Goal: Information Seeking & Learning: Learn about a topic

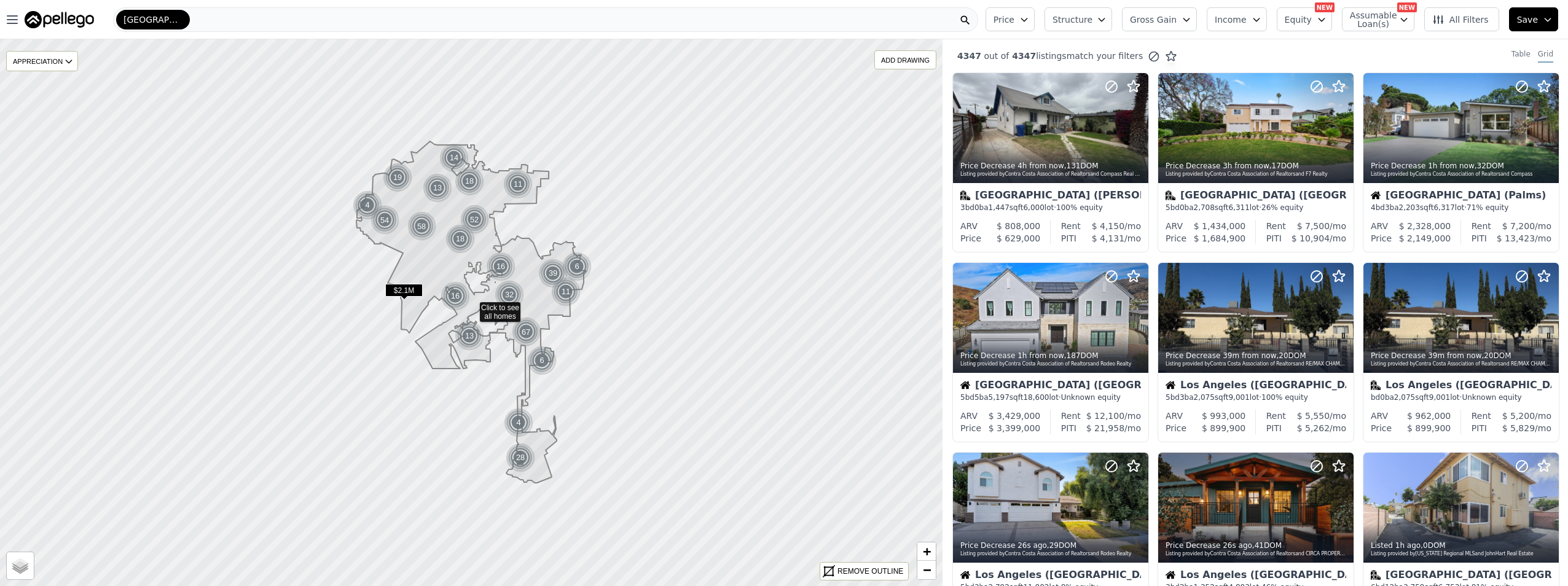
click at [1029, 20] on icon "button" at bounding box center [1024, 19] width 10 height 10
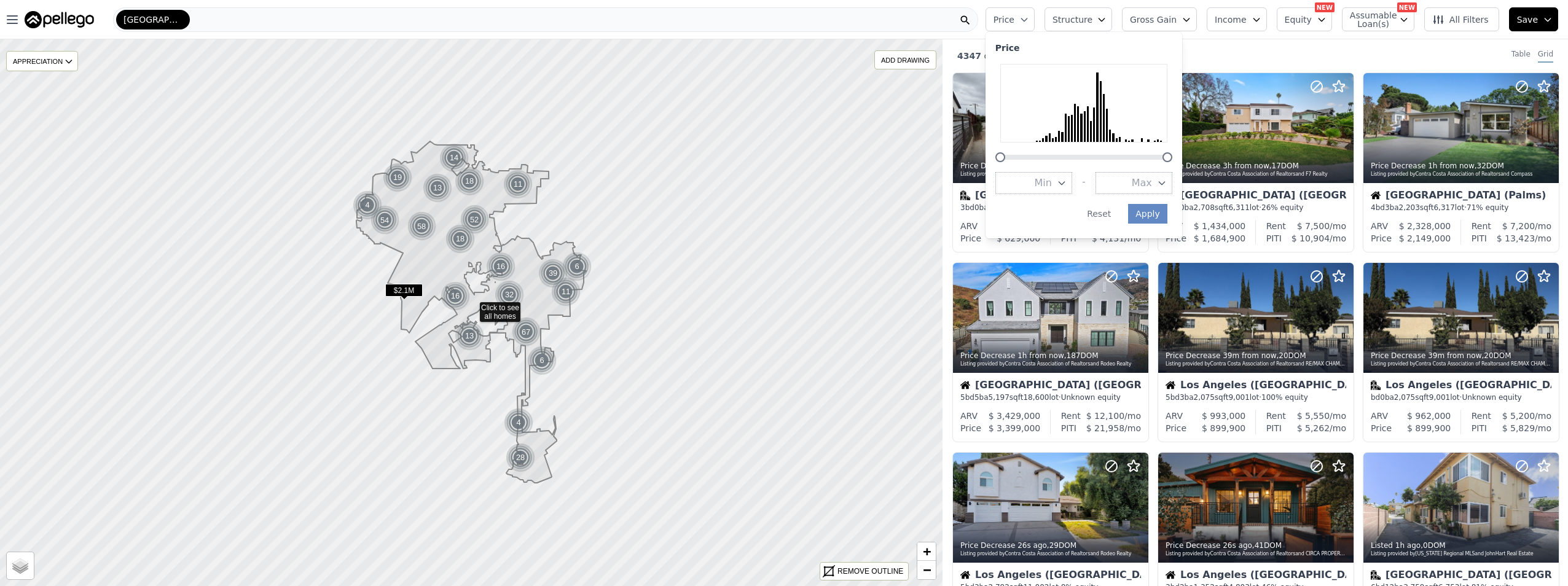
click at [1166, 181] on icon "button" at bounding box center [1162, 182] width 10 height 10
click at [1172, 238] on button "$700K" at bounding box center [1133, 237] width 77 height 22
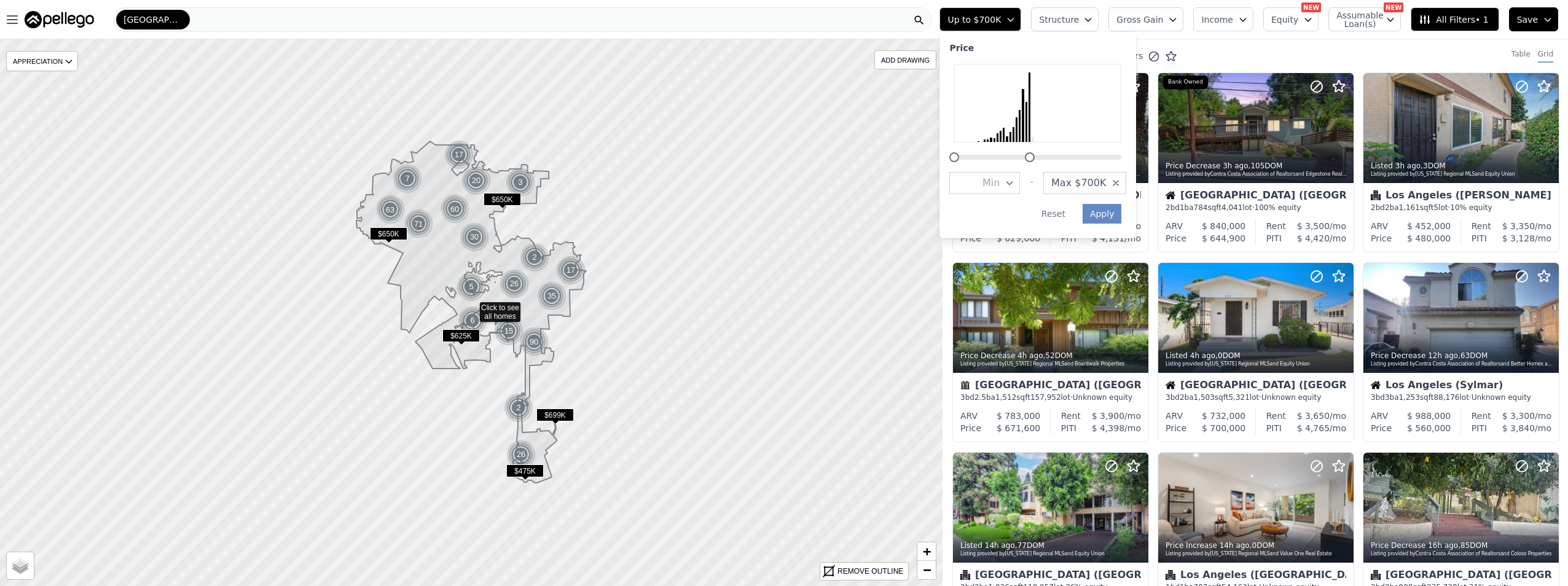
click at [1078, 16] on span "Structure" at bounding box center [1058, 19] width 39 height 12
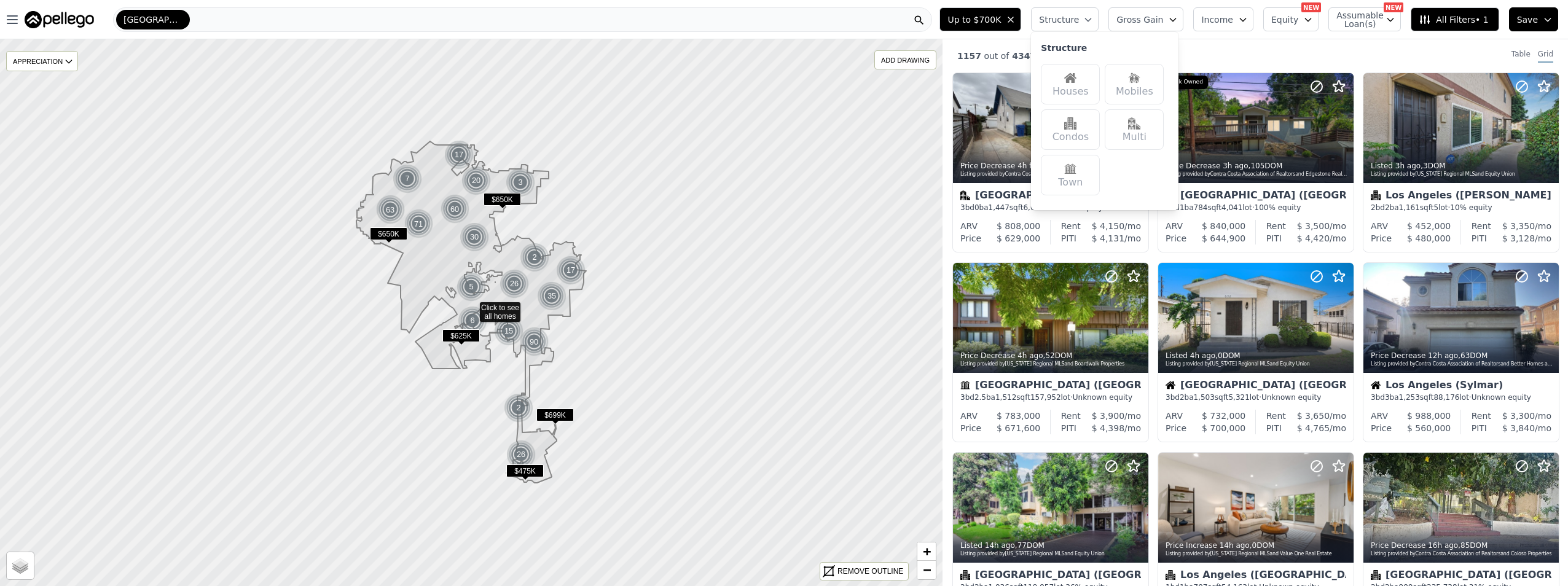
click at [1100, 86] on div "Houses" at bounding box center [1070, 84] width 59 height 41
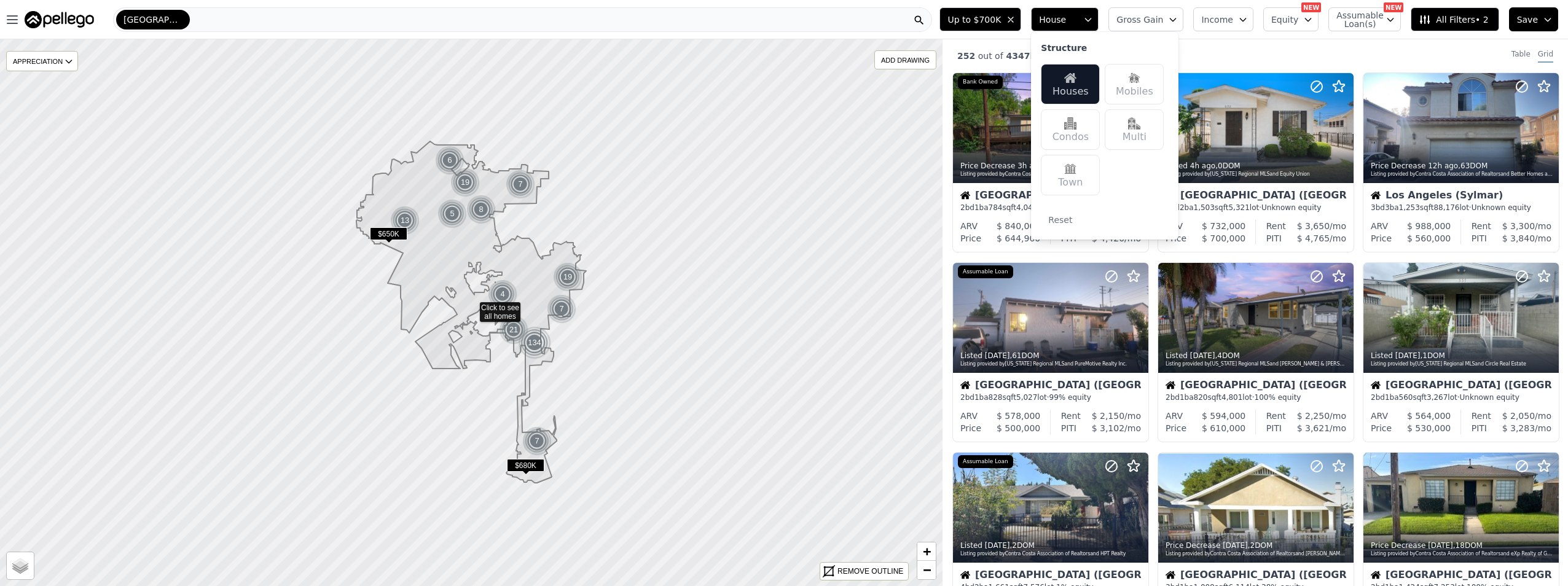
click at [1160, 17] on span "Gross Gain" at bounding box center [1139, 19] width 46 height 12
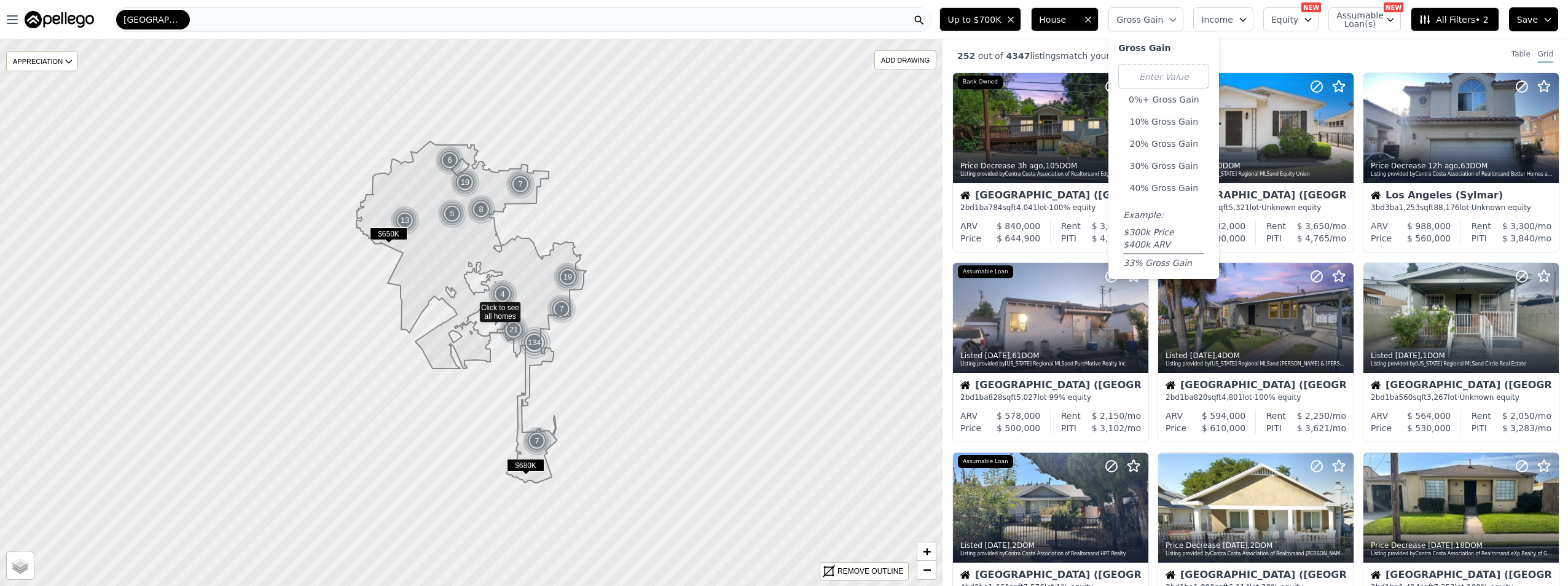
click at [1167, 143] on button "20% Gross Gain" at bounding box center [1164, 143] width 91 height 18
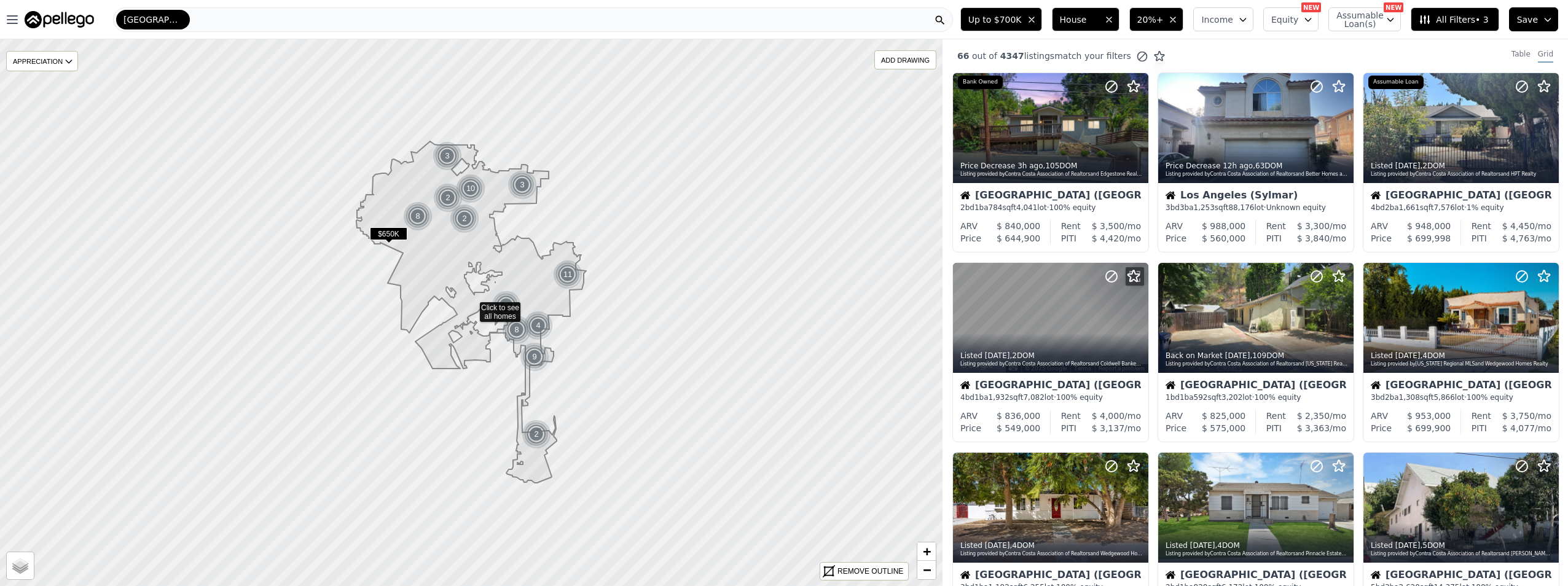
click at [1233, 23] on span "Income" at bounding box center [1217, 19] width 32 height 12
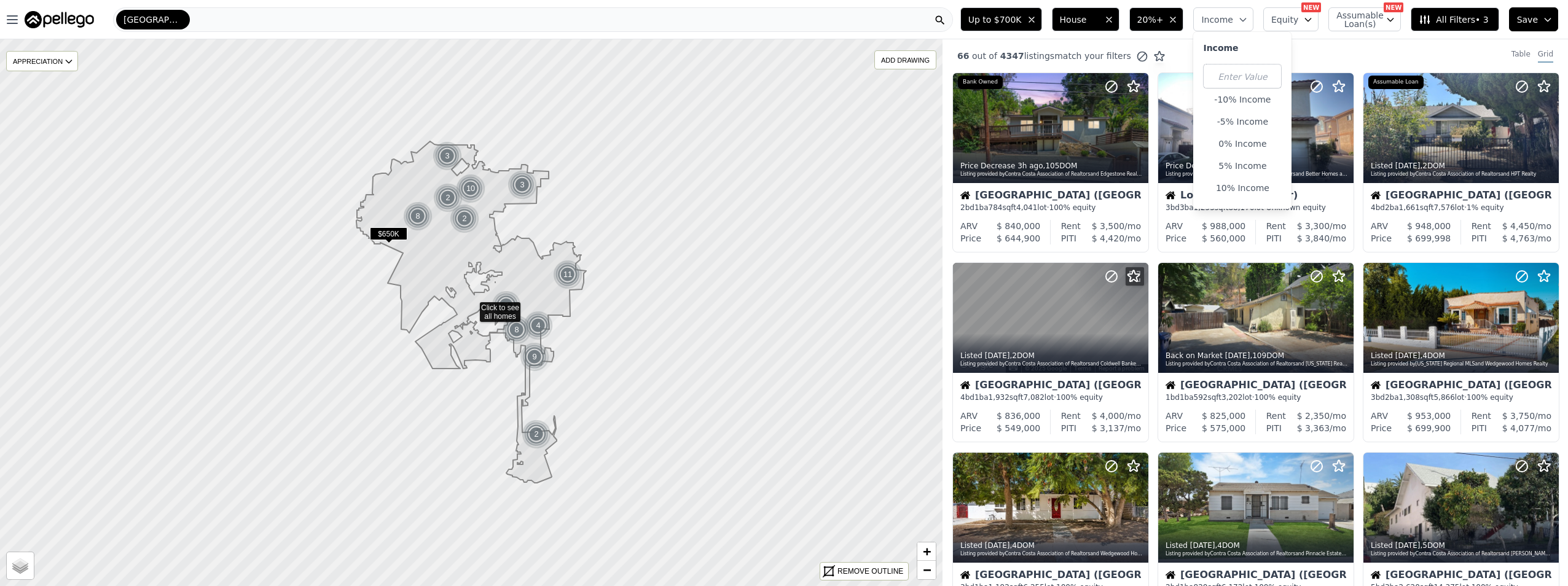
click at [1311, 18] on icon "button" at bounding box center [1308, 19] width 10 height 10
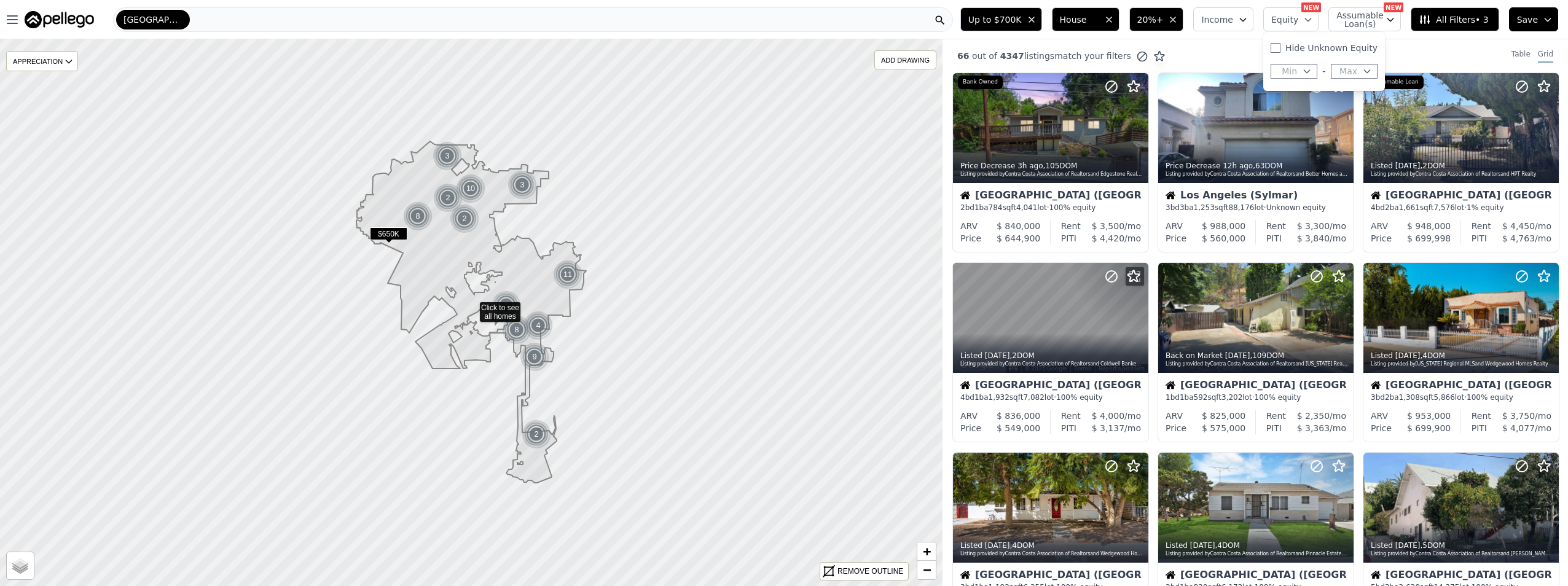
click at [1395, 19] on icon "button" at bounding box center [1390, 19] width 10 height 10
click at [1411, 16] on div "Up to $700K House 20%+ Income Equity NEW Assumable Loan(s) NEW Has Assumable Lo…" at bounding box center [1262, 19] width 613 height 39
click at [1472, 22] on span "All Filters • 3" at bounding box center [1453, 19] width 69 height 12
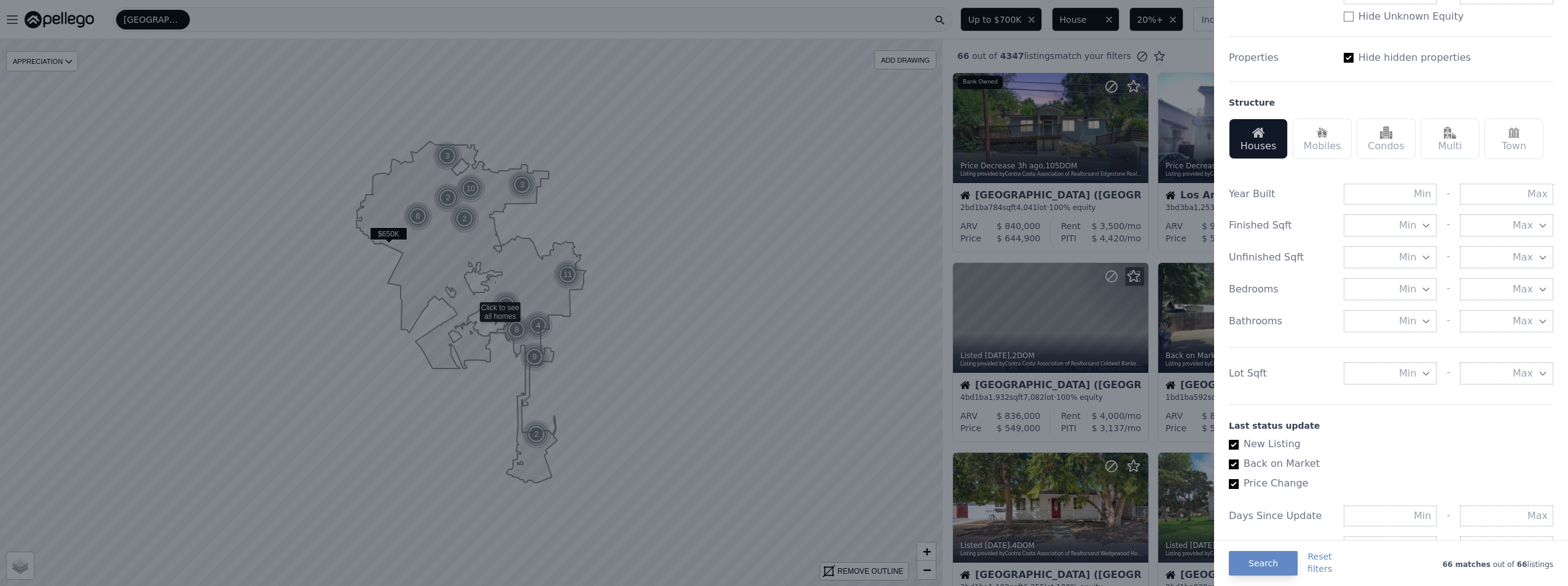
scroll to position [307, 0]
click at [1408, 366] on span "Min" at bounding box center [1407, 365] width 18 height 15
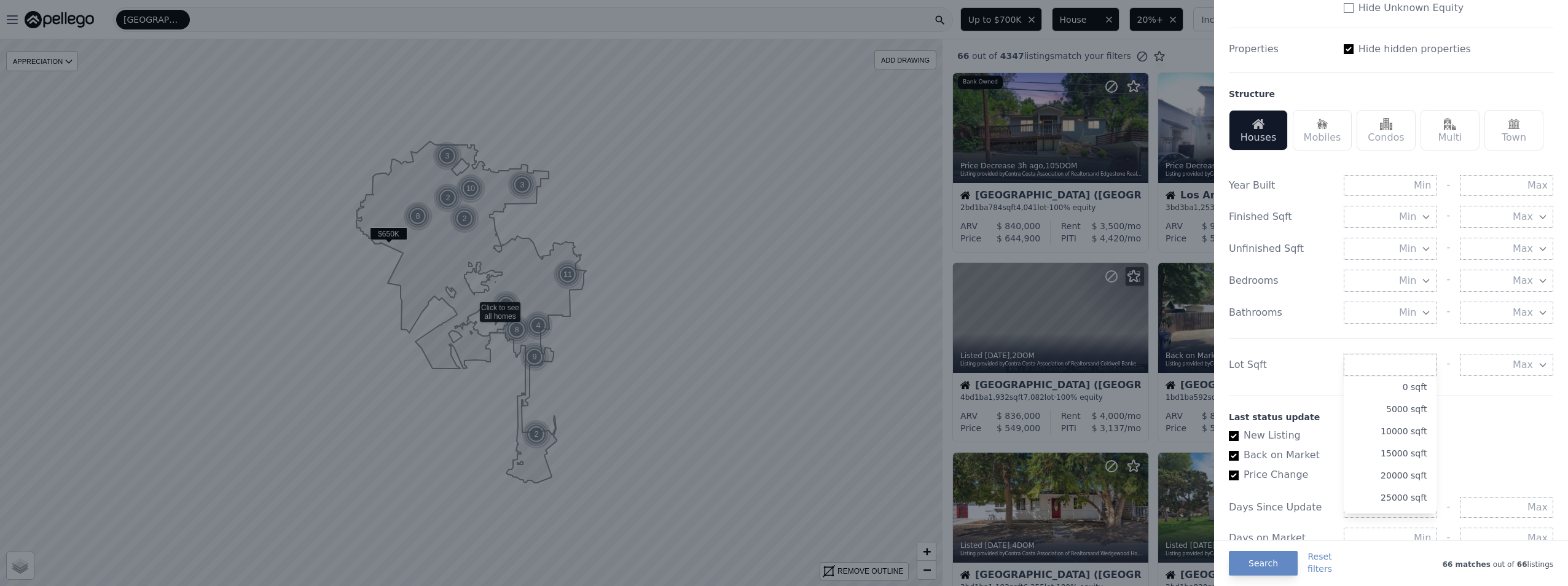
click at [1392, 410] on button "5000 sqft" at bounding box center [1390, 409] width 93 height 22
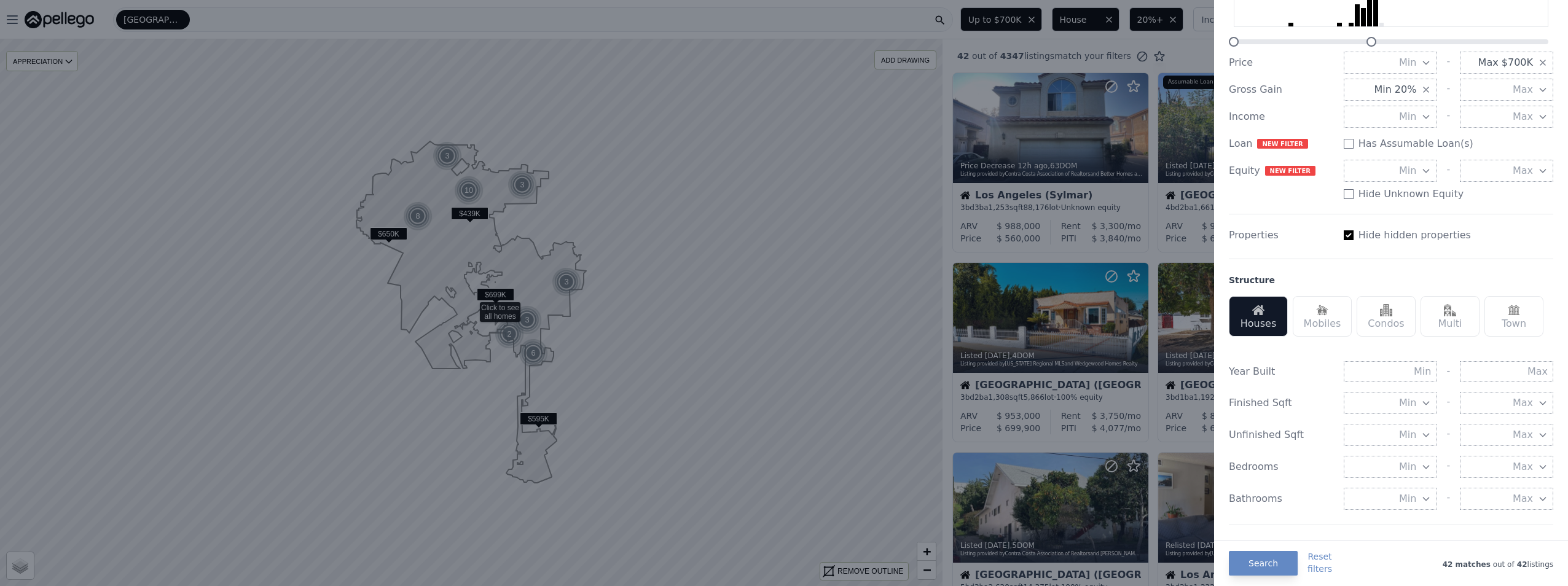
scroll to position [123, 0]
click at [1417, 369] on input "text" at bounding box center [1390, 369] width 93 height 21
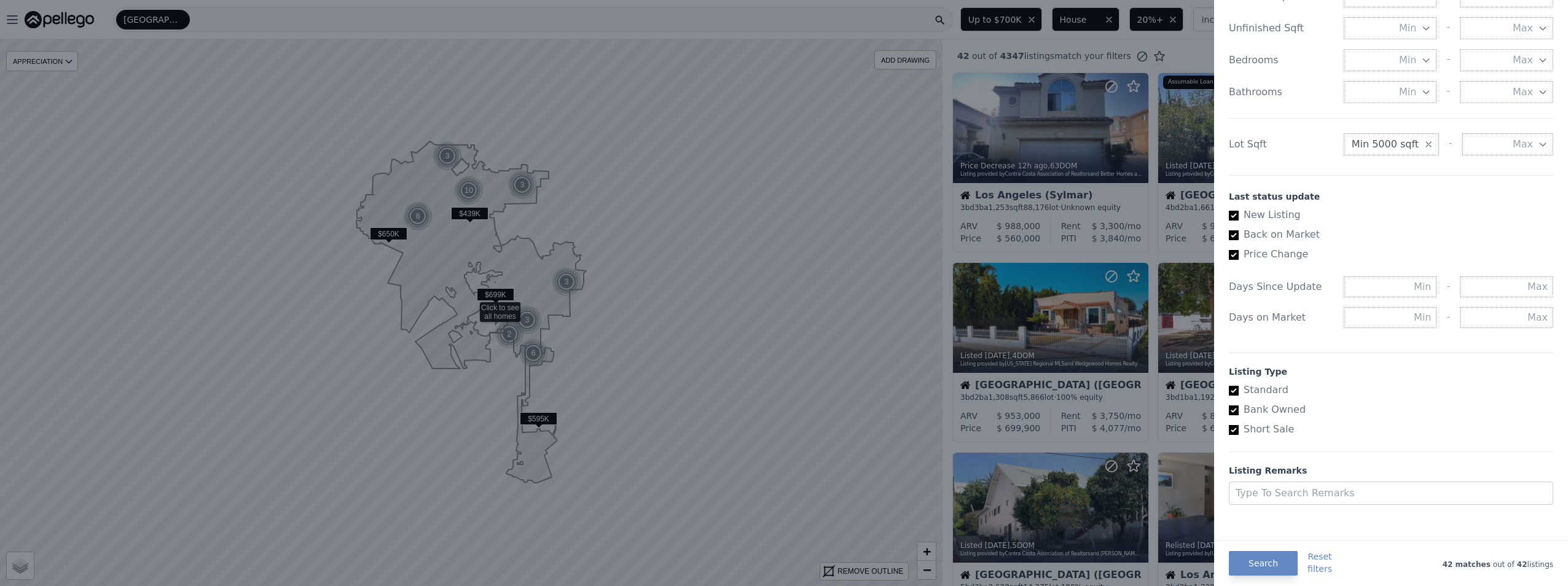
scroll to position [535, 0]
drag, startPoint x: 1284, startPoint y: 553, endPoint x: 1276, endPoint y: 558, distance: 9.4
click at [1282, 555] on button "Search" at bounding box center [1263, 563] width 68 height 25
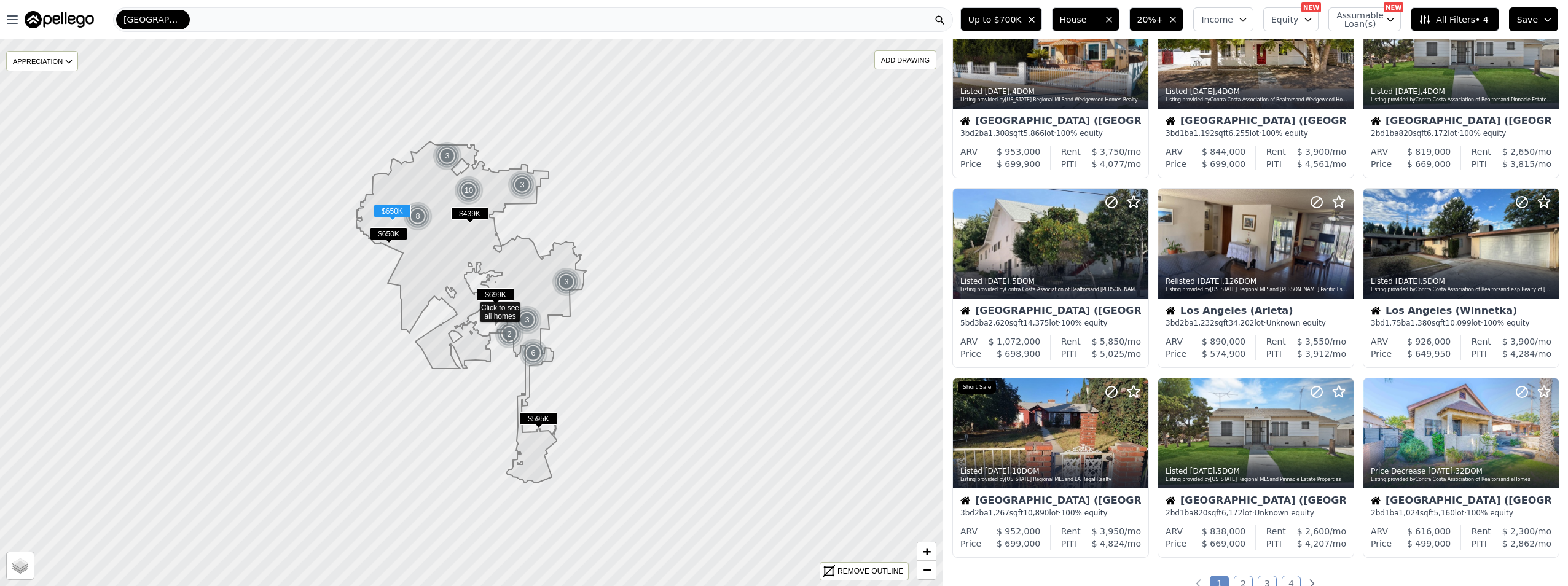
scroll to position [307, 0]
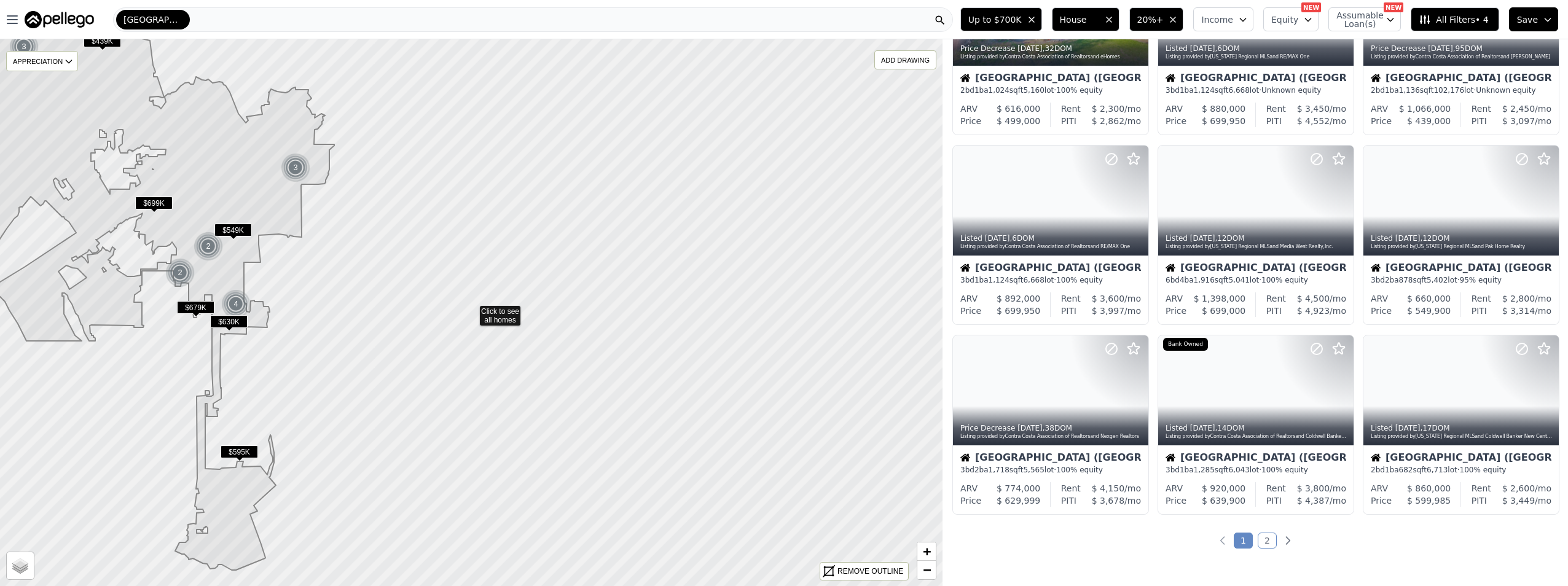
scroll to position [241, 0]
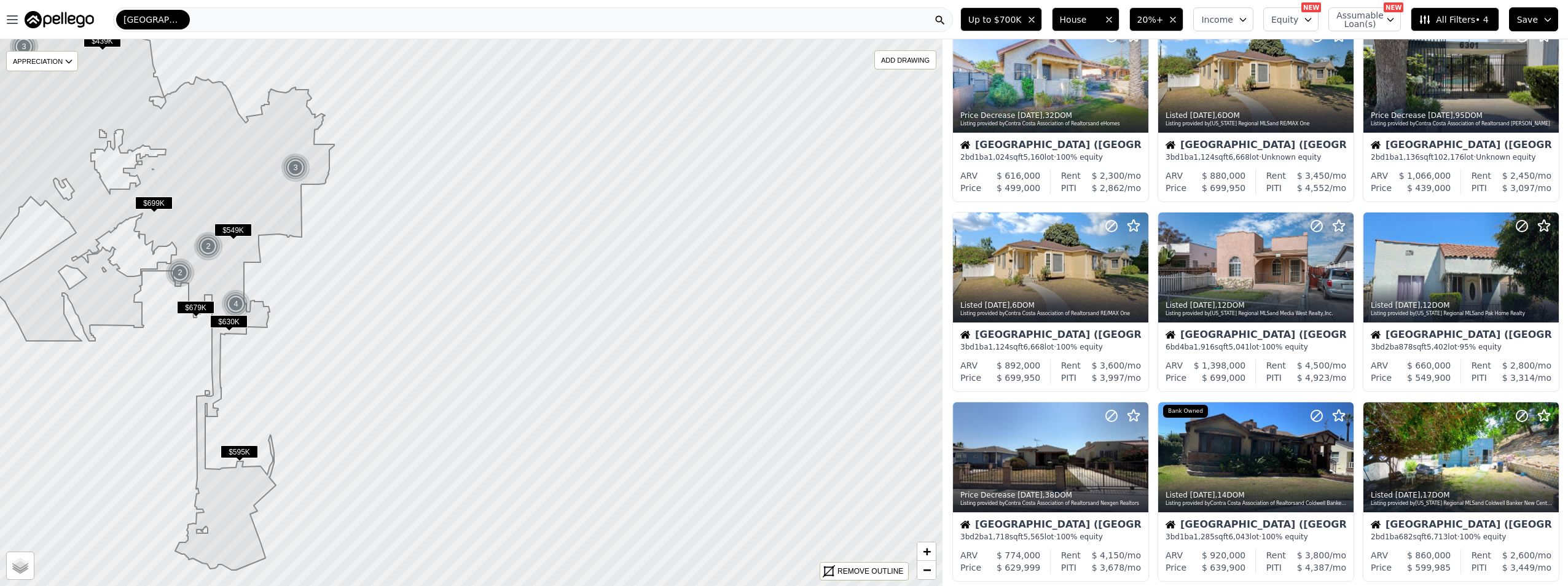
click at [368, 21] on div "[GEOGRAPHIC_DATA]" at bounding box center [532, 19] width 840 height 25
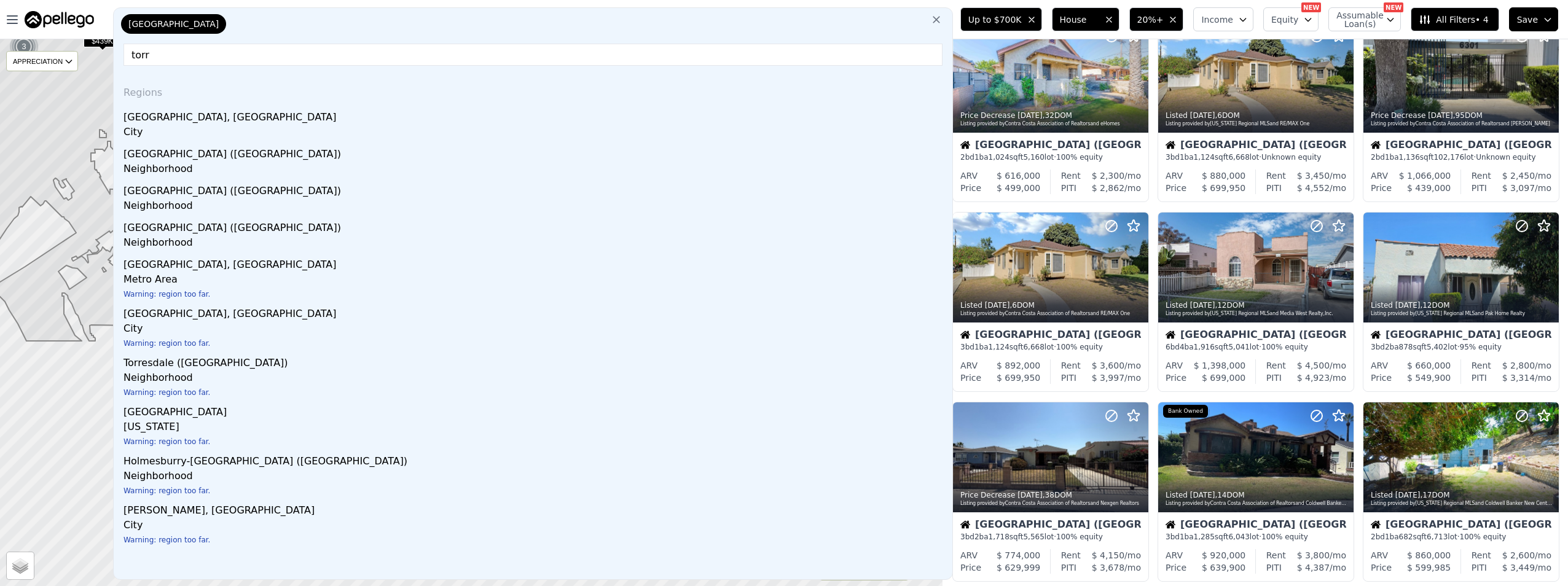
type input "torr"
click at [180, 120] on div "[GEOGRAPHIC_DATA], [GEOGRAPHIC_DATA]" at bounding box center [535, 115] width 824 height 19
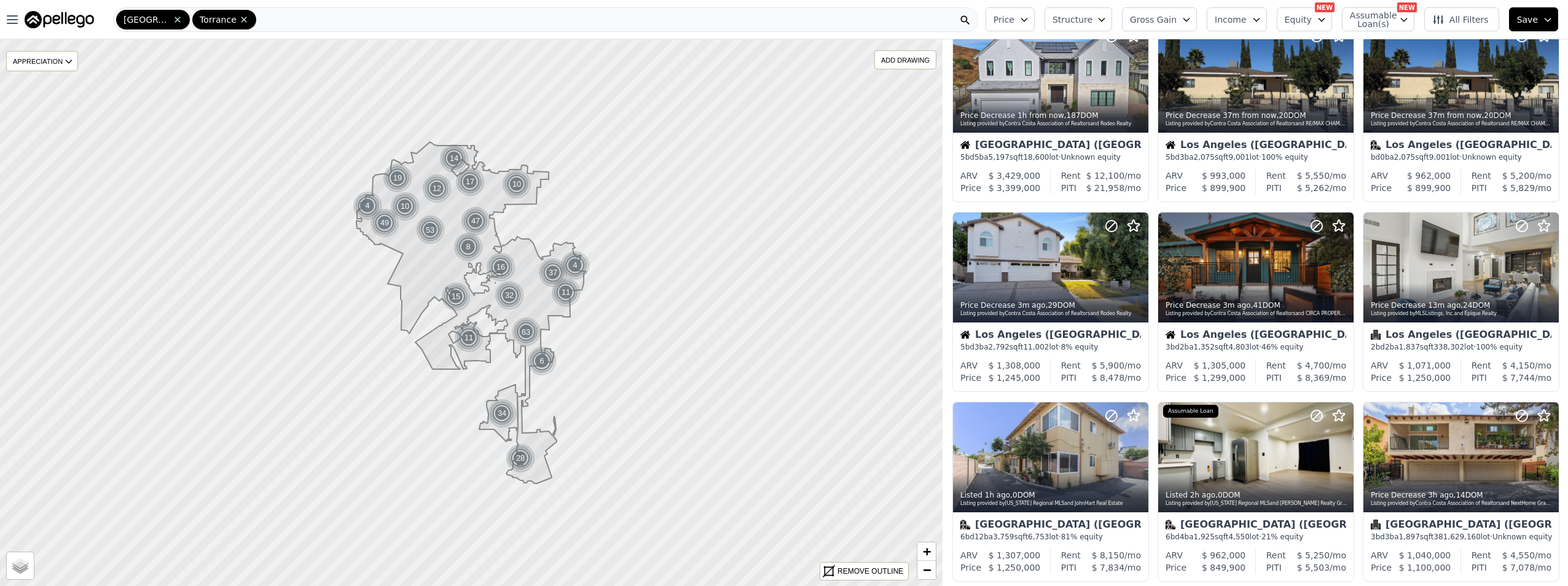
click at [268, 21] on div "Los Angeles Torrance" at bounding box center [545, 19] width 865 height 25
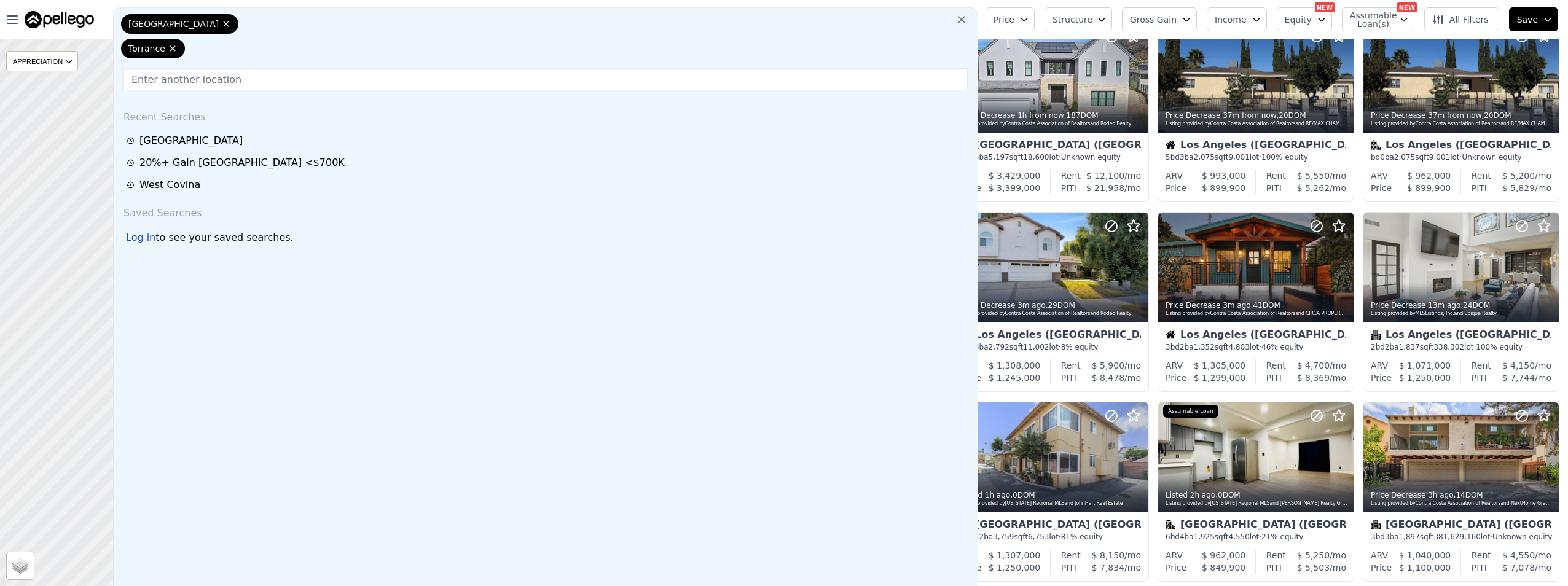
click at [175, 193] on div "West Covina" at bounding box center [545, 185] width 854 height 22
click at [173, 185] on div "West Covina" at bounding box center [547, 185] width 843 height 15
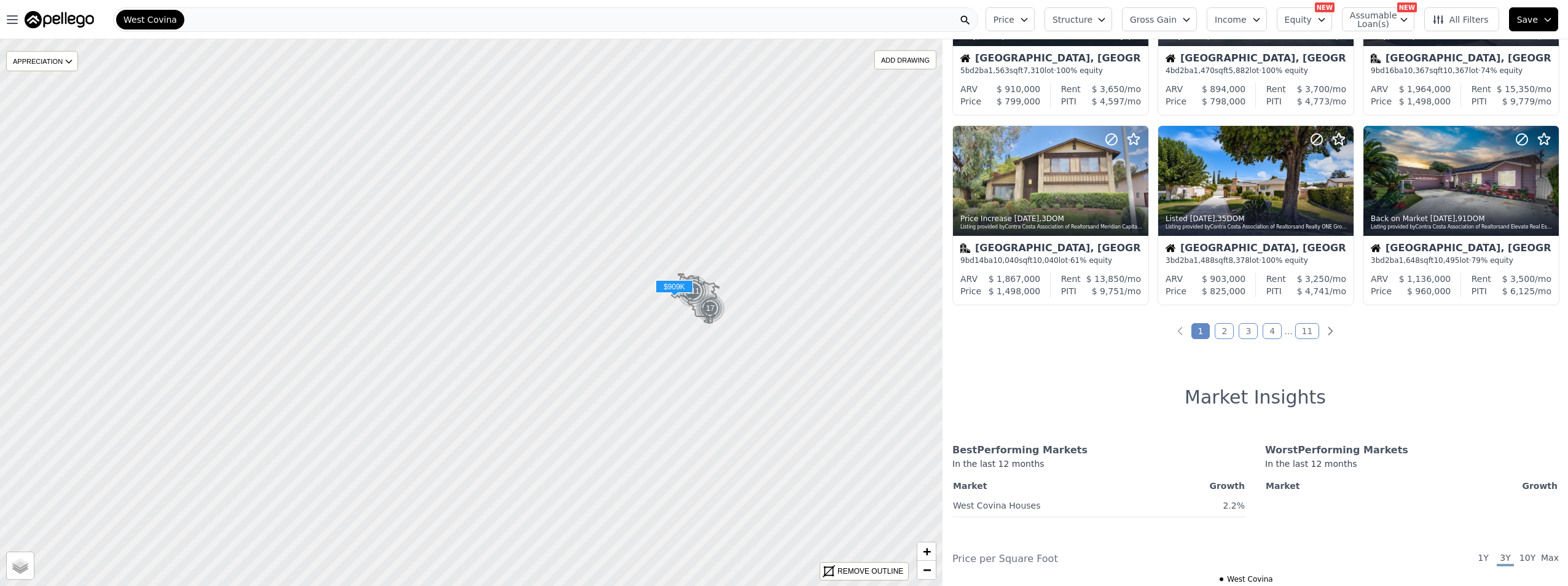
scroll to position [553, 0]
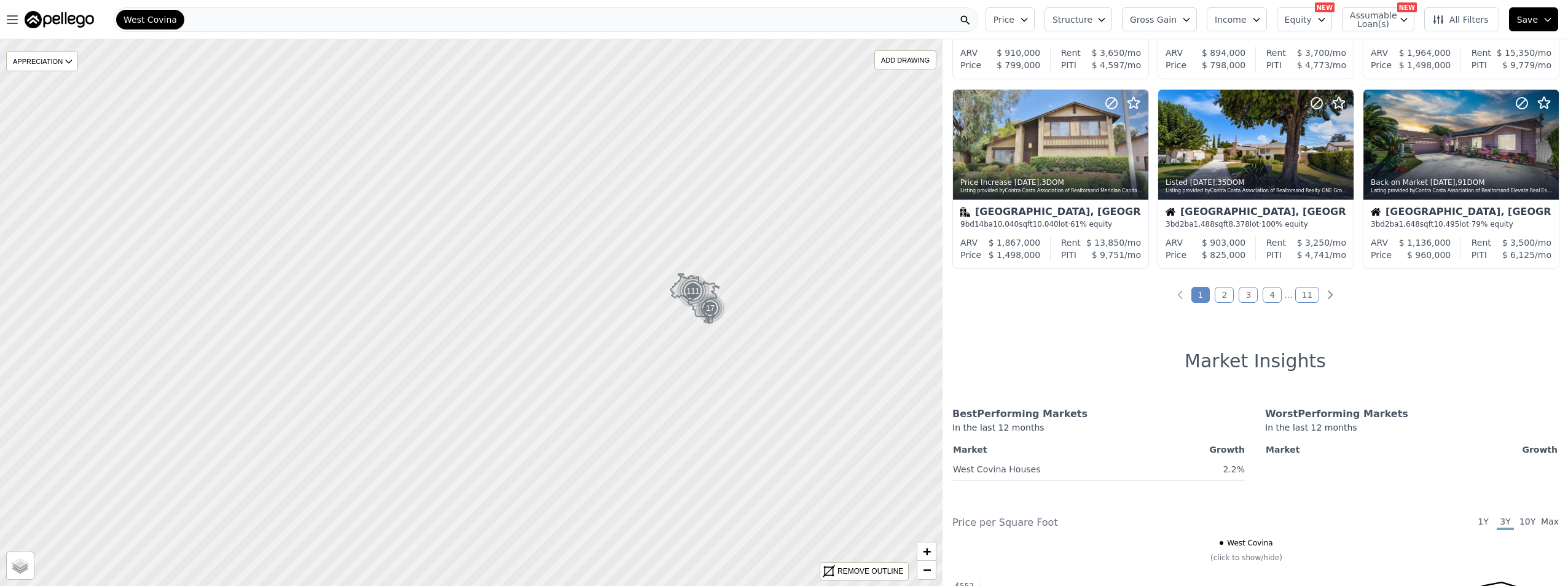
click at [149, 21] on span "West Covina" at bounding box center [150, 19] width 54 height 12
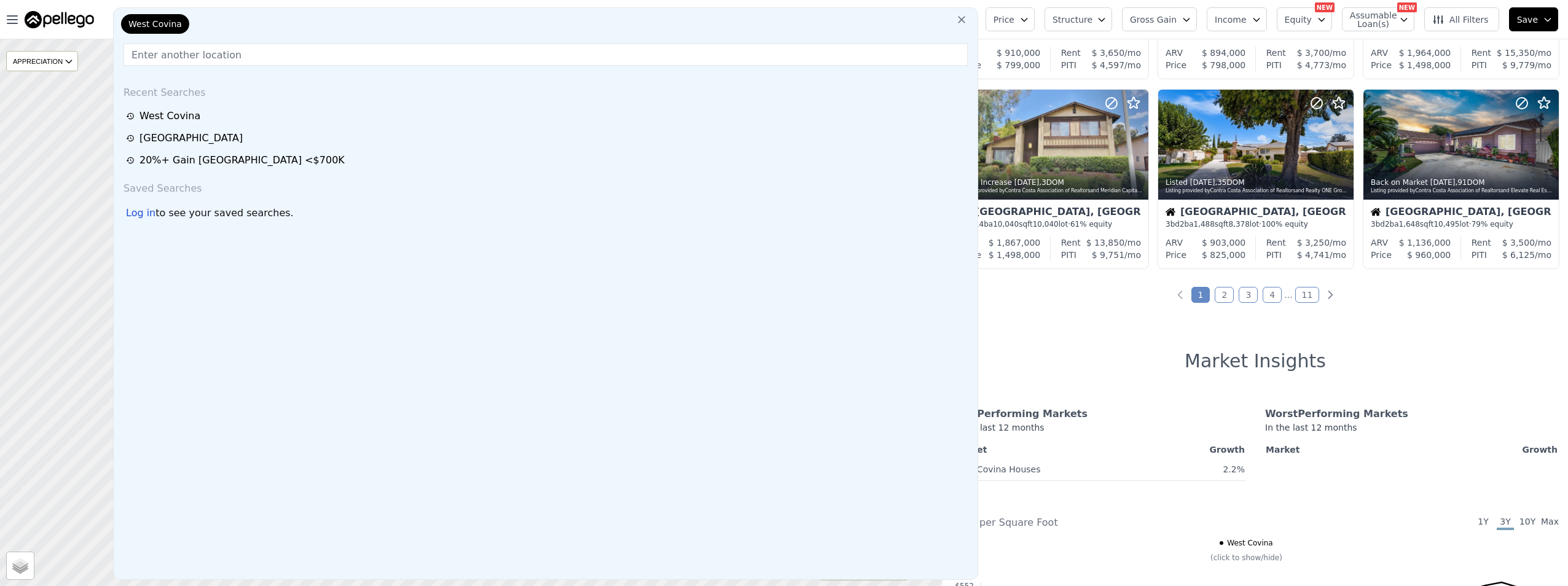
click at [967, 21] on icon at bounding box center [961, 19] width 12 height 12
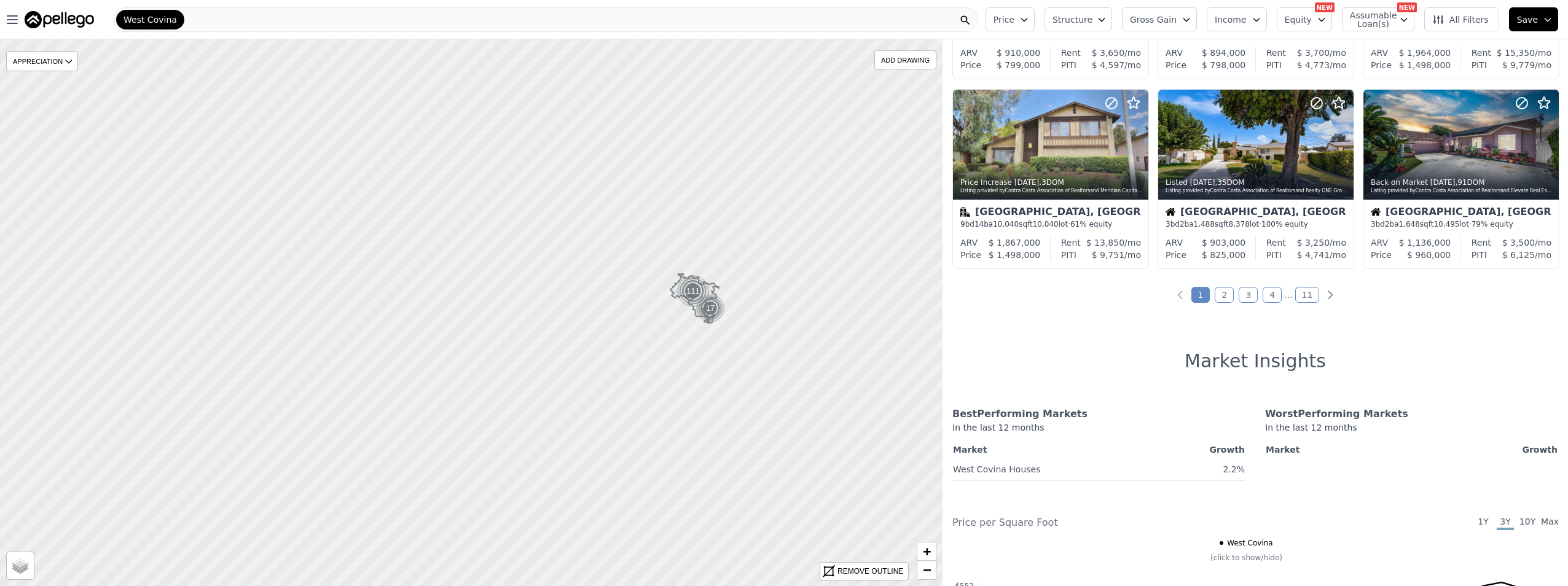
click at [373, 21] on div "West Covina" at bounding box center [545, 19] width 865 height 25
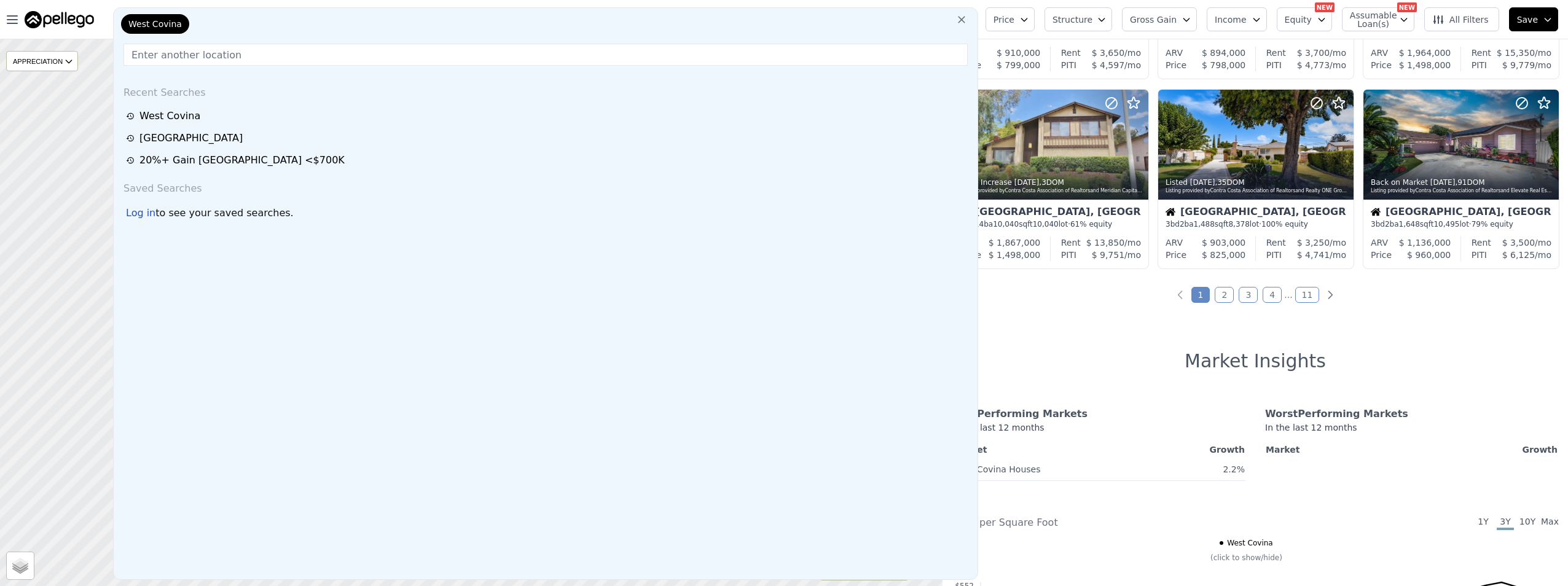
click at [168, 136] on div "[GEOGRAPHIC_DATA]" at bounding box center [547, 138] width 843 height 15
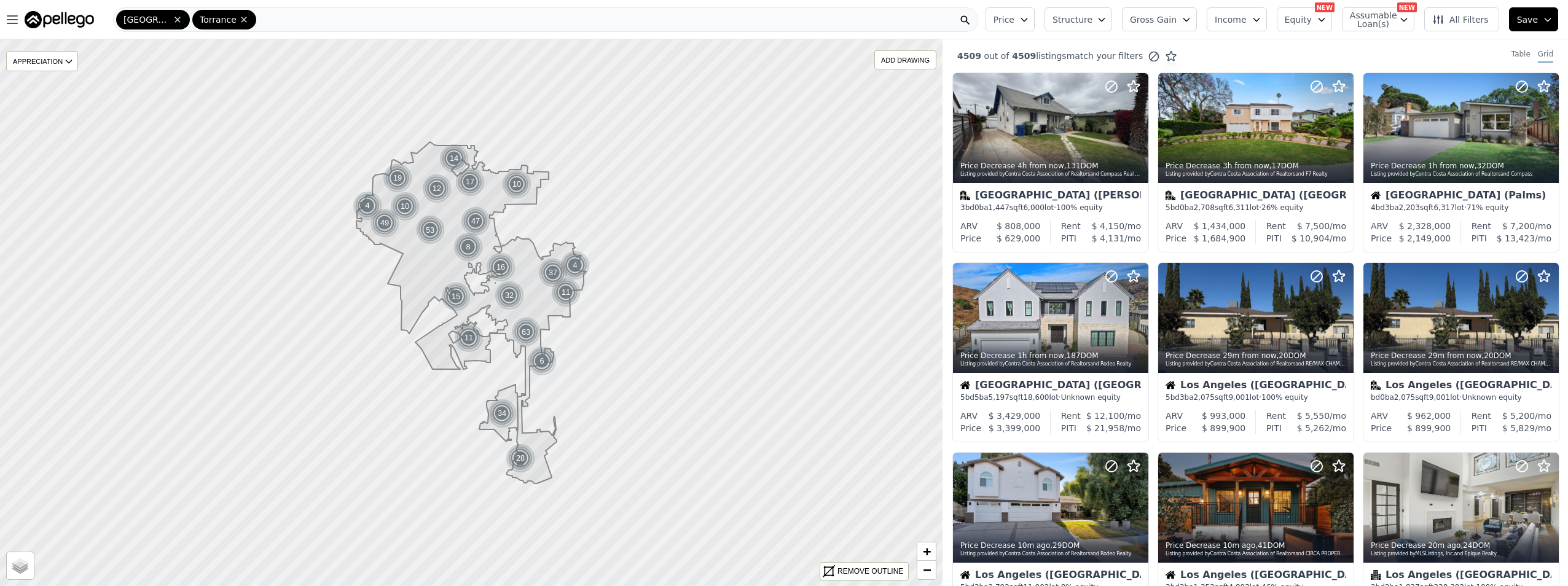
click at [352, 19] on div "Los Angeles Torrance" at bounding box center [545, 19] width 865 height 25
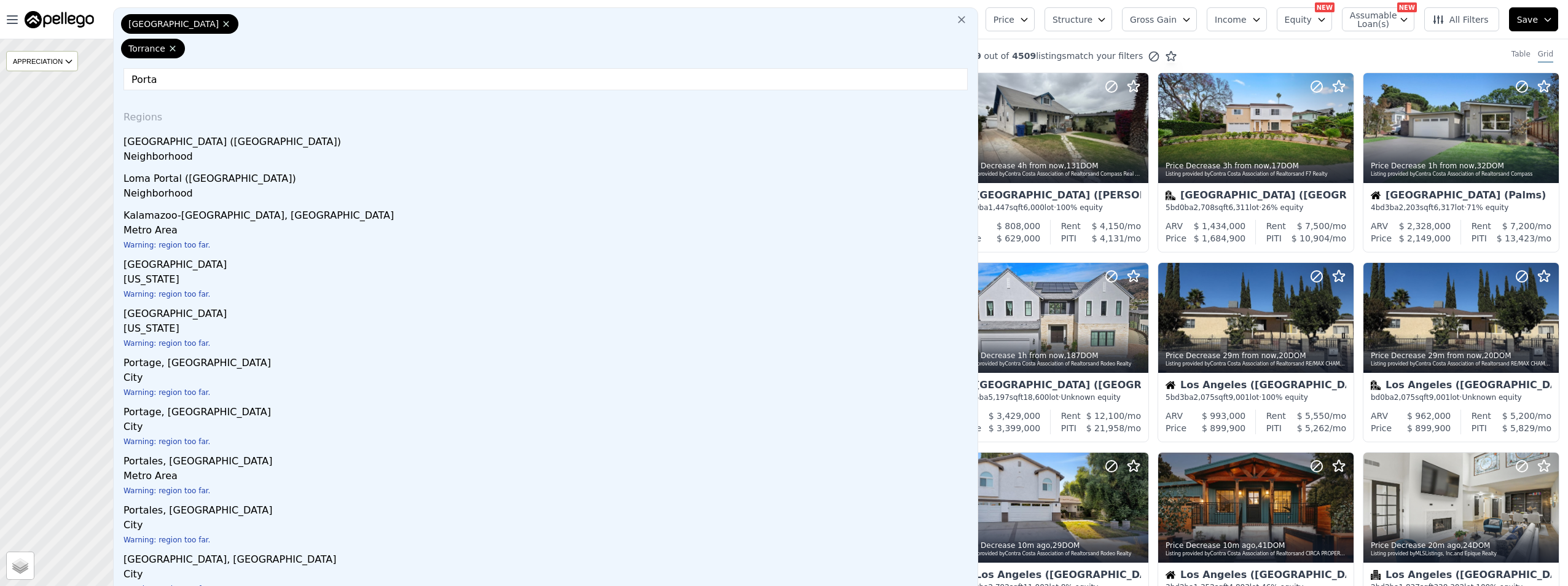
type input "Porta"
click at [255, 136] on div "Portar Ranch (Los Angeles)" at bounding box center [547, 139] width 849 height 19
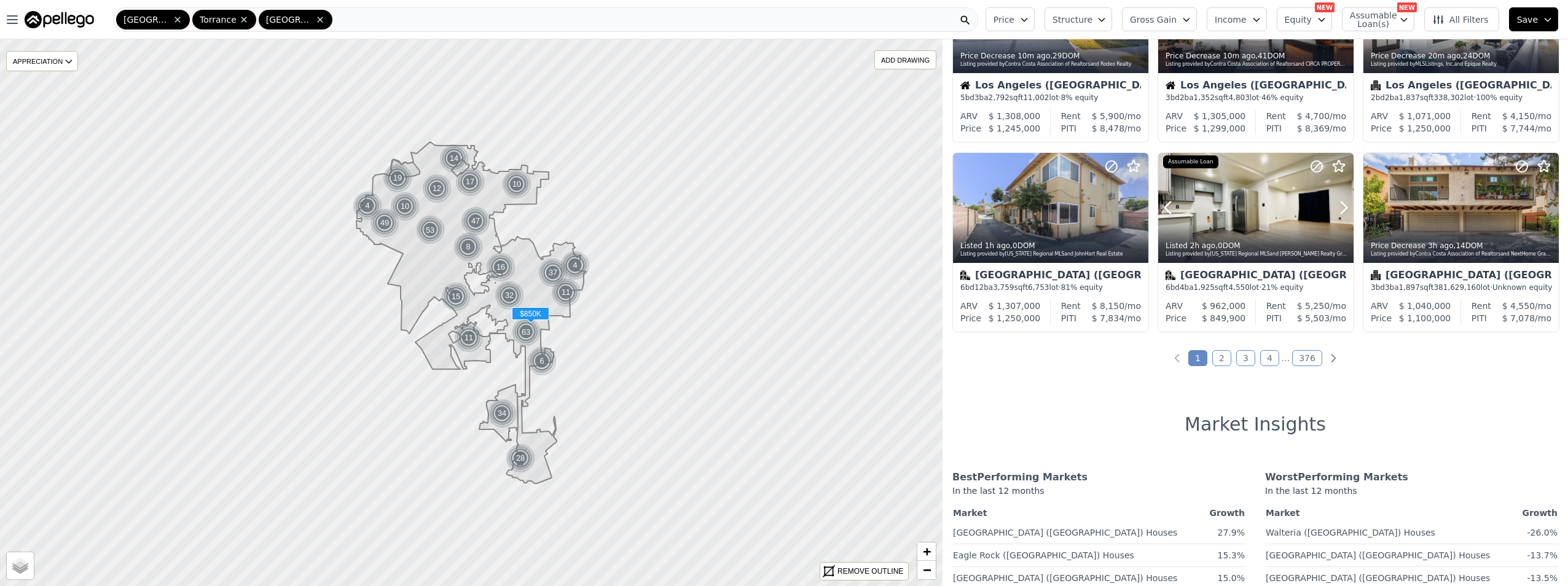
scroll to position [492, 0]
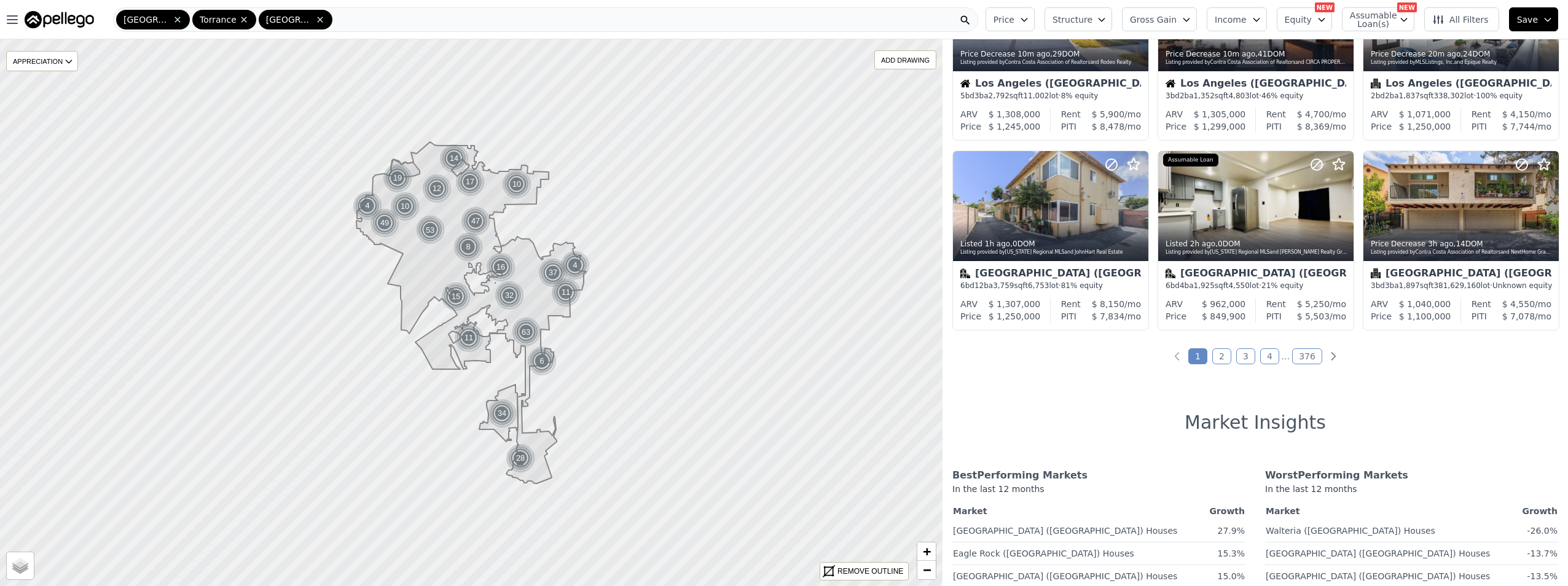
click at [1217, 355] on link "2" at bounding box center [1222, 355] width 19 height 16
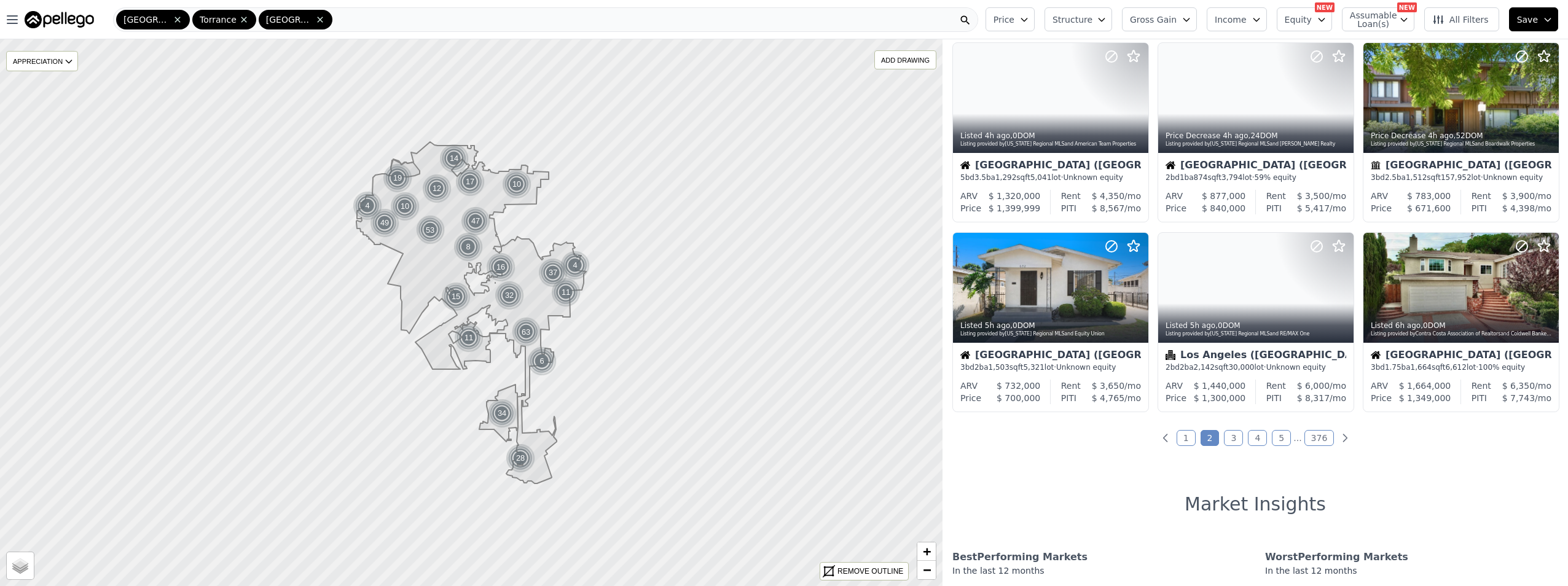
scroll to position [0, 0]
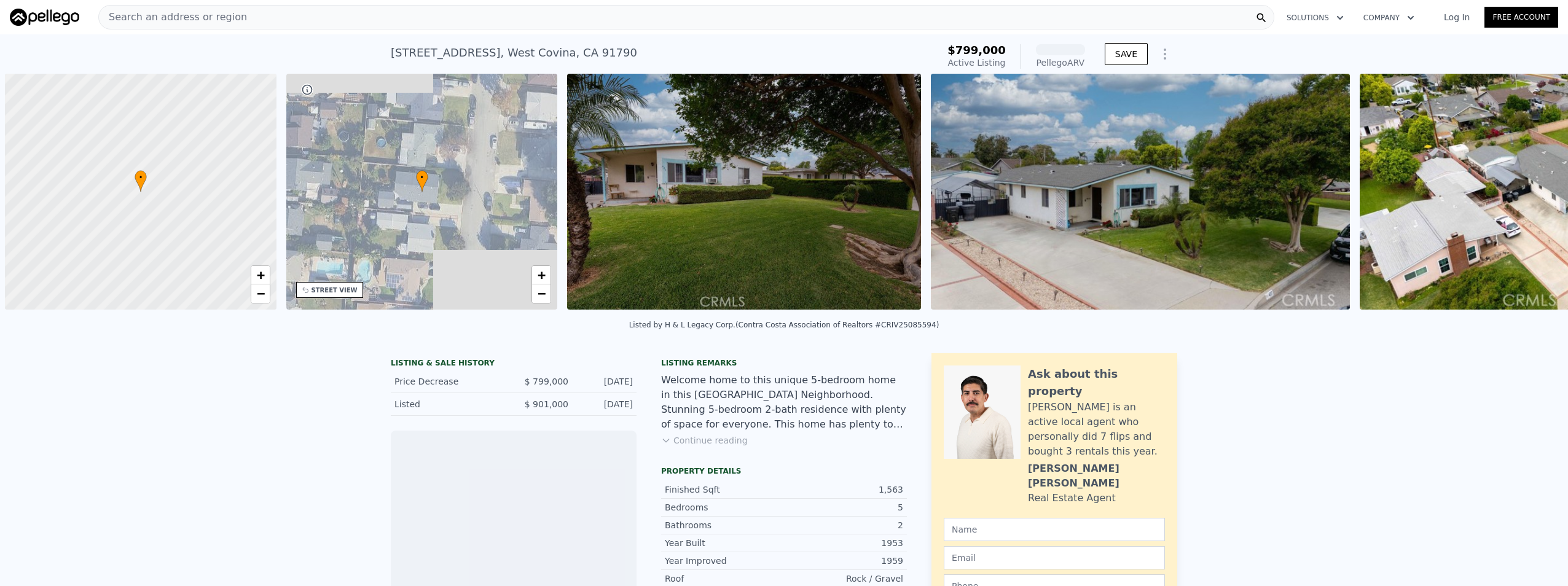
scroll to position [0, 5]
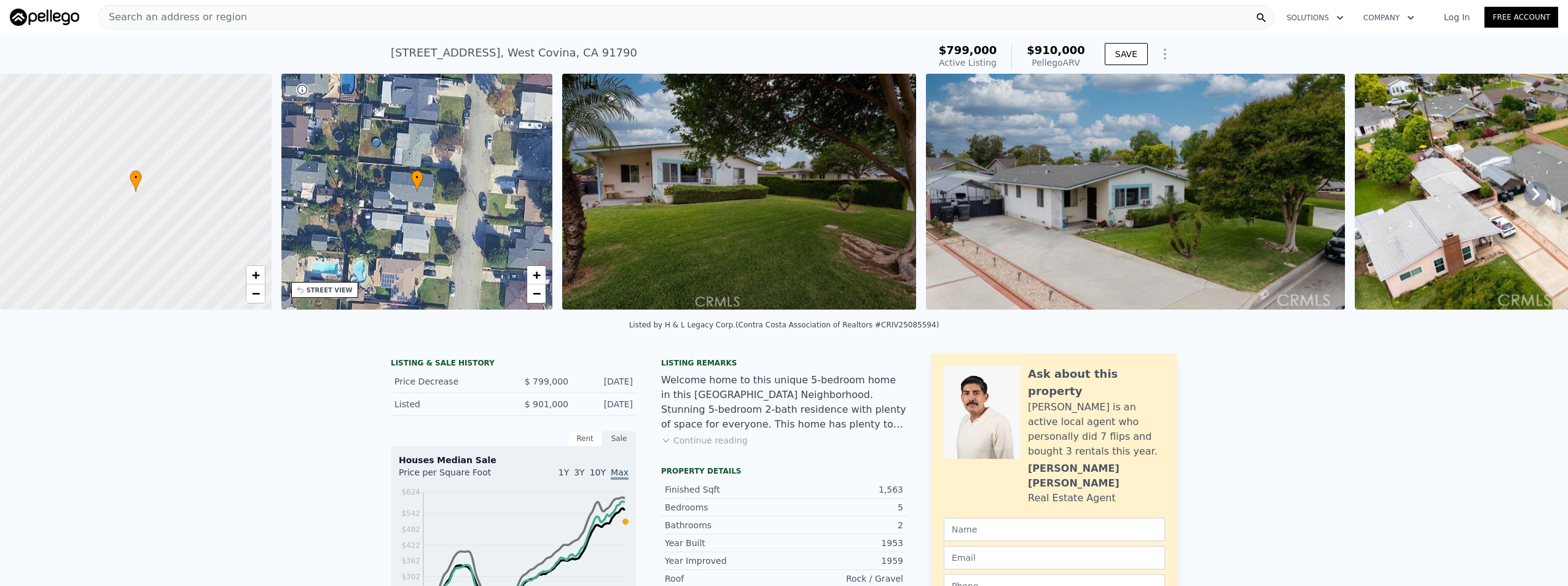
click at [744, 263] on img at bounding box center [739, 192] width 354 height 236
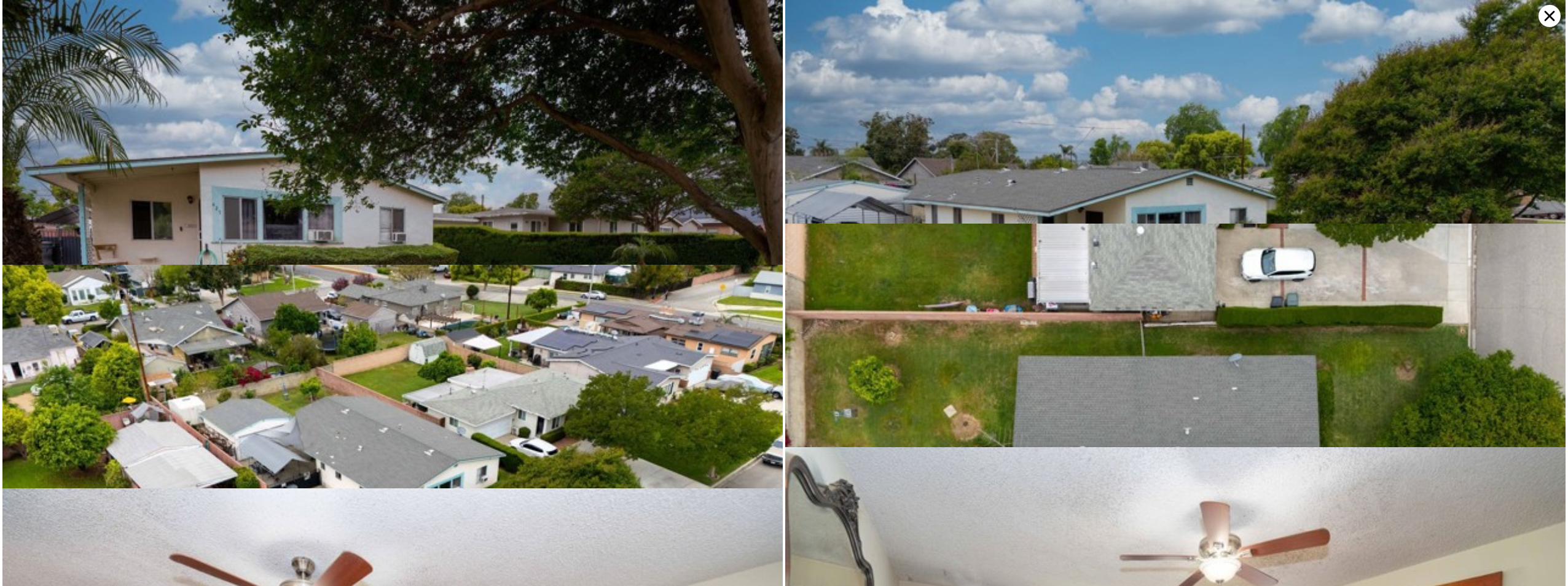
click at [1549, 18] on icon at bounding box center [1549, 16] width 10 height 10
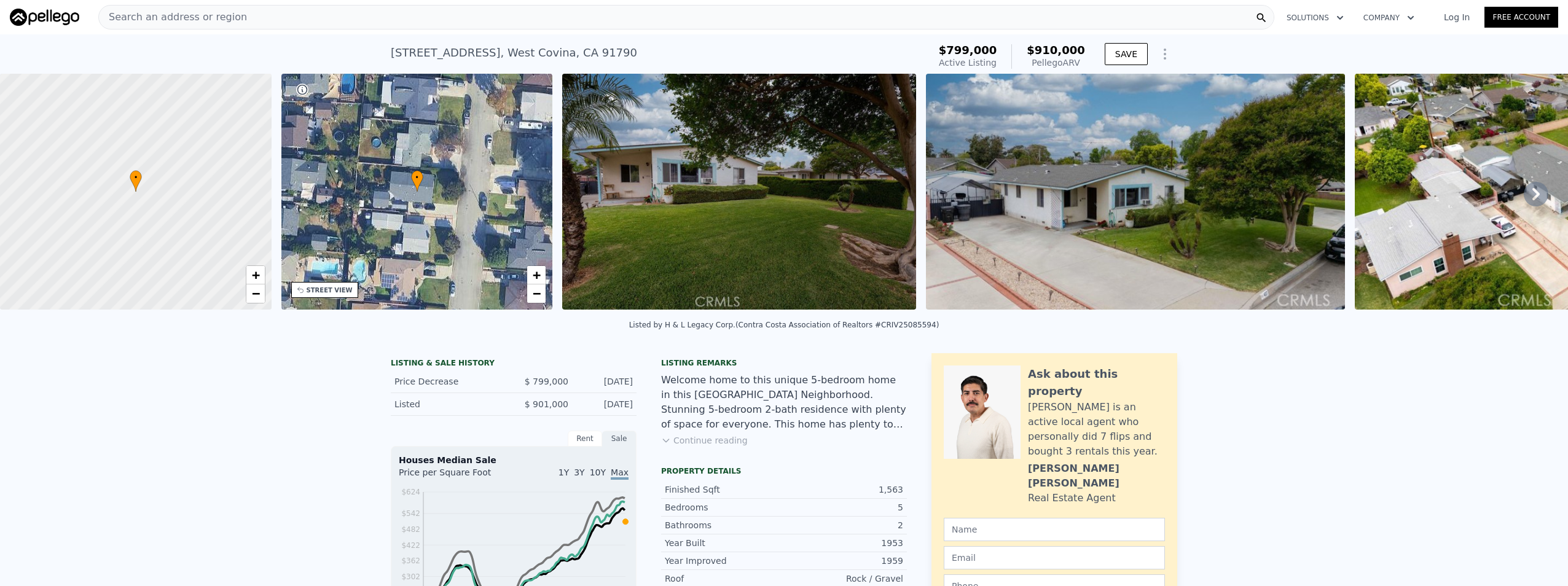
click at [1524, 201] on icon at bounding box center [1536, 193] width 25 height 25
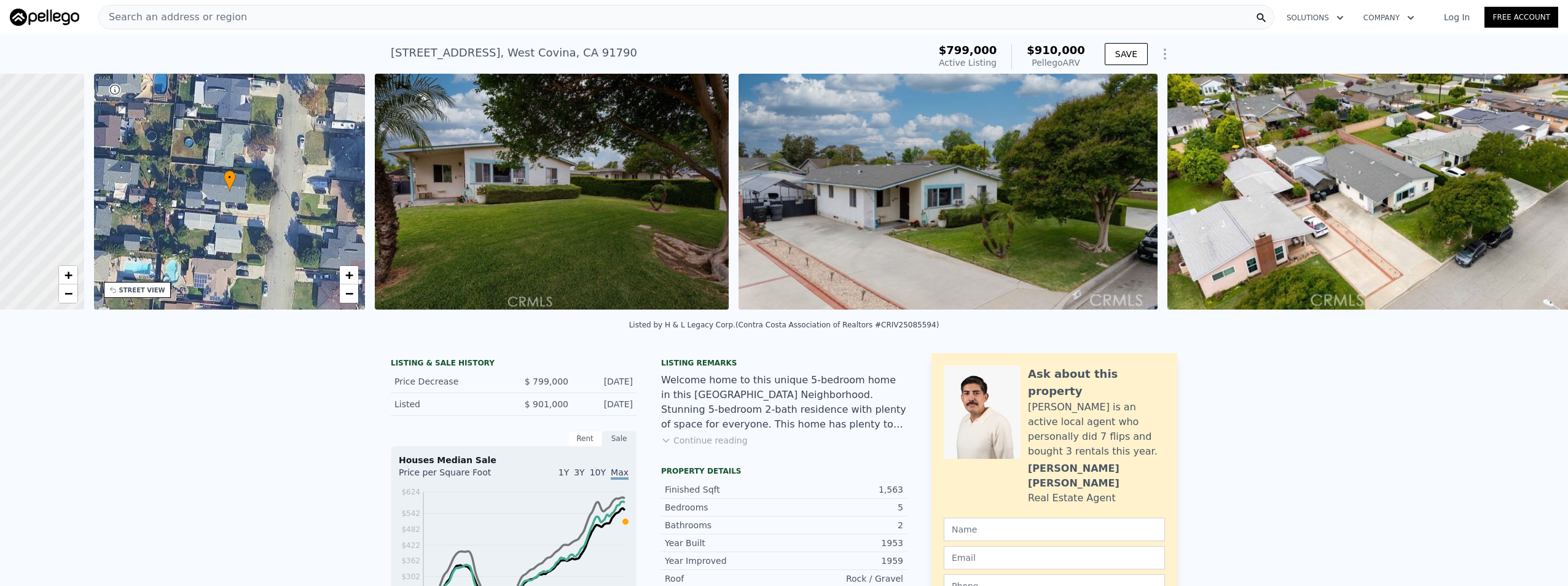
scroll to position [0, 286]
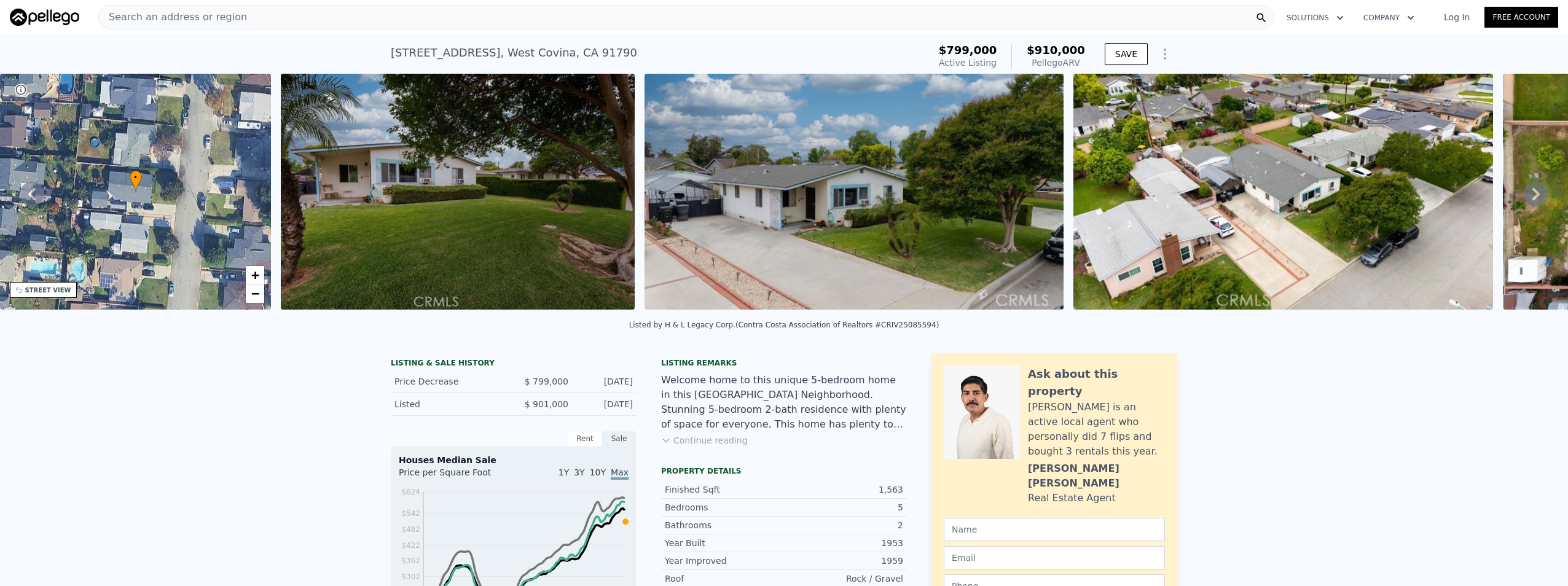
click at [1524, 201] on icon at bounding box center [1536, 193] width 25 height 25
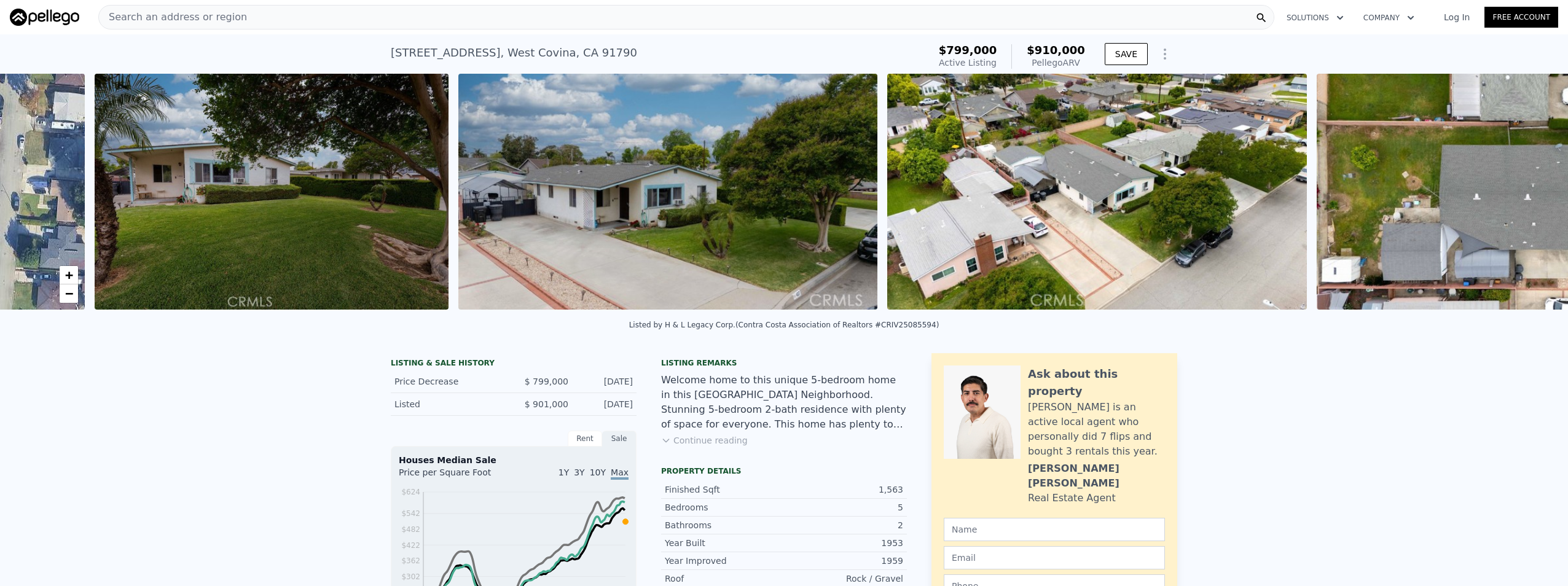
scroll to position [0, 562]
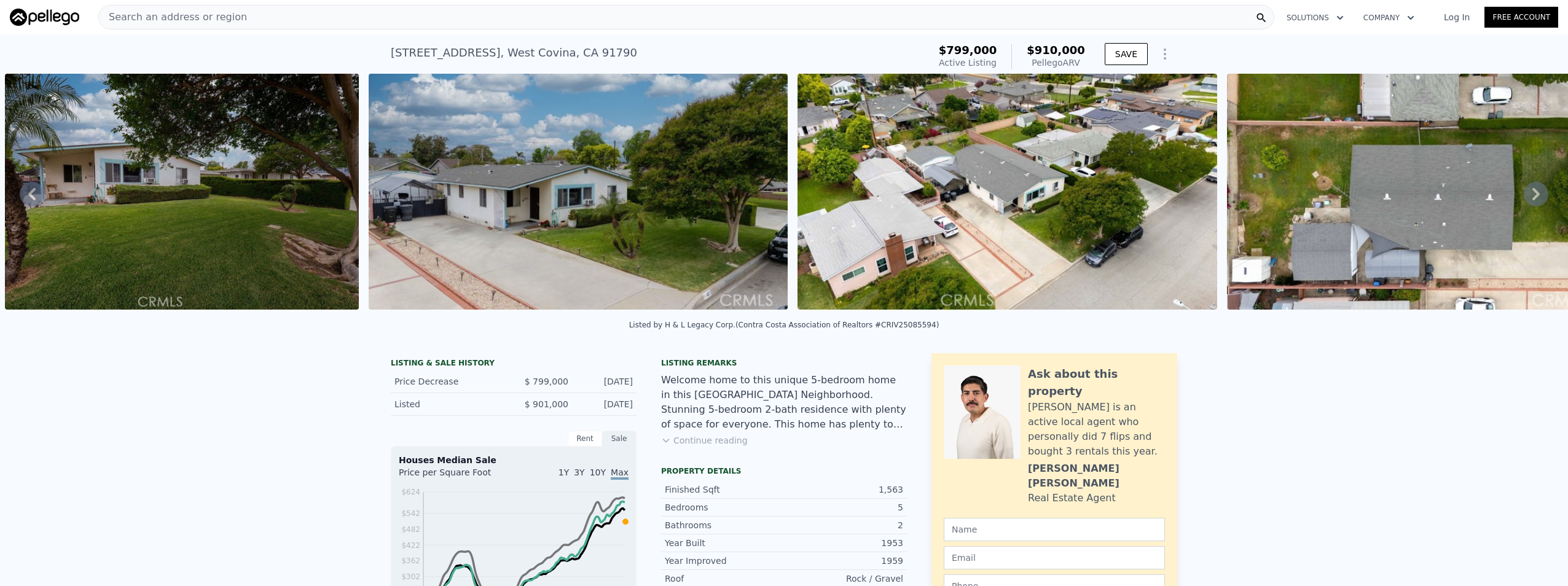
click at [1524, 201] on icon at bounding box center [1536, 193] width 25 height 25
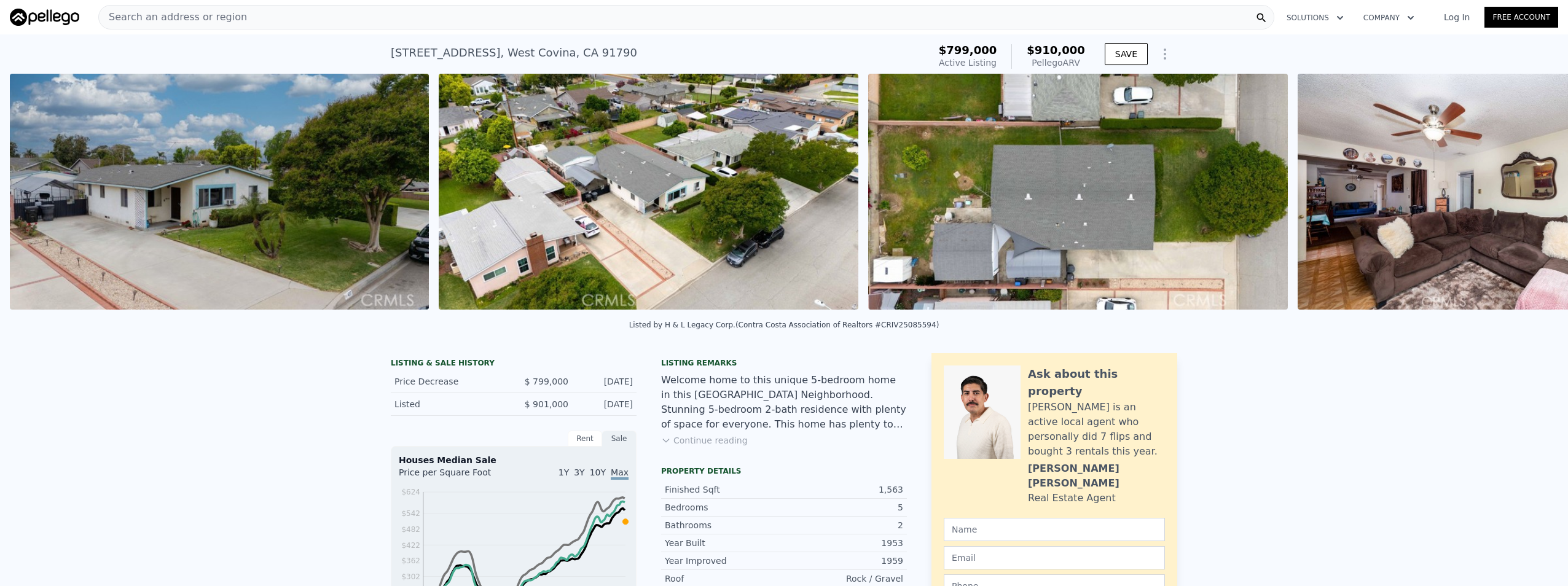
scroll to position [0, 926]
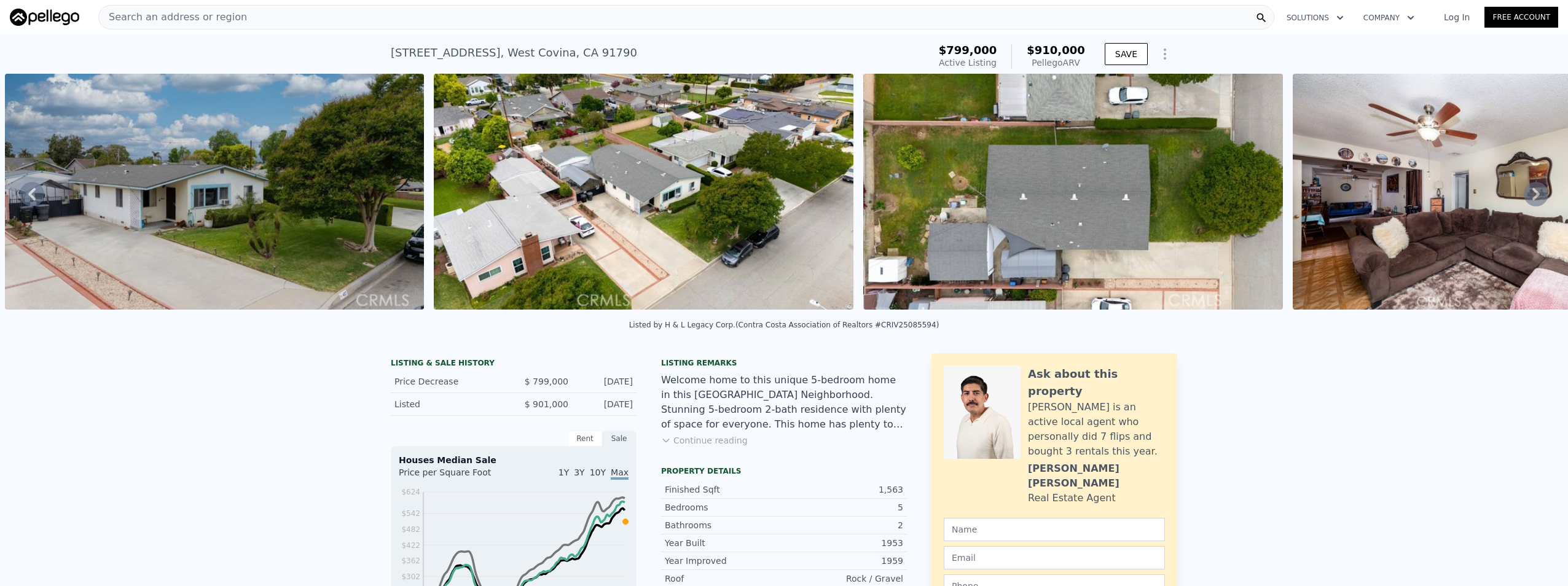
click at [1524, 201] on icon at bounding box center [1536, 193] width 25 height 25
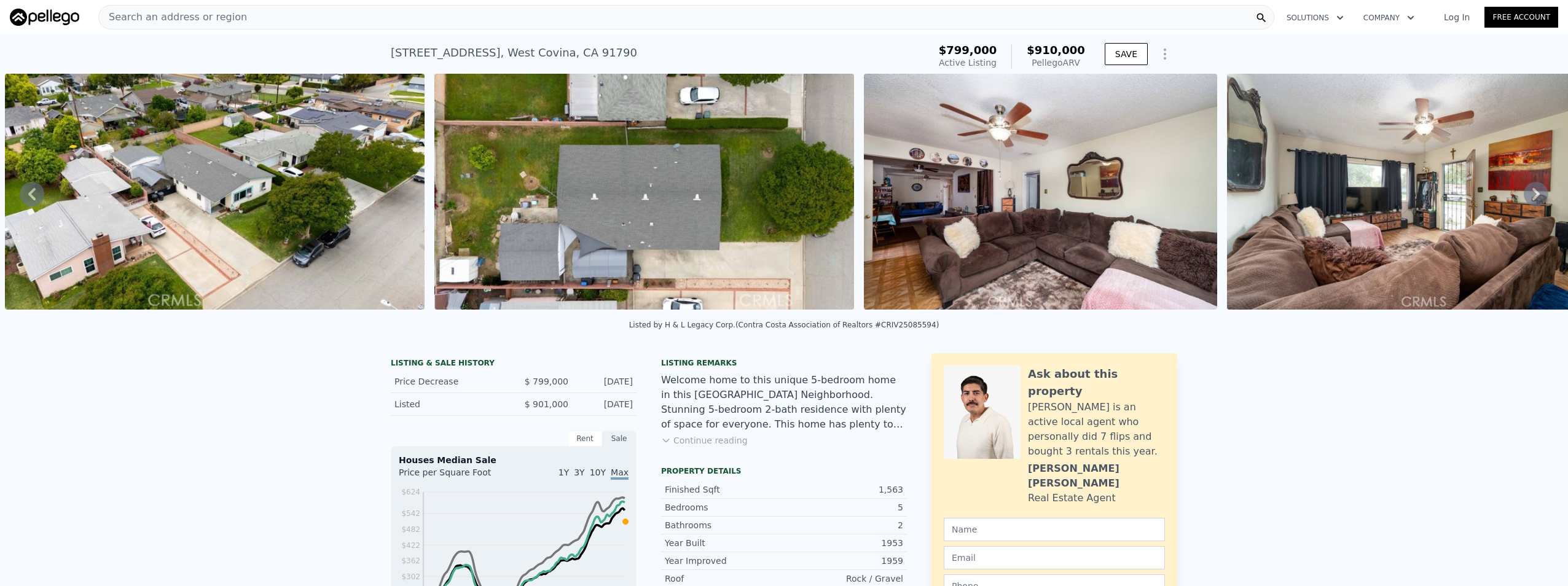
click at [1524, 201] on icon at bounding box center [1536, 193] width 25 height 25
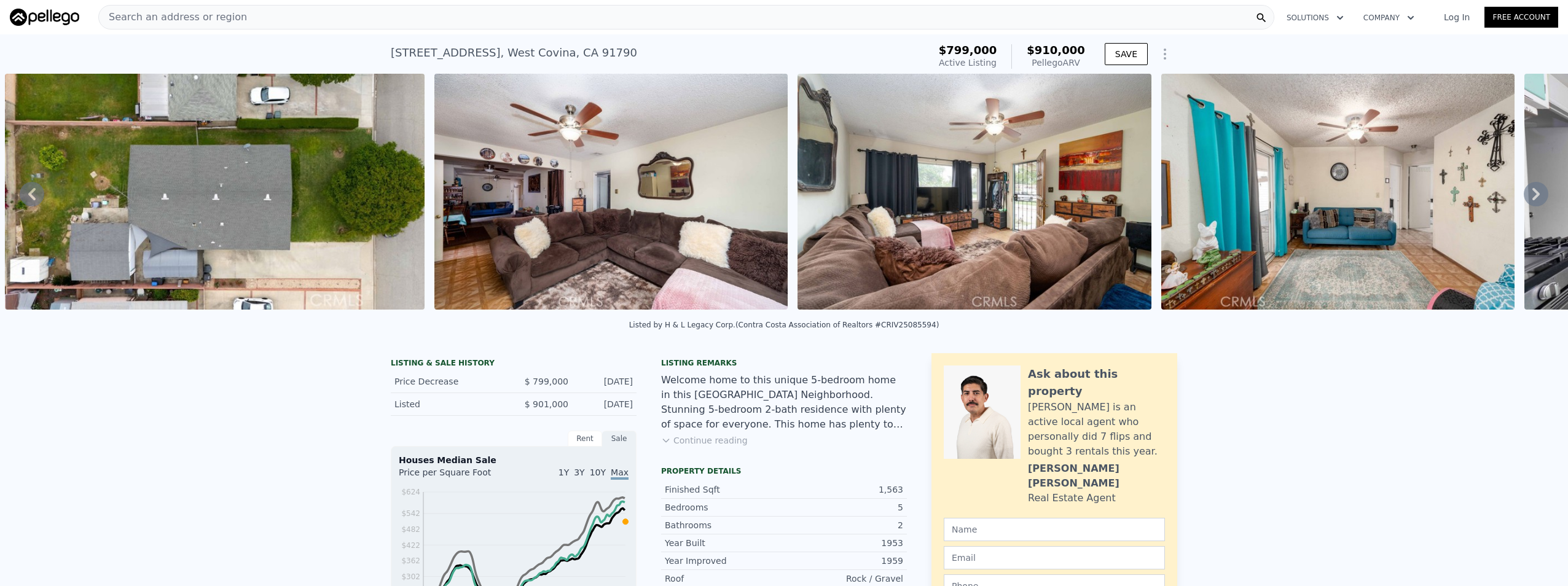
click at [1524, 201] on icon at bounding box center [1536, 193] width 25 height 25
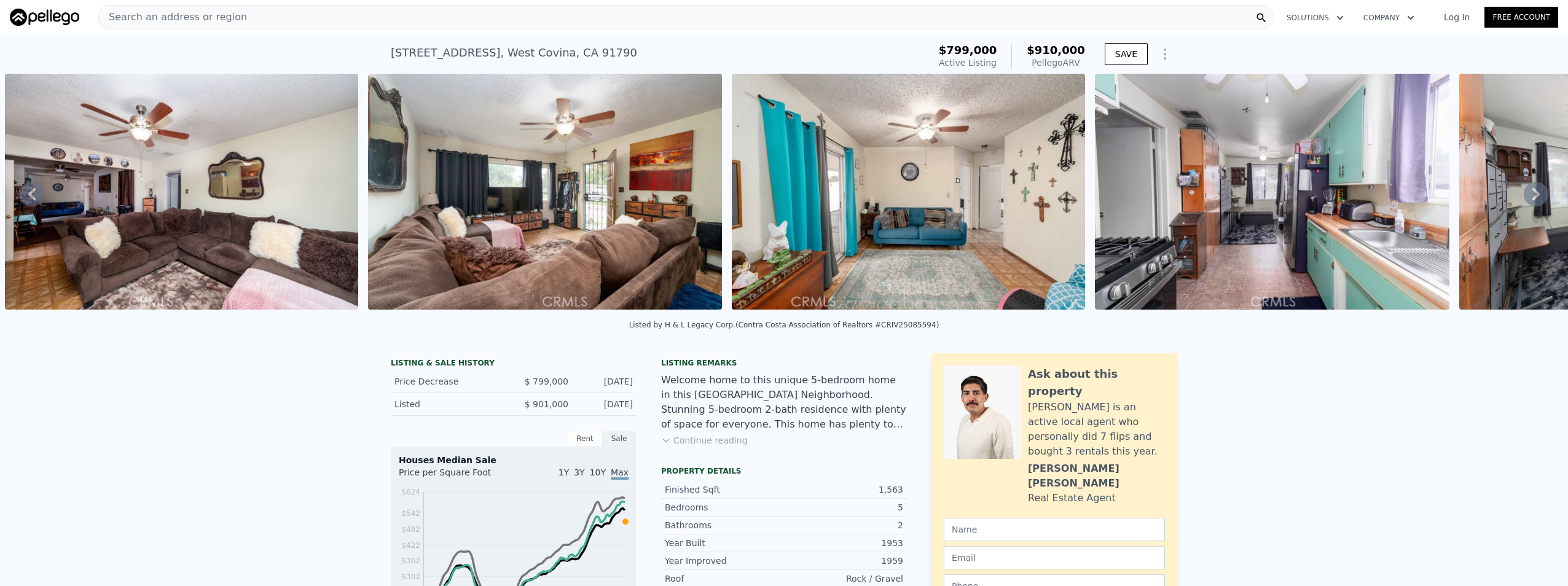
click at [1524, 201] on icon at bounding box center [1536, 193] width 25 height 25
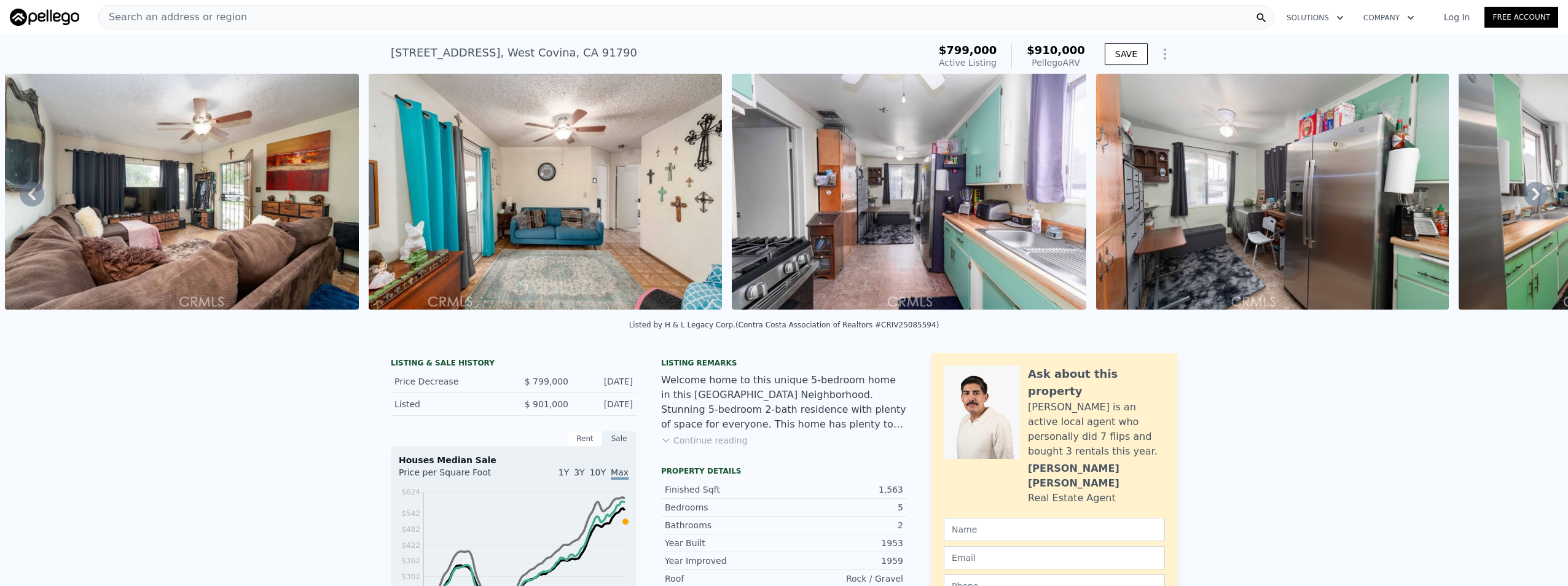
click at [1524, 201] on icon at bounding box center [1536, 193] width 25 height 25
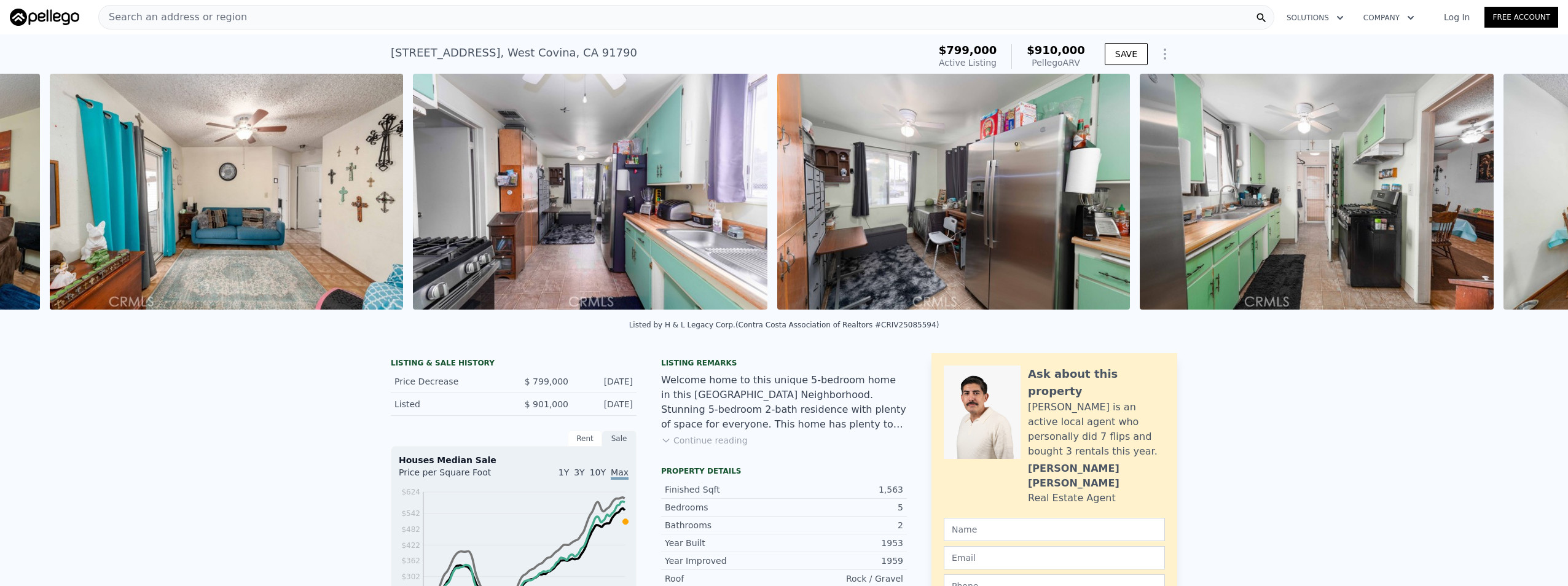
scroll to position [0, 2941]
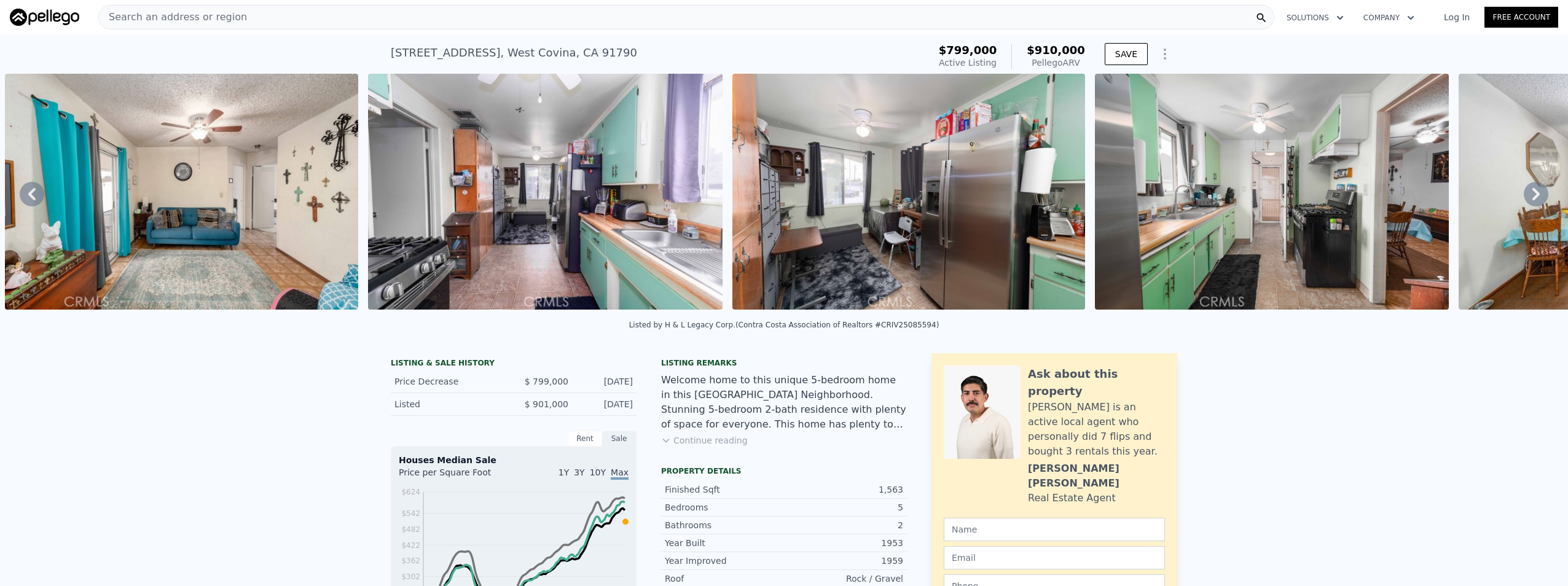
click at [1532, 194] on icon at bounding box center [1536, 193] width 25 height 25
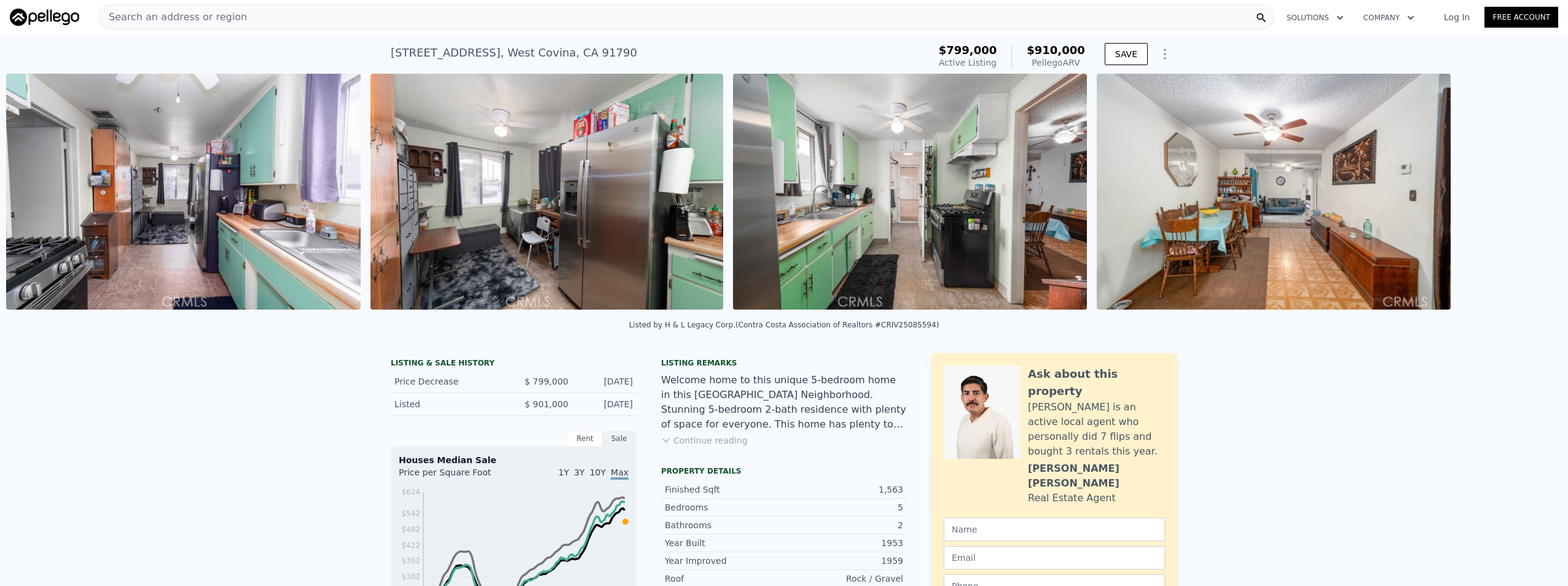
scroll to position [0, 3304]
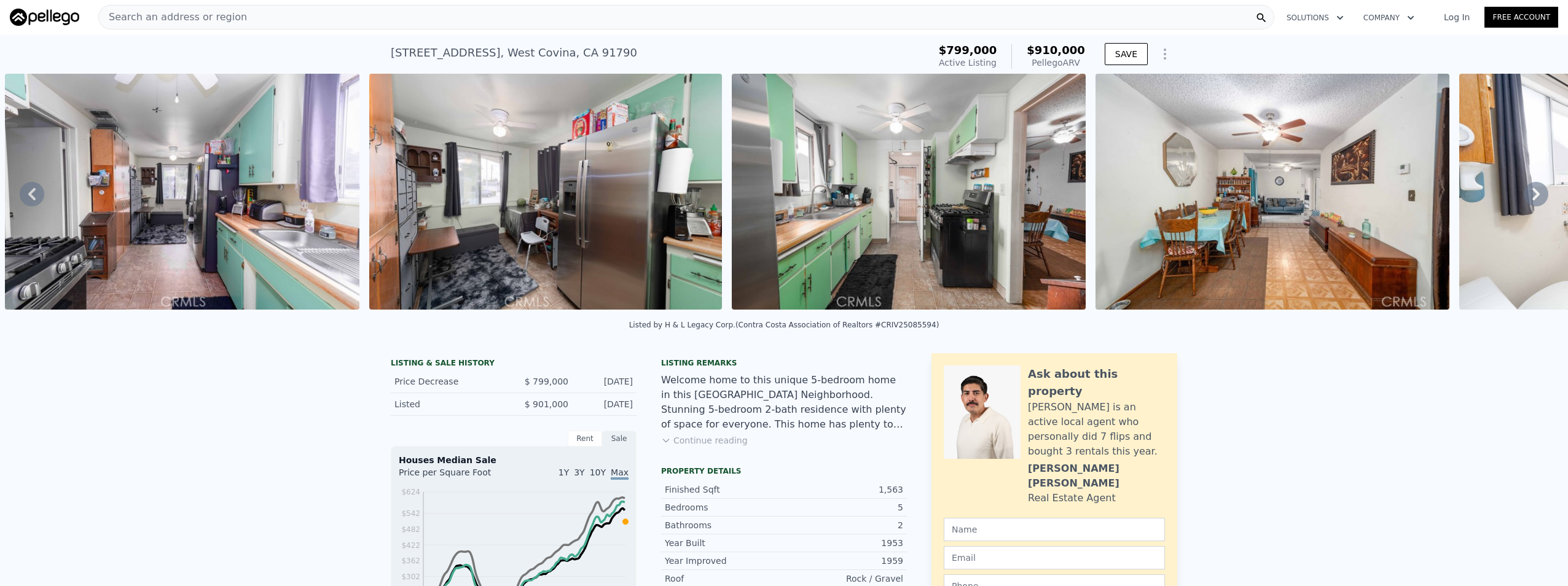
click at [1532, 194] on icon at bounding box center [1536, 193] width 25 height 25
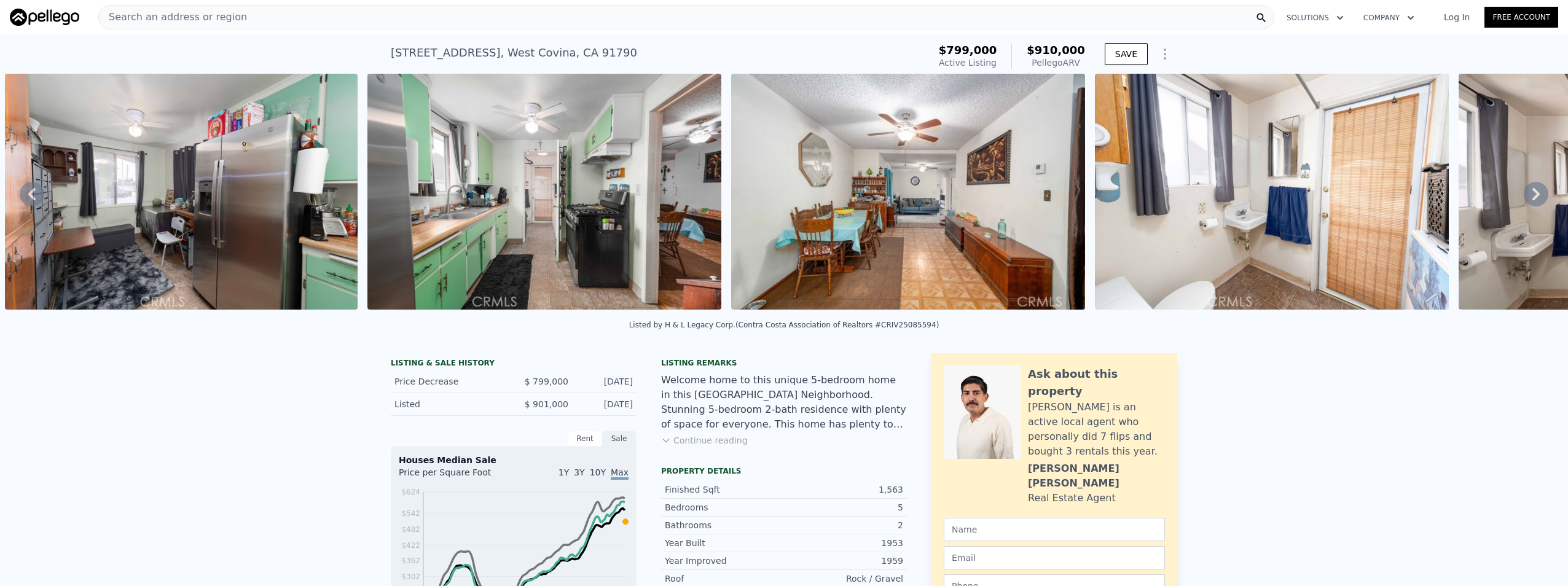
click at [1532, 194] on icon at bounding box center [1536, 193] width 25 height 25
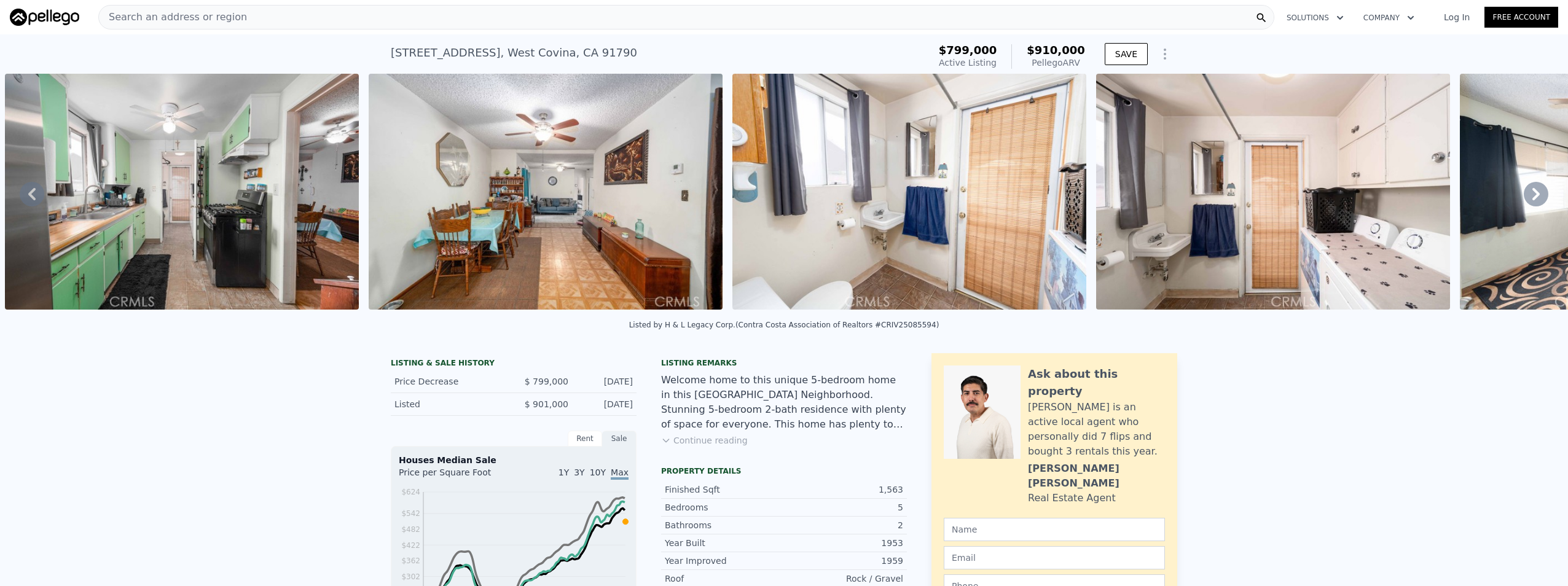
click at [1532, 194] on icon at bounding box center [1536, 193] width 25 height 25
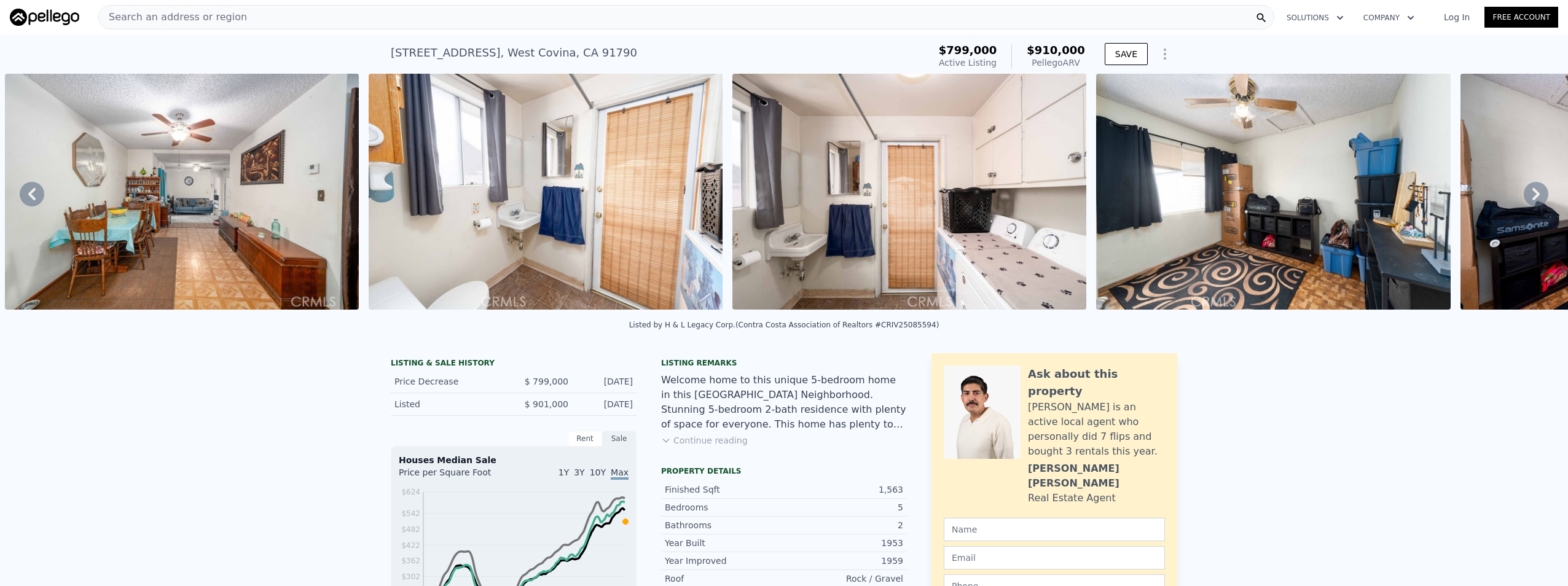
click at [1532, 194] on icon at bounding box center [1536, 193] width 25 height 25
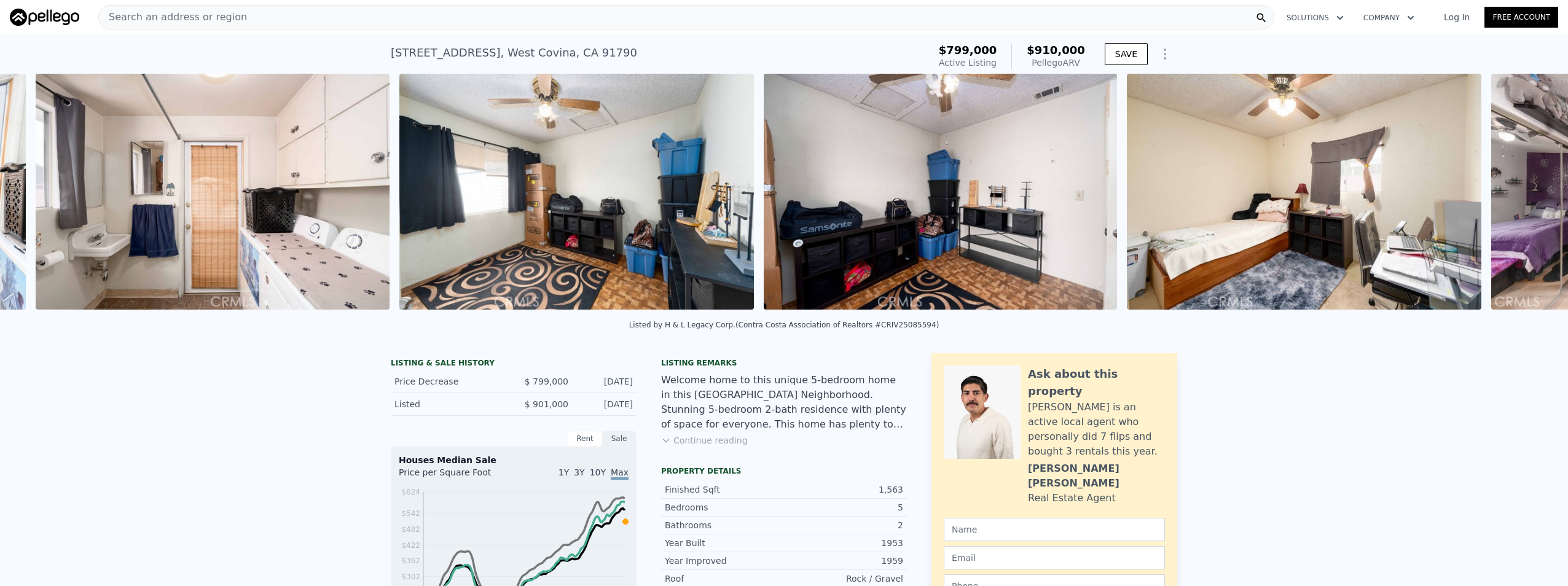
scroll to position [0, 5121]
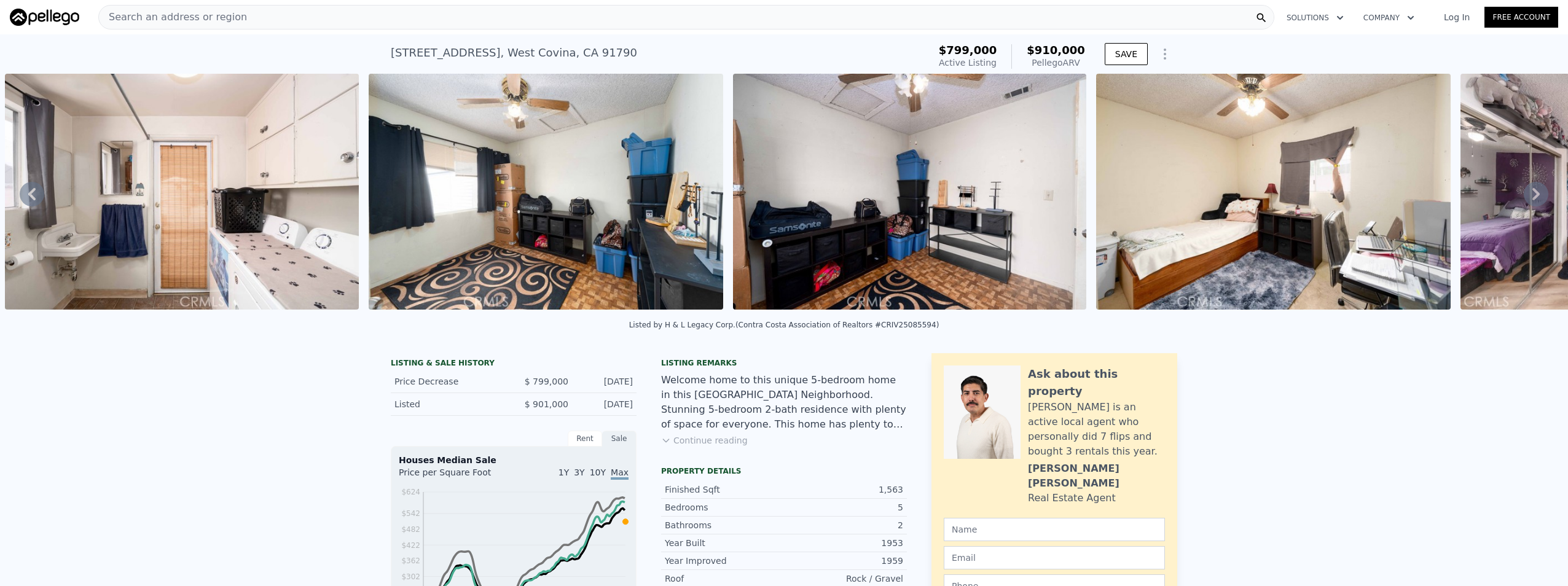
click at [1532, 194] on icon at bounding box center [1536, 193] width 25 height 25
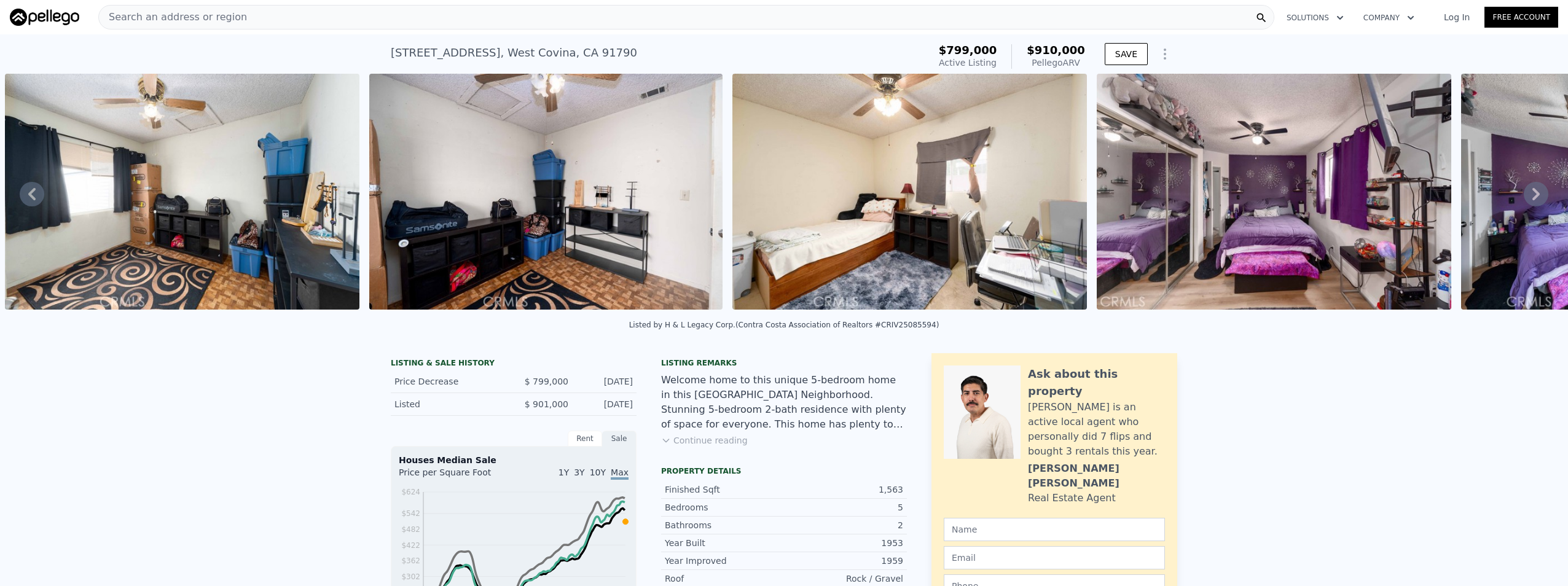
click at [1532, 194] on icon at bounding box center [1536, 193] width 25 height 25
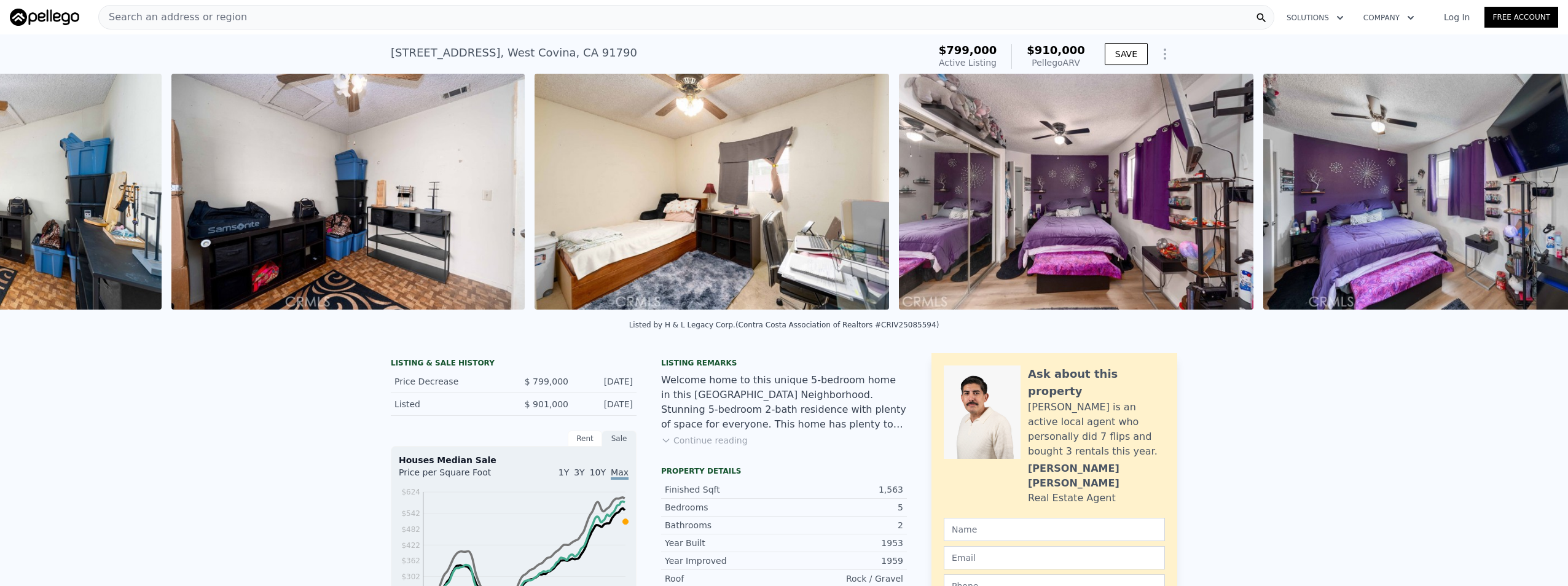
scroll to position [0, 5850]
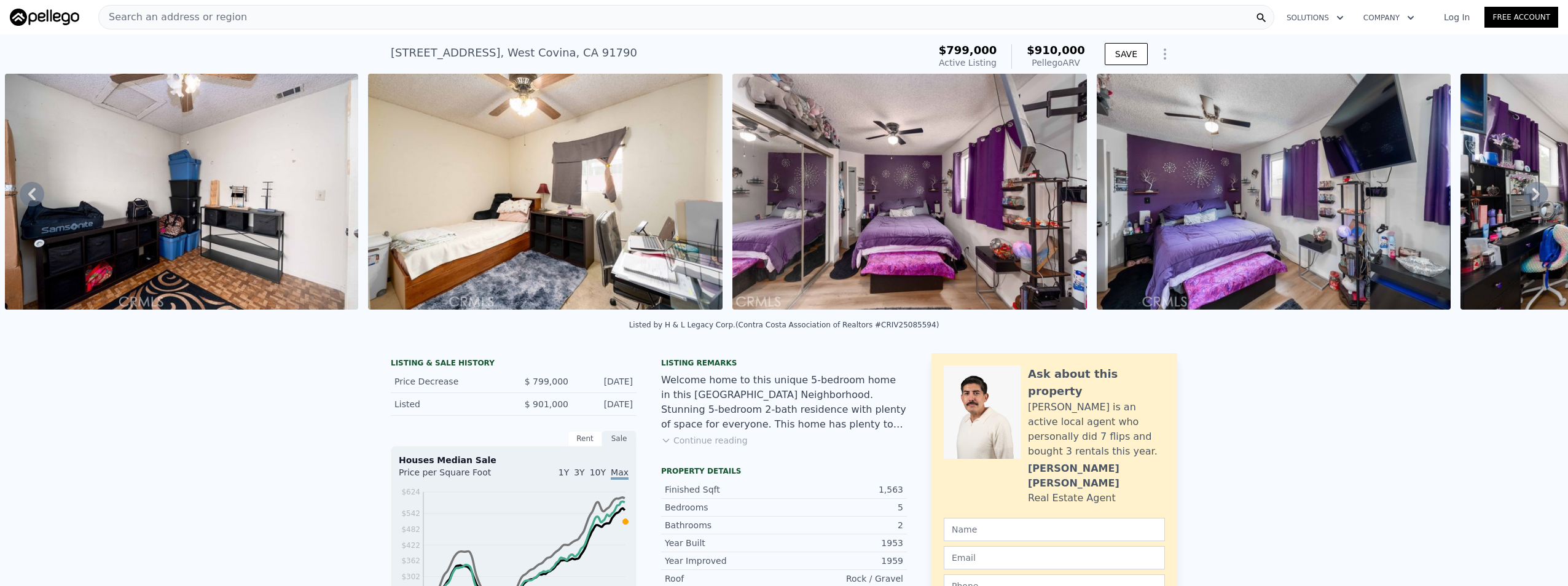
click at [1532, 194] on icon at bounding box center [1536, 193] width 25 height 25
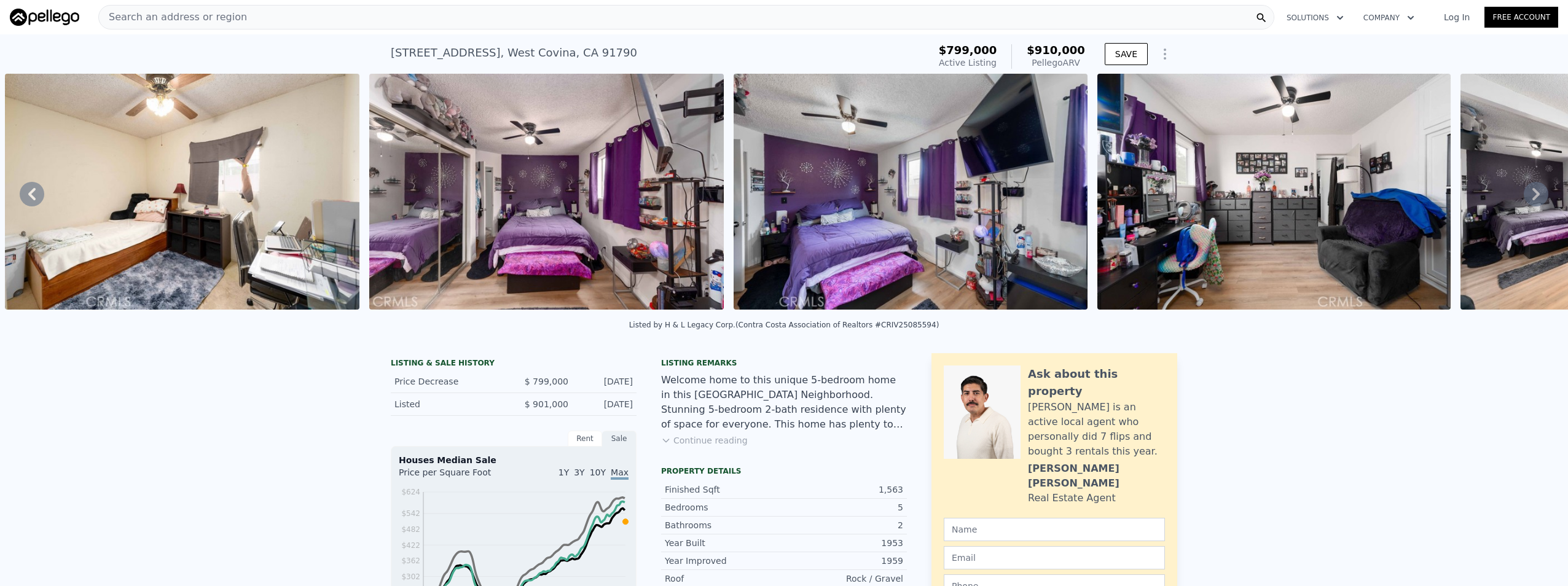
click at [1532, 194] on icon at bounding box center [1536, 193] width 25 height 25
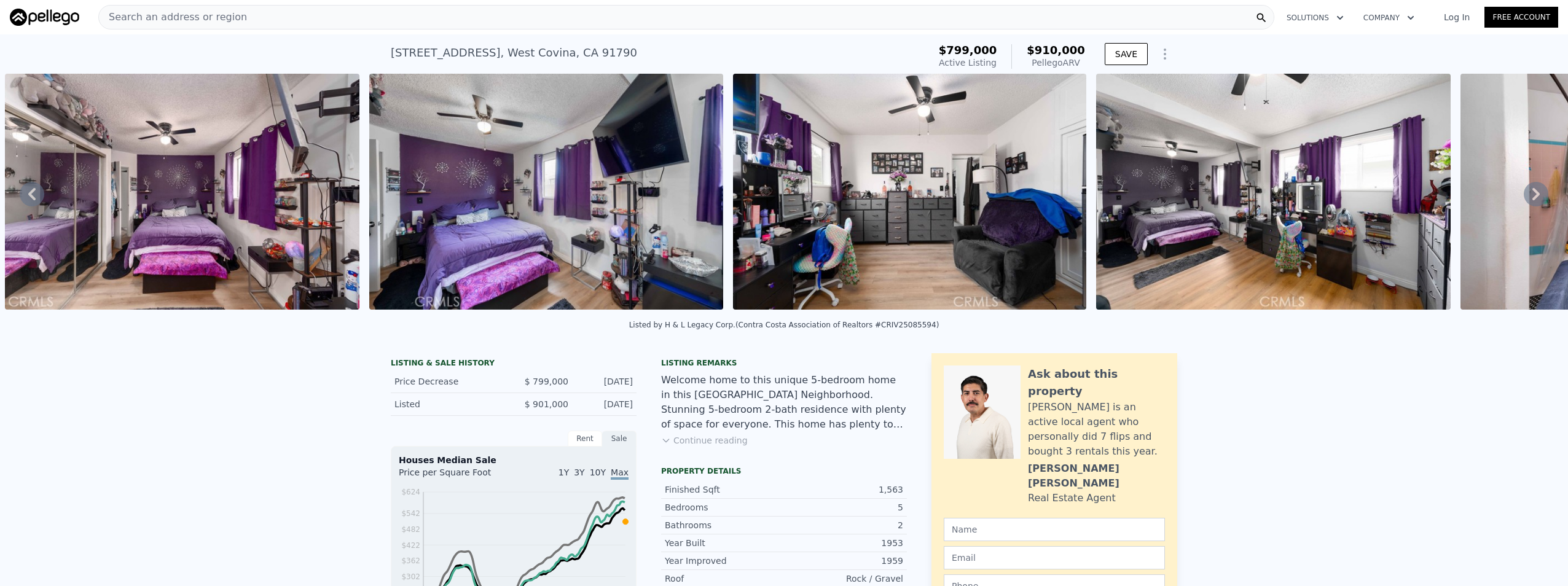
click at [1532, 194] on icon at bounding box center [1536, 193] width 25 height 25
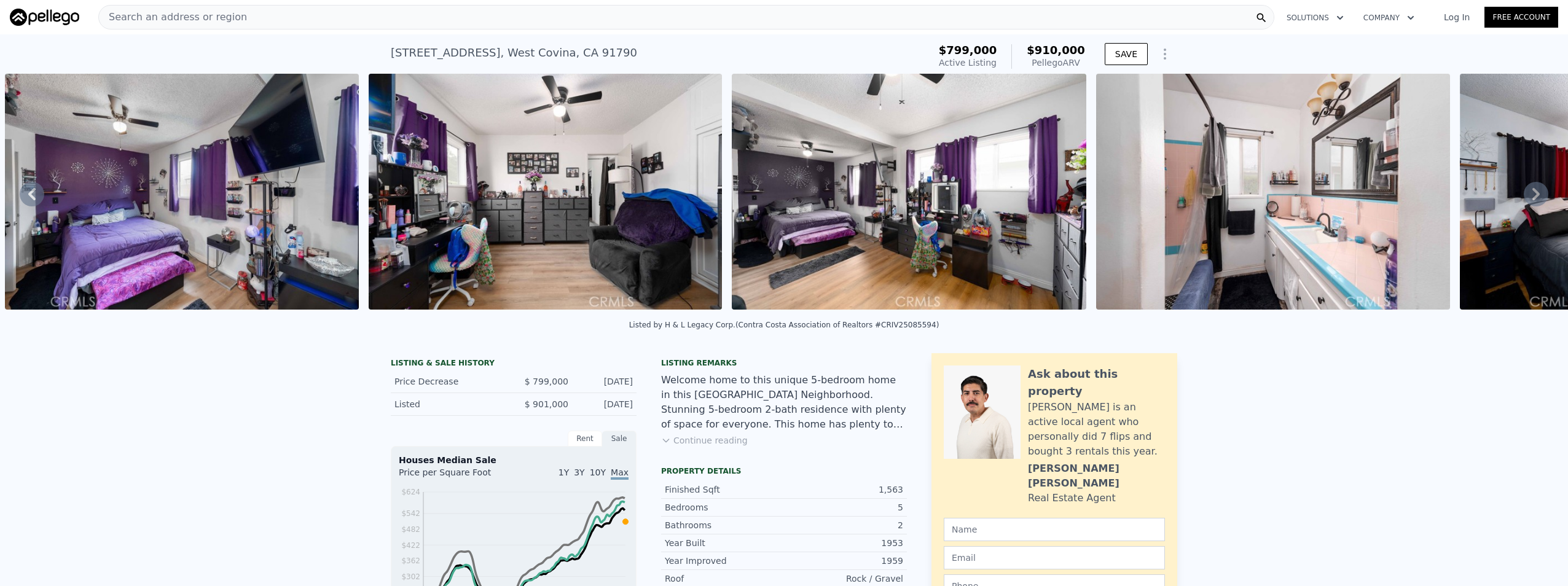
click at [1532, 194] on icon at bounding box center [1536, 193] width 25 height 25
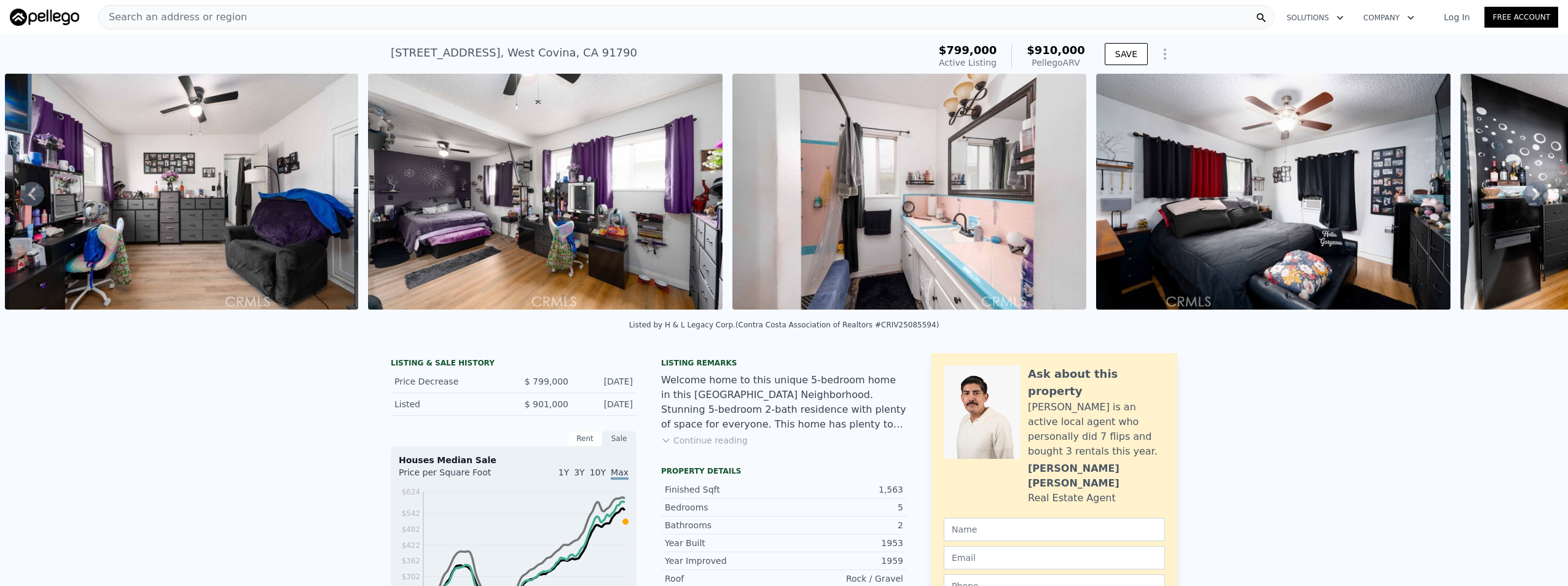
click at [1532, 194] on icon at bounding box center [1536, 193] width 25 height 25
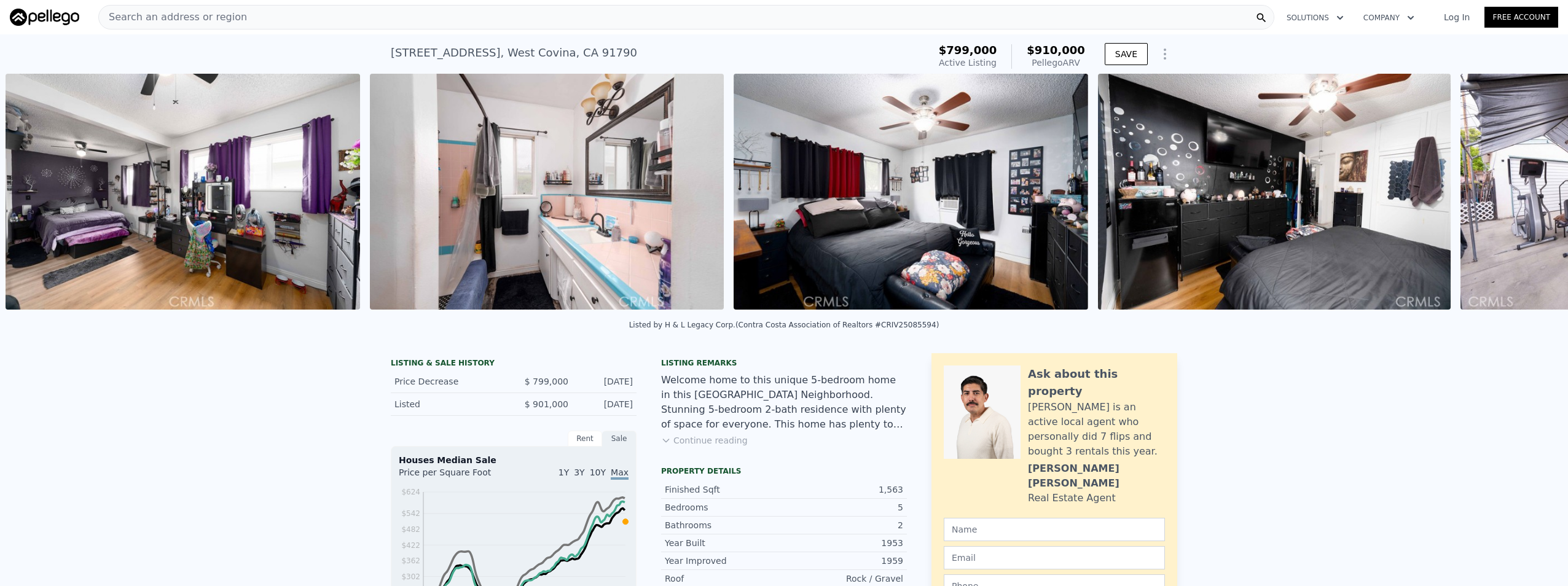
scroll to position [0, 7668]
click at [1532, 194] on icon at bounding box center [1536, 193] width 25 height 25
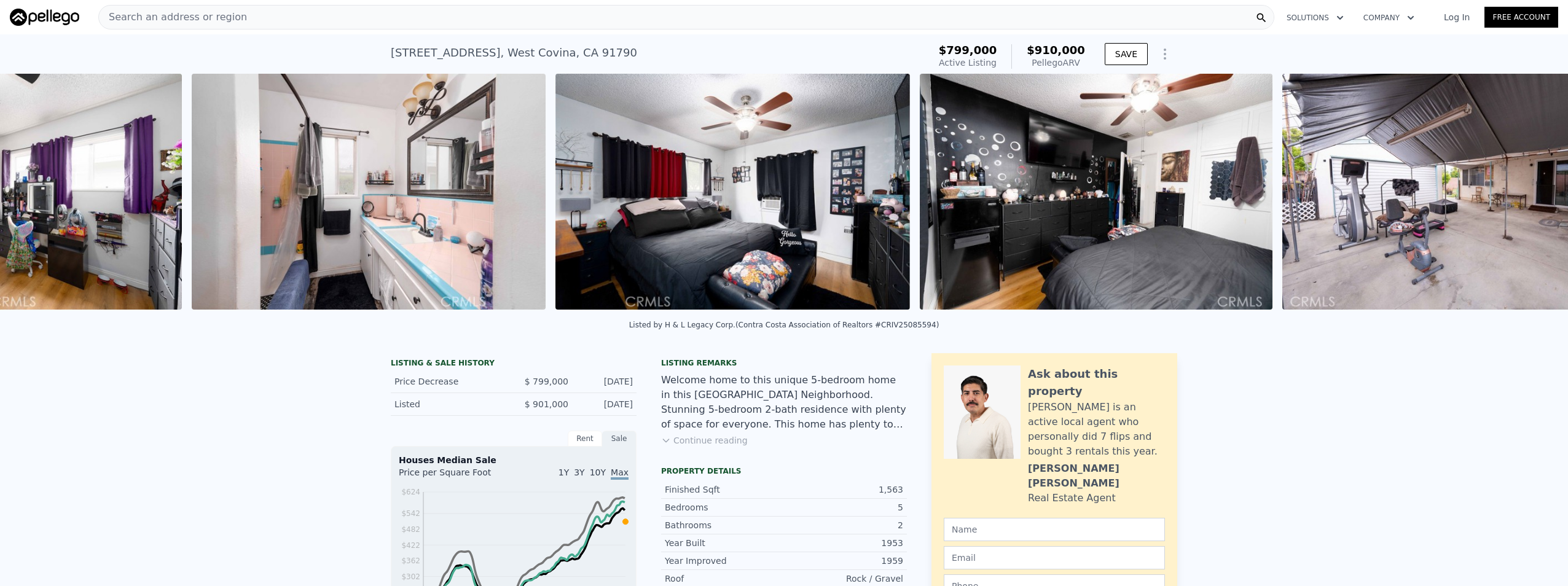
scroll to position [0, 8033]
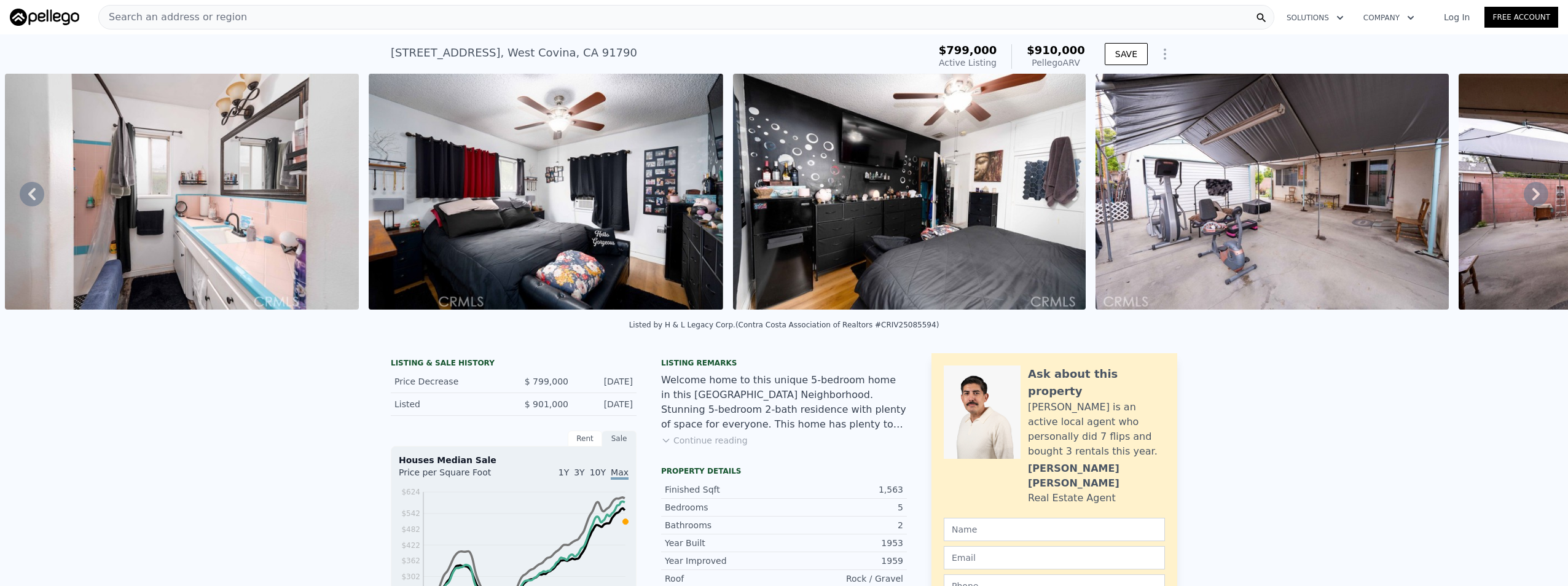
click at [1532, 194] on icon at bounding box center [1536, 193] width 25 height 25
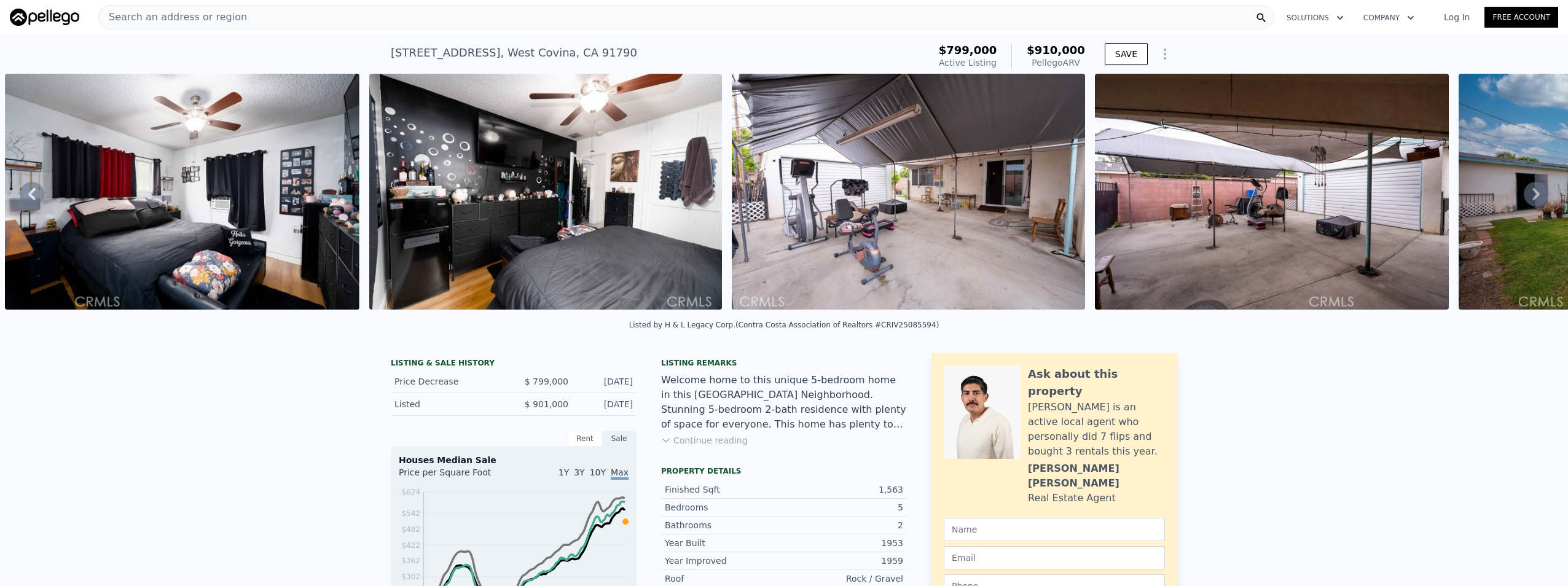
click at [1532, 194] on icon at bounding box center [1536, 193] width 25 height 25
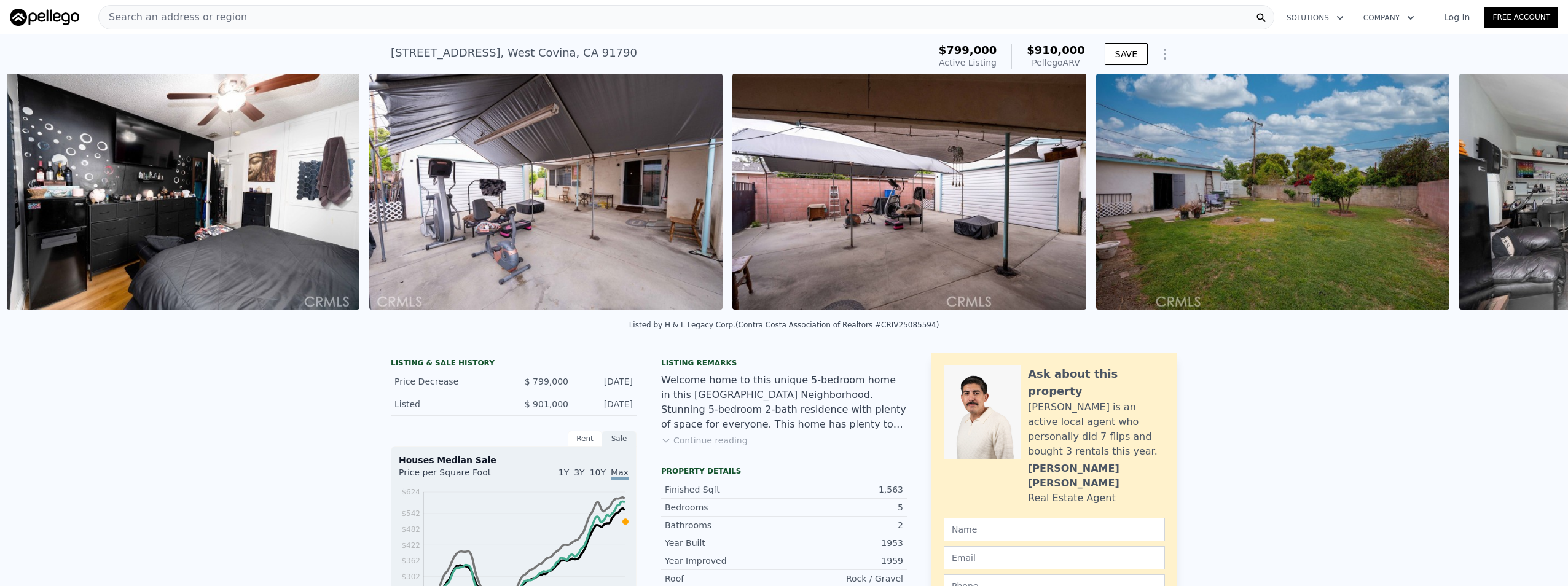
scroll to position [0, 8761]
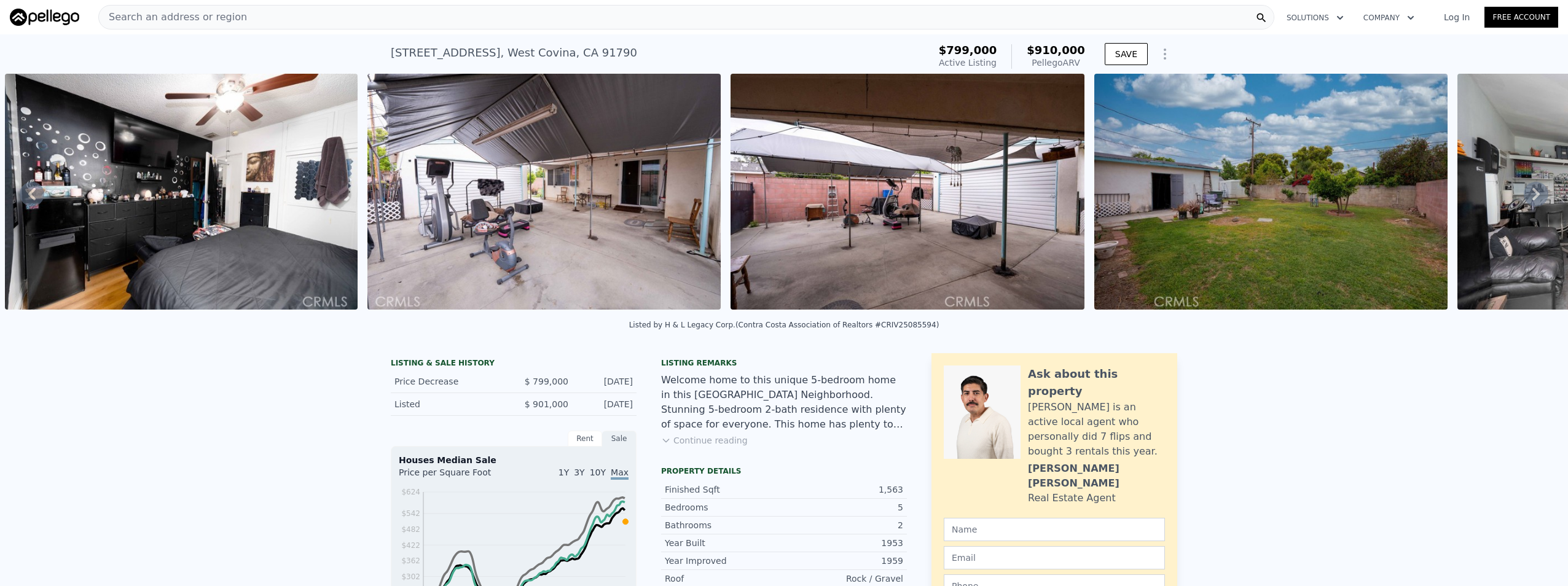
click at [1532, 194] on icon at bounding box center [1536, 193] width 25 height 25
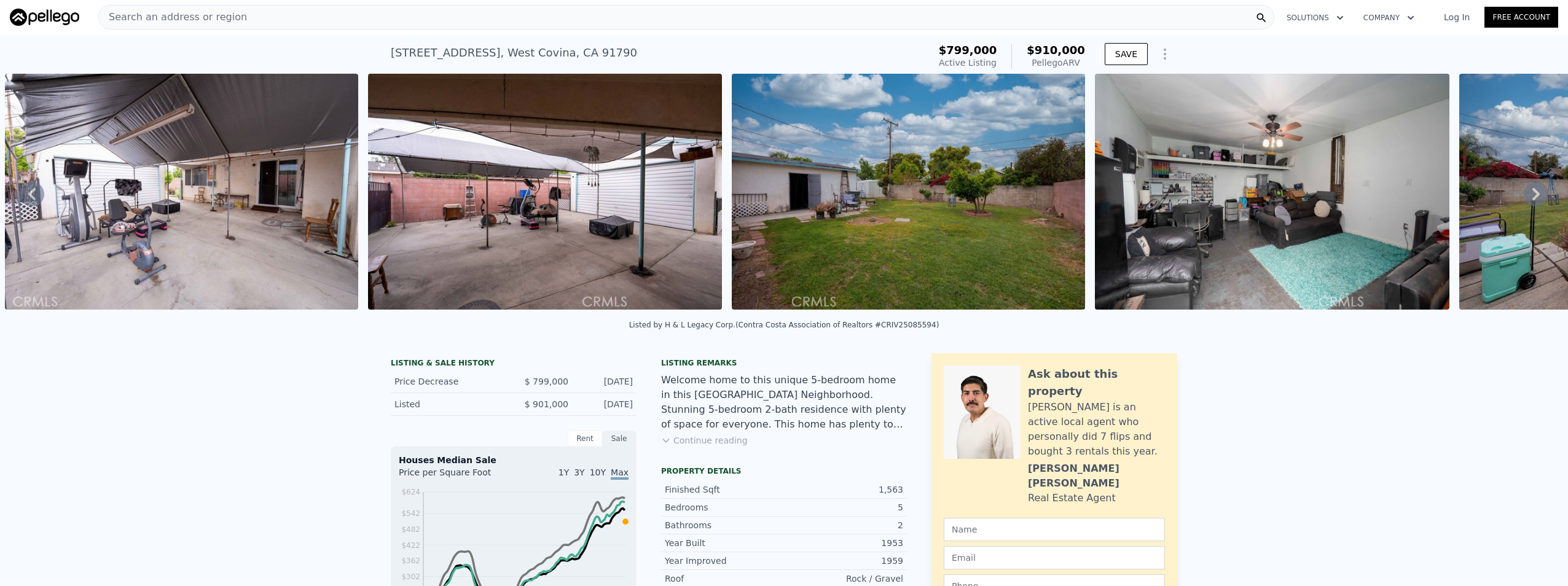
click at [1532, 194] on icon at bounding box center [1536, 193] width 25 height 25
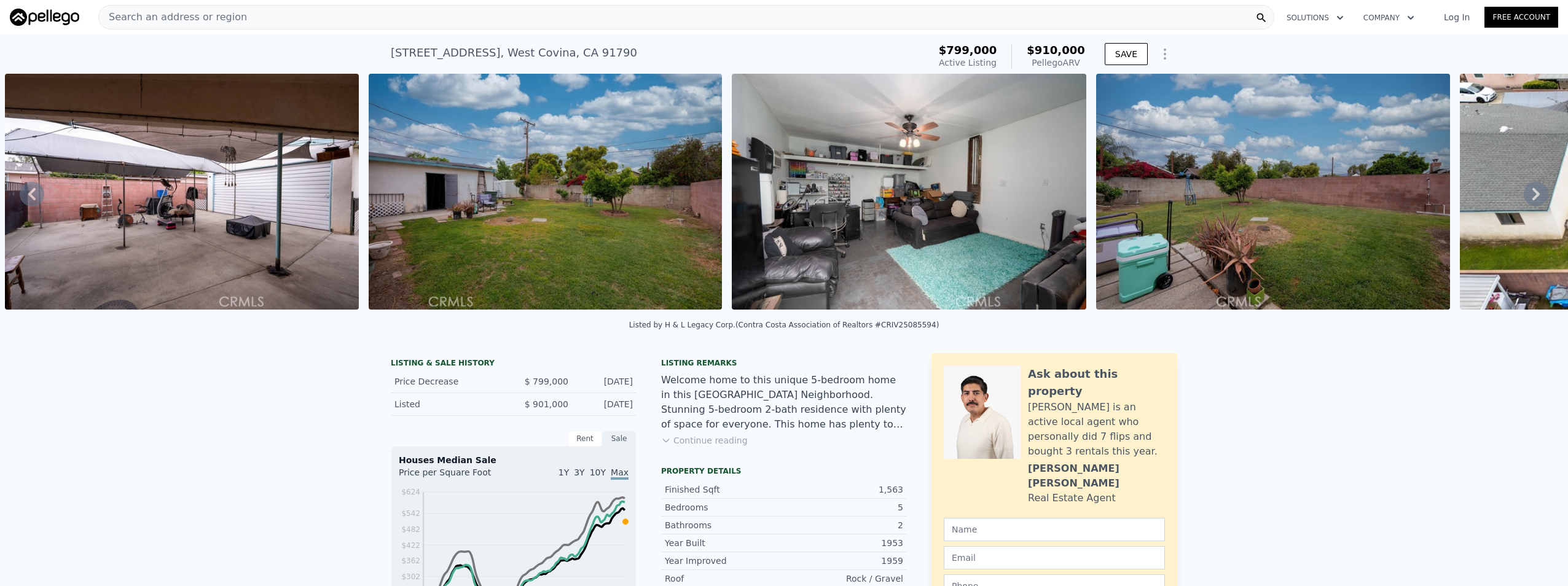
click at [1532, 194] on icon at bounding box center [1536, 193] width 25 height 25
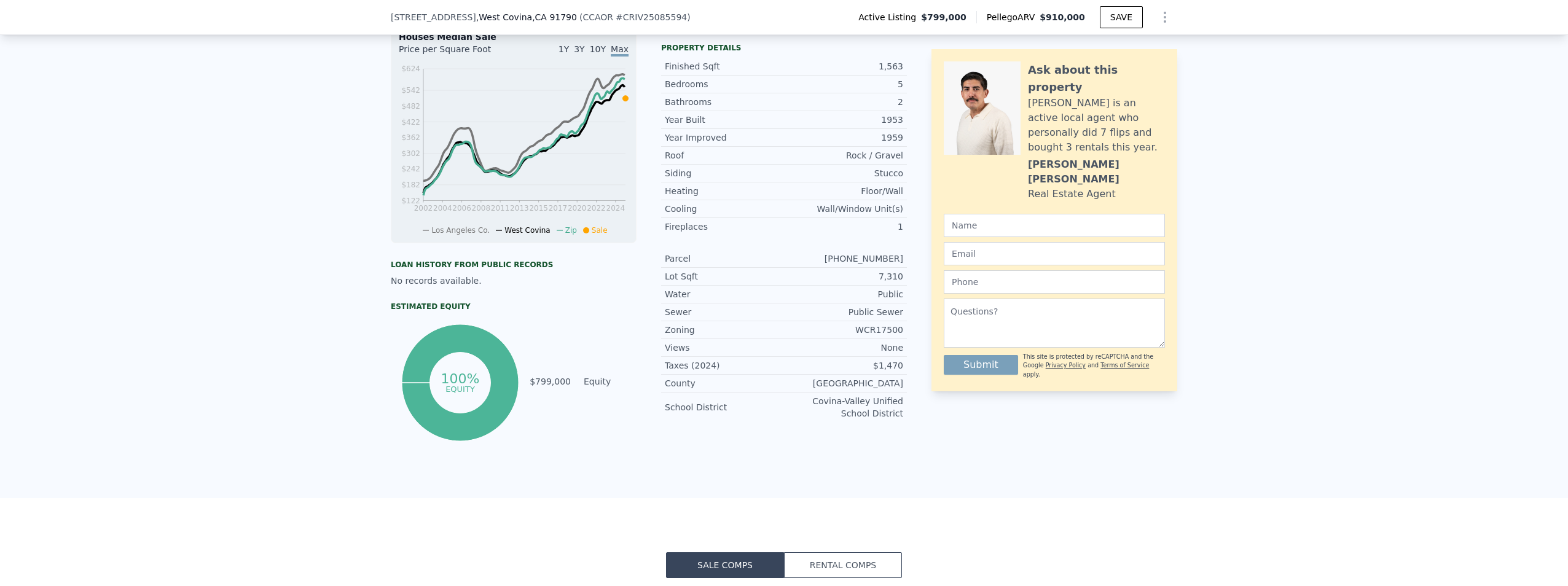
scroll to position [426, 0]
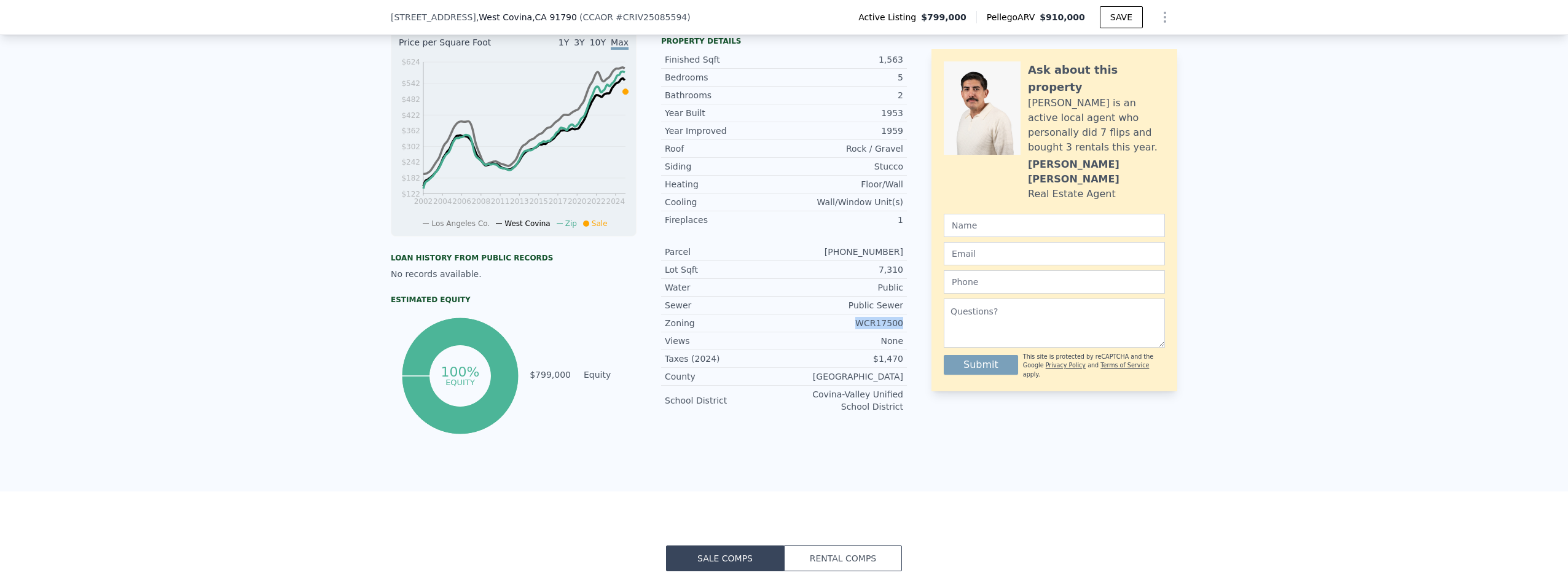
drag, startPoint x: 909, startPoint y: 336, endPoint x: 849, endPoint y: 334, distance: 60.0
click at [849, 334] on div "LISTING & SALE HISTORY Price Decrease $ 799,000 Sep 27, 2025 Listed $ 901,000 A…" at bounding box center [784, 181] width 787 height 515
drag, startPoint x: 849, startPoint y: 334, endPoint x: 885, endPoint y: 333, distance: 36.0
copy div "WCR17500"
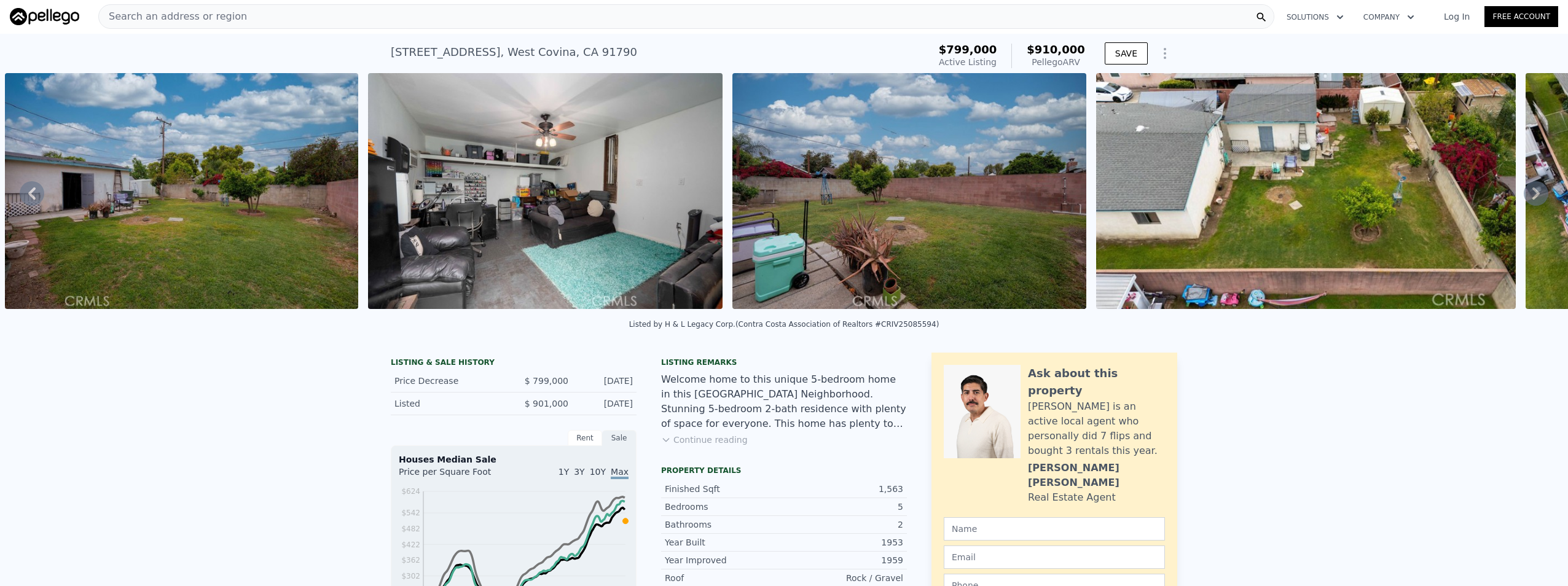
scroll to position [0, 0]
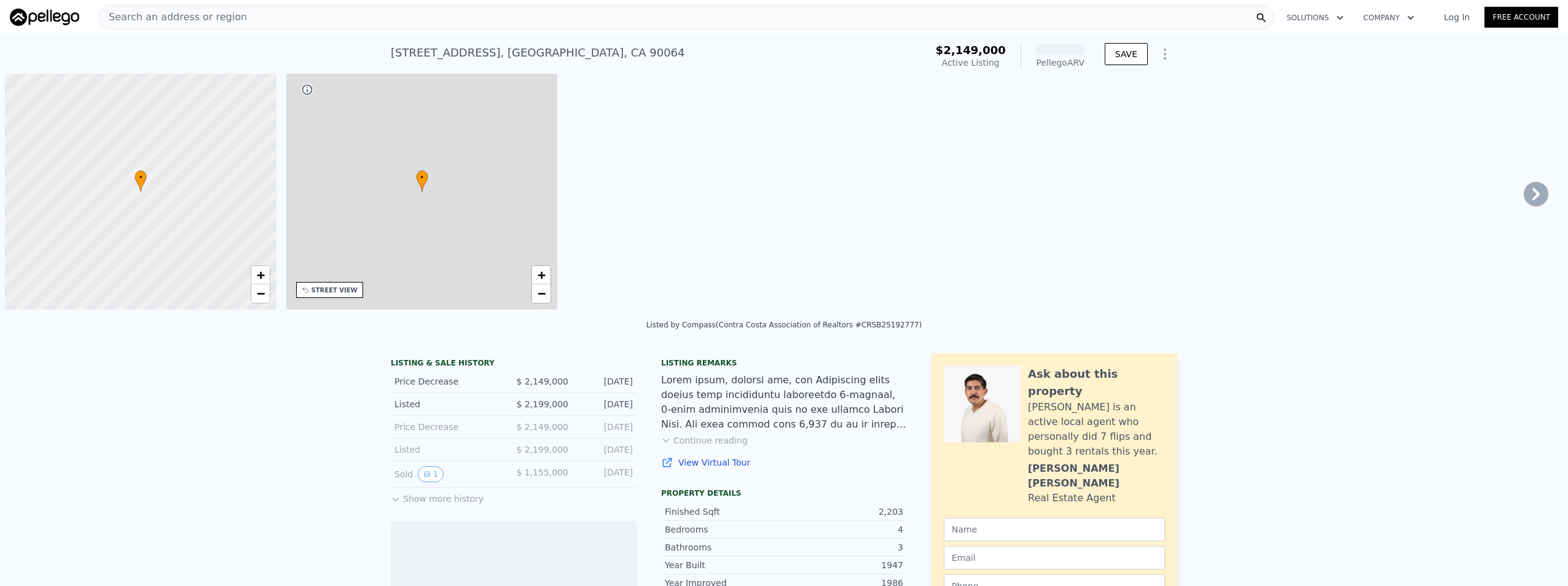
scroll to position [0, 5]
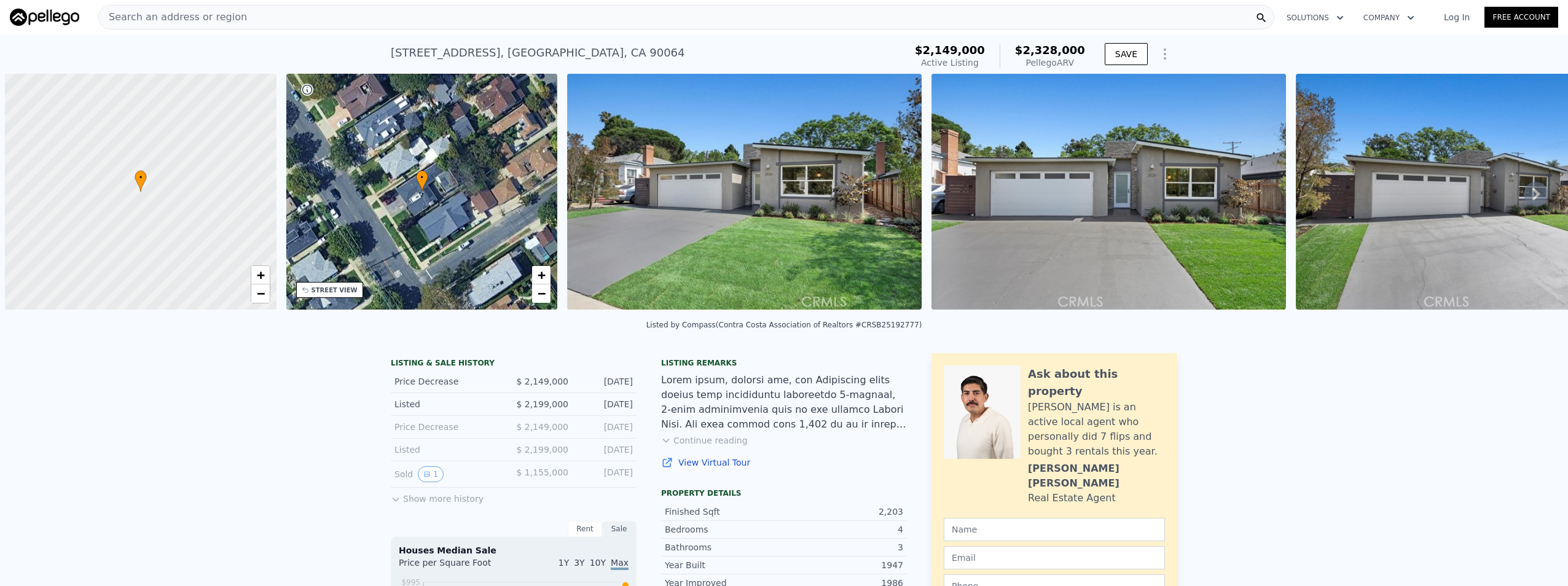
scroll to position [0, 5]
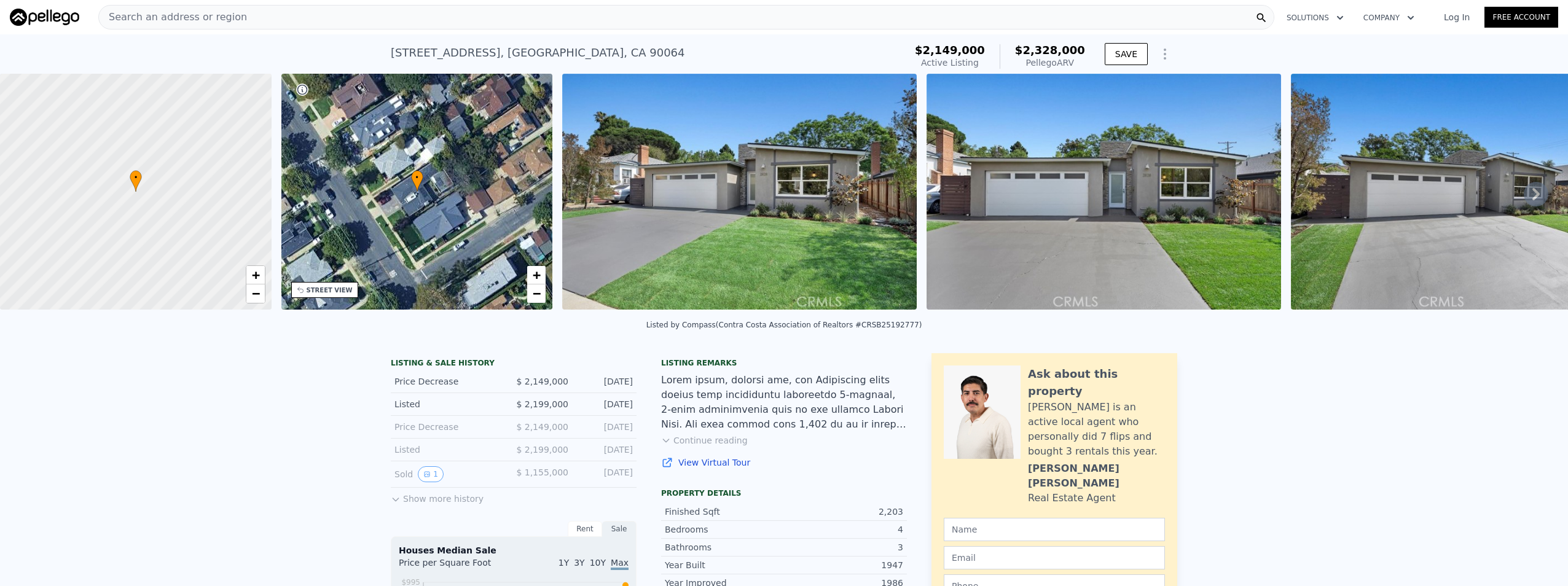
click at [713, 447] on button "Continue reading" at bounding box center [704, 440] width 87 height 12
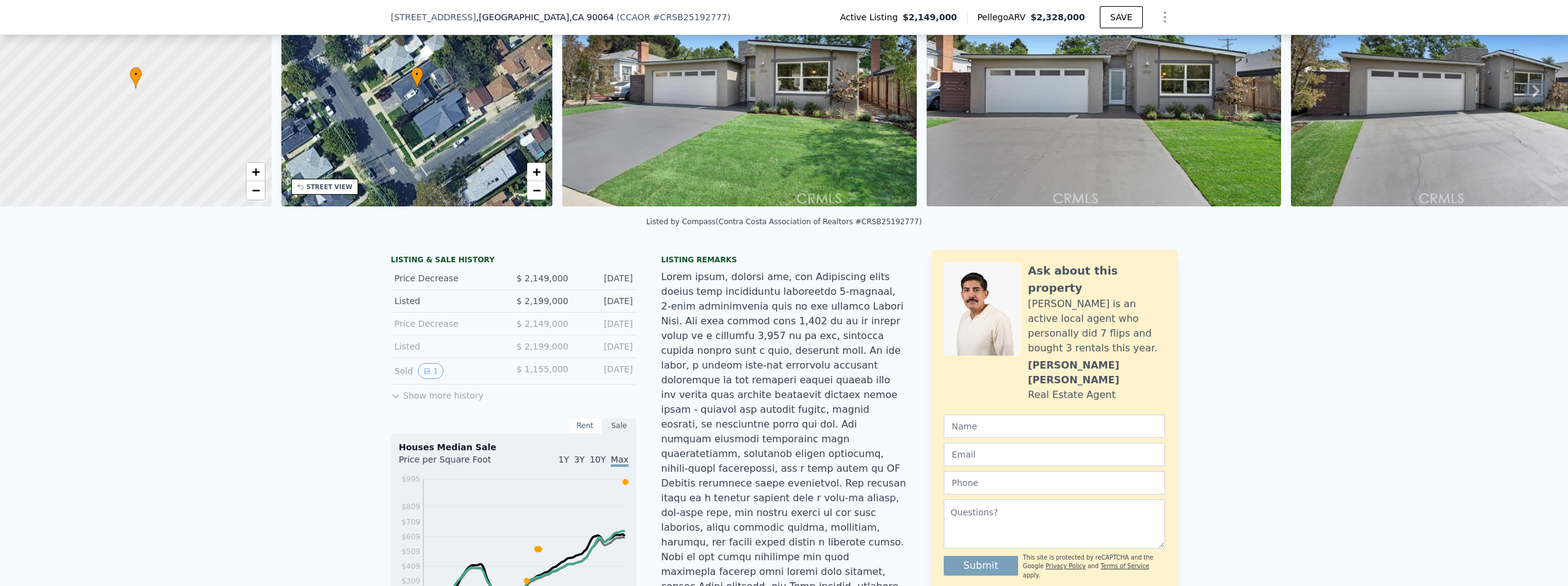
scroll to position [57, 0]
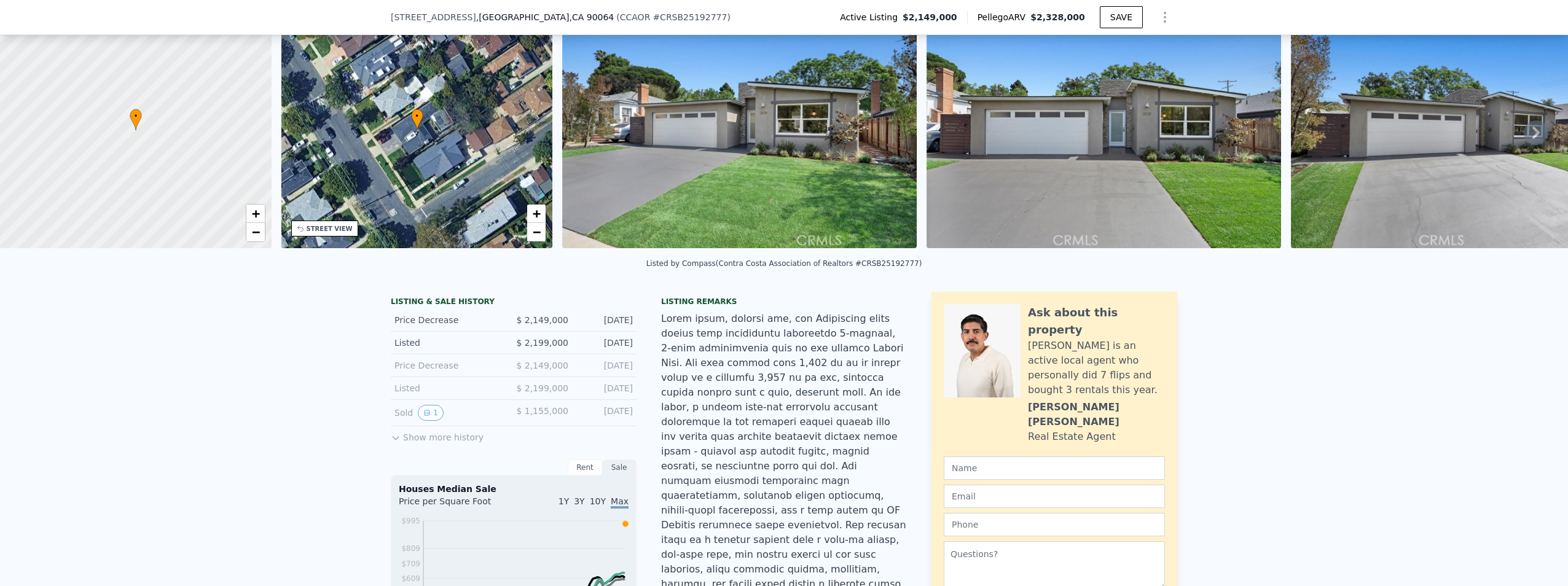
click at [1524, 134] on icon at bounding box center [1536, 132] width 25 height 25
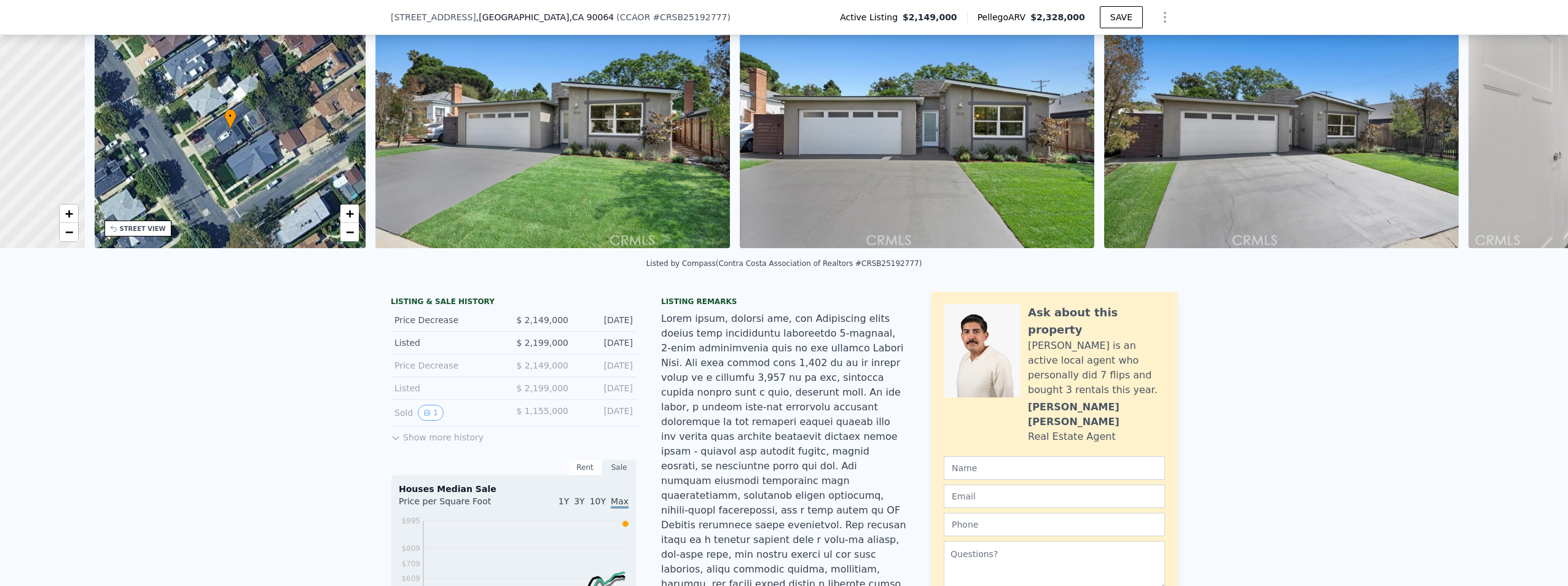
scroll to position [0, 286]
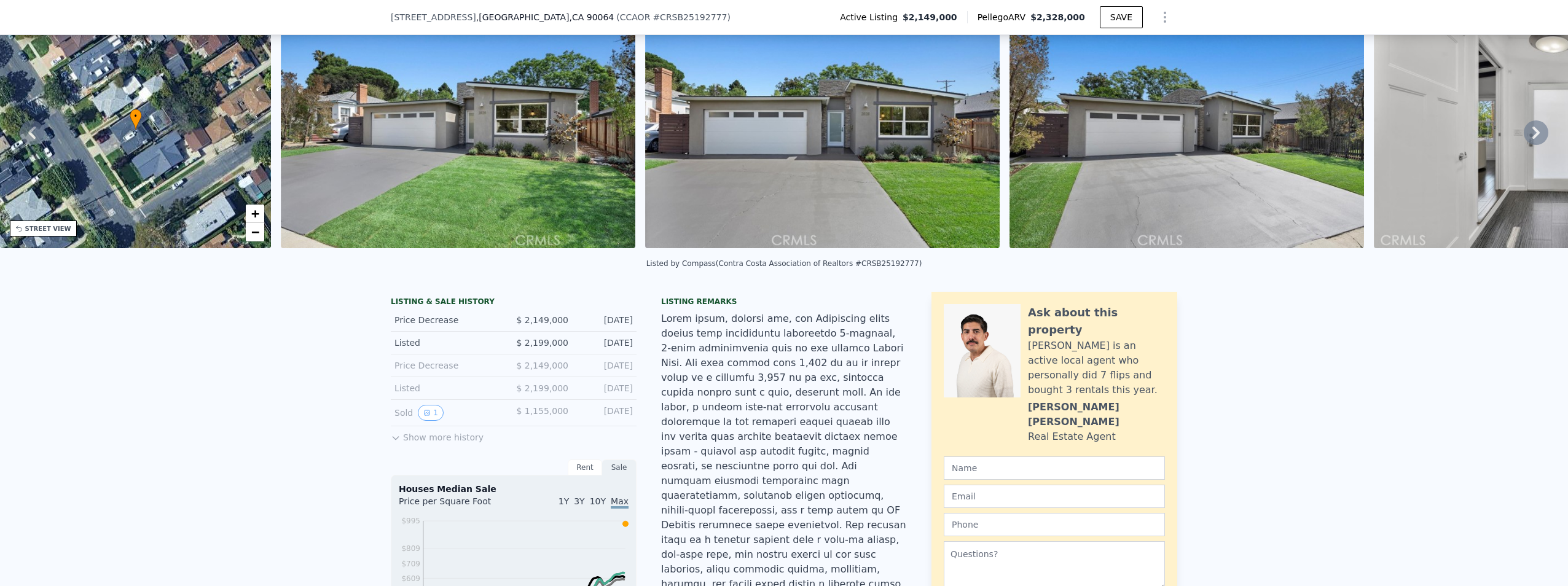
click at [1524, 134] on icon at bounding box center [1536, 132] width 25 height 25
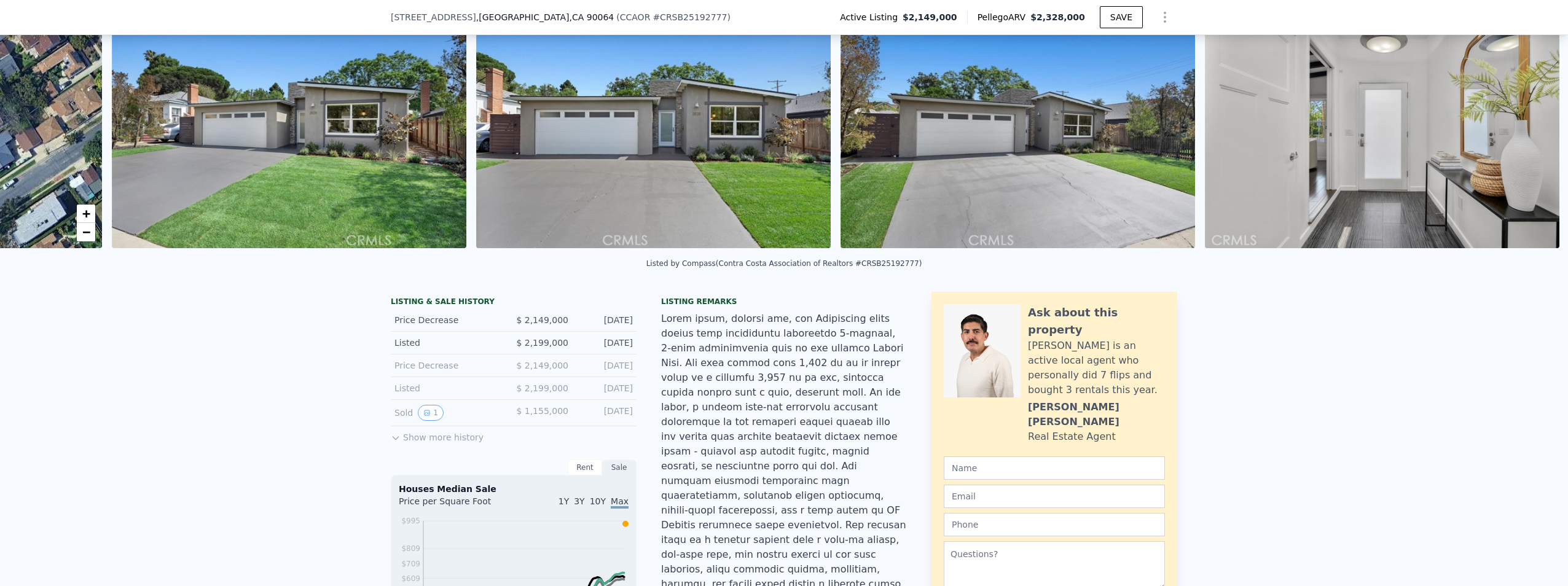
scroll to position [0, 562]
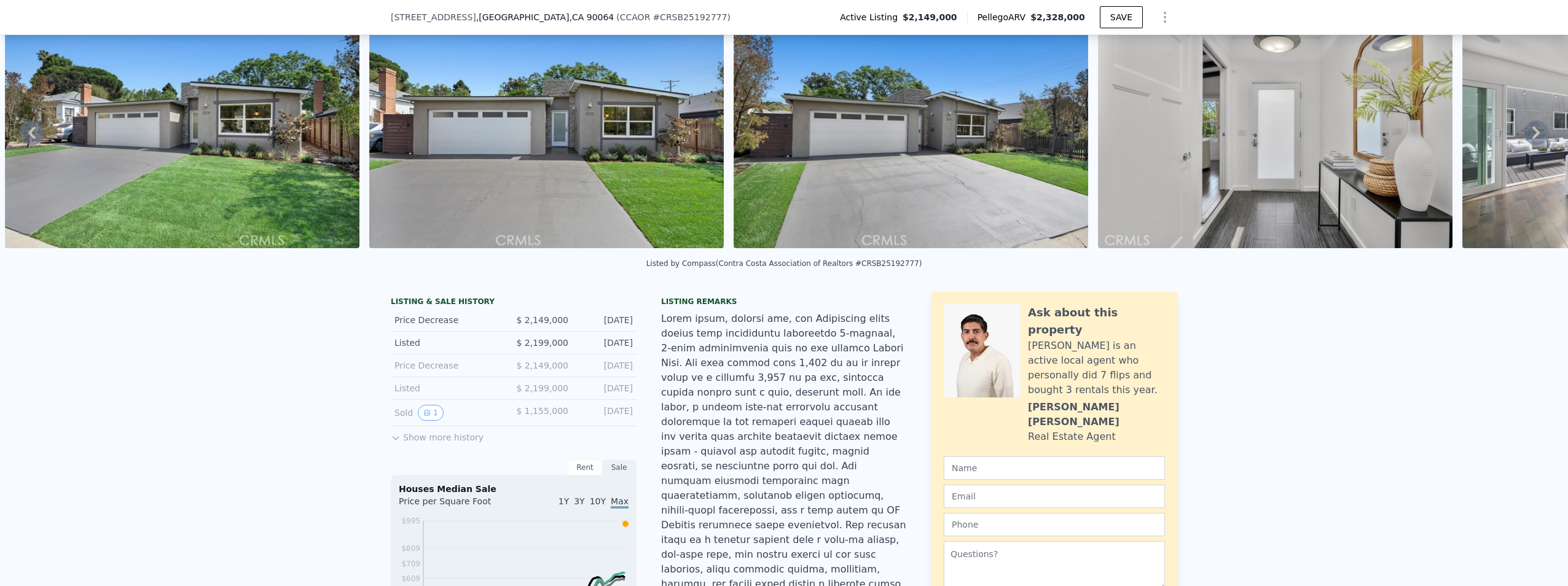
click at [1524, 134] on icon at bounding box center [1536, 132] width 25 height 25
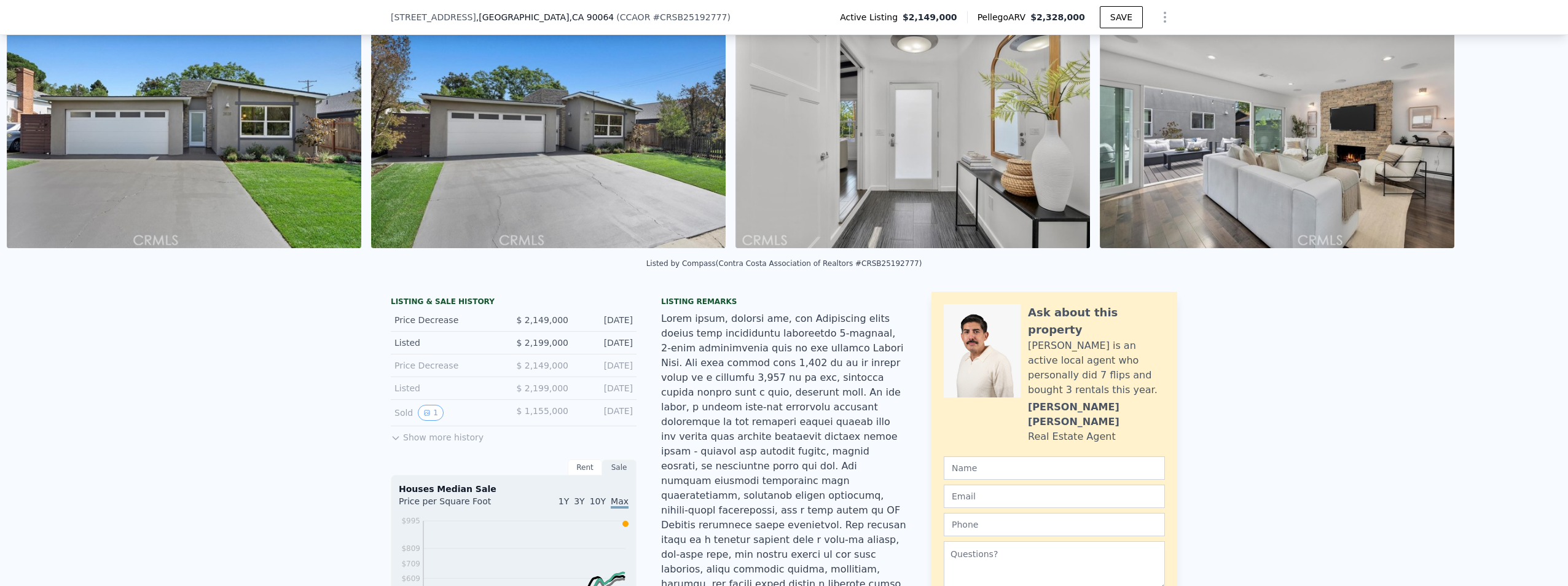
scroll to position [0, 927]
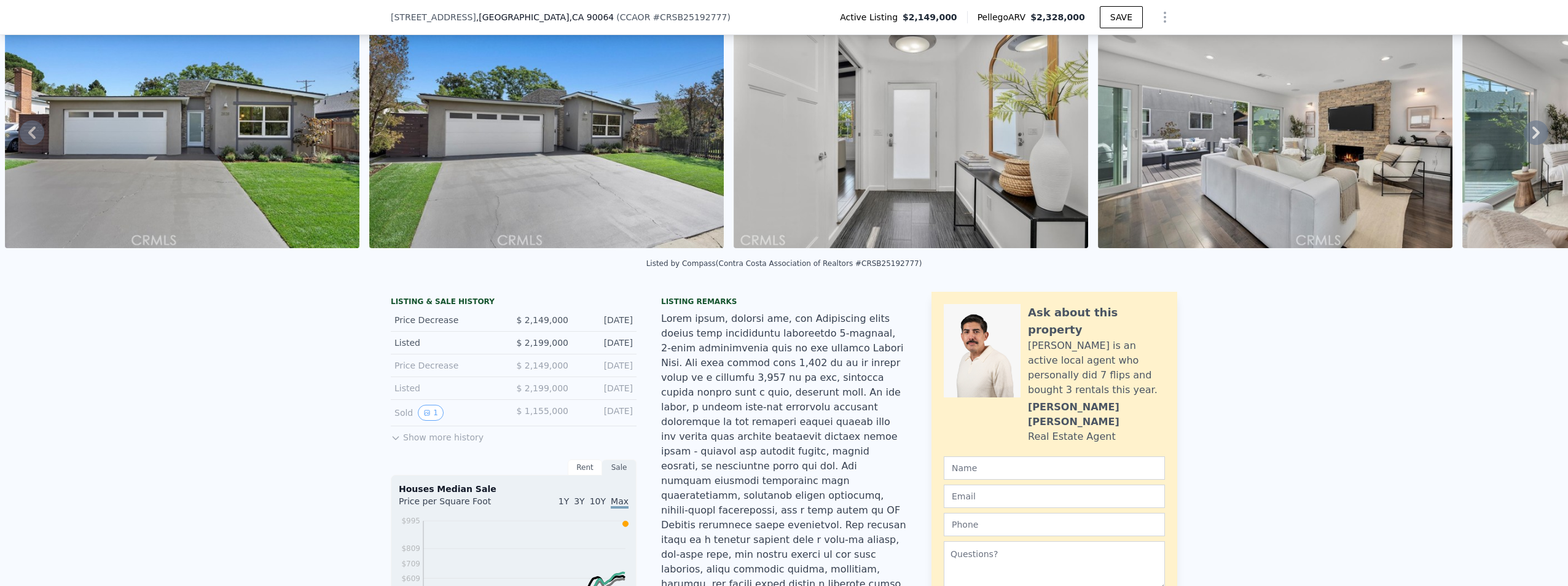
click at [1524, 134] on icon at bounding box center [1536, 132] width 25 height 25
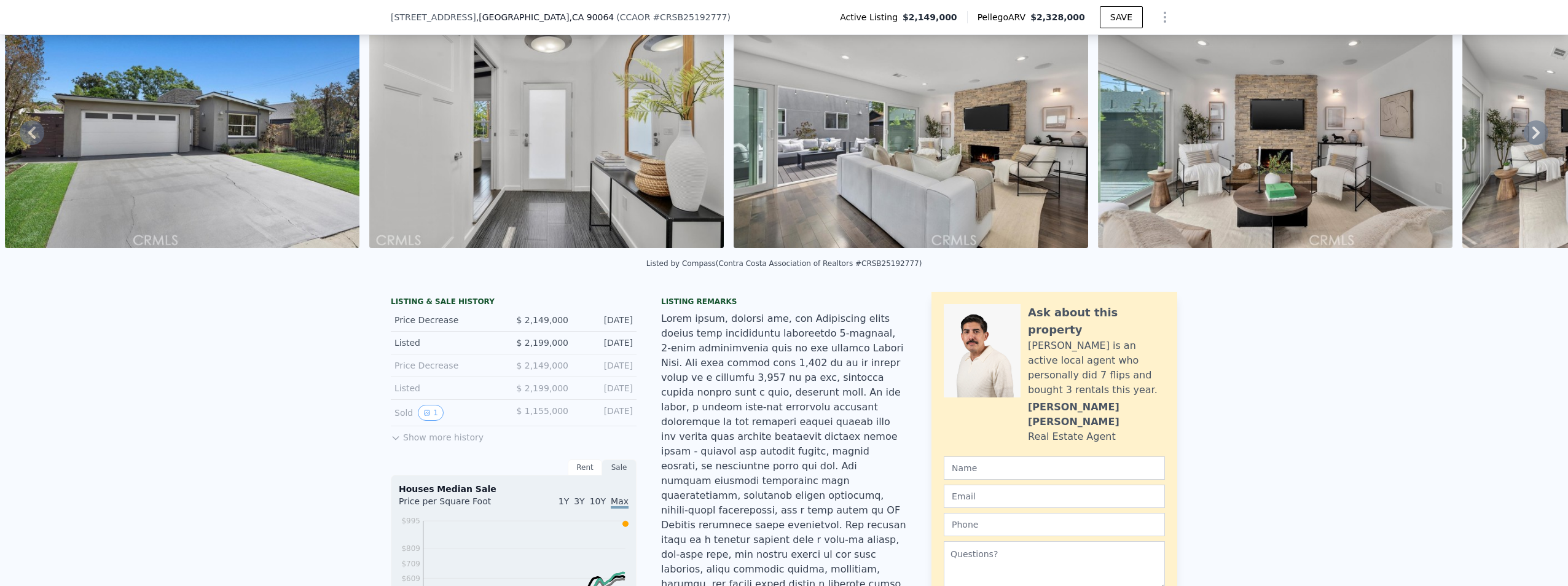
click at [1524, 134] on icon at bounding box center [1536, 132] width 25 height 25
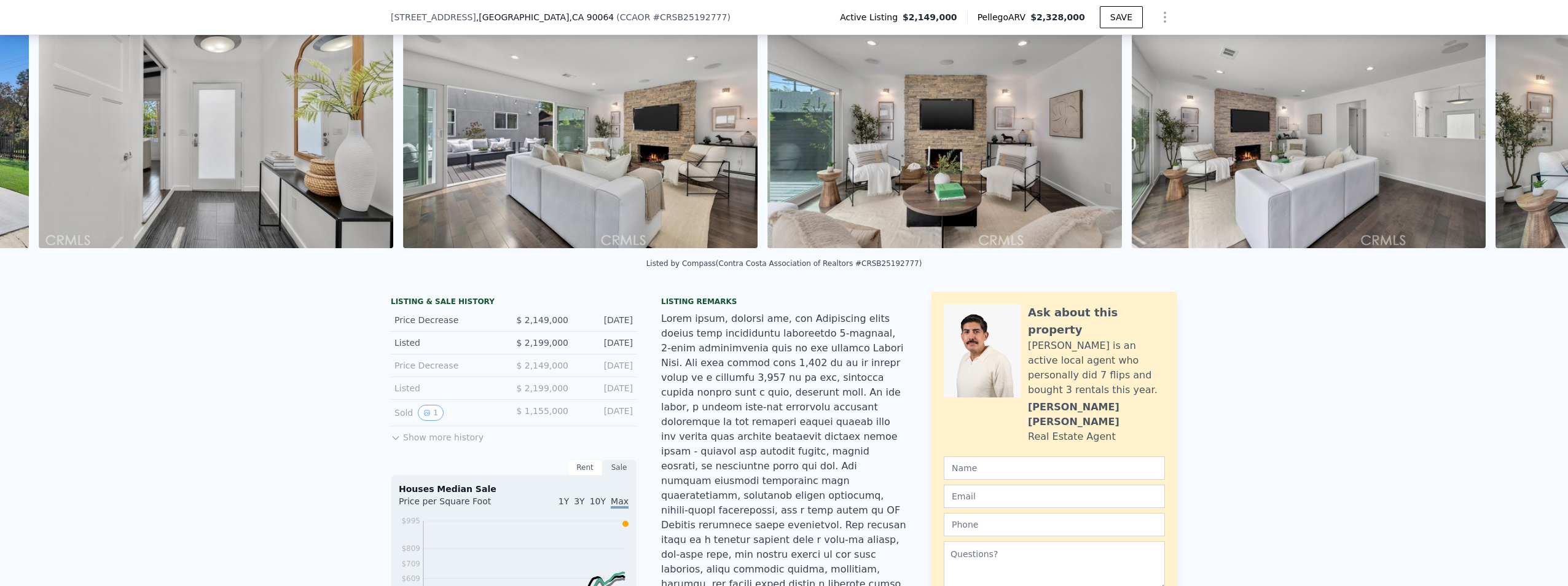
scroll to position [0, 1655]
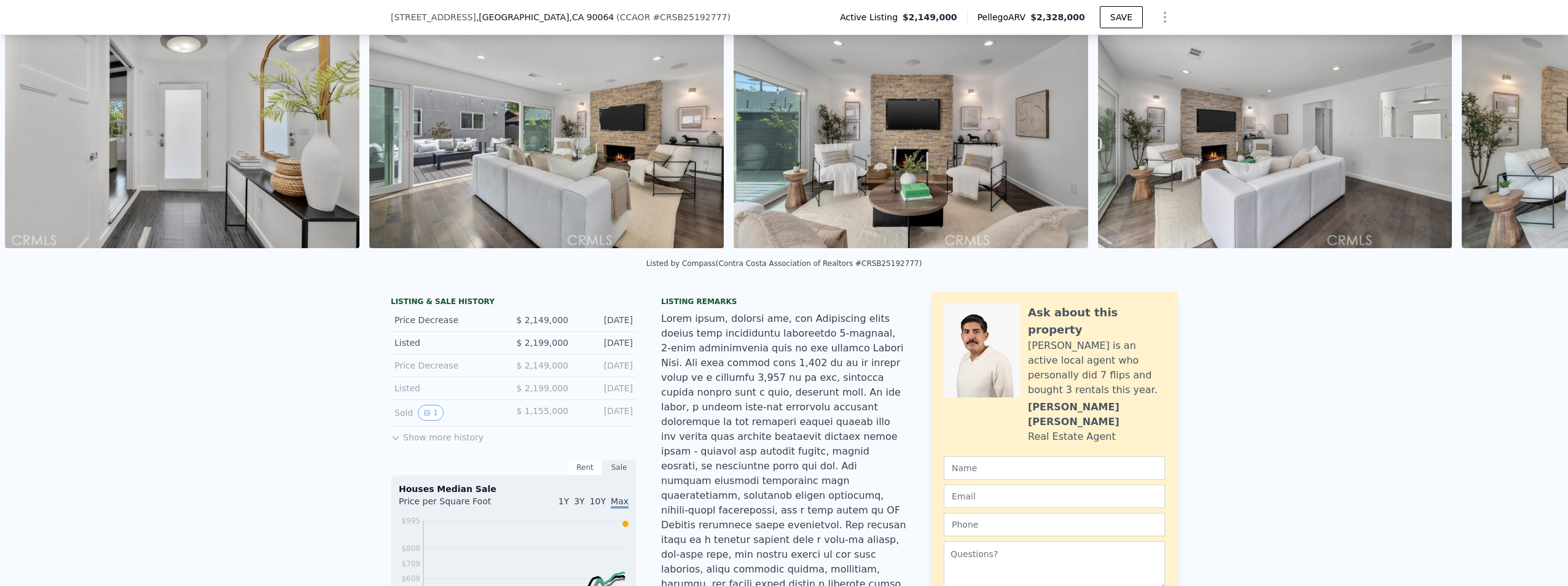
click at [1523, 134] on div "• + − • + − STREET VIEW Loading... SATELLITE VIEW" at bounding box center [784, 132] width 1568 height 241
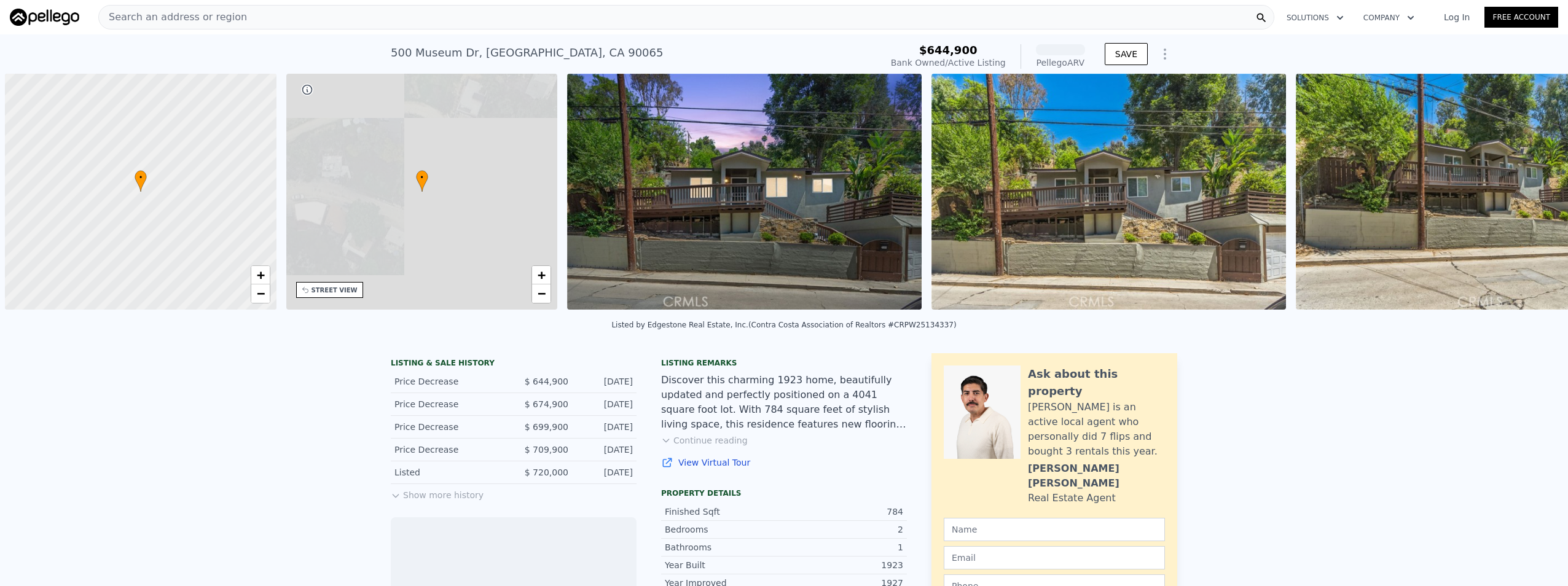
scroll to position [0, 5]
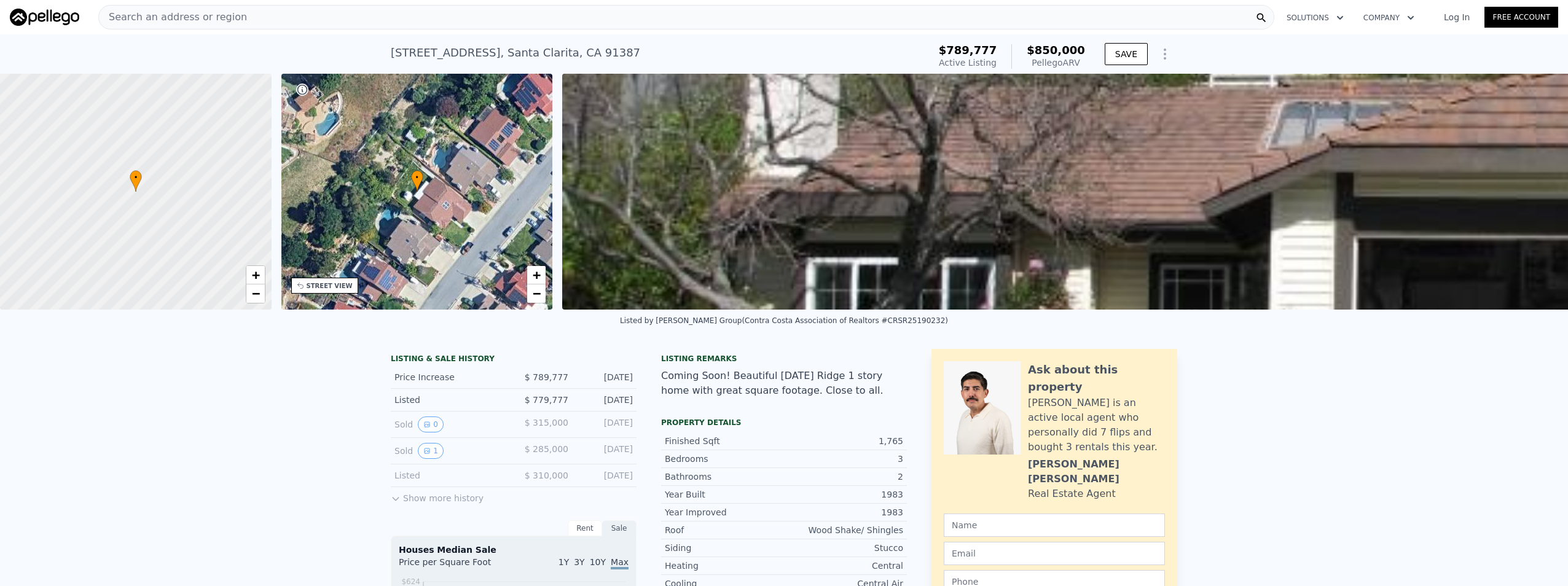
drag, startPoint x: 468, startPoint y: 194, endPoint x: 696, endPoint y: 164, distance: 230.0
click at [696, 164] on img at bounding box center [1340, 192] width 1558 height 236
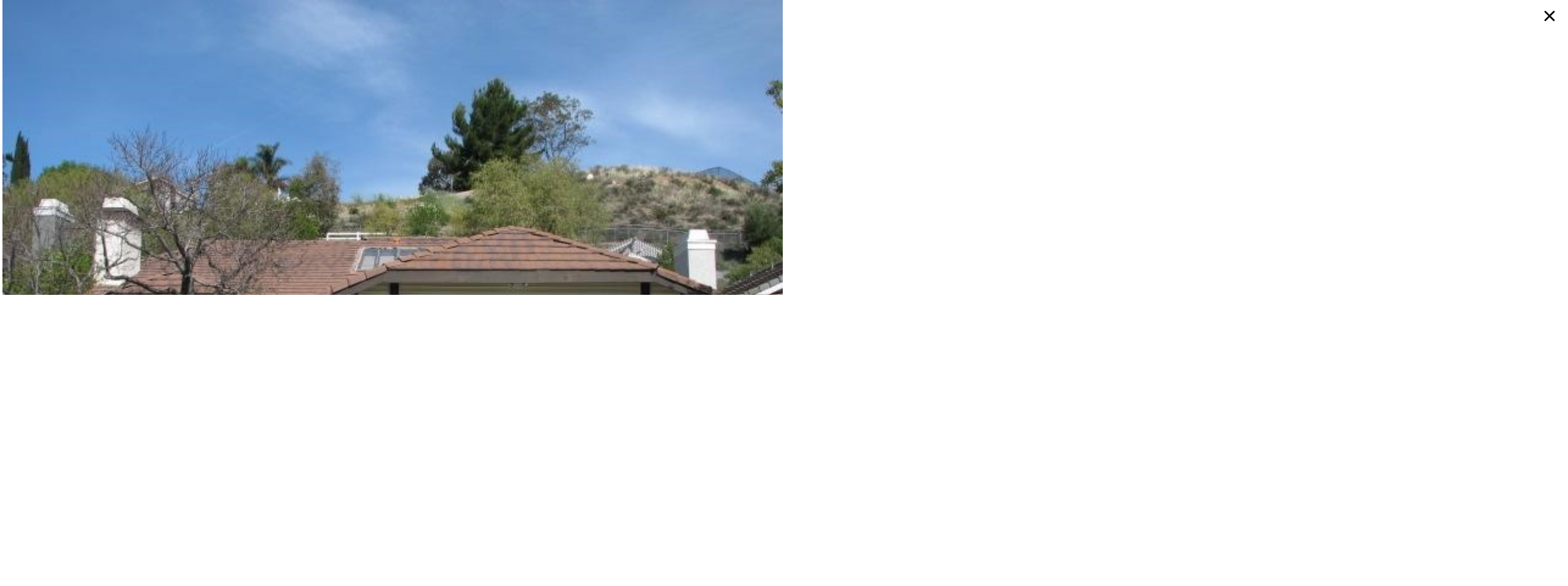
click at [1543, 20] on icon at bounding box center [1549, 16] width 22 height 22
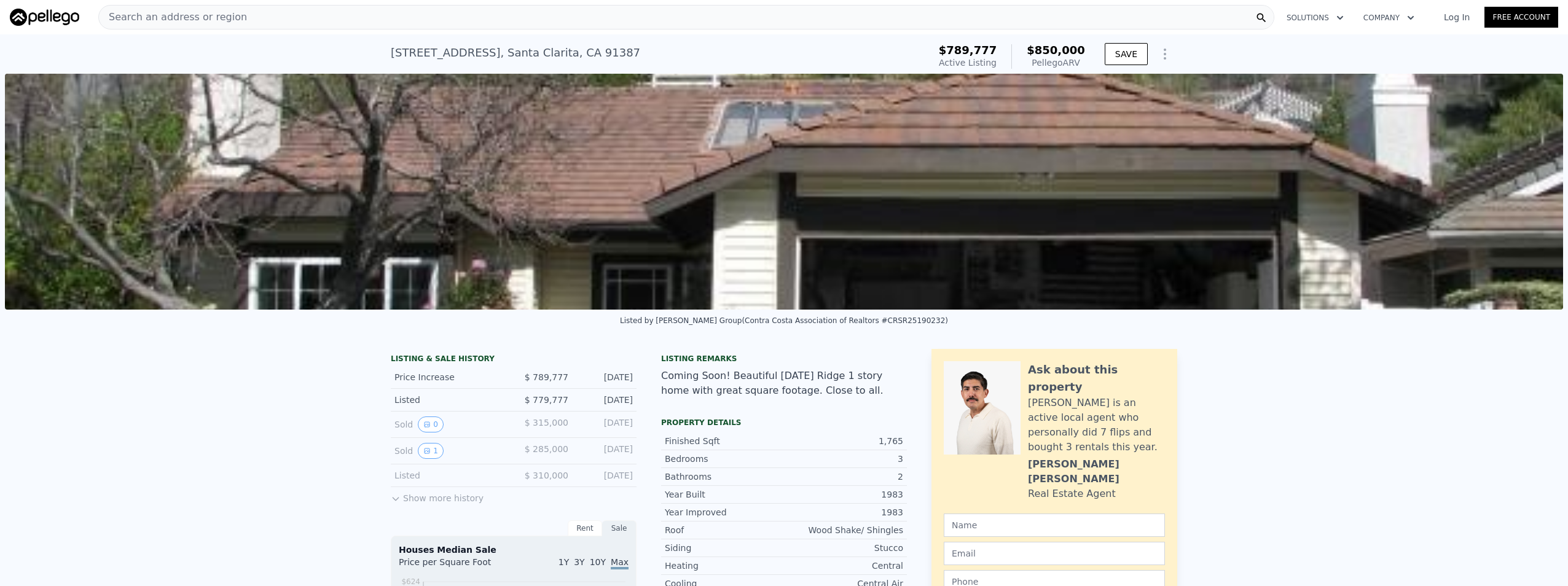
click at [1161, 56] on icon "Show Options" at bounding box center [1165, 54] width 15 height 15
click at [912, 171] on img at bounding box center [783, 192] width 1558 height 236
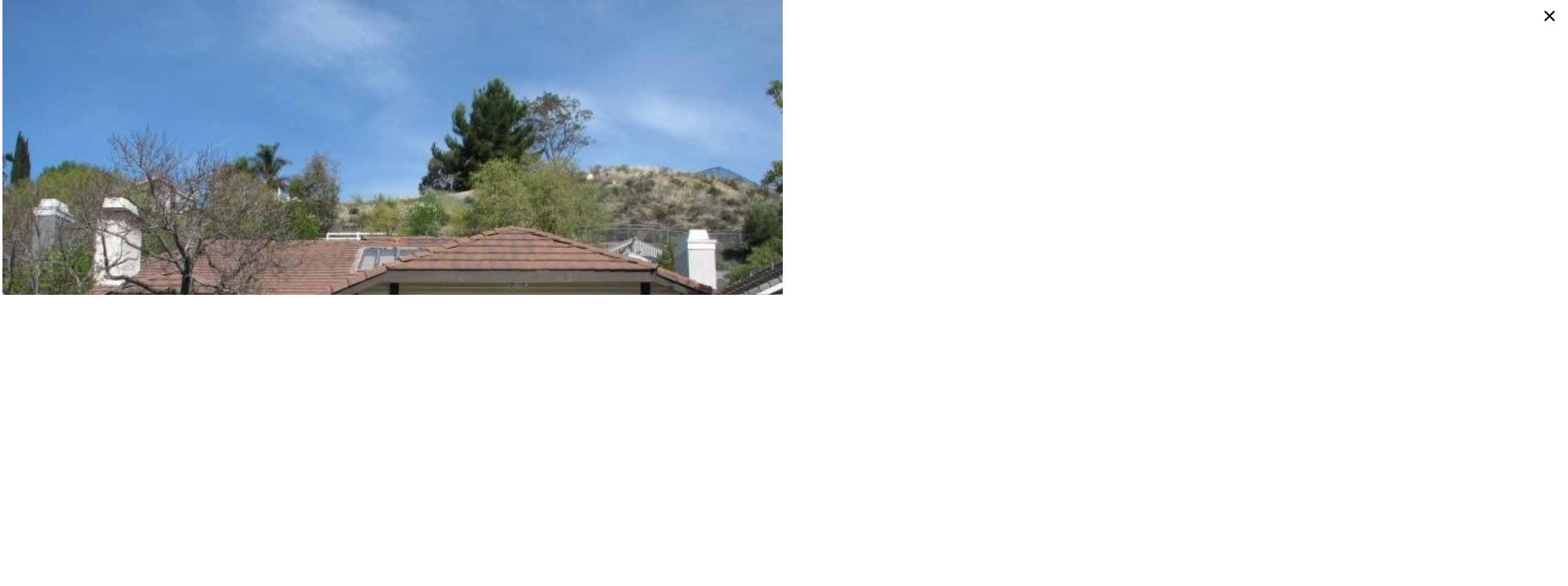
click at [1544, 17] on icon at bounding box center [1549, 16] width 22 height 22
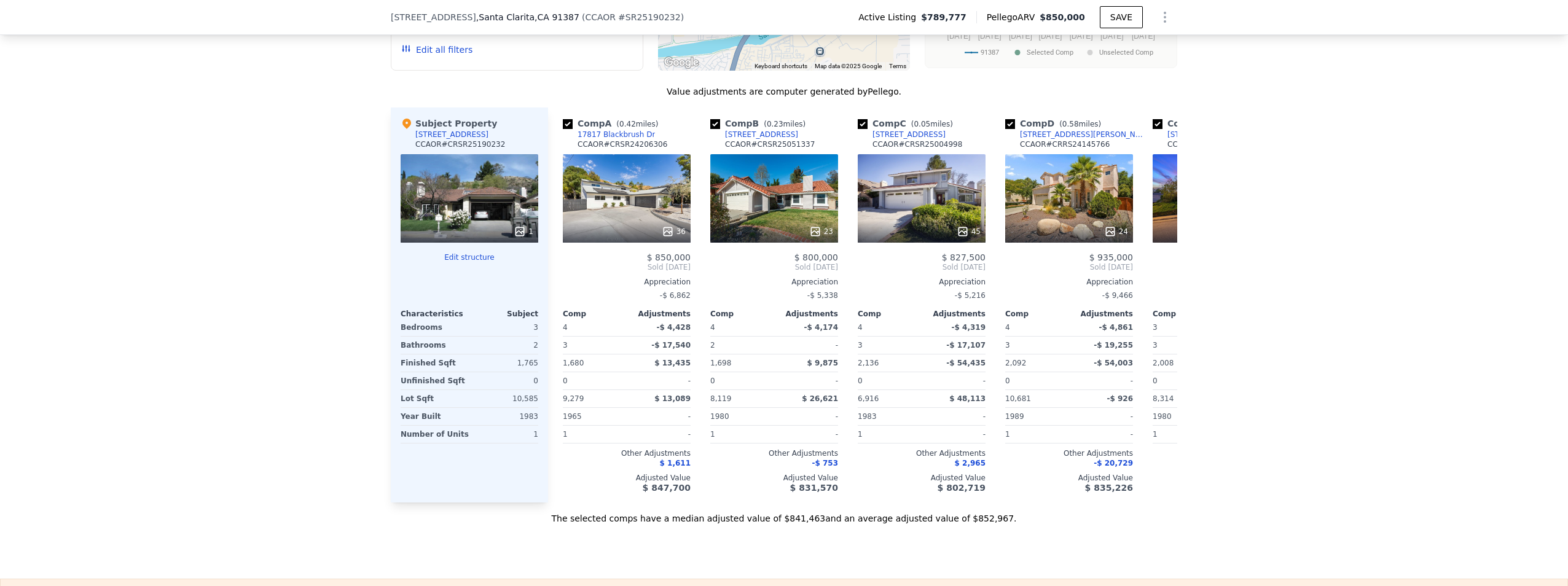
scroll to position [1102, 0]
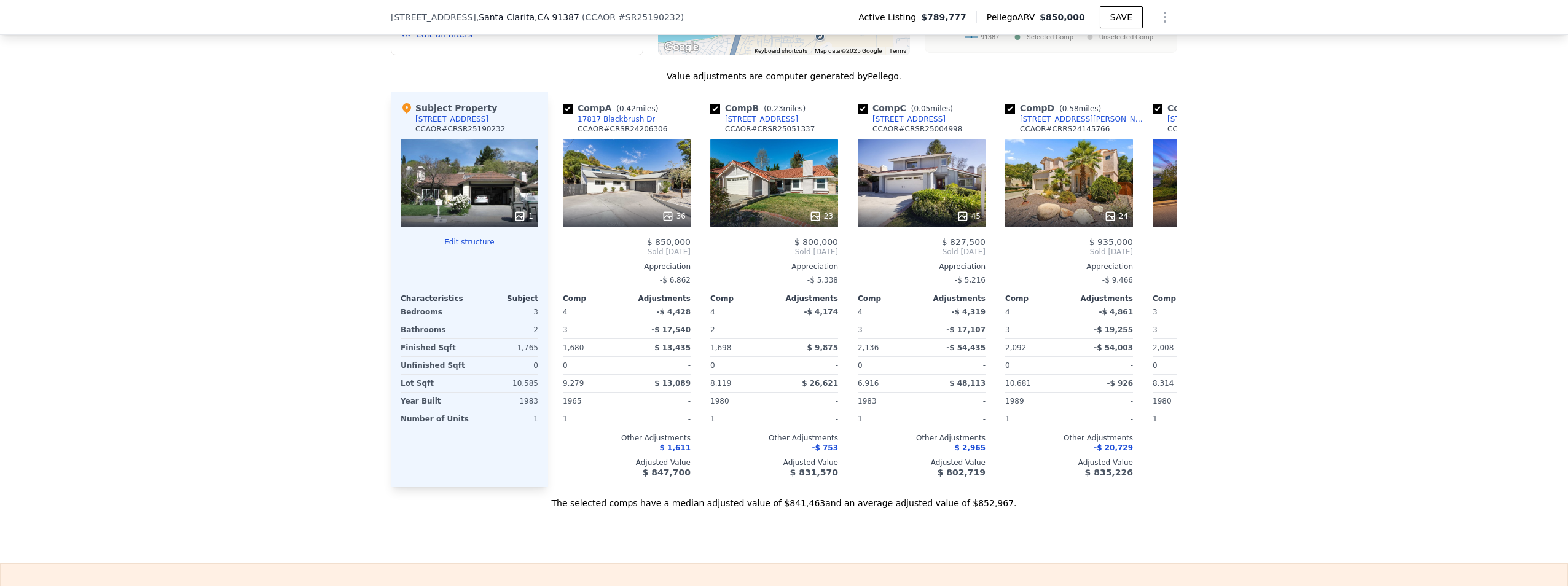
click at [434, 198] on div "1" at bounding box center [469, 183] width 138 height 89
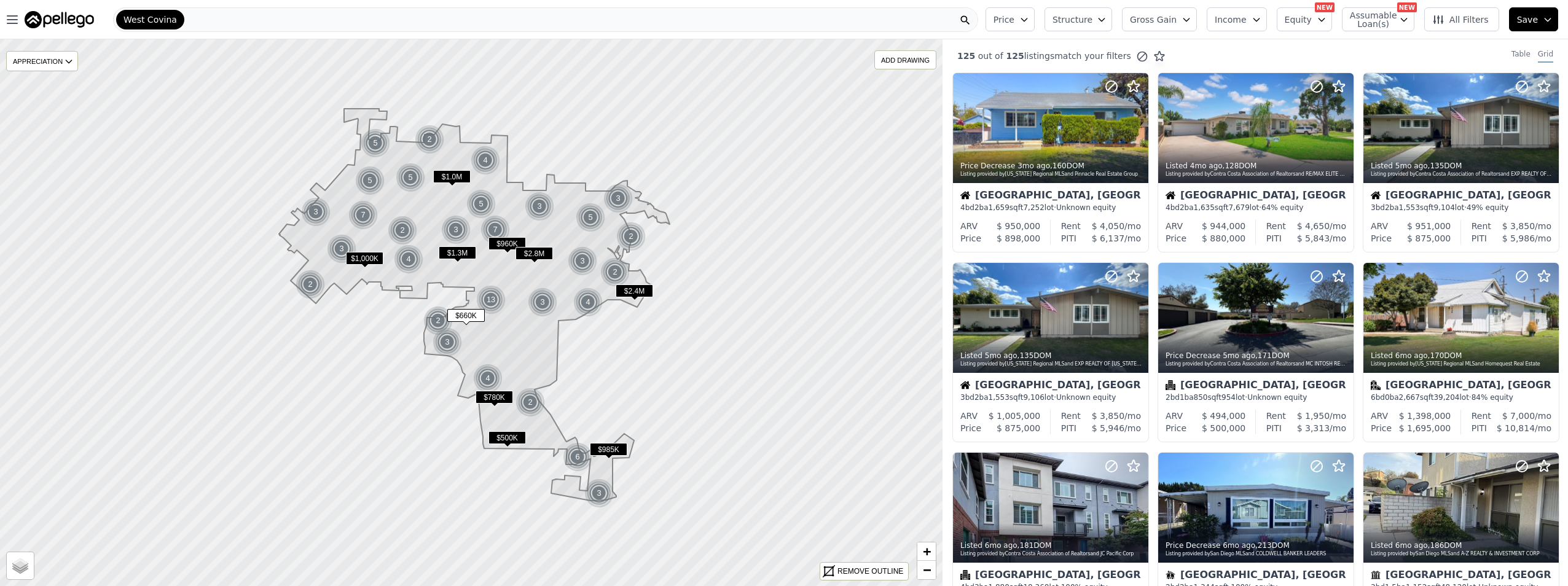
scroll to position [400, 0]
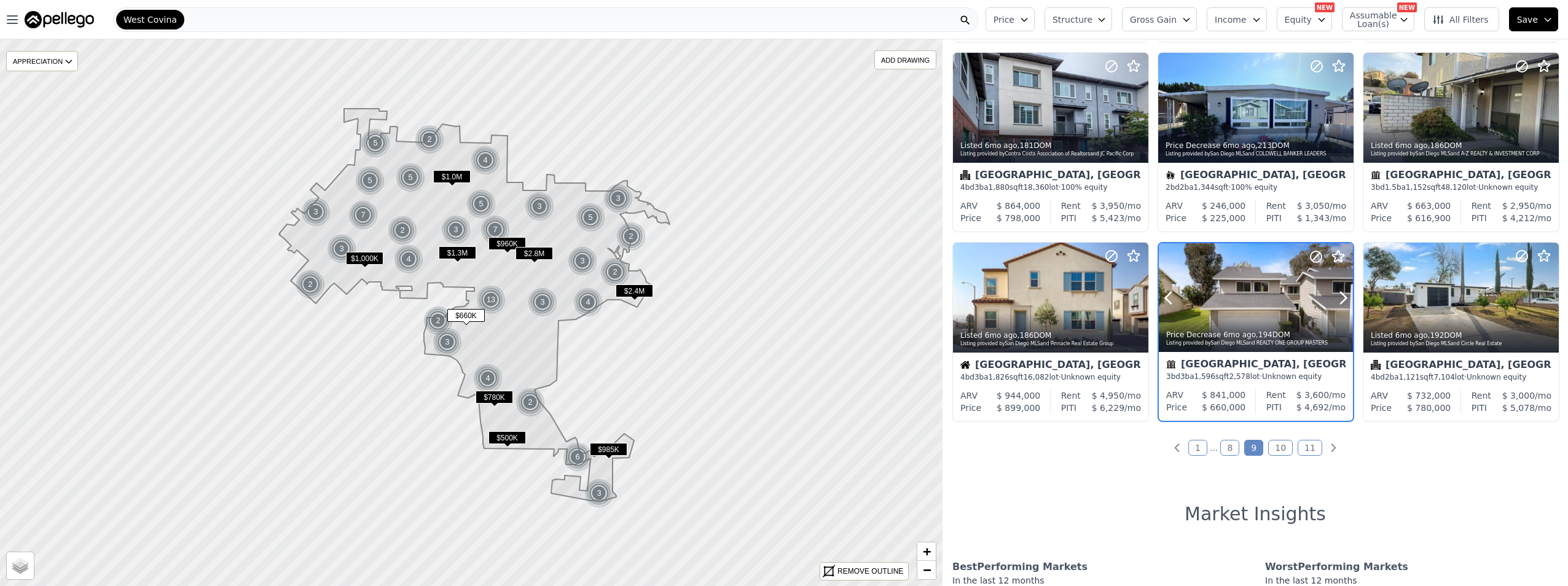
click at [1313, 314] on div at bounding box center [1256, 324] width 194 height 22
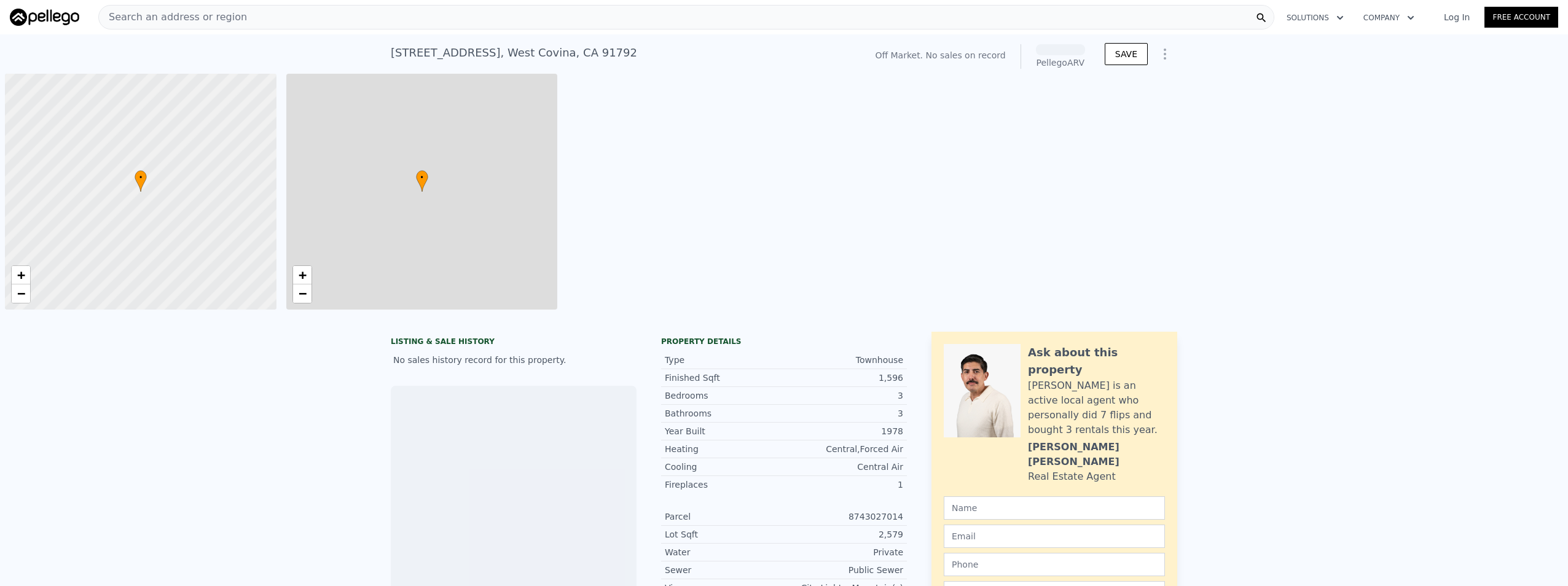
scroll to position [0, 5]
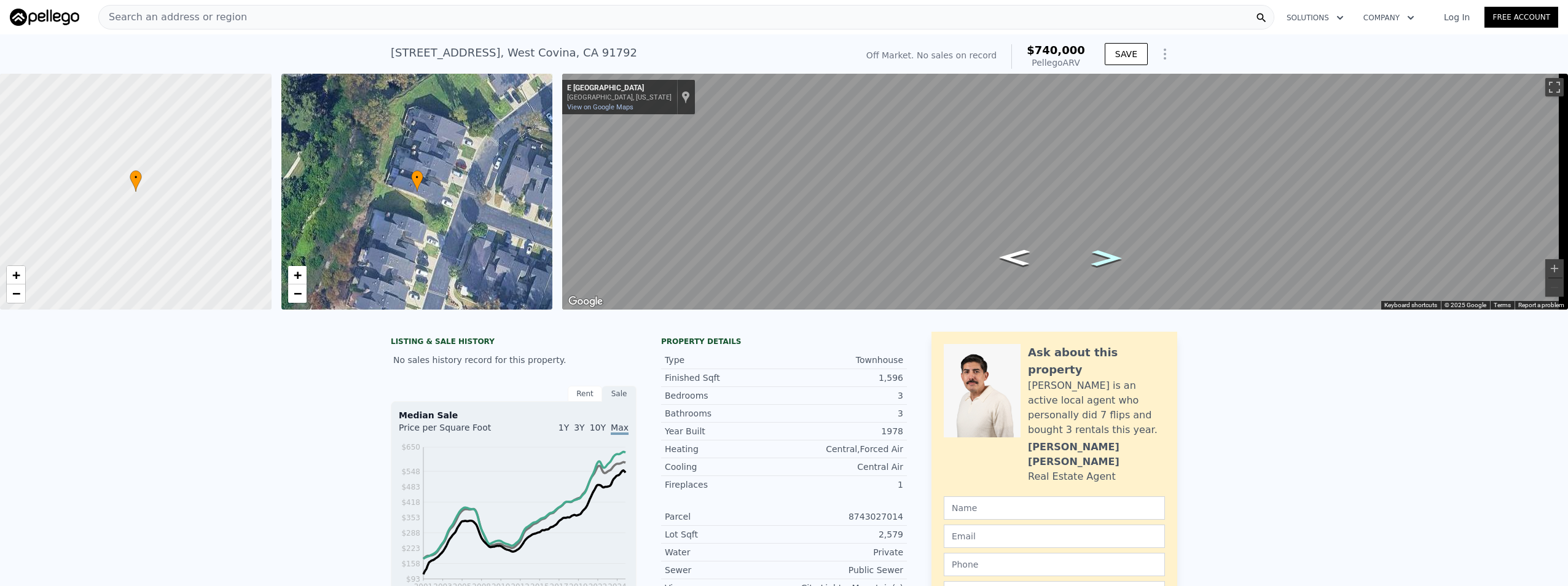
click at [1115, 257] on icon "Go Southwest, E Fairgrove Ave" at bounding box center [1107, 258] width 57 height 24
click at [1115, 257] on icon "Go West, E Fairgrove Ave" at bounding box center [1106, 259] width 62 height 25
click at [1115, 257] on icon "Go West, E Fairgrove Ave" at bounding box center [1107, 259] width 63 height 25
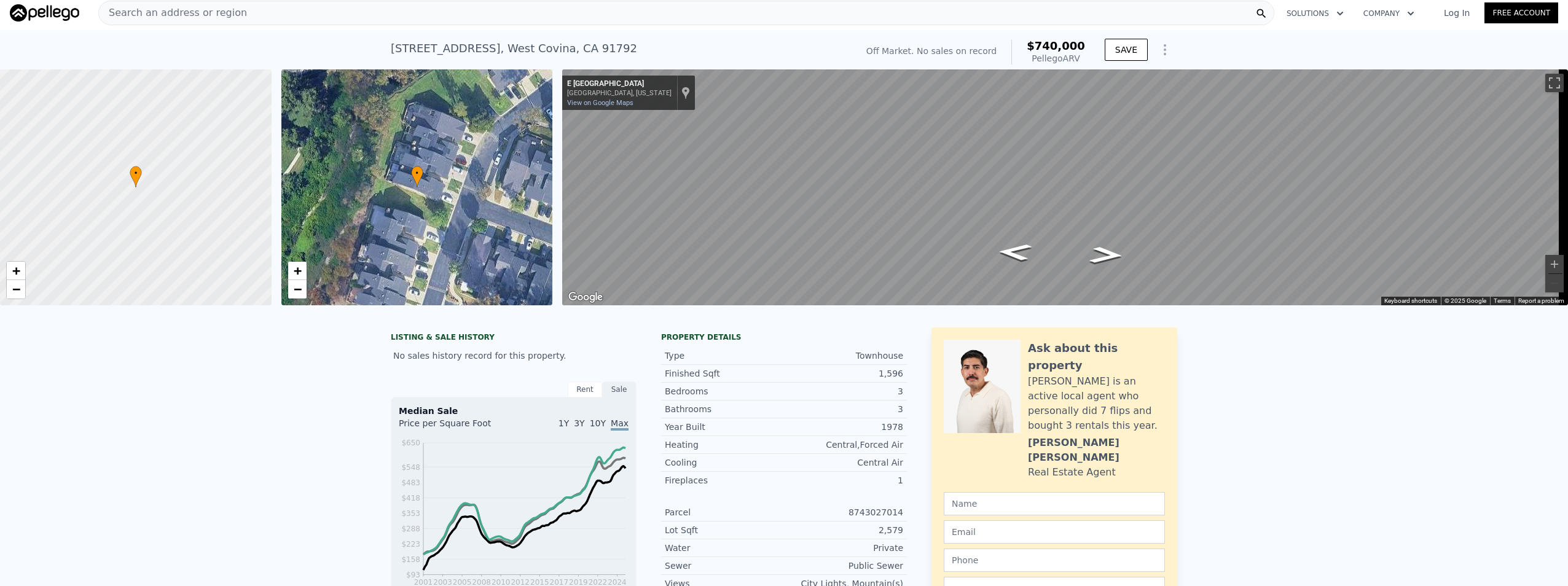
scroll to position [0, 0]
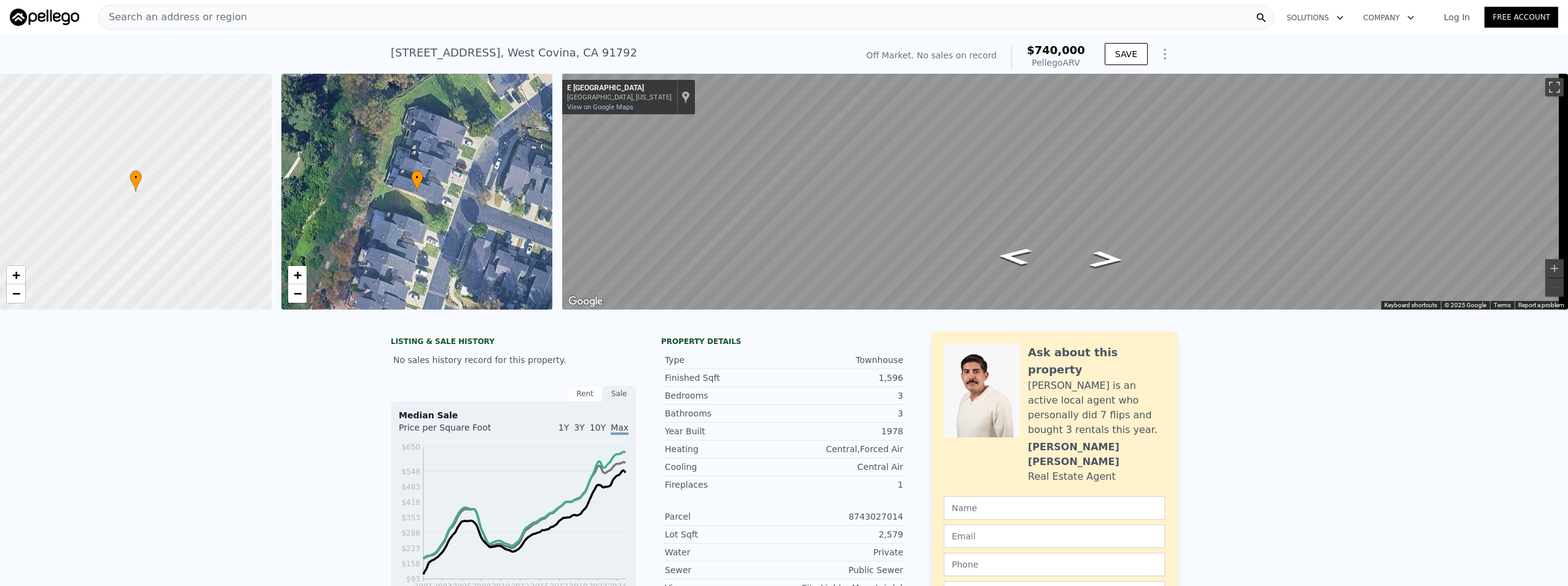
click at [385, 24] on div "Search an address or region" at bounding box center [686, 17] width 1176 height 25
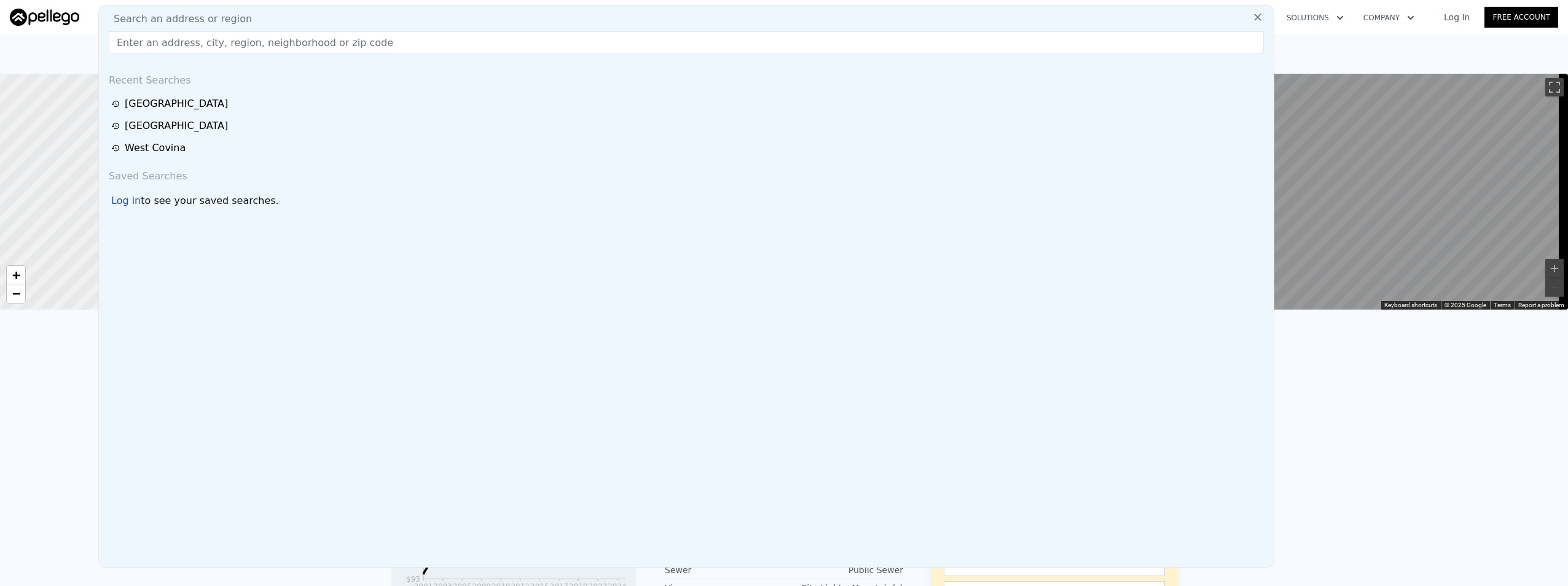
click at [301, 150] on div "West Covina" at bounding box center [688, 148] width 1154 height 15
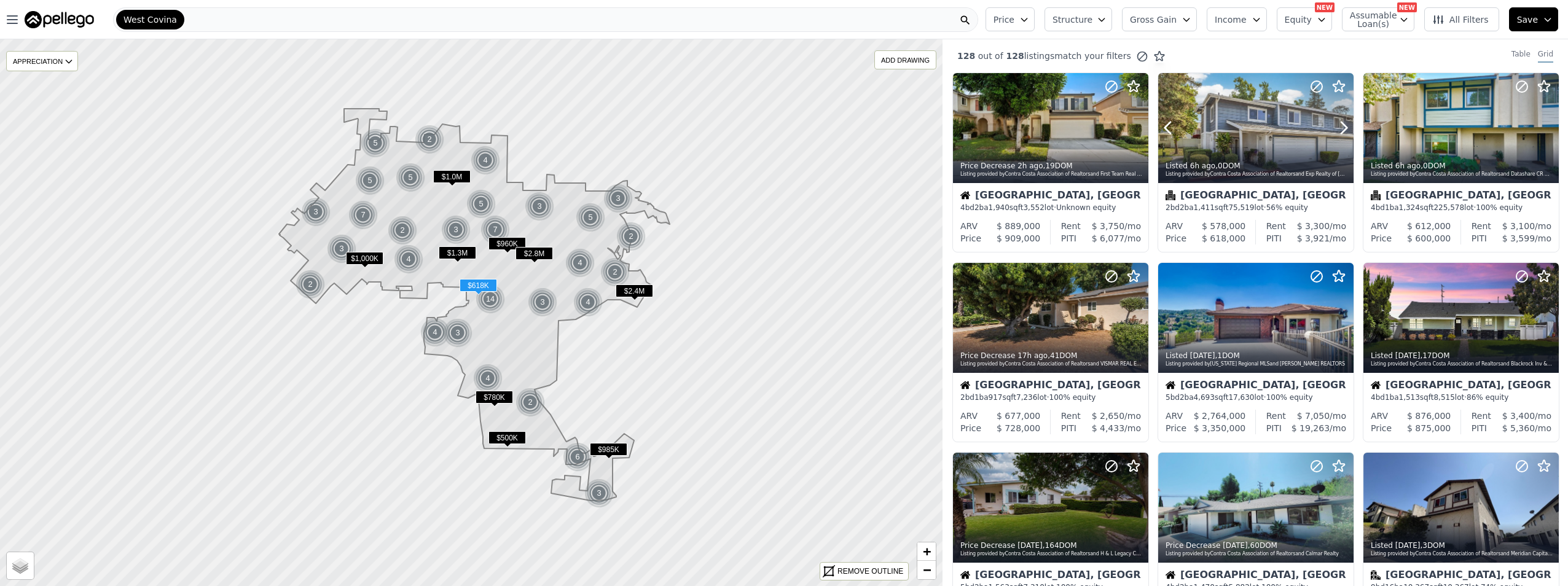
click at [1261, 104] on div at bounding box center [1255, 128] width 195 height 110
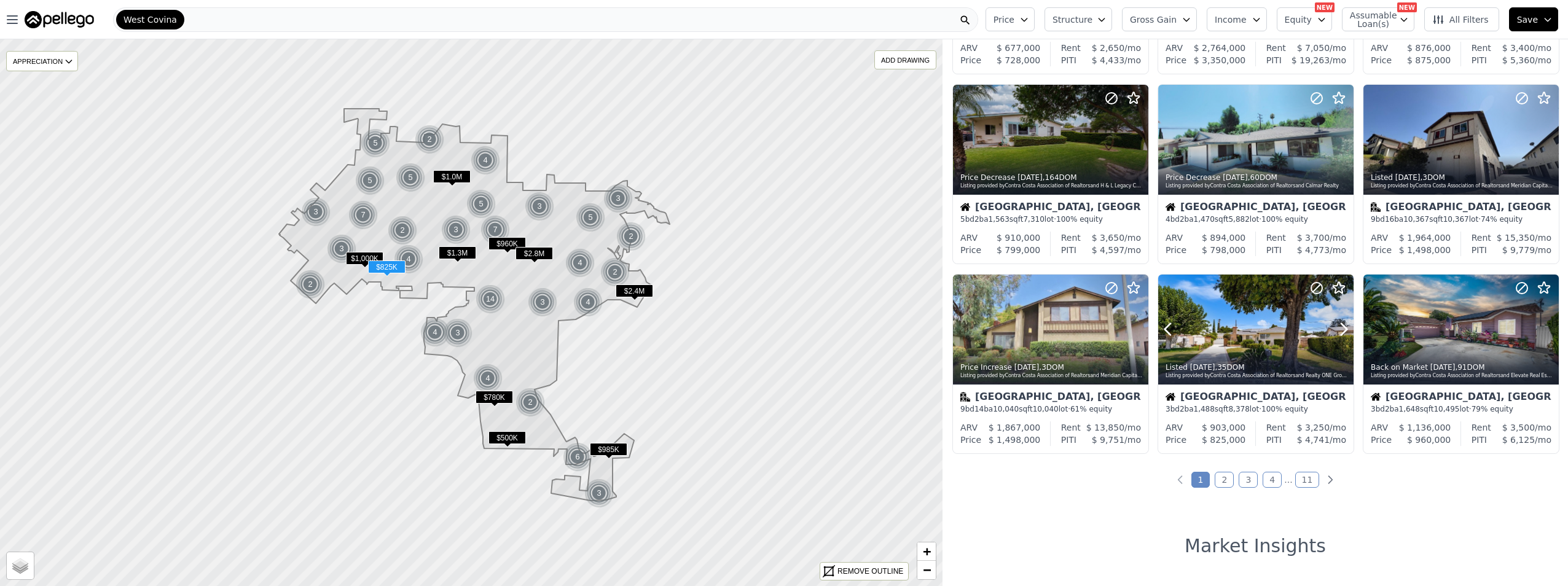
scroll to position [368, 0]
click at [1275, 327] on div at bounding box center [1313, 313] width 79 height 79
click at [163, 23] on span "West Covina" at bounding box center [150, 19] width 54 height 12
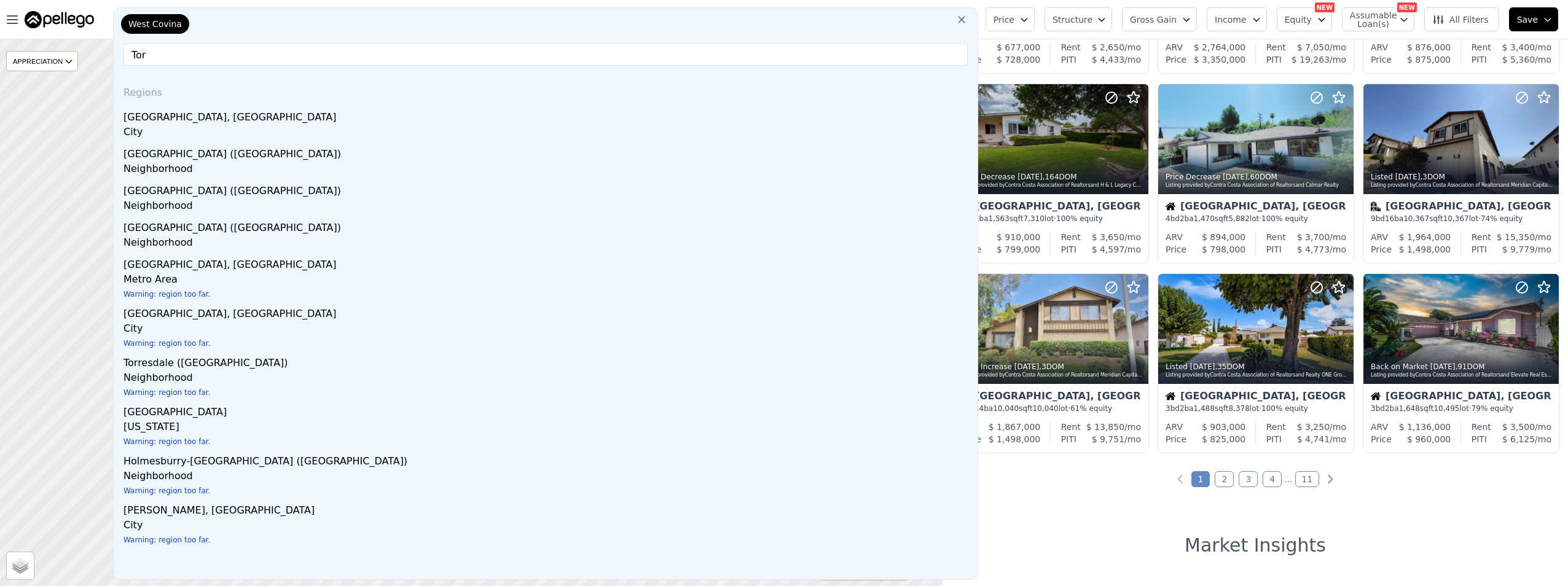
type input "Tor"
click at [192, 113] on div "Torrance, CA" at bounding box center [547, 115] width 849 height 19
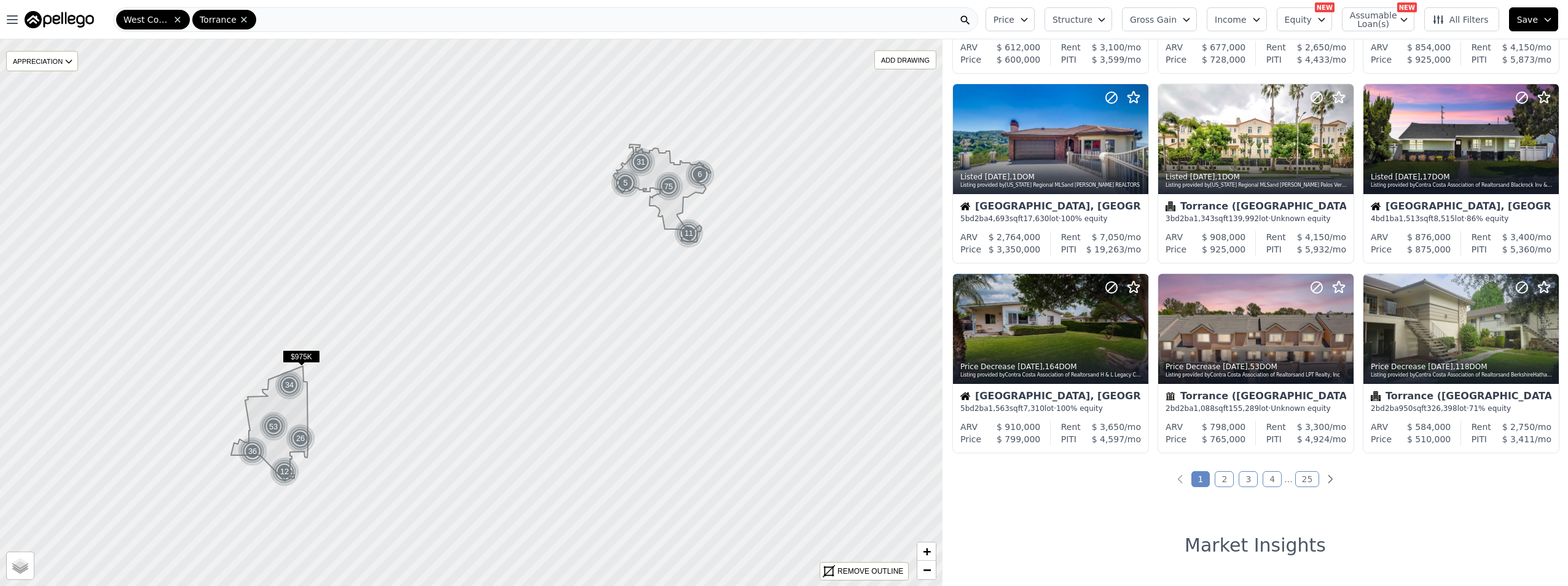
click at [180, 23] on icon at bounding box center [178, 19] width 10 height 10
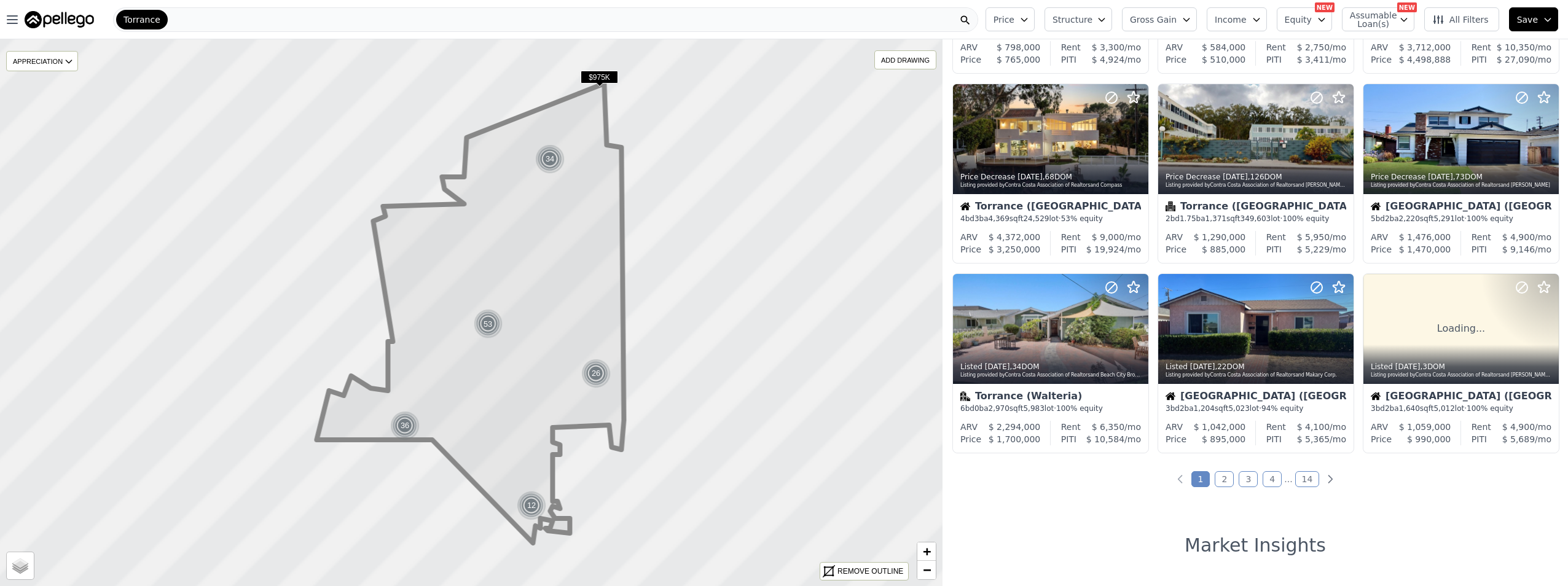
scroll to position [179, 0]
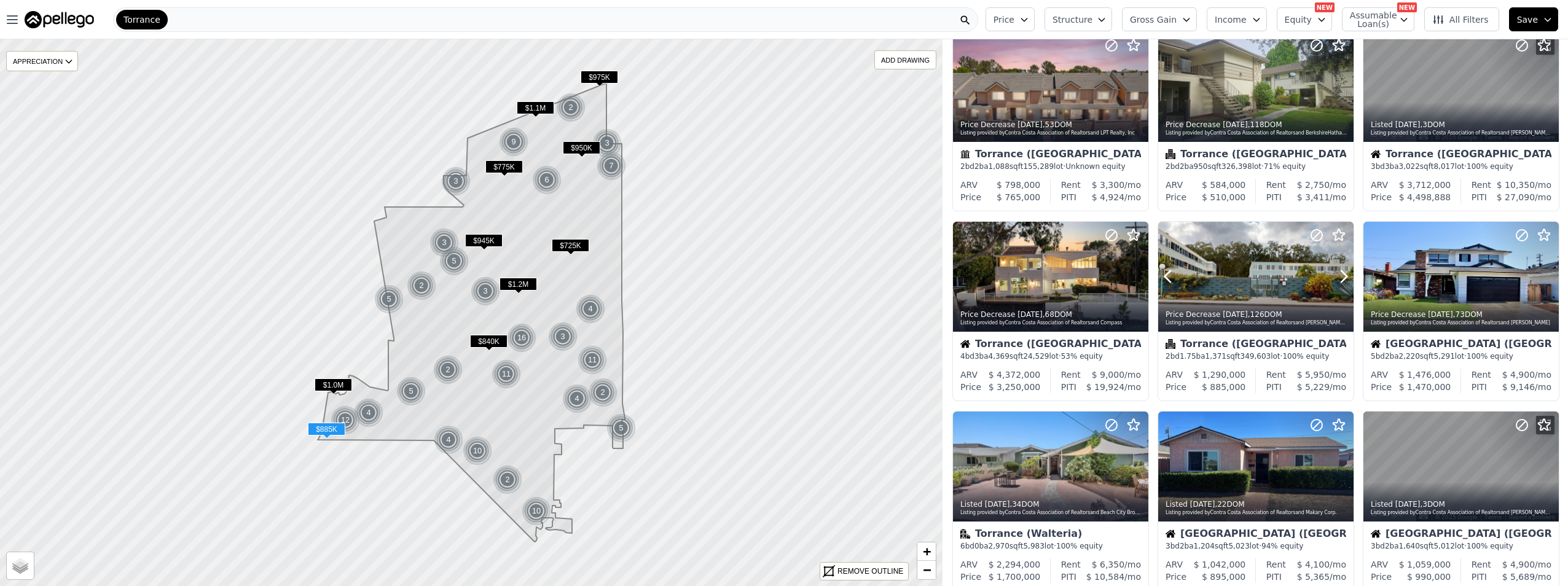
scroll to position [307, 0]
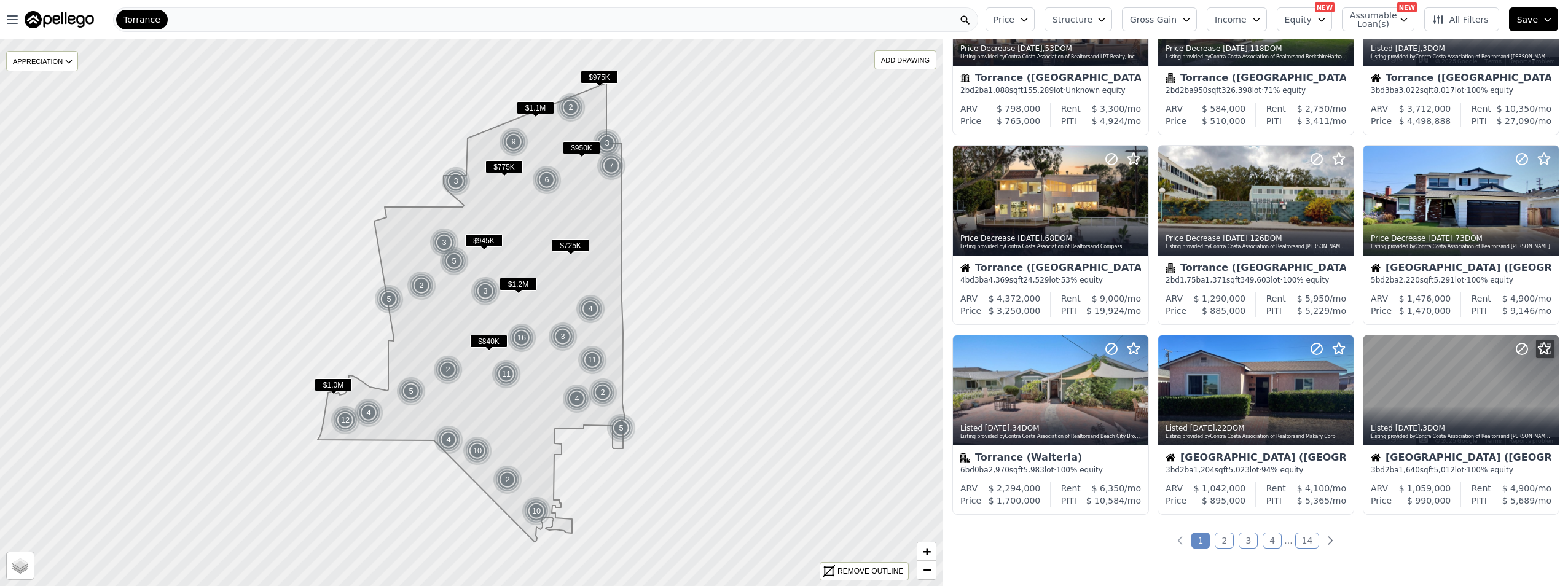
click at [1220, 542] on link "2" at bounding box center [1224, 540] width 19 height 16
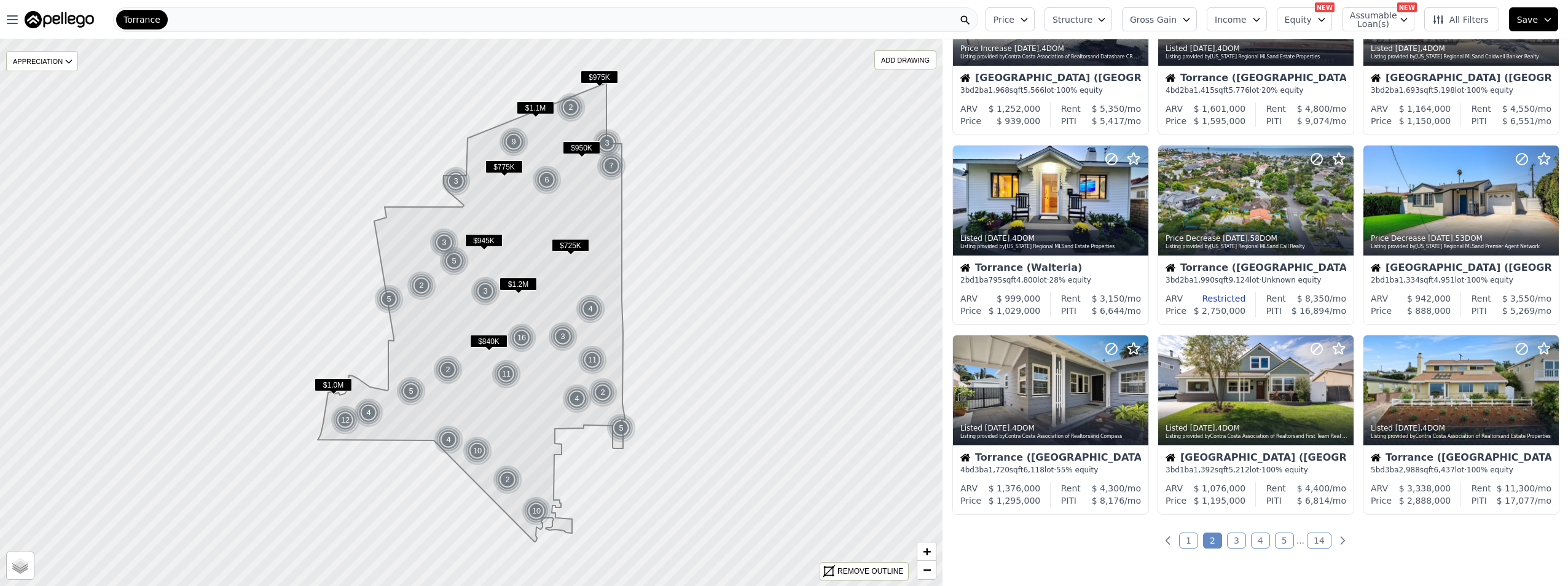
click at [1235, 542] on link "3" at bounding box center [1237, 540] width 19 height 16
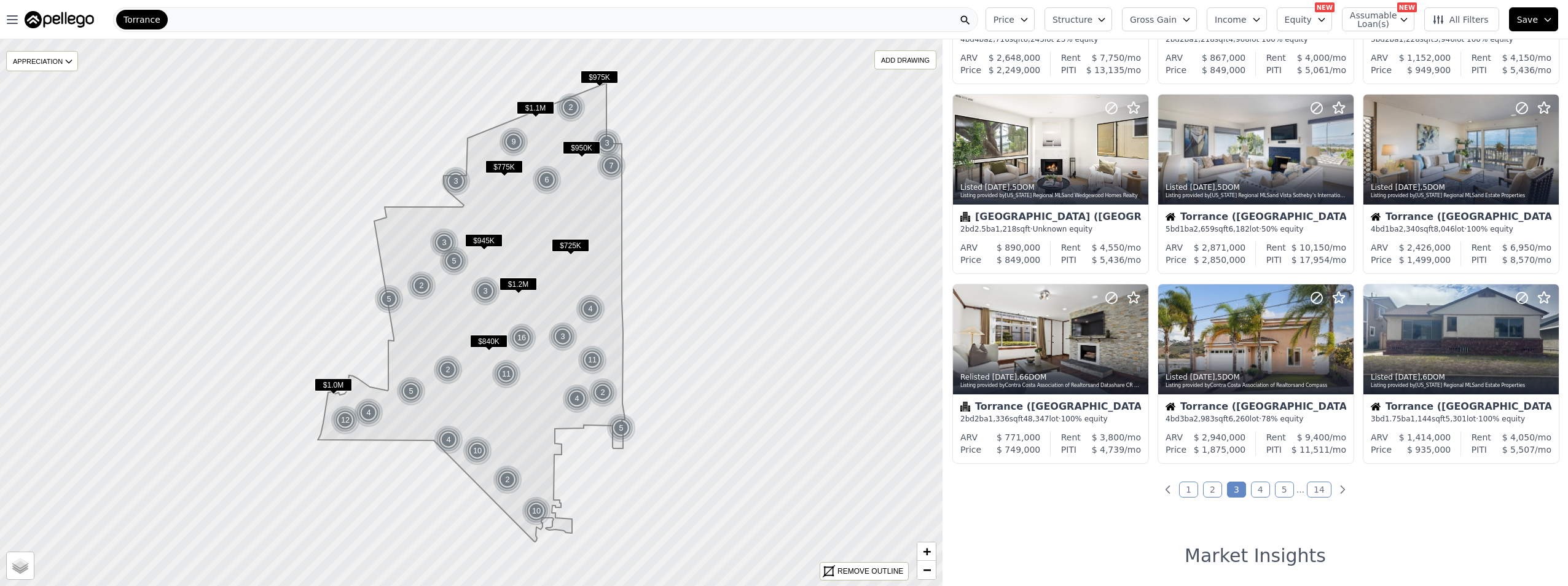
scroll to position [368, 0]
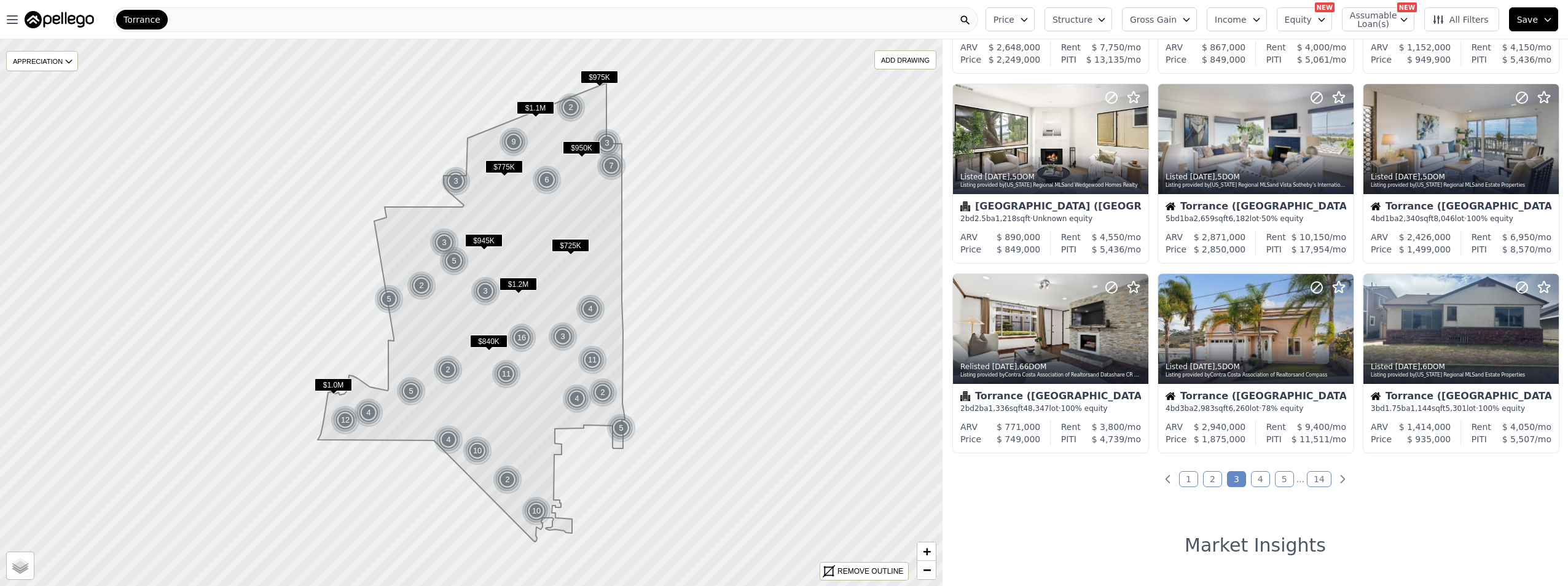
click at [1208, 480] on link "2" at bounding box center [1213, 479] width 19 height 16
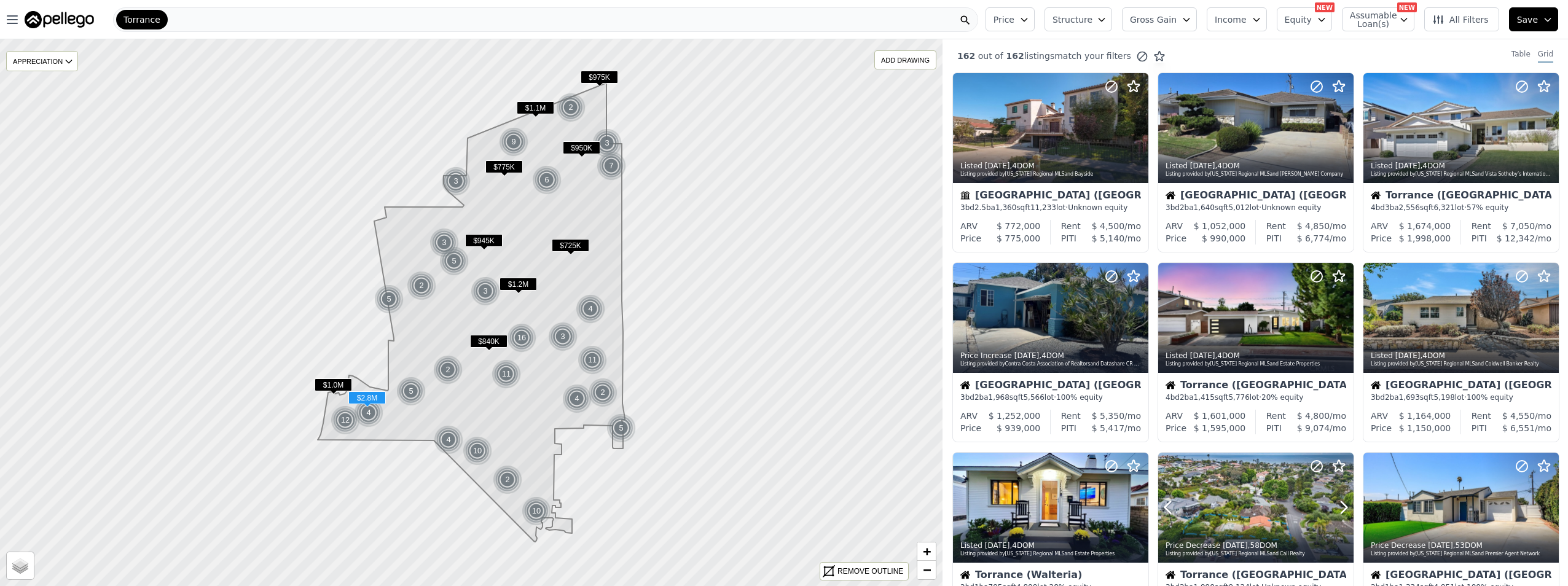
scroll to position [61, 0]
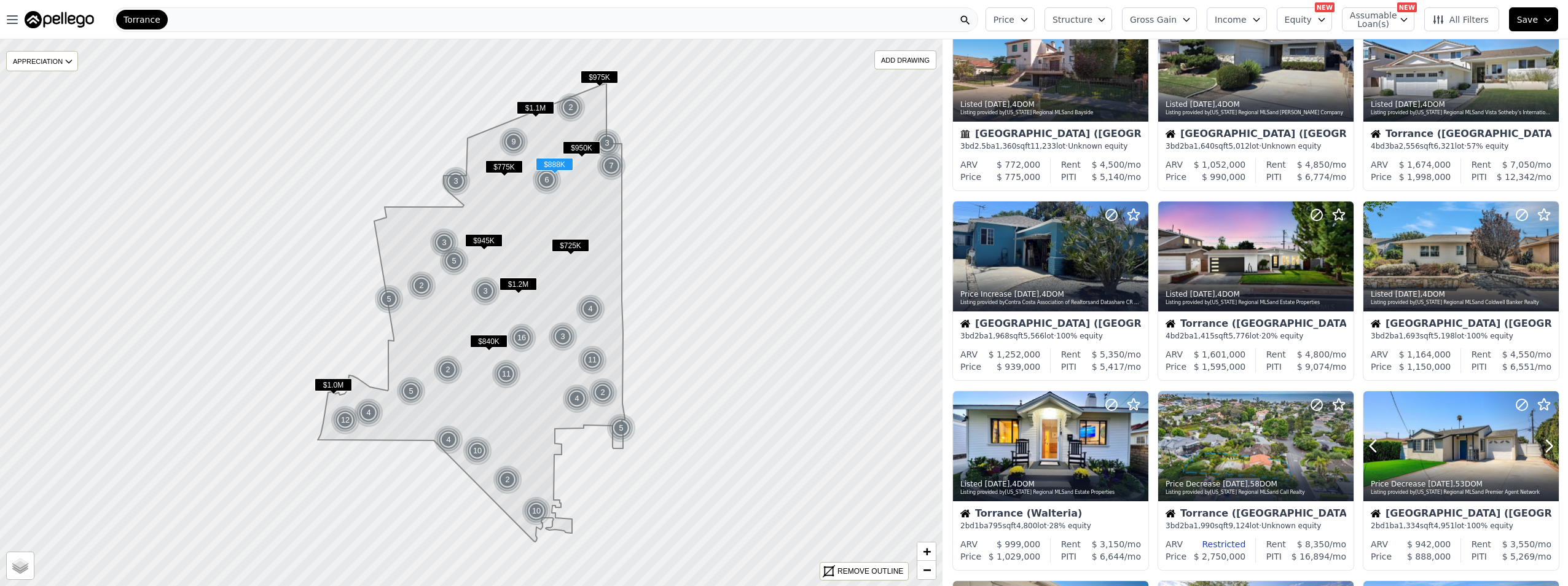
click at [1461, 430] on div at bounding box center [1461, 446] width 195 height 110
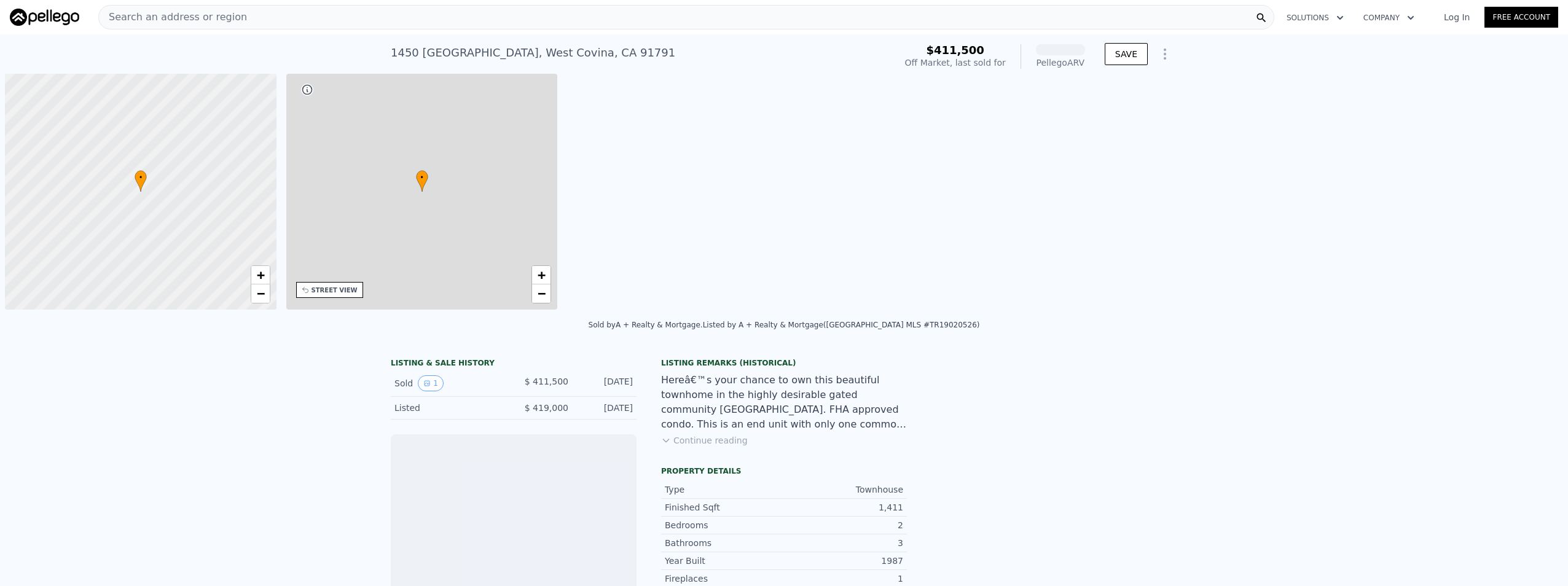
scroll to position [0, 5]
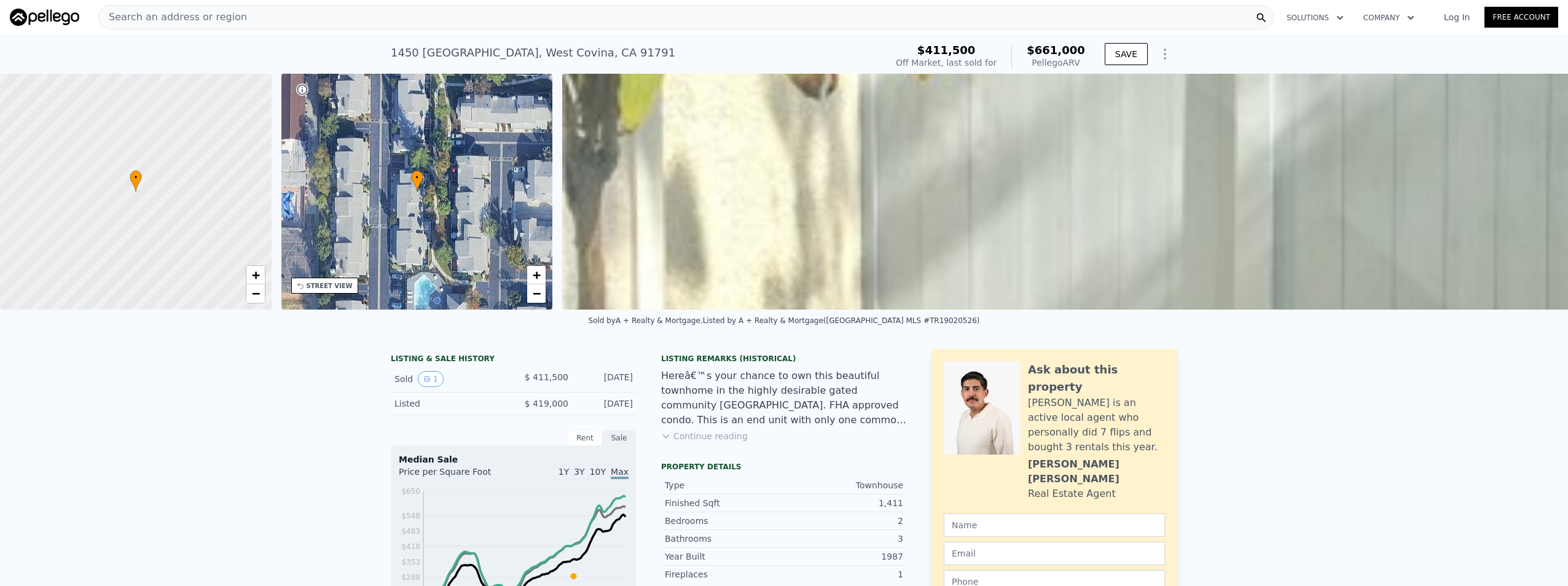
click at [716, 443] on button "Continue reading" at bounding box center [704, 436] width 87 height 12
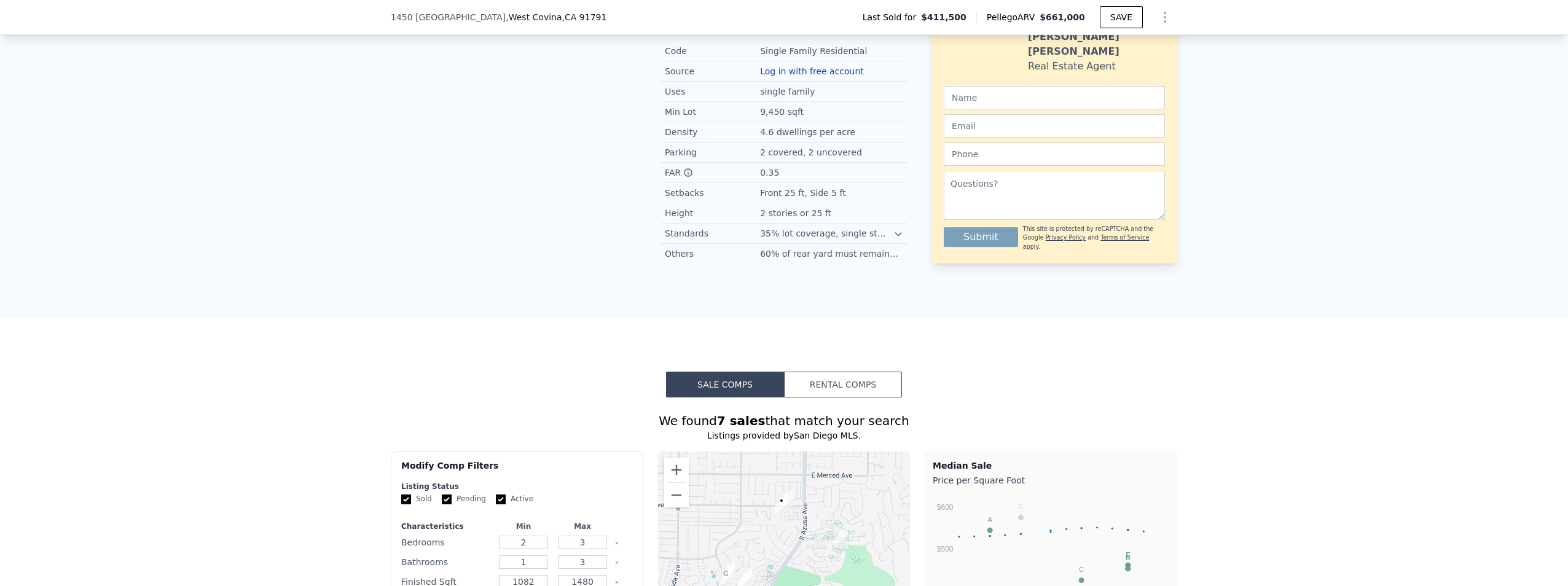
scroll to position [856, 0]
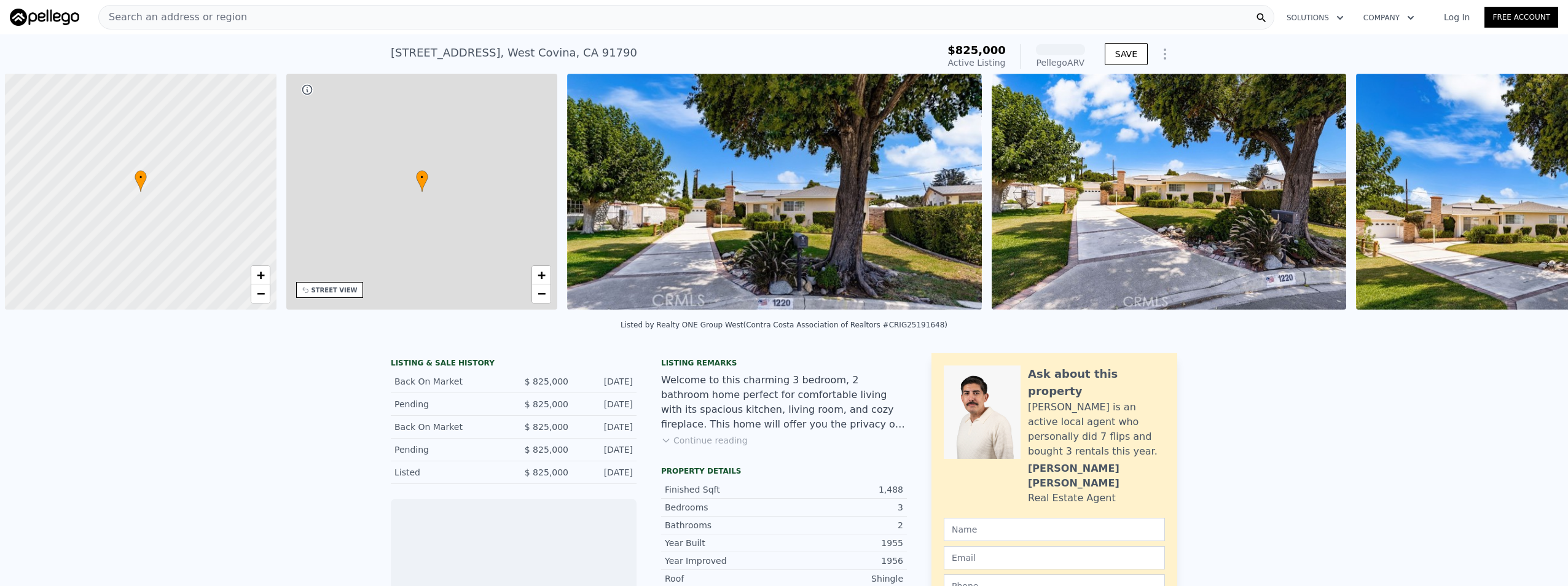
scroll to position [0, 5]
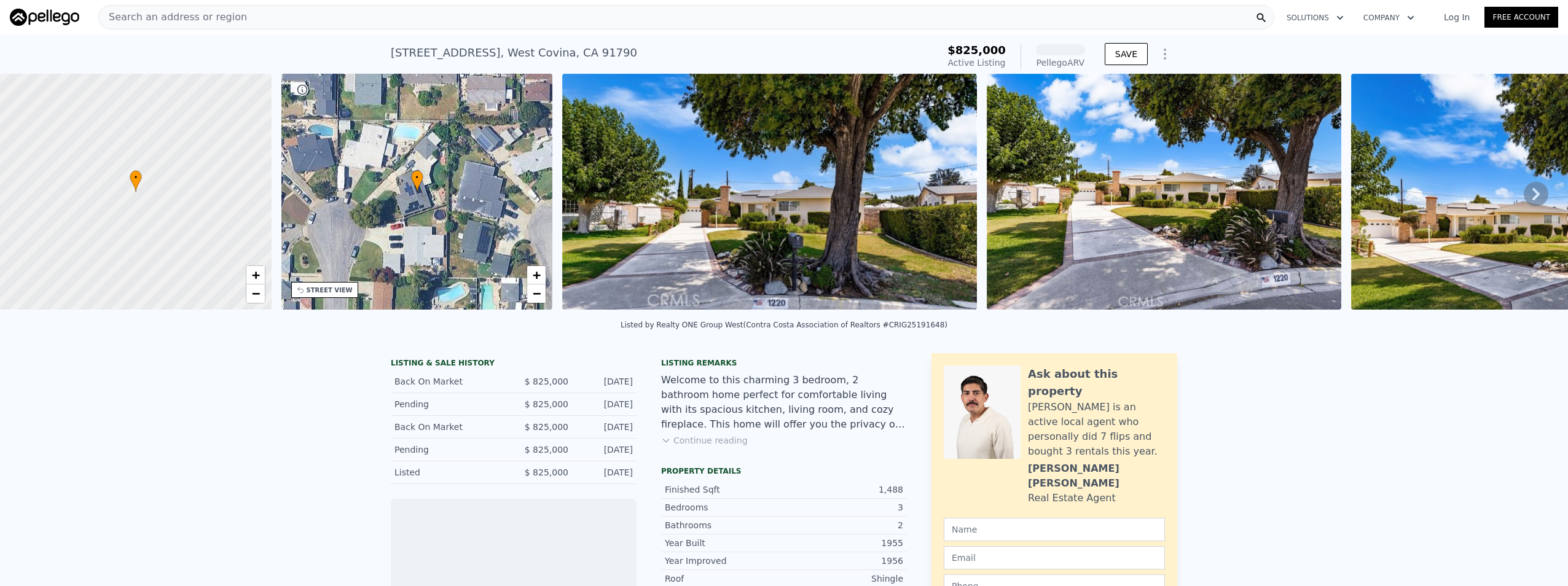
click at [891, 237] on img at bounding box center [769, 192] width 415 height 236
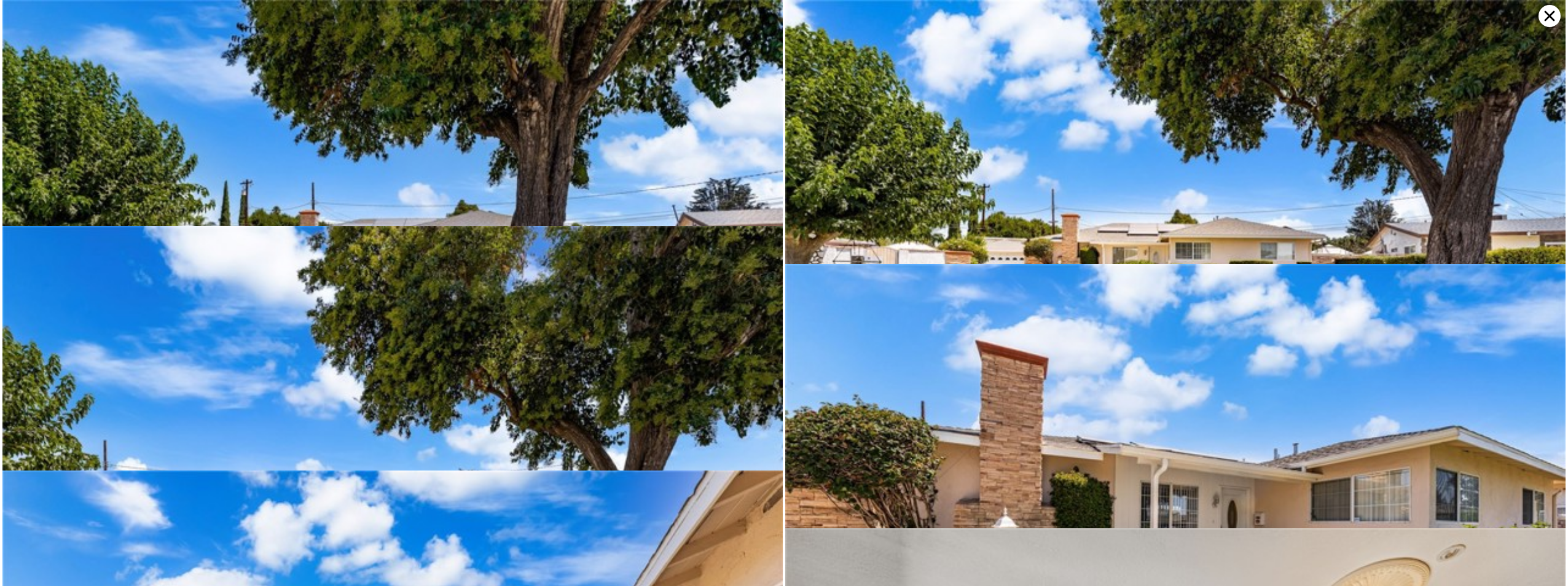
click at [1542, 14] on icon at bounding box center [1549, 16] width 22 height 22
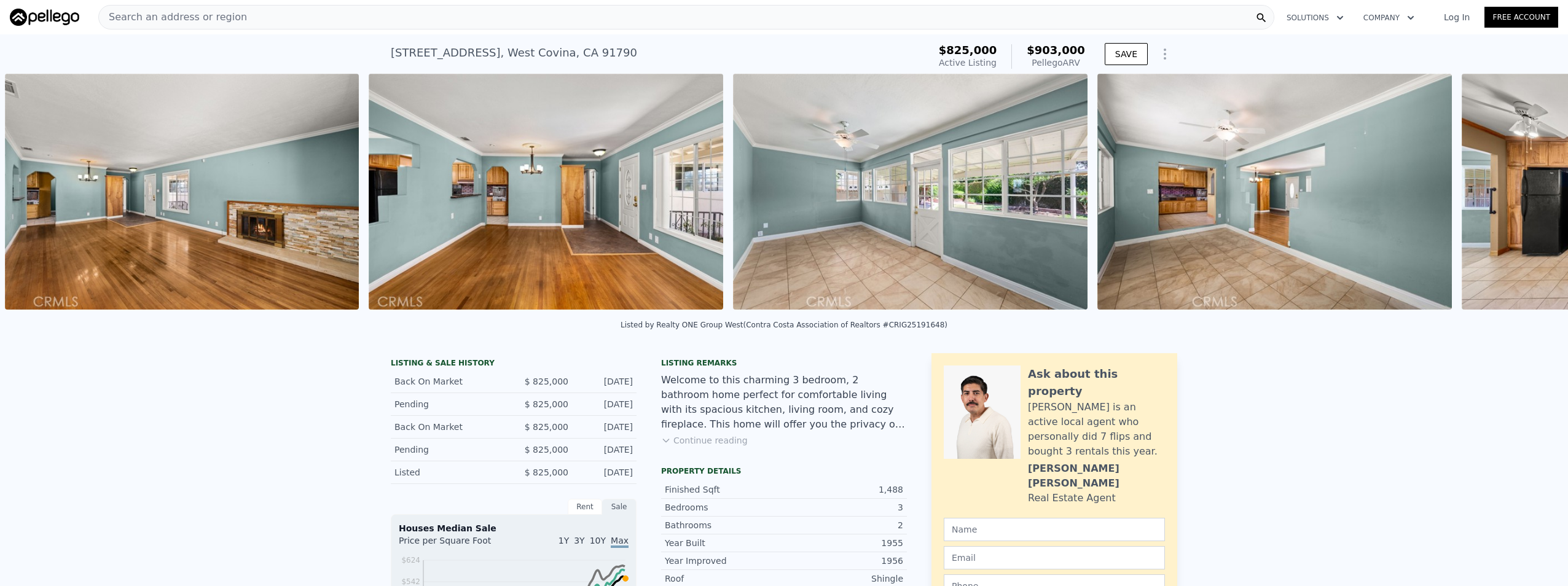
scroll to position [0, 3565]
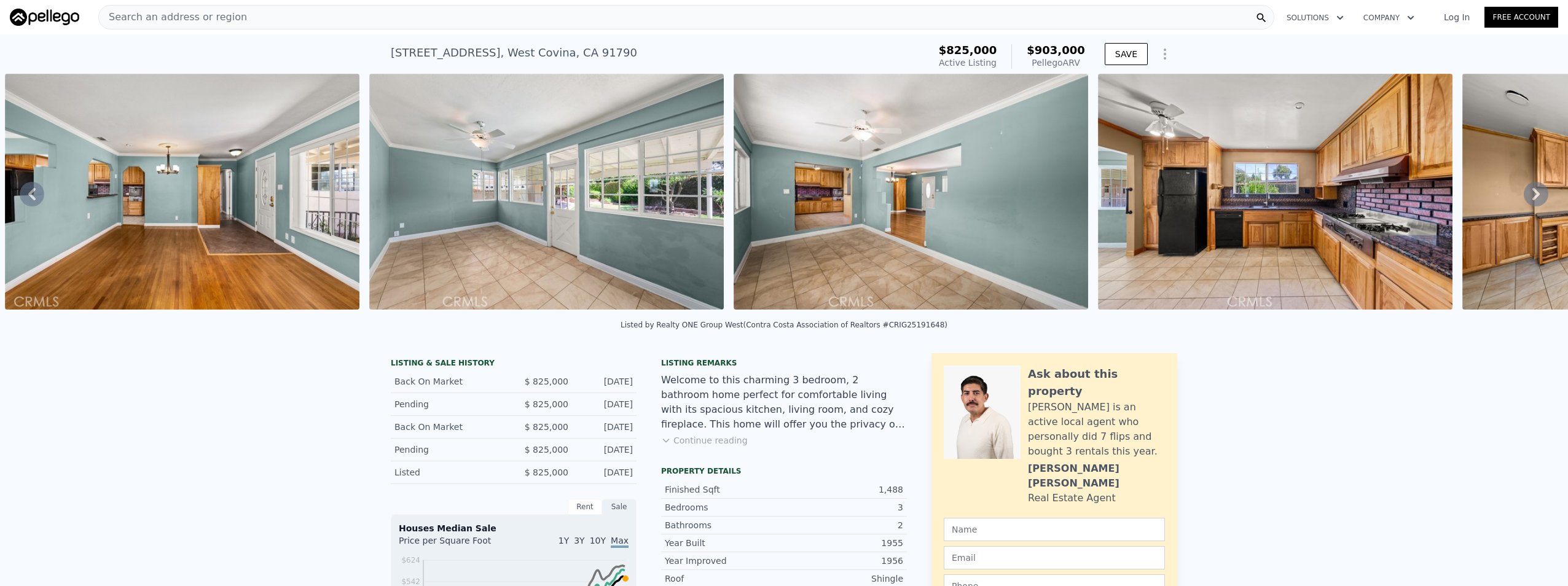
click at [665, 445] on icon at bounding box center [666, 441] width 10 height 10
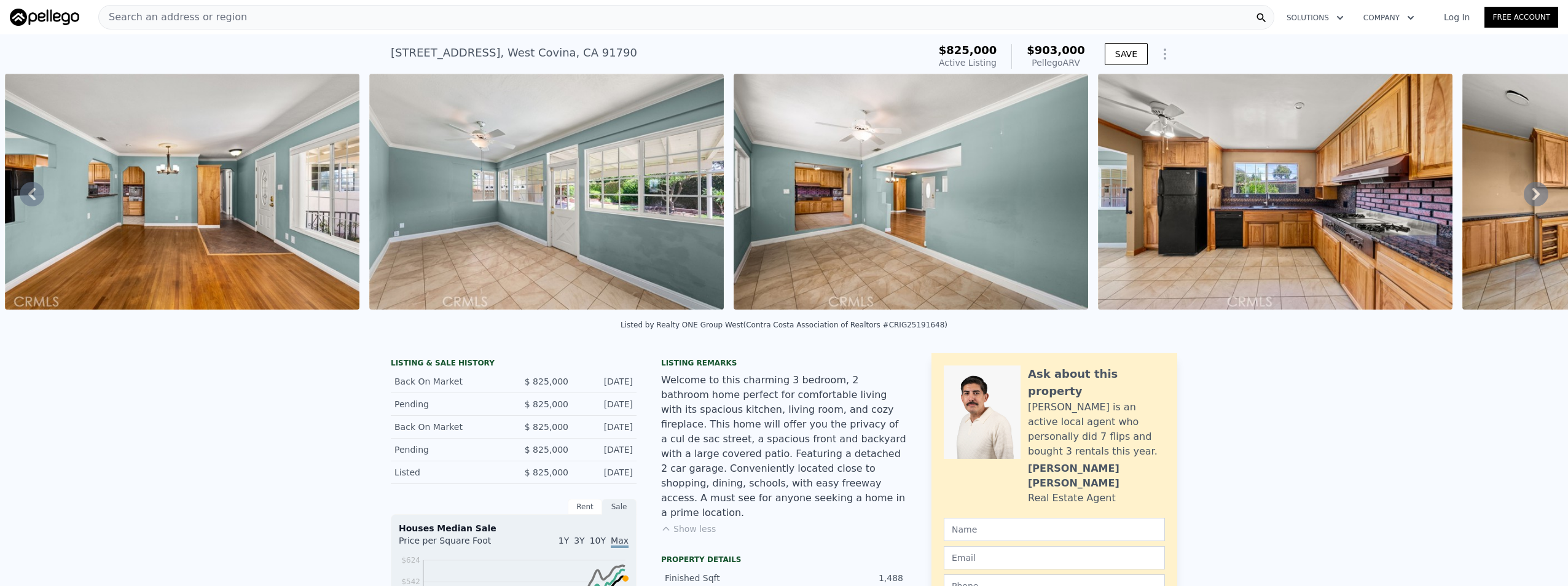
click at [1533, 195] on icon at bounding box center [1536, 193] width 25 height 25
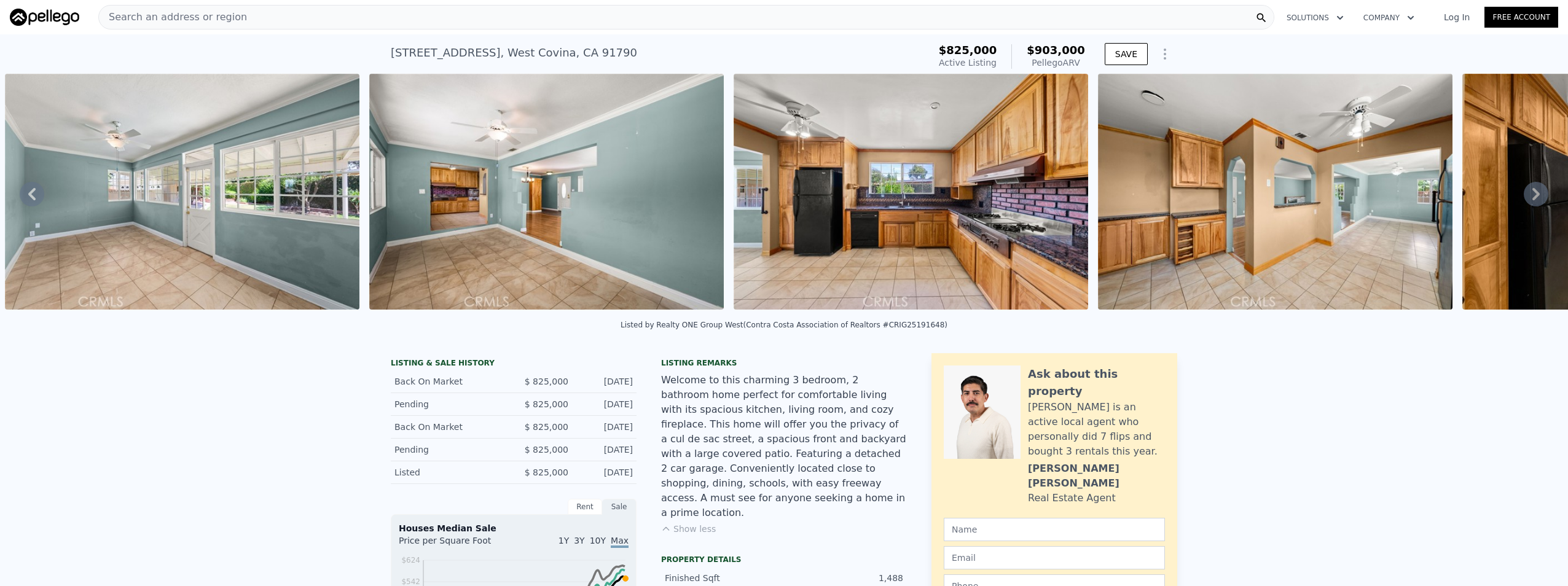
click at [1533, 195] on icon at bounding box center [1536, 193] width 25 height 25
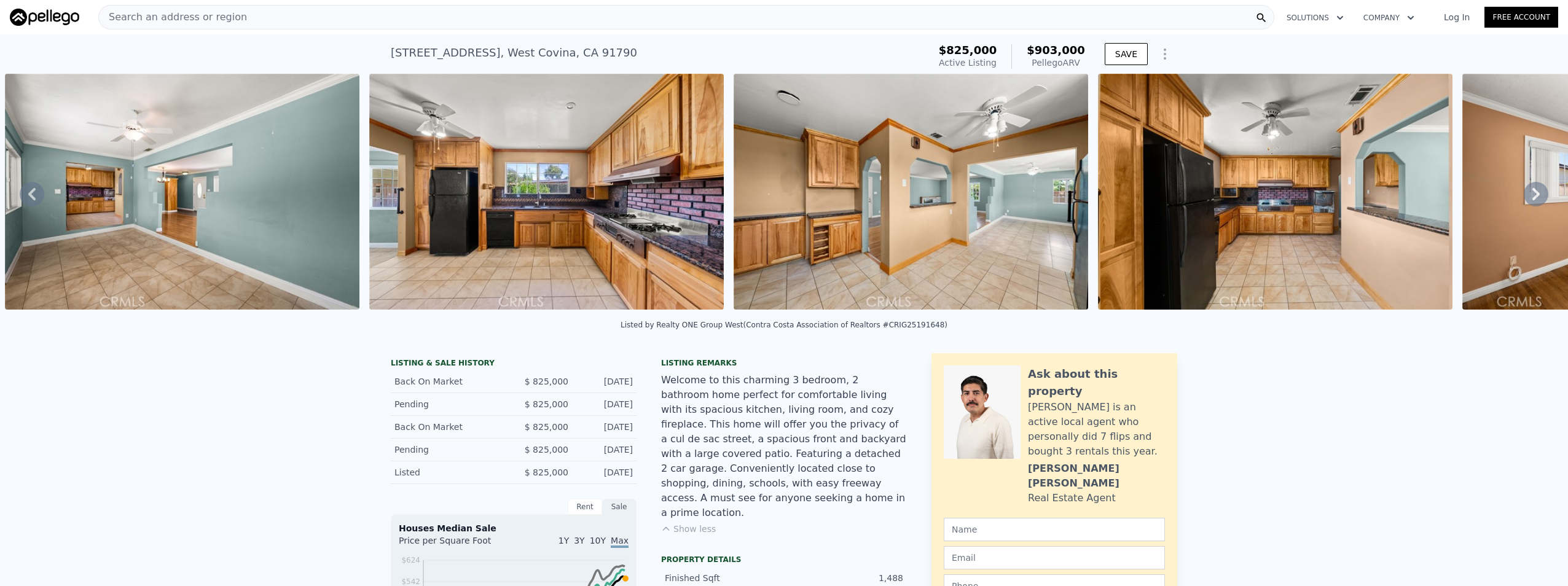
click at [1533, 195] on icon at bounding box center [1536, 193] width 25 height 25
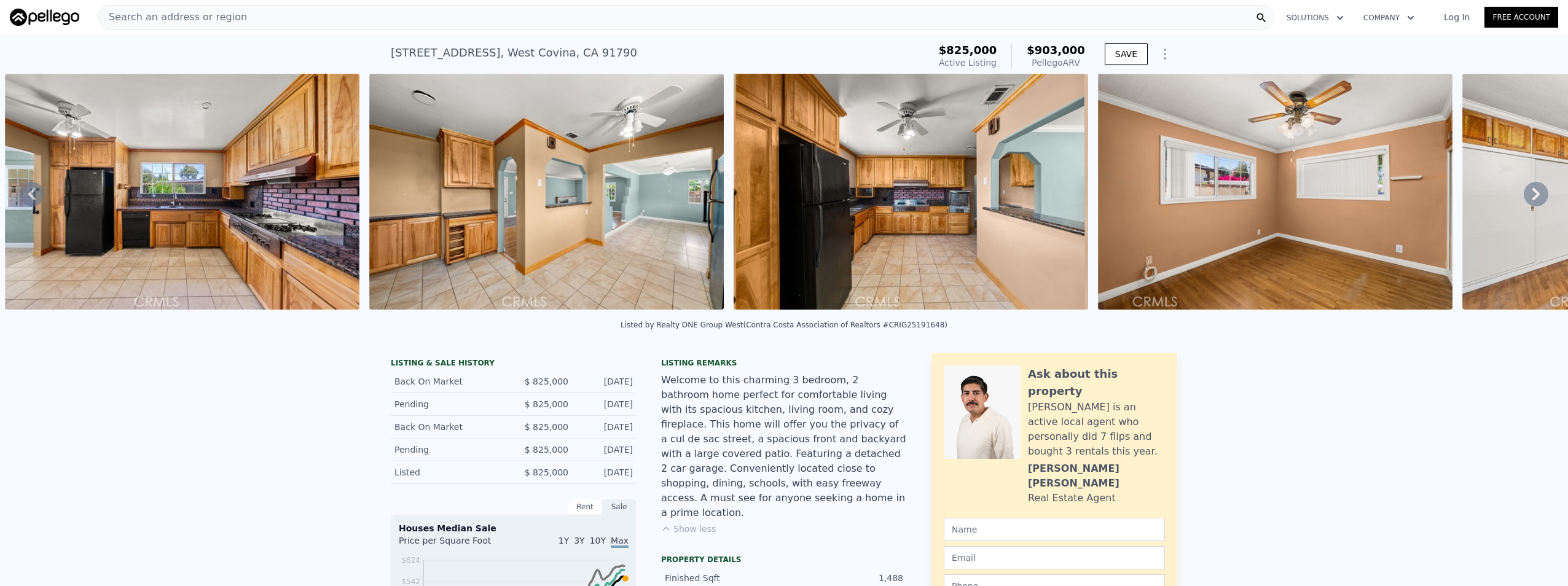
click at [1533, 195] on icon at bounding box center [1536, 193] width 25 height 25
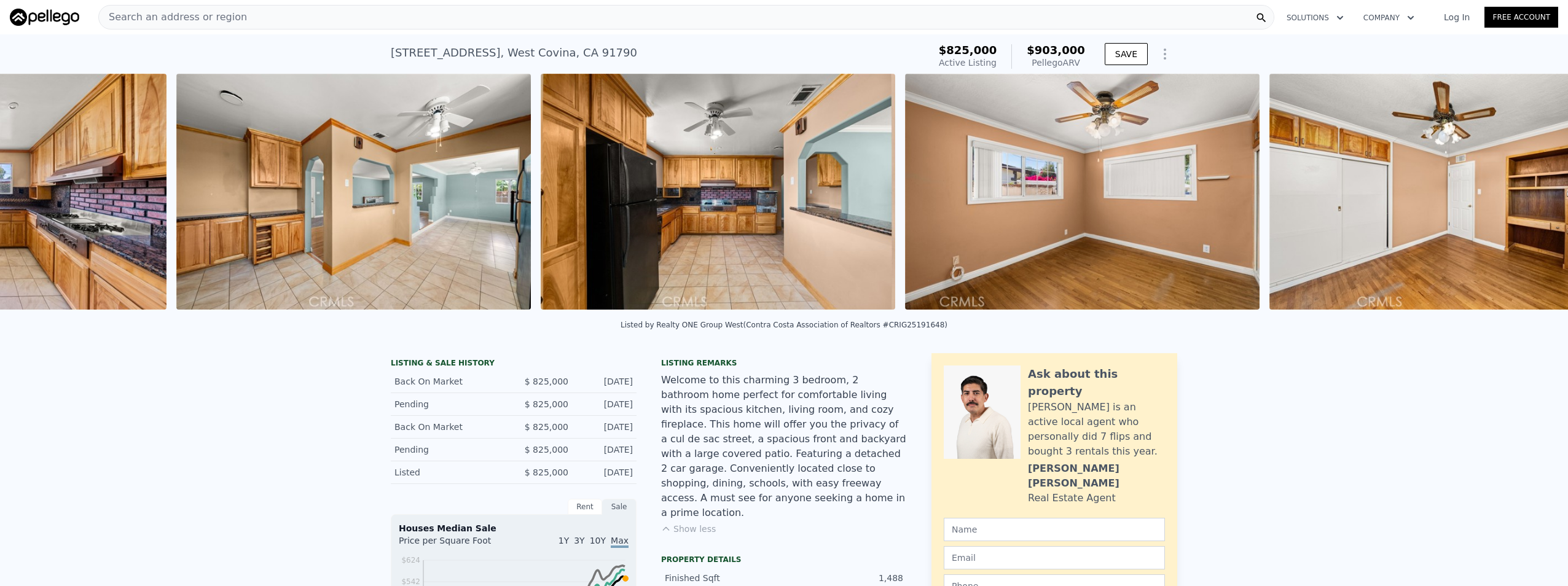
scroll to position [0, 5022]
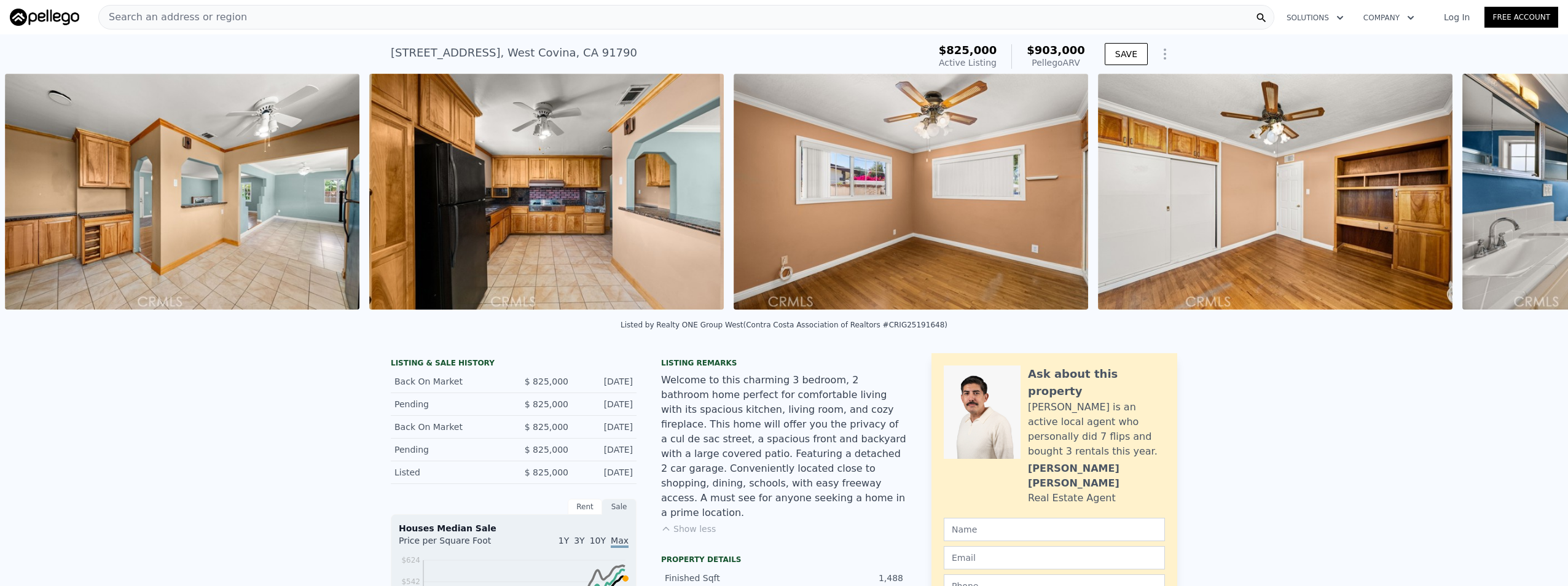
click at [1533, 195] on div "• + − • + − STREET VIEW Loading... SATELLITE VIEW" at bounding box center [784, 194] width 1568 height 241
click at [1524, 201] on icon at bounding box center [1536, 193] width 25 height 25
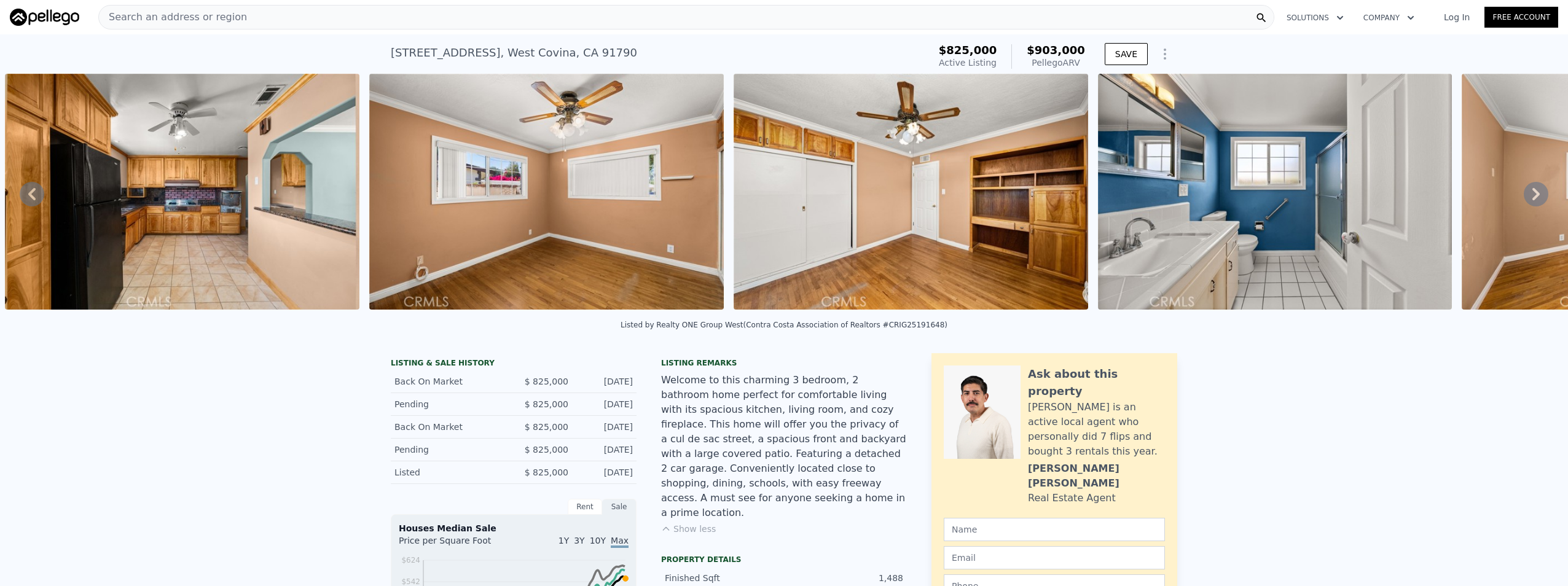
click at [1524, 201] on icon at bounding box center [1536, 193] width 25 height 25
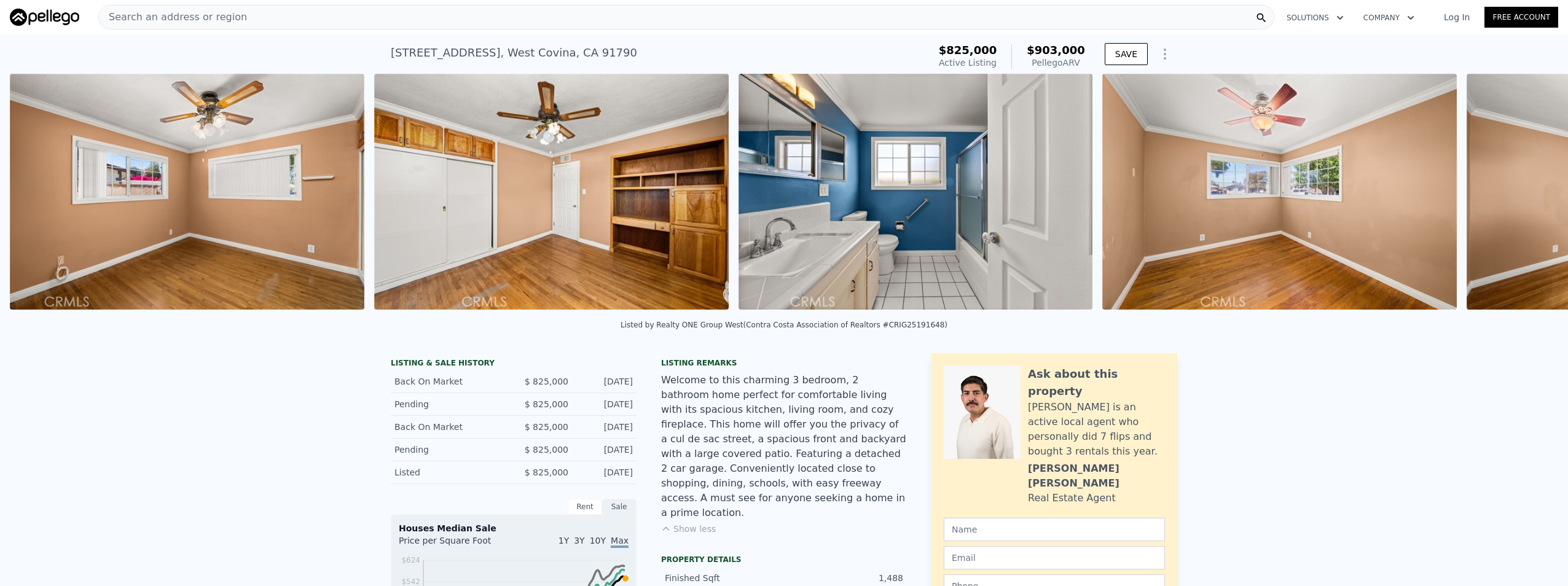
scroll to position [0, 5752]
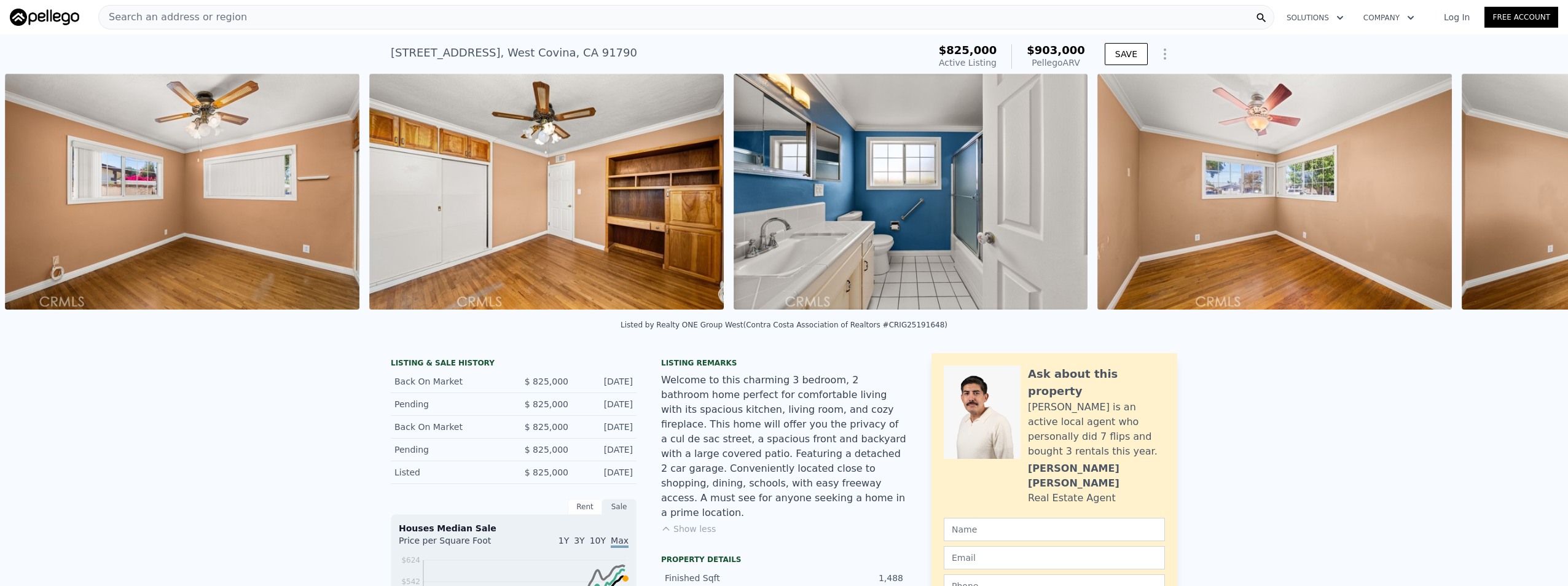
click at [1524, 201] on div "• + − • + − STREET VIEW Loading... SATELLITE VIEW" at bounding box center [784, 194] width 1568 height 241
click at [1524, 201] on icon at bounding box center [1536, 193] width 25 height 25
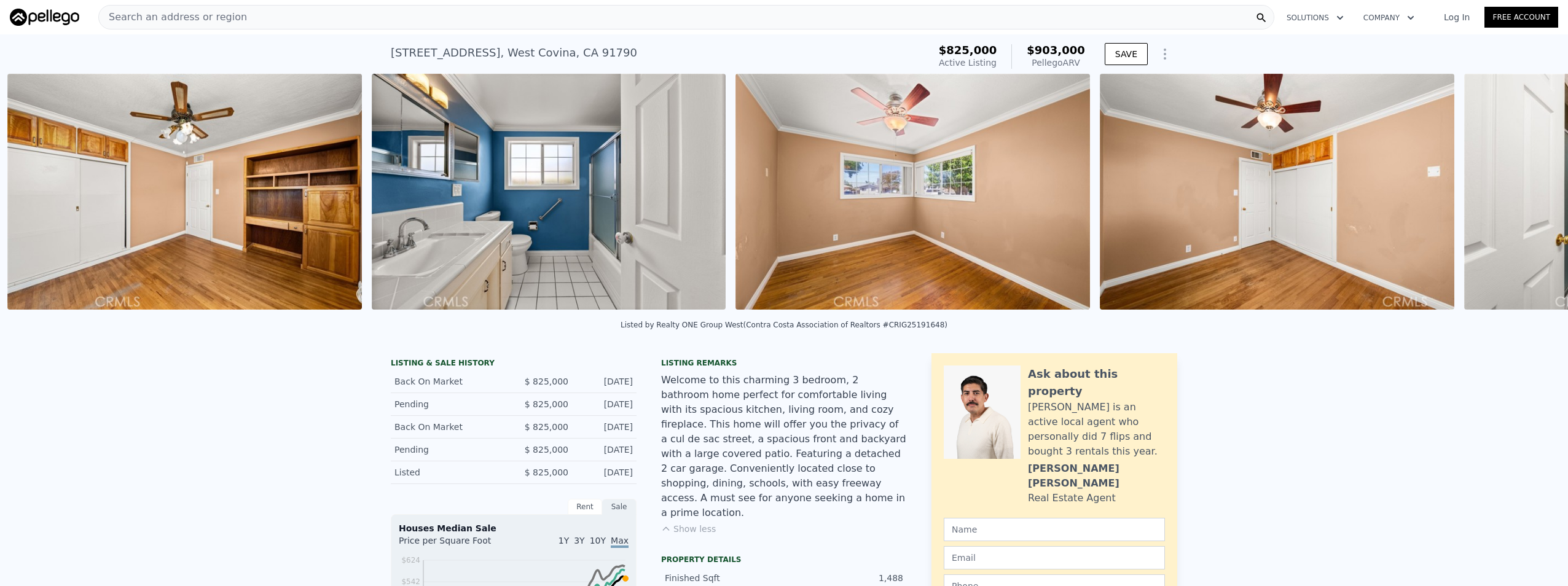
scroll to position [0, 6116]
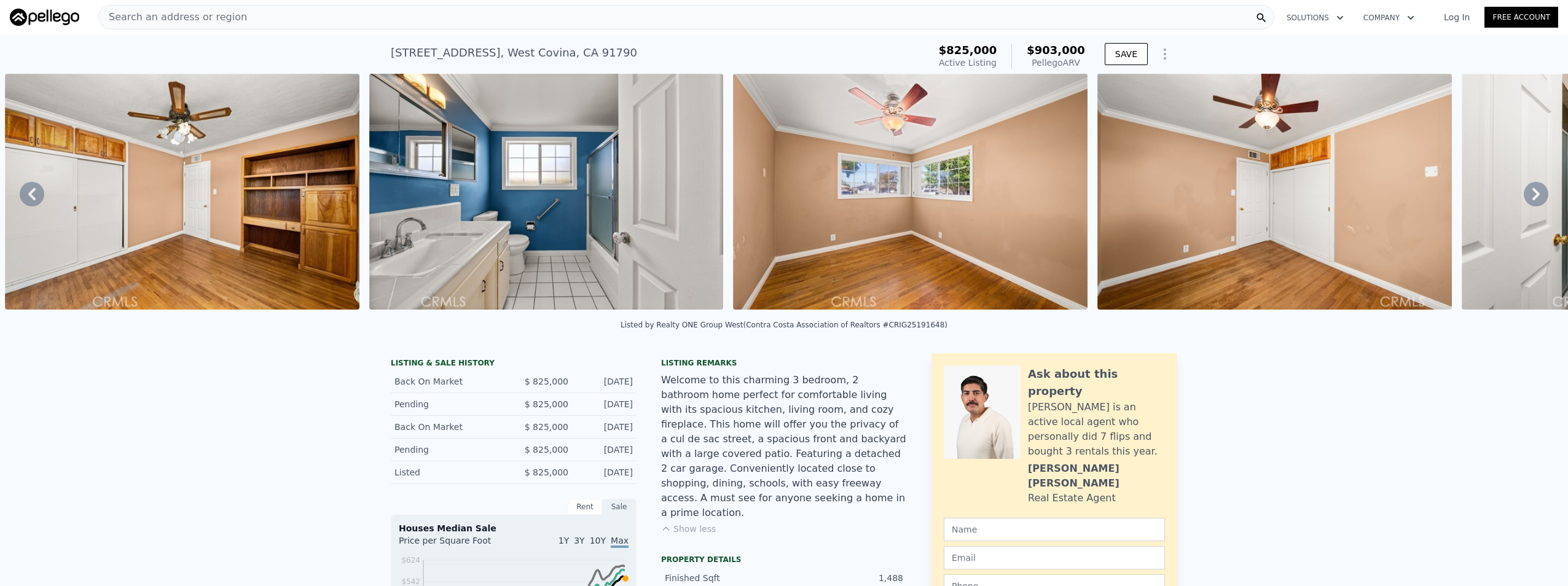
click at [1524, 201] on icon at bounding box center [1536, 193] width 25 height 25
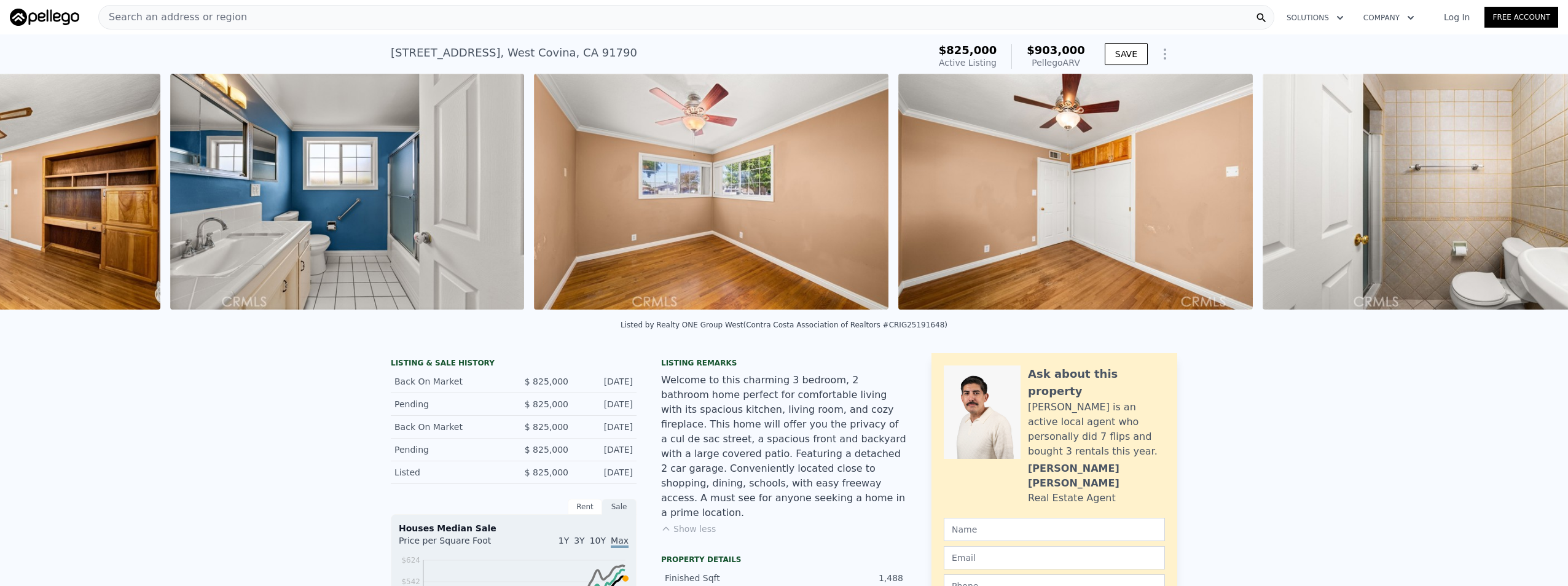
scroll to position [0, 6480]
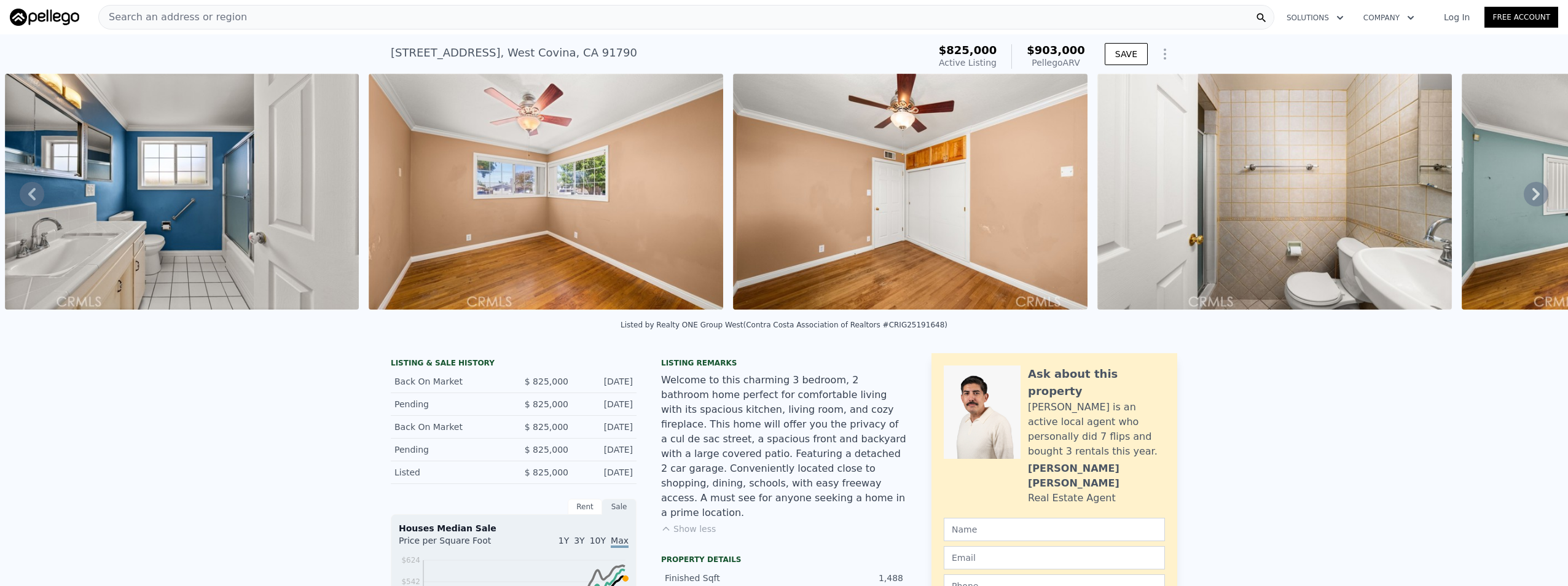
click at [1524, 201] on div "• + − • + − STREET VIEW Loading... SATELLITE VIEW" at bounding box center [784, 194] width 1568 height 241
click at [1524, 201] on icon at bounding box center [1536, 193] width 25 height 25
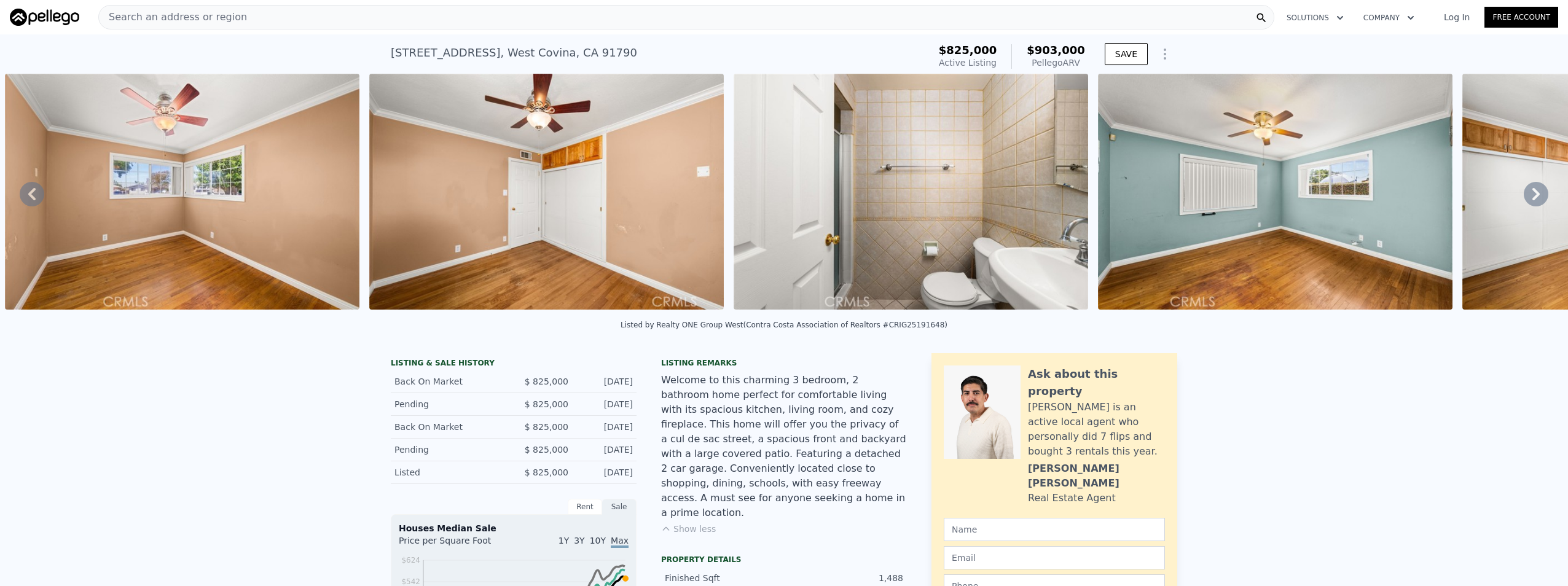
click at [1524, 201] on icon at bounding box center [1536, 193] width 25 height 25
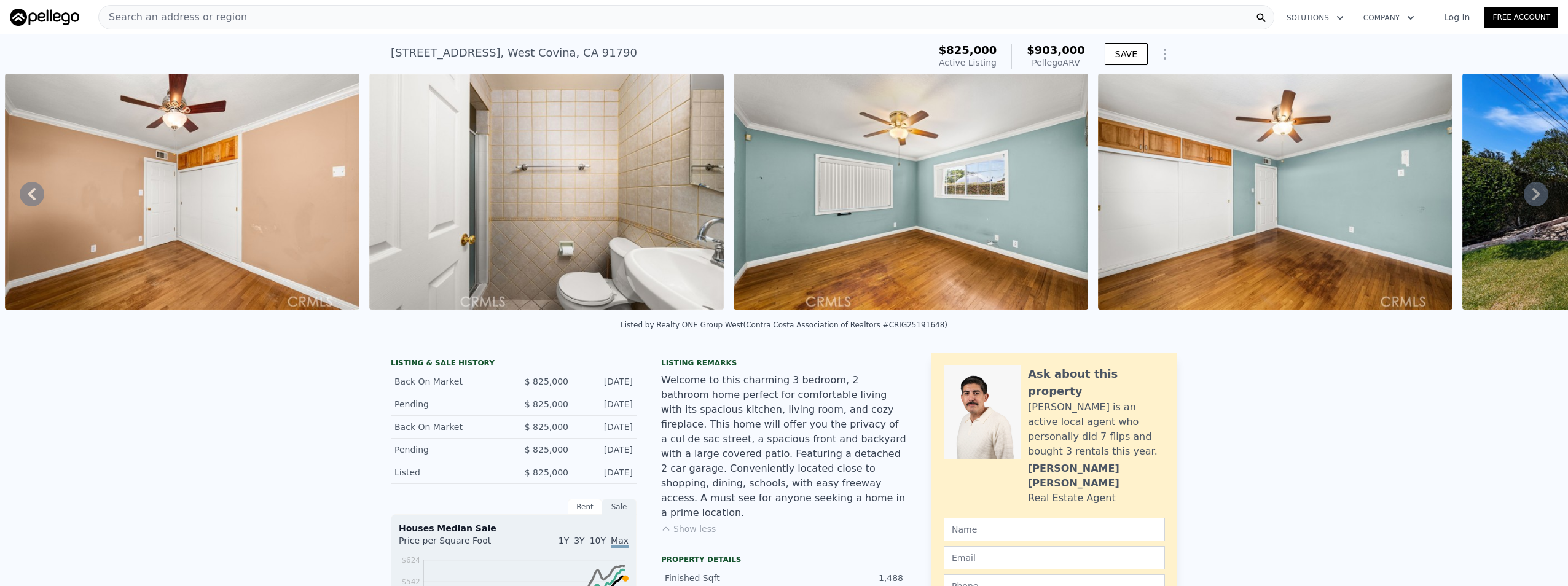
click at [1524, 201] on icon at bounding box center [1536, 193] width 25 height 25
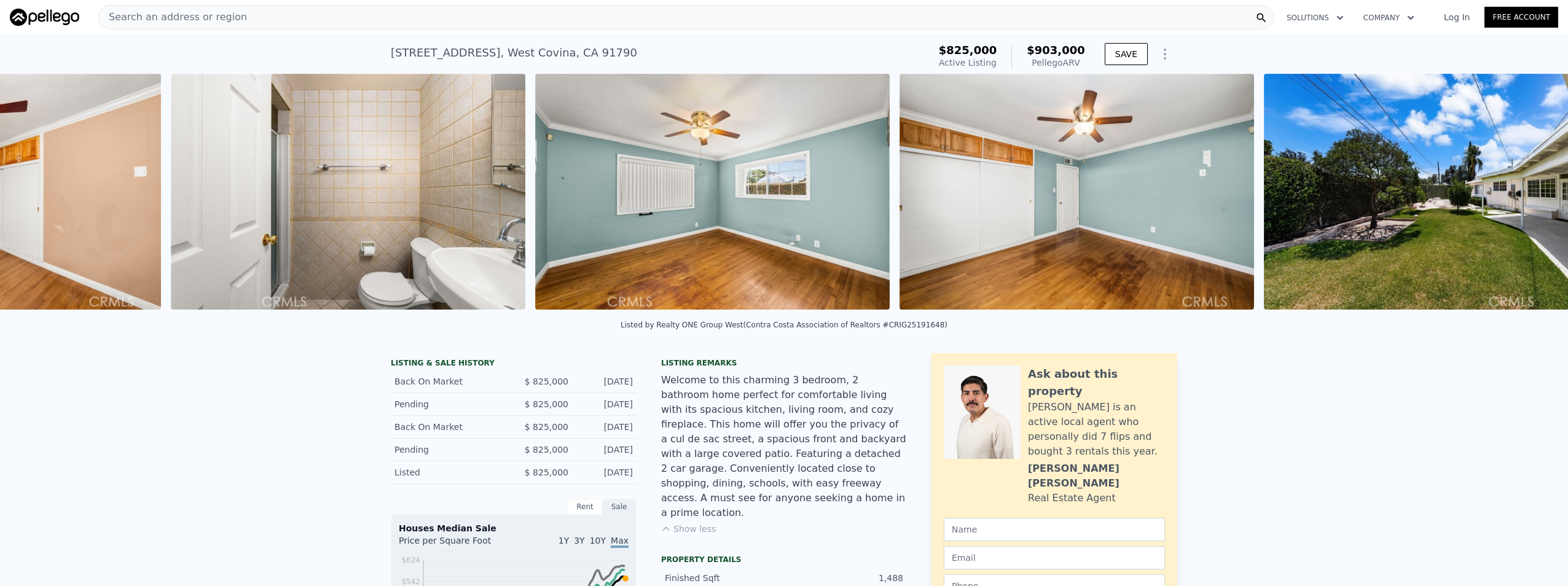
scroll to position [0, 7572]
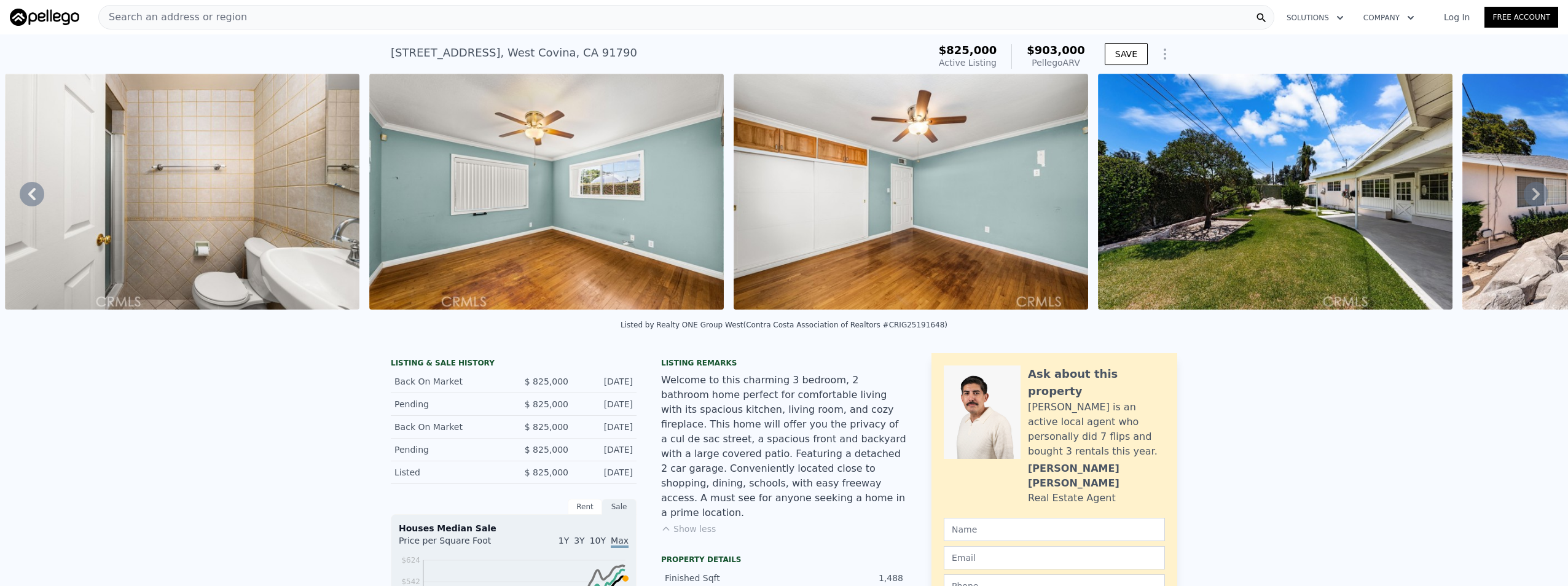
click at [1524, 201] on icon at bounding box center [1536, 193] width 25 height 25
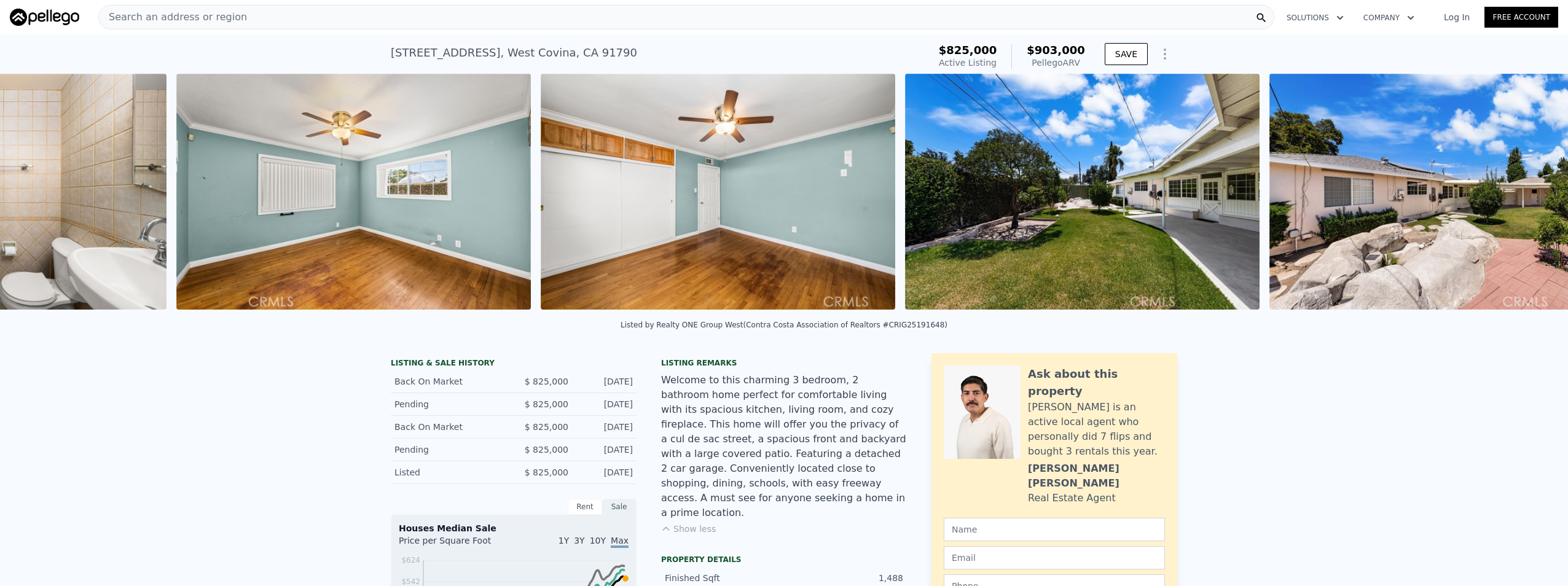
scroll to position [0, 7937]
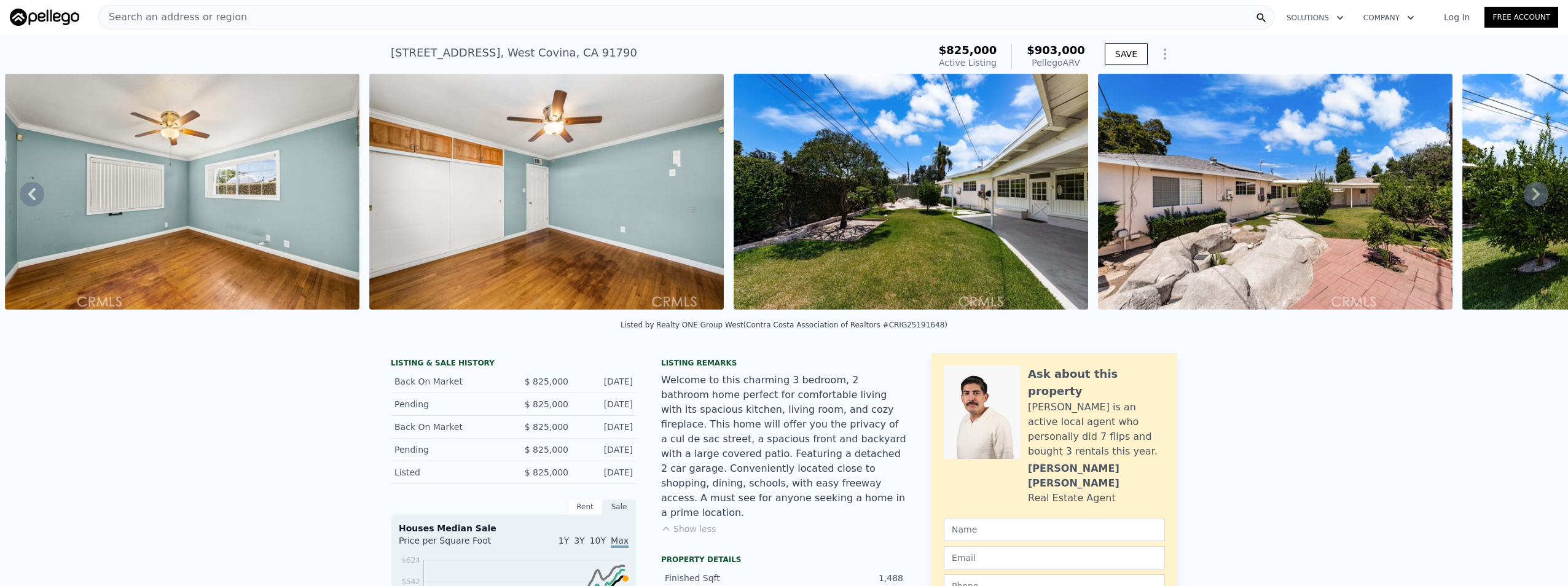
click at [1524, 201] on icon at bounding box center [1536, 193] width 25 height 25
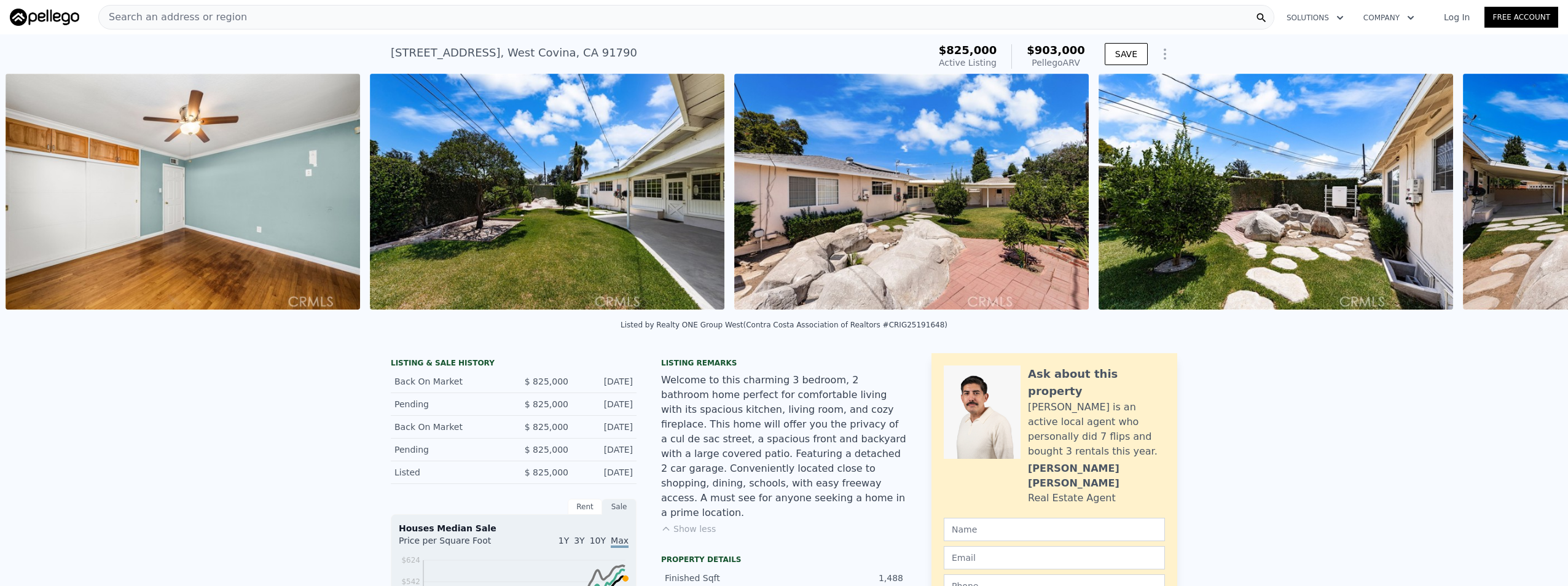
scroll to position [0, 8301]
click at [1524, 201] on icon at bounding box center [1536, 193] width 25 height 25
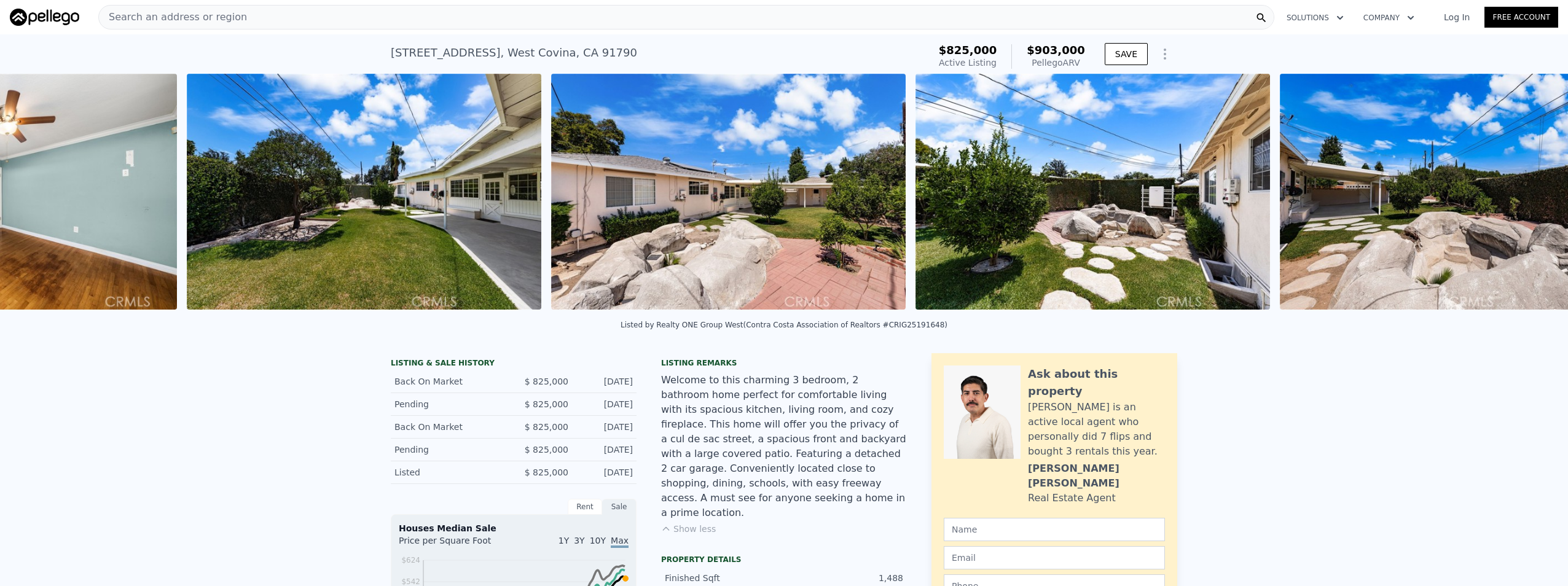
scroll to position [0, 8666]
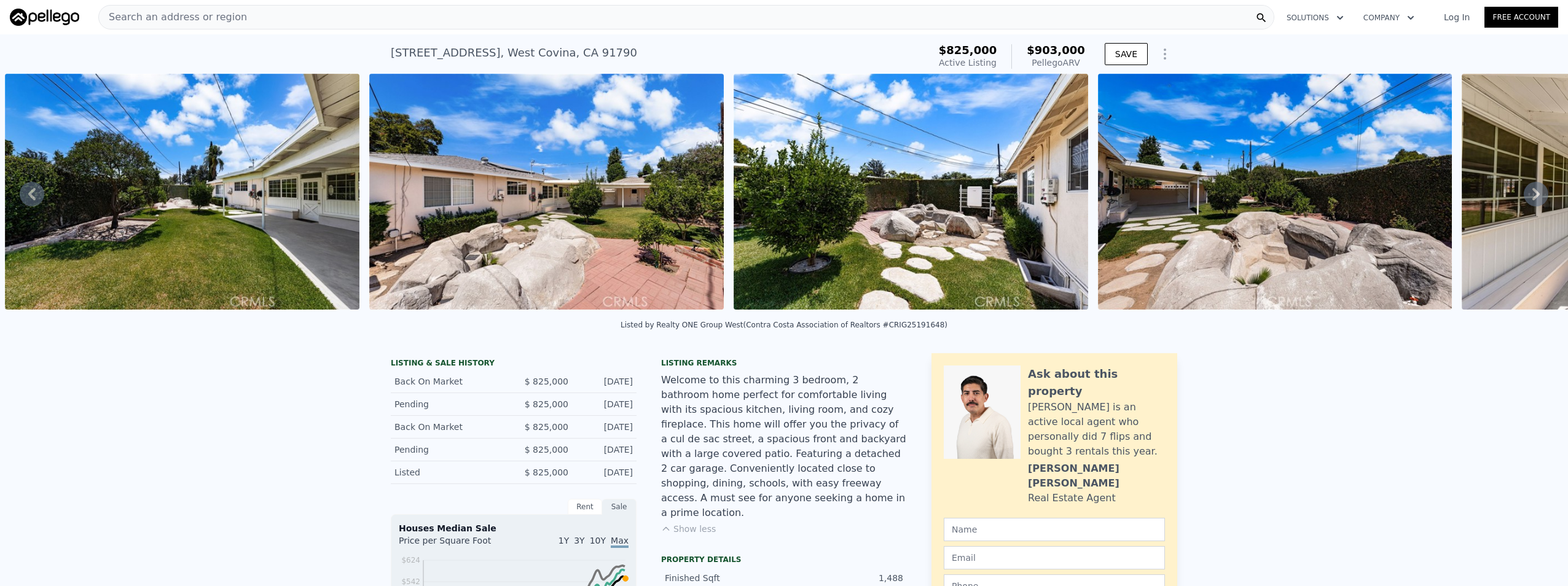
click at [1524, 201] on icon at bounding box center [1536, 193] width 25 height 25
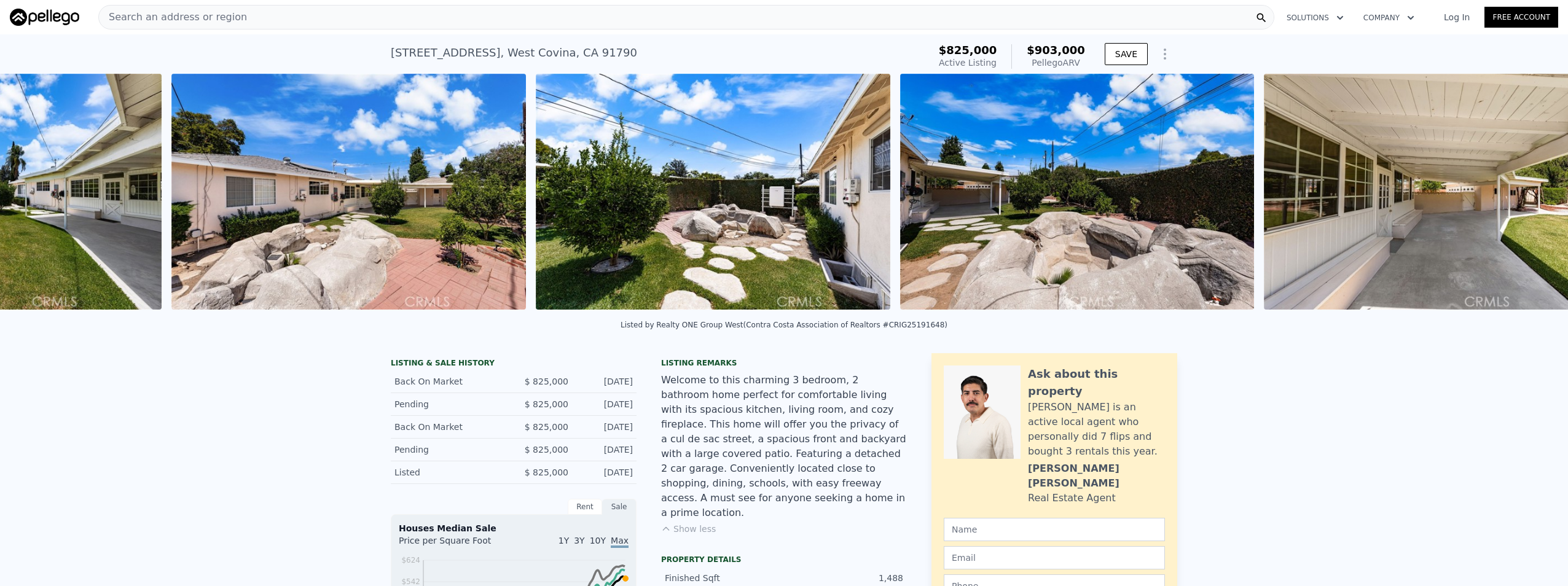
scroll to position [0, 9029]
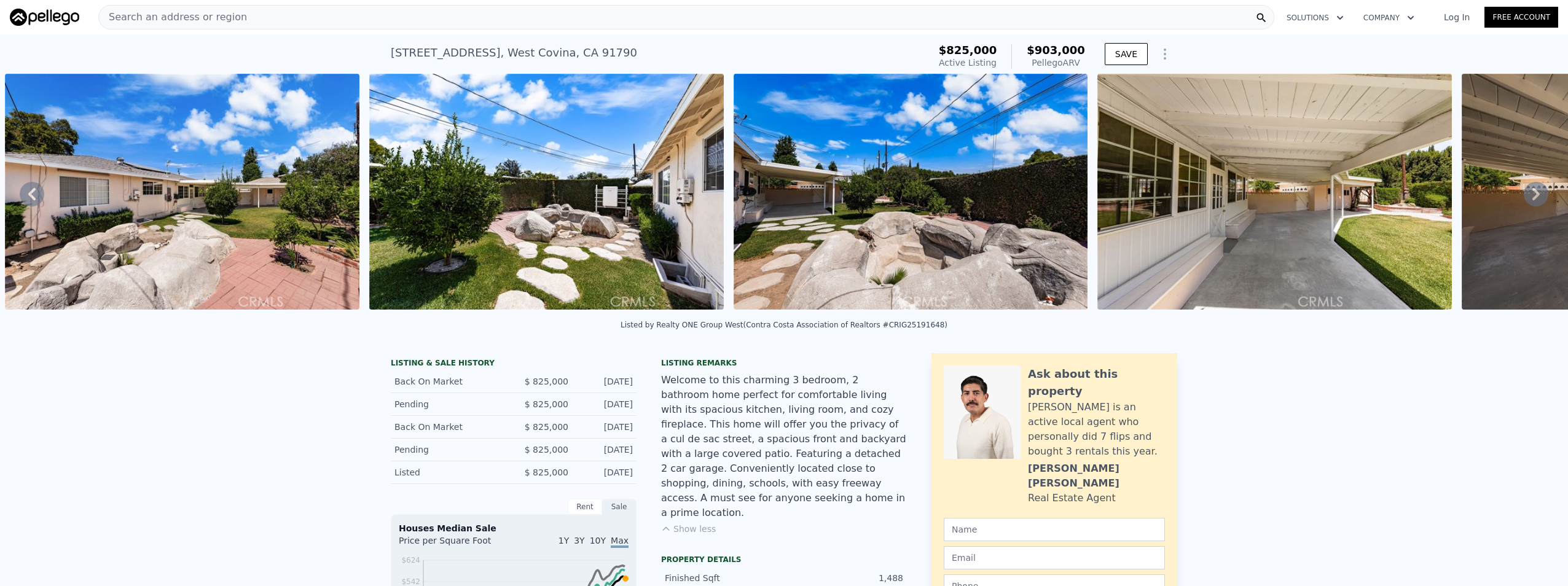
click at [1524, 201] on icon at bounding box center [1536, 193] width 25 height 25
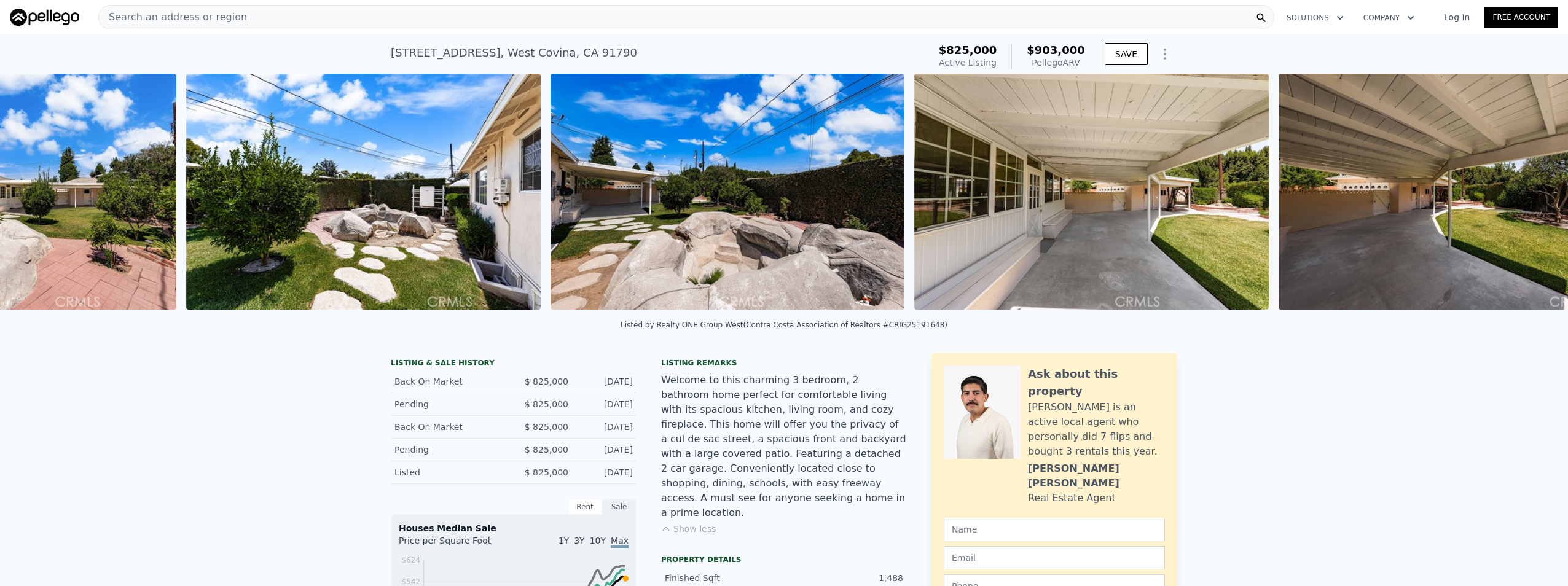
scroll to position [0, 9394]
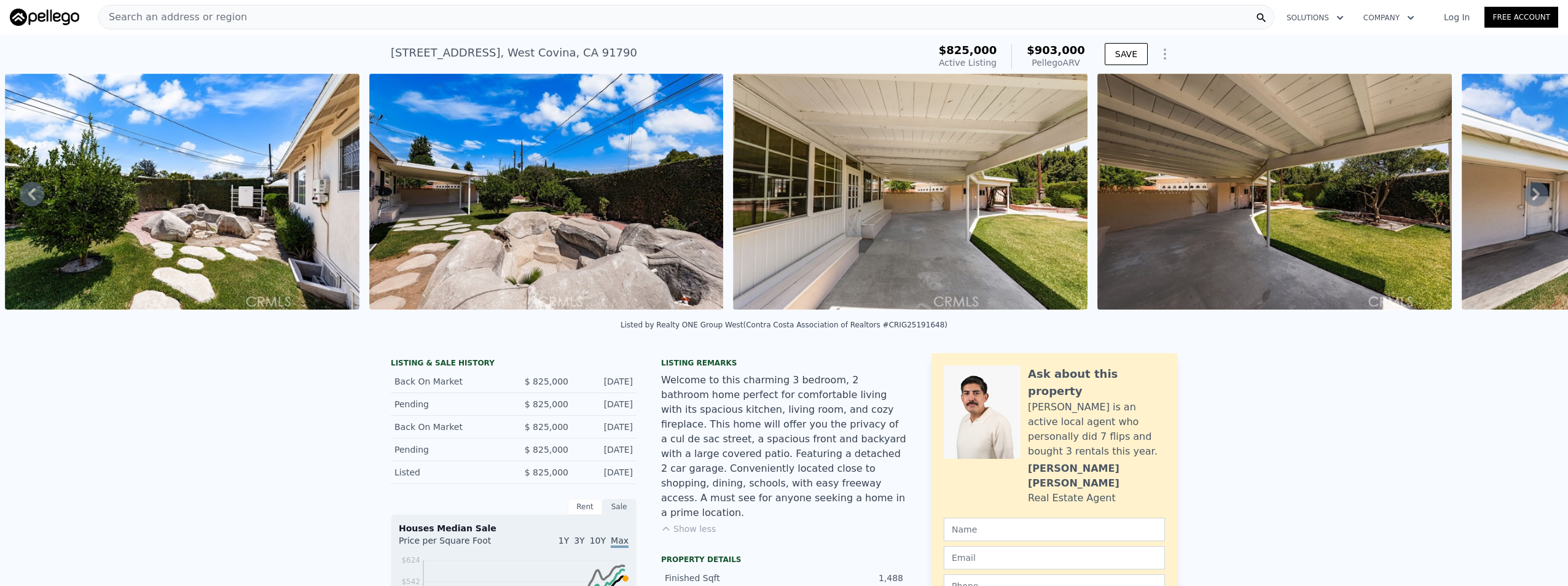
click at [1524, 201] on icon at bounding box center [1536, 193] width 25 height 25
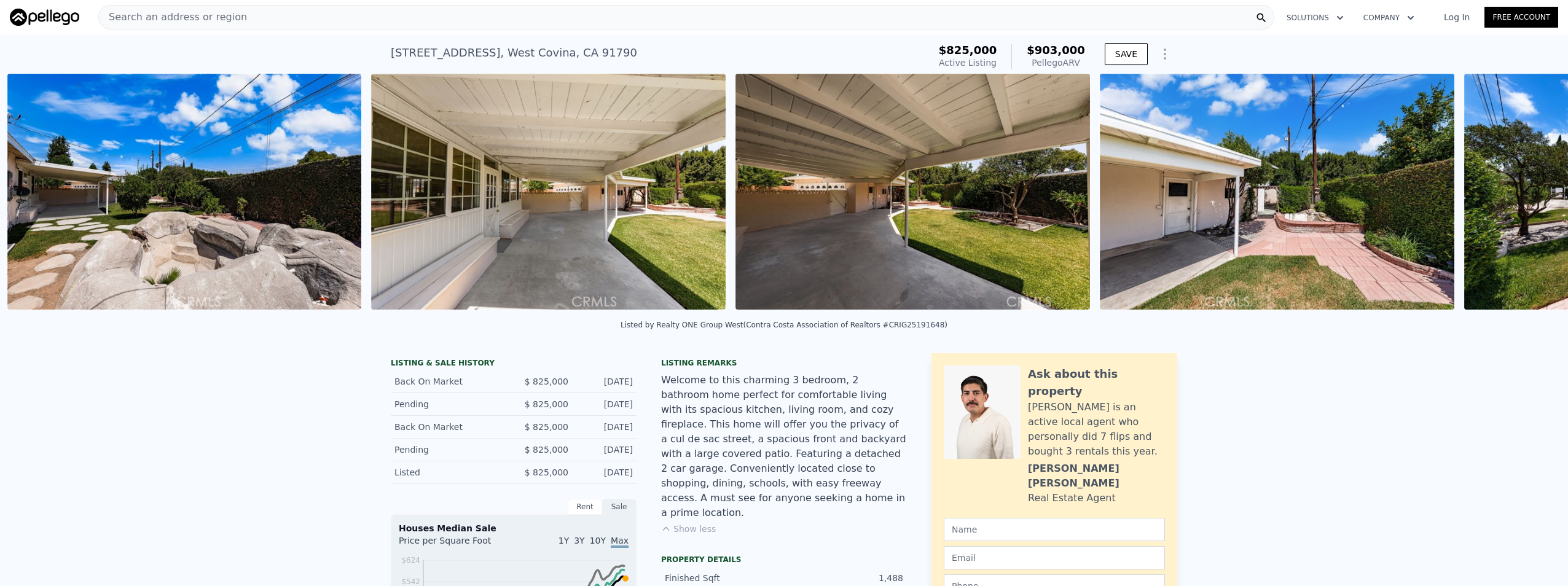
scroll to position [0, 9759]
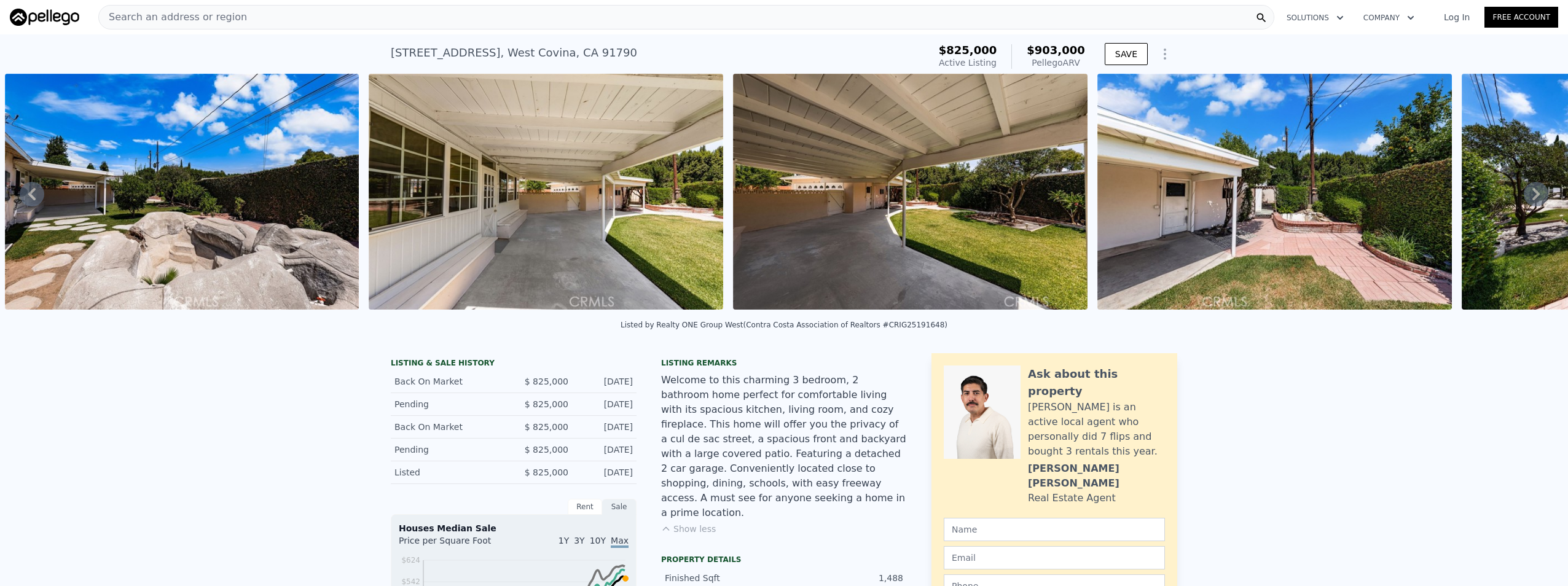
click at [1524, 201] on icon at bounding box center [1536, 193] width 25 height 25
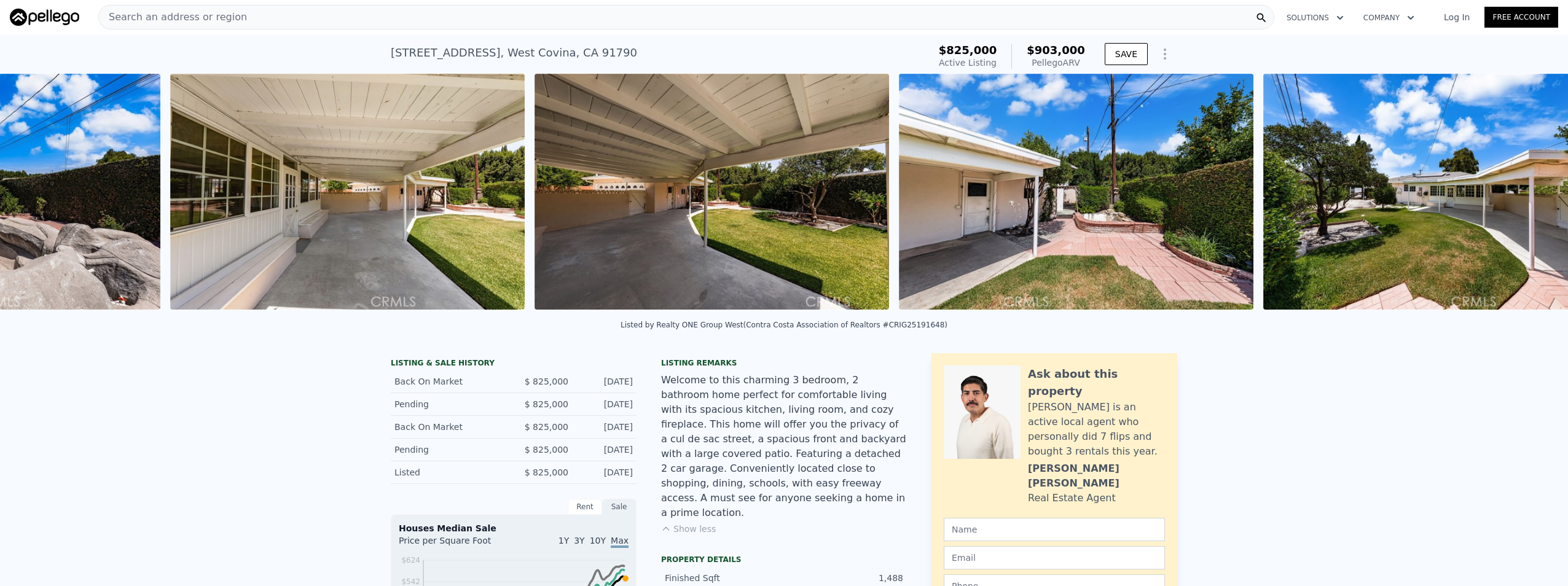
scroll to position [0, 10123]
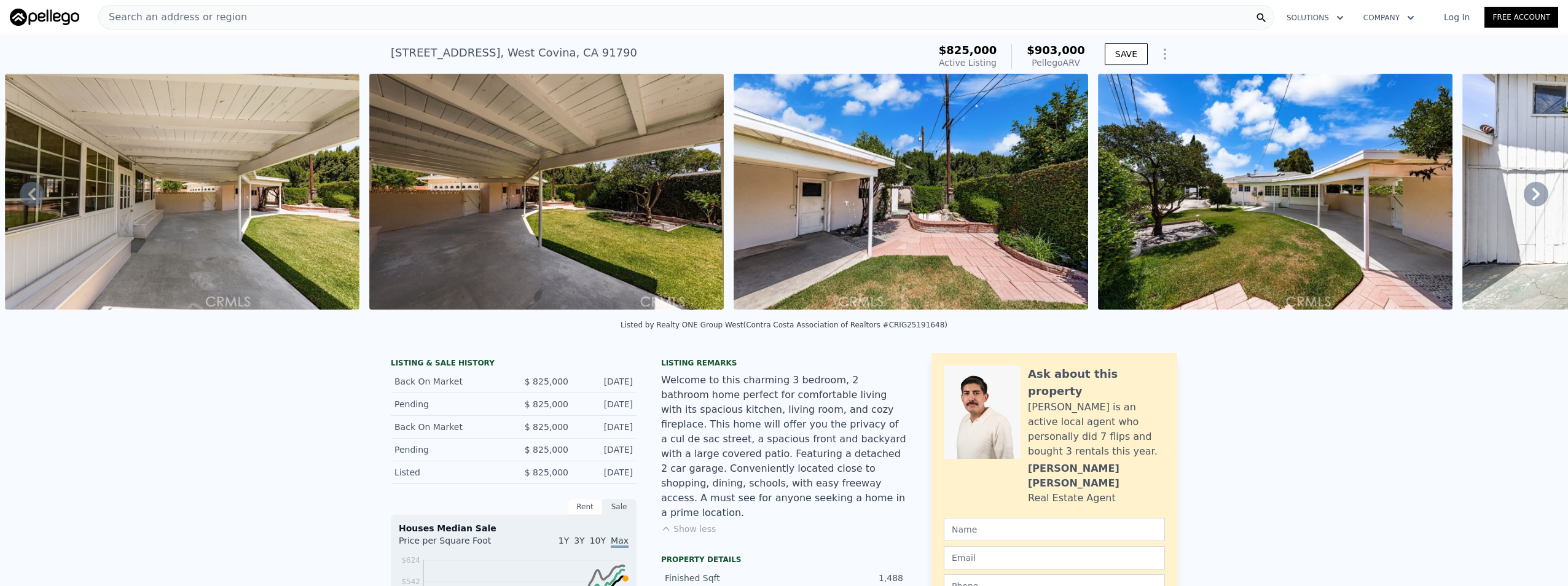
click at [1524, 201] on icon at bounding box center [1536, 193] width 25 height 25
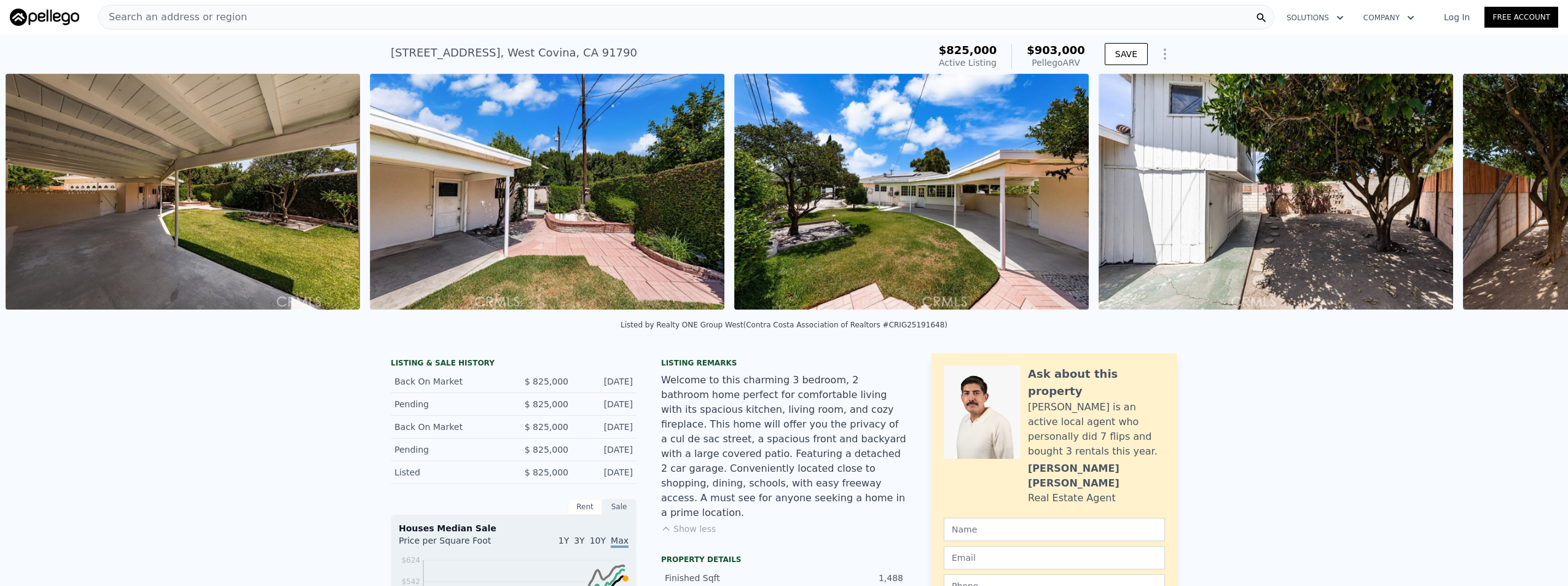
scroll to position [0, 10486]
click at [1524, 201] on icon at bounding box center [1536, 193] width 25 height 25
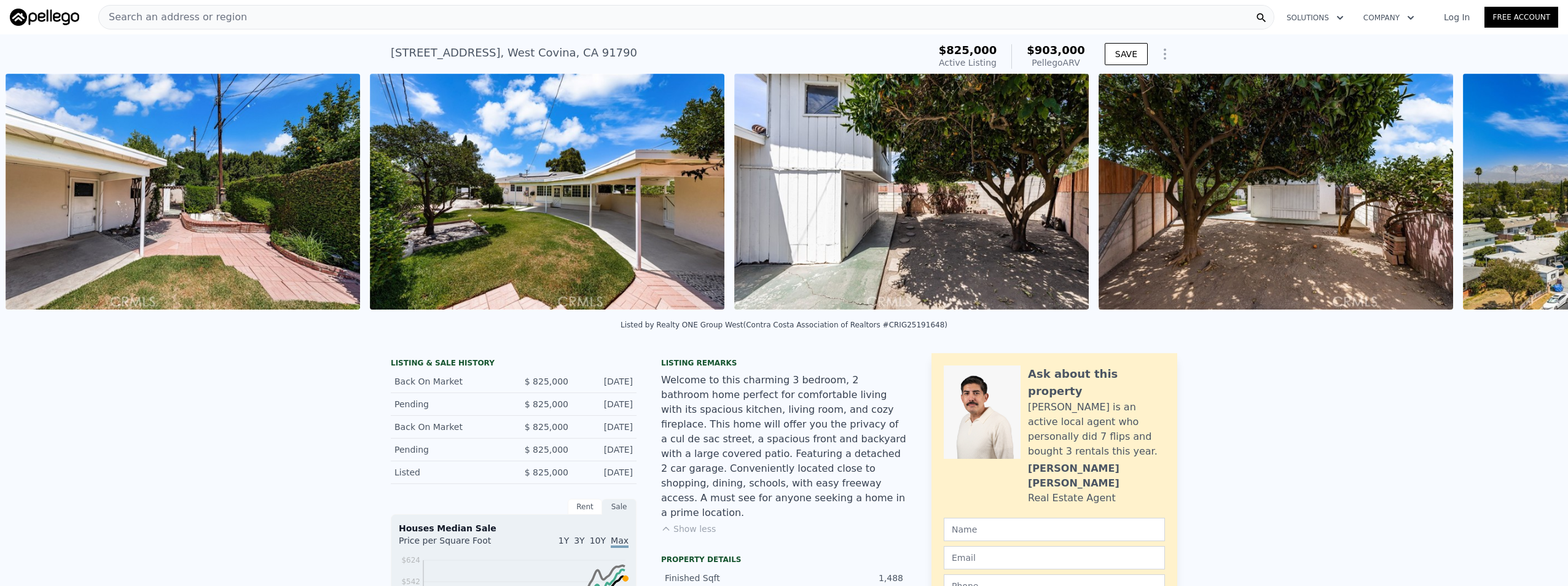
scroll to position [0, 10851]
click at [1524, 201] on icon at bounding box center [1536, 193] width 25 height 25
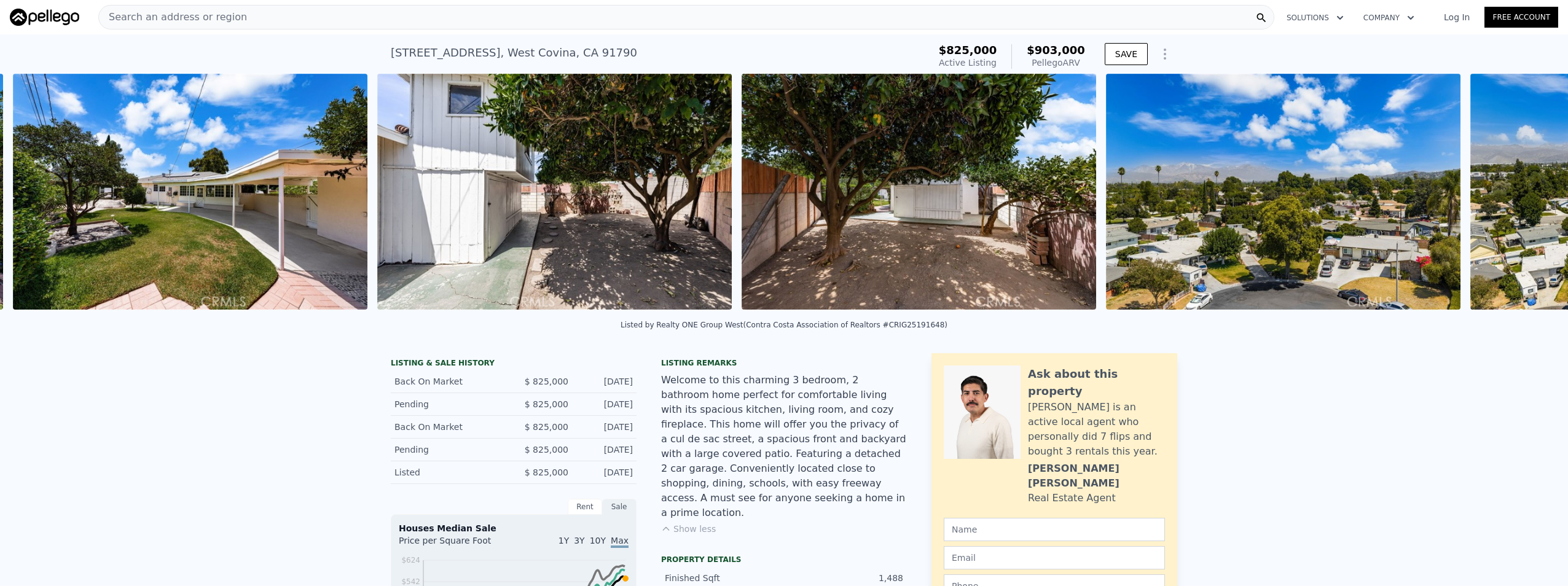
scroll to position [0, 11215]
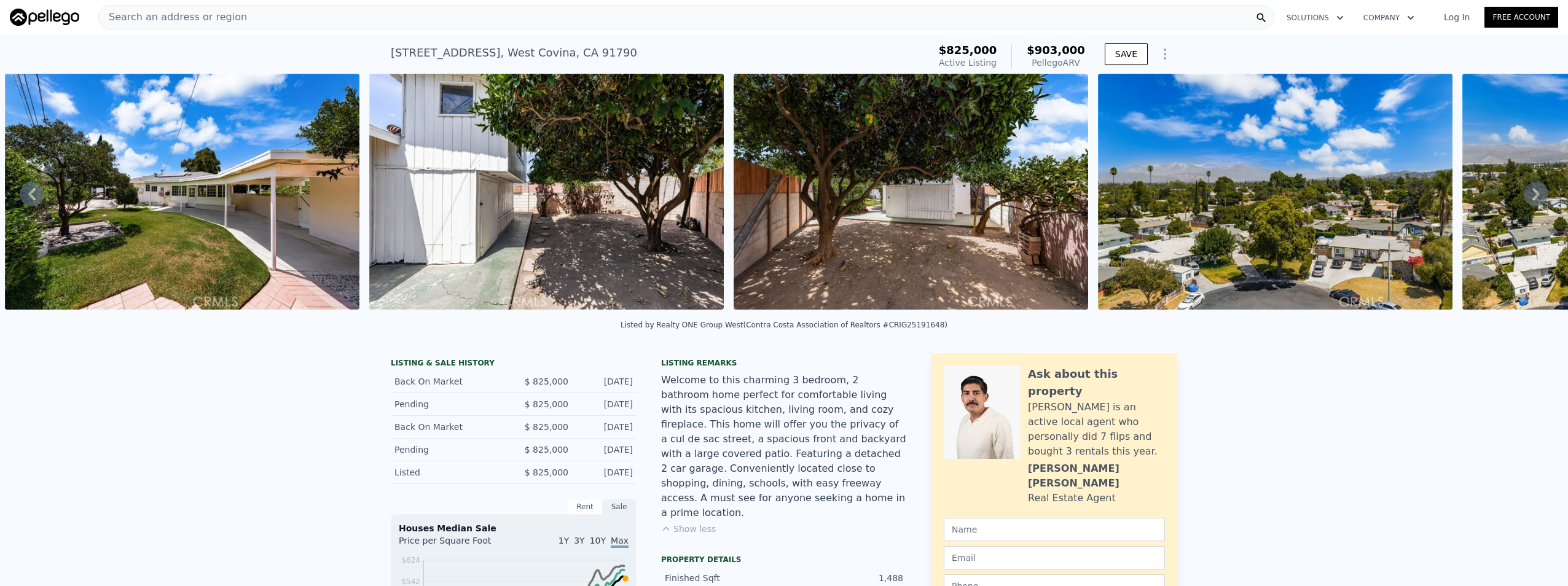
click at [1524, 201] on icon at bounding box center [1536, 193] width 25 height 25
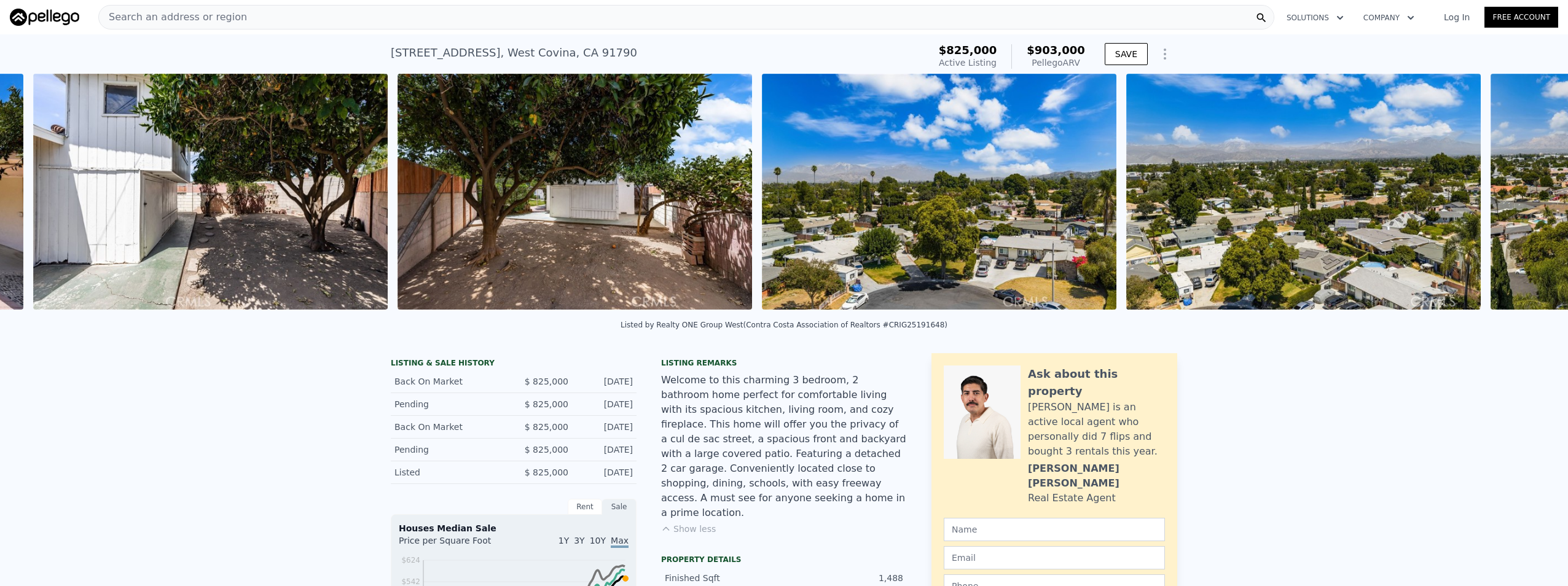
scroll to position [0, 11580]
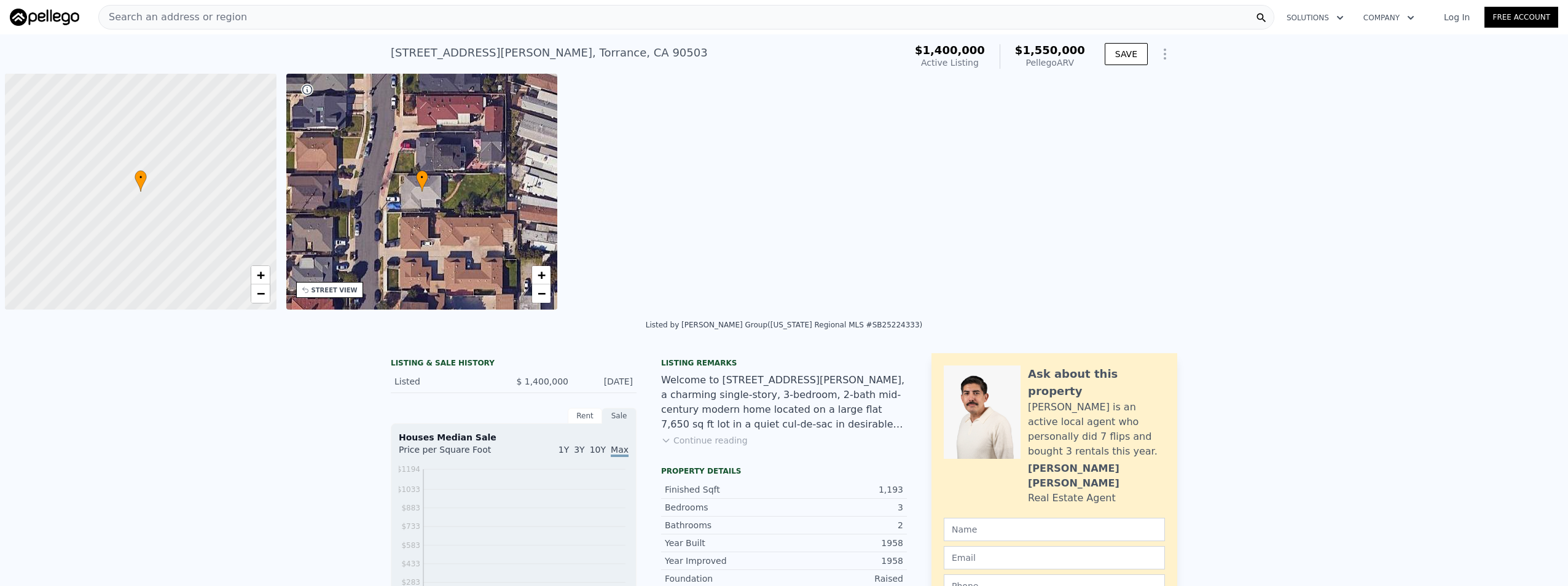
scroll to position [0, 5]
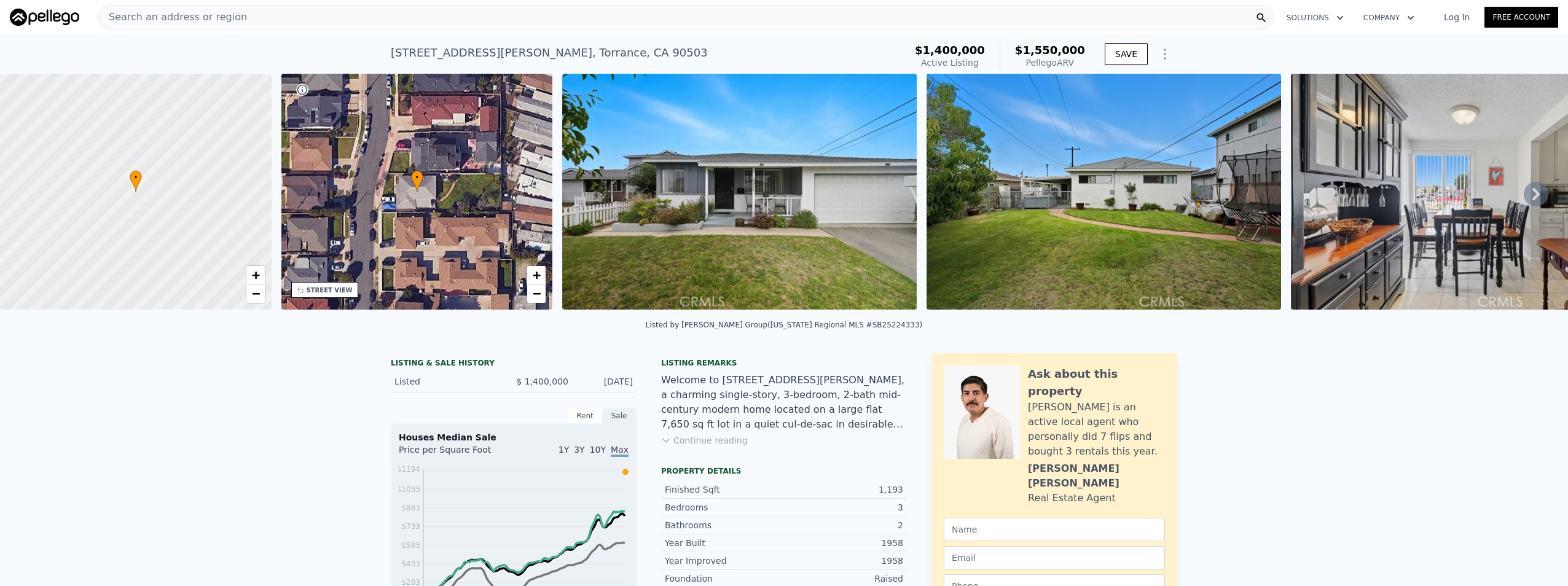
click at [700, 445] on button "Continue reading" at bounding box center [704, 440] width 87 height 12
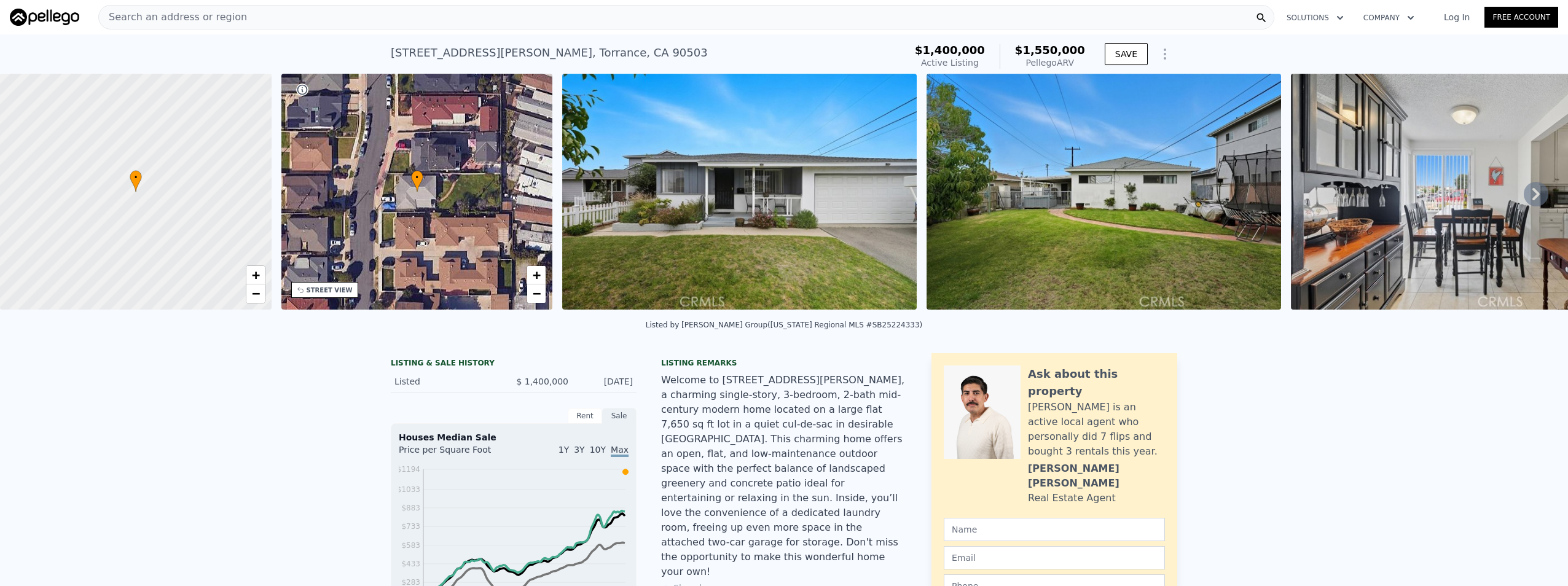
click at [1524, 200] on icon at bounding box center [1536, 193] width 25 height 25
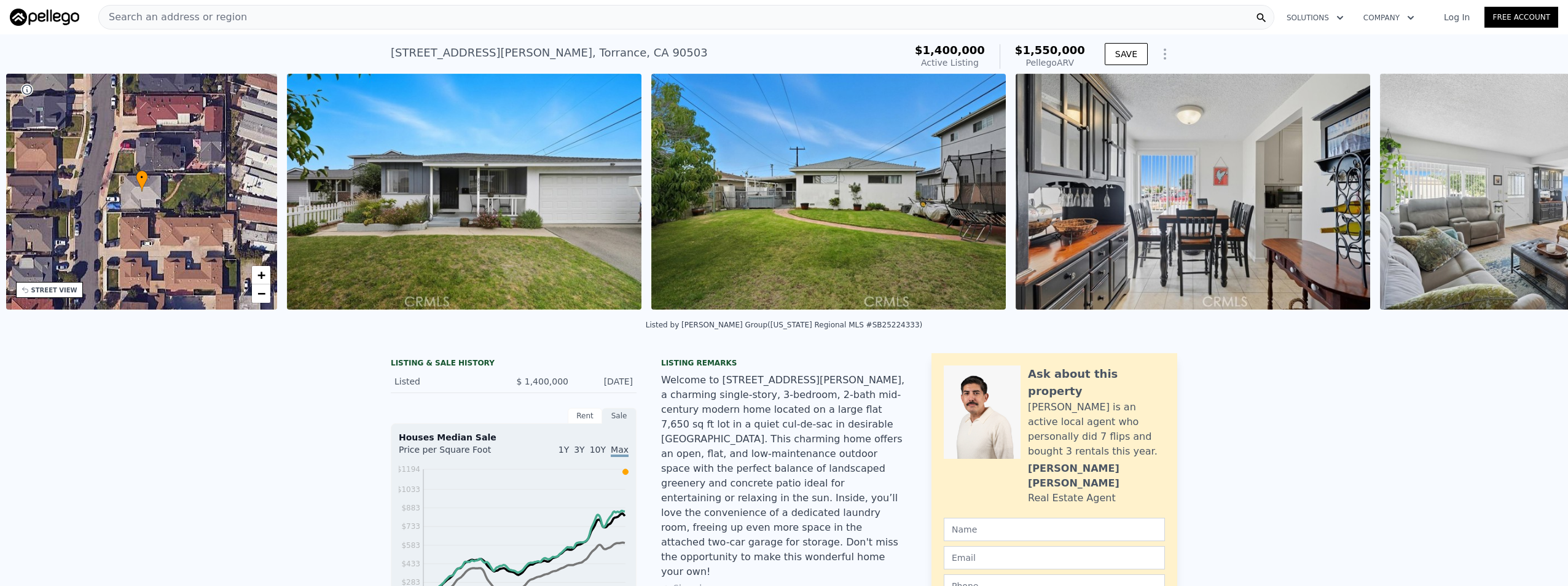
scroll to position [0, 286]
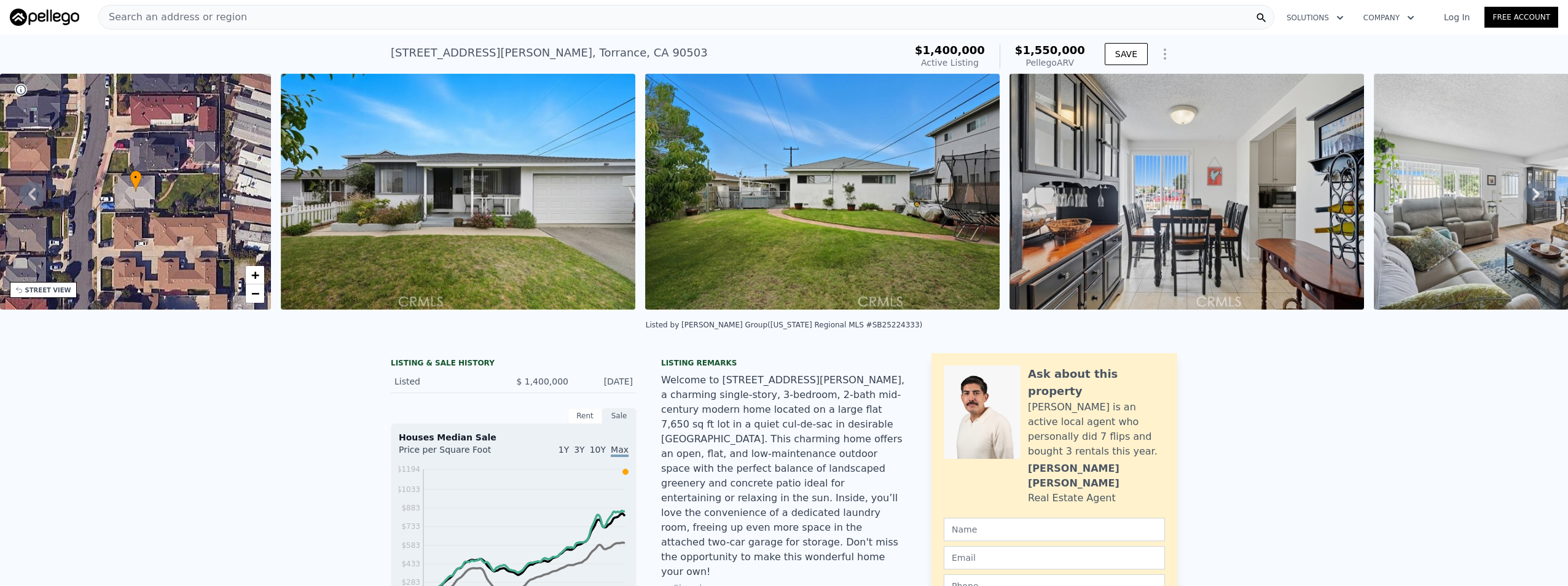
click at [1524, 200] on icon at bounding box center [1536, 193] width 25 height 25
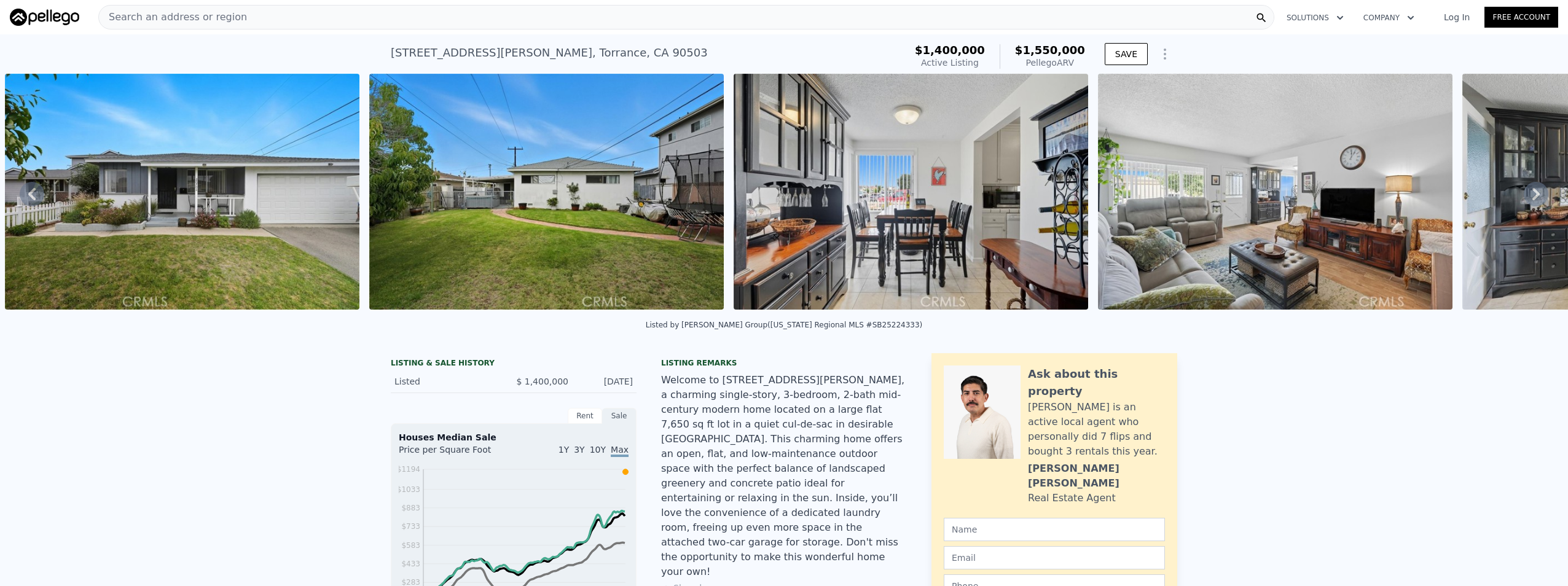
click at [1524, 200] on icon at bounding box center [1536, 193] width 25 height 25
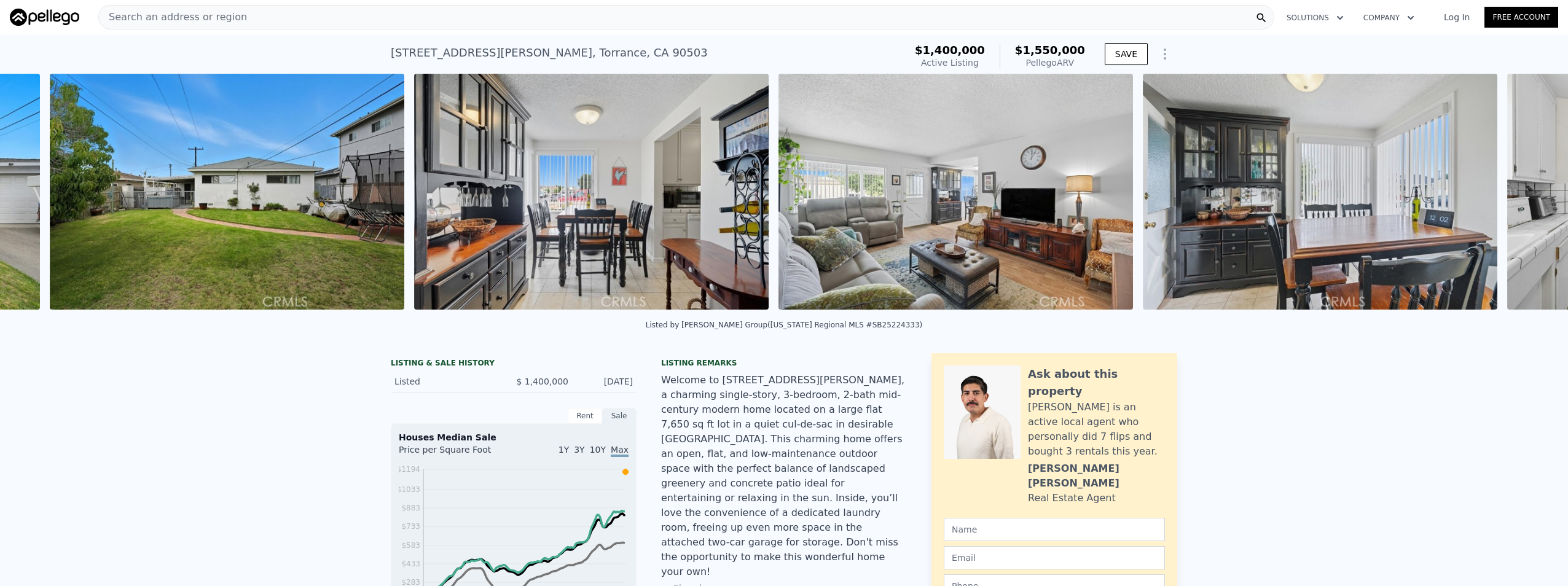
scroll to position [0, 927]
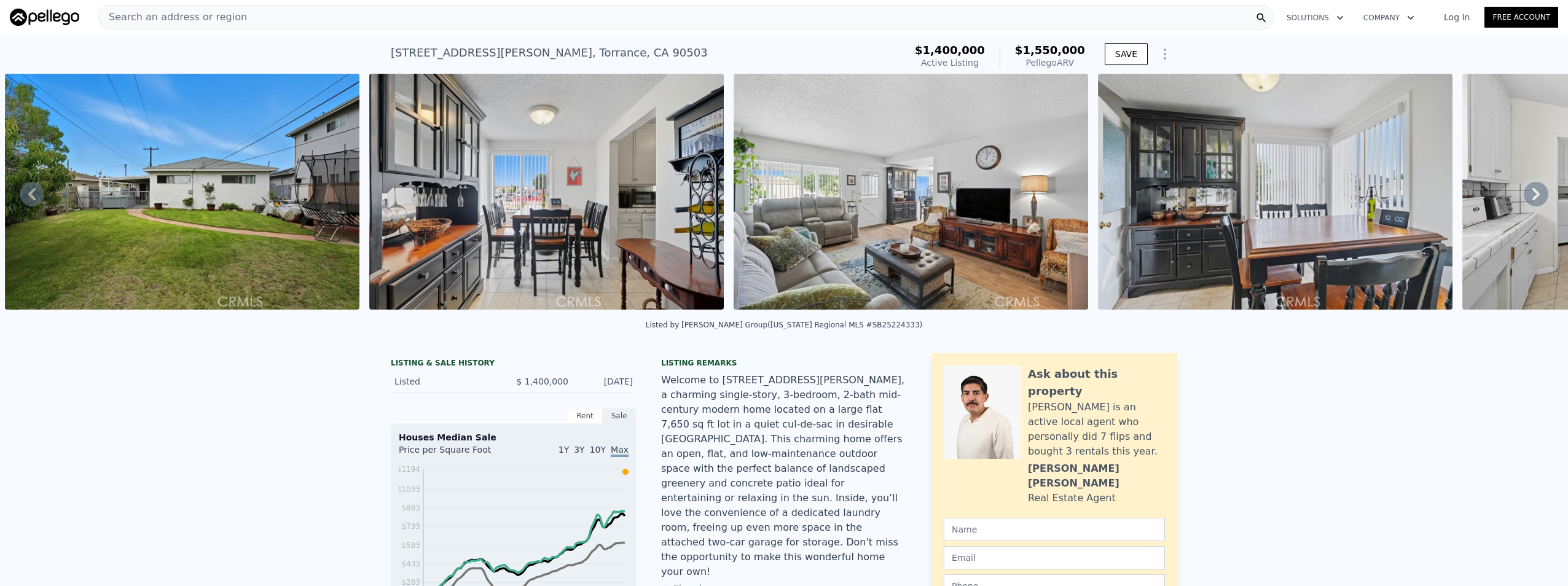
click at [1520, 200] on div "• + − • + − STREET VIEW Loading... SATELLITE VIEW" at bounding box center [784, 194] width 1568 height 241
click at [1524, 198] on icon at bounding box center [1536, 193] width 25 height 25
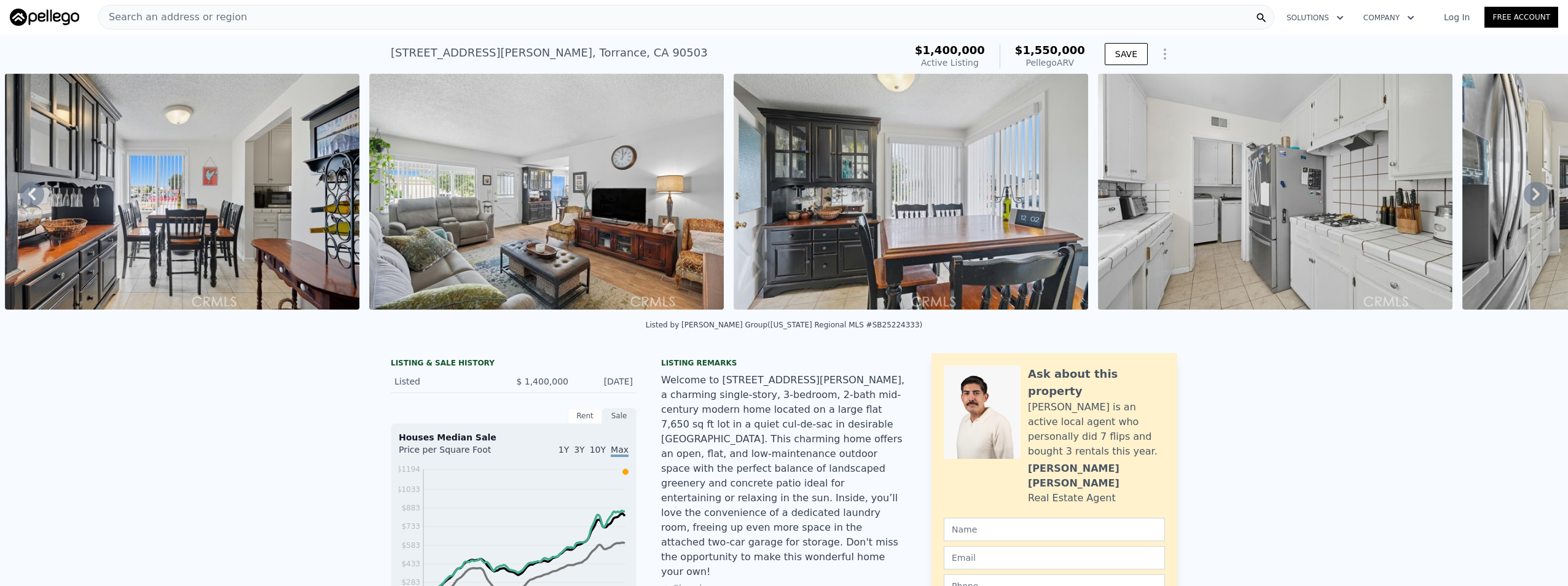
click at [1524, 198] on icon at bounding box center [1536, 193] width 25 height 25
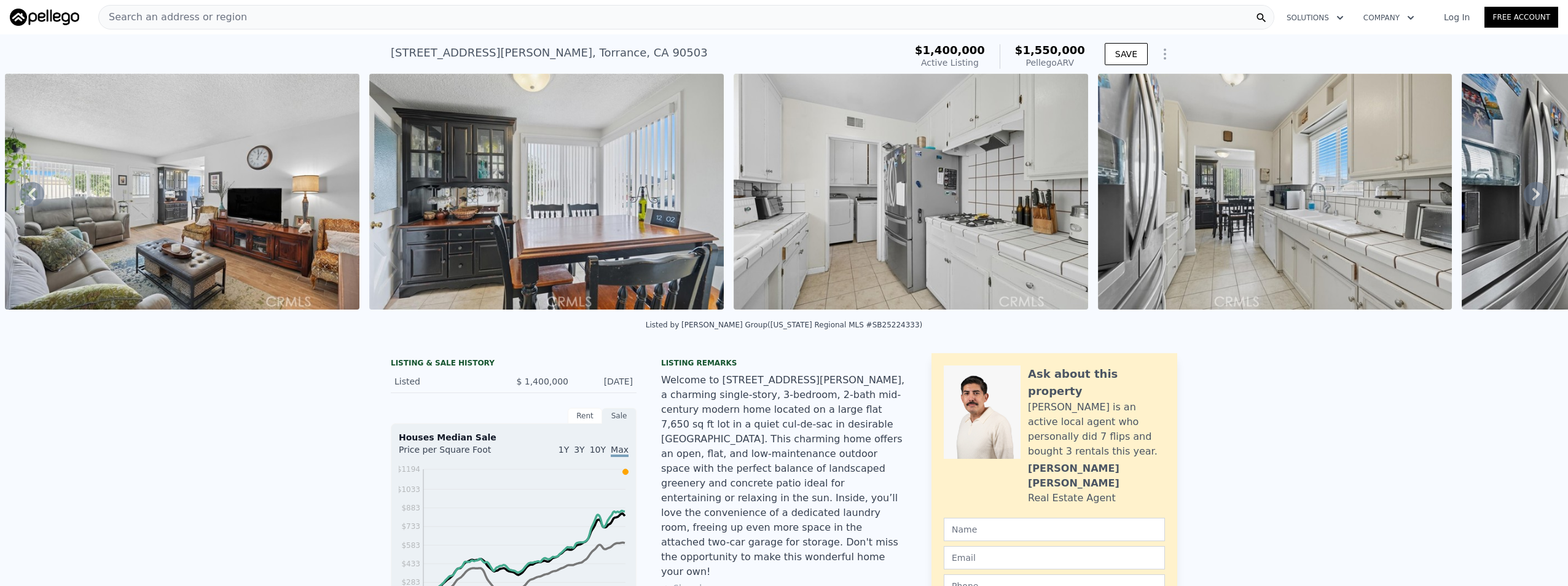
click at [1524, 198] on icon at bounding box center [1536, 193] width 25 height 25
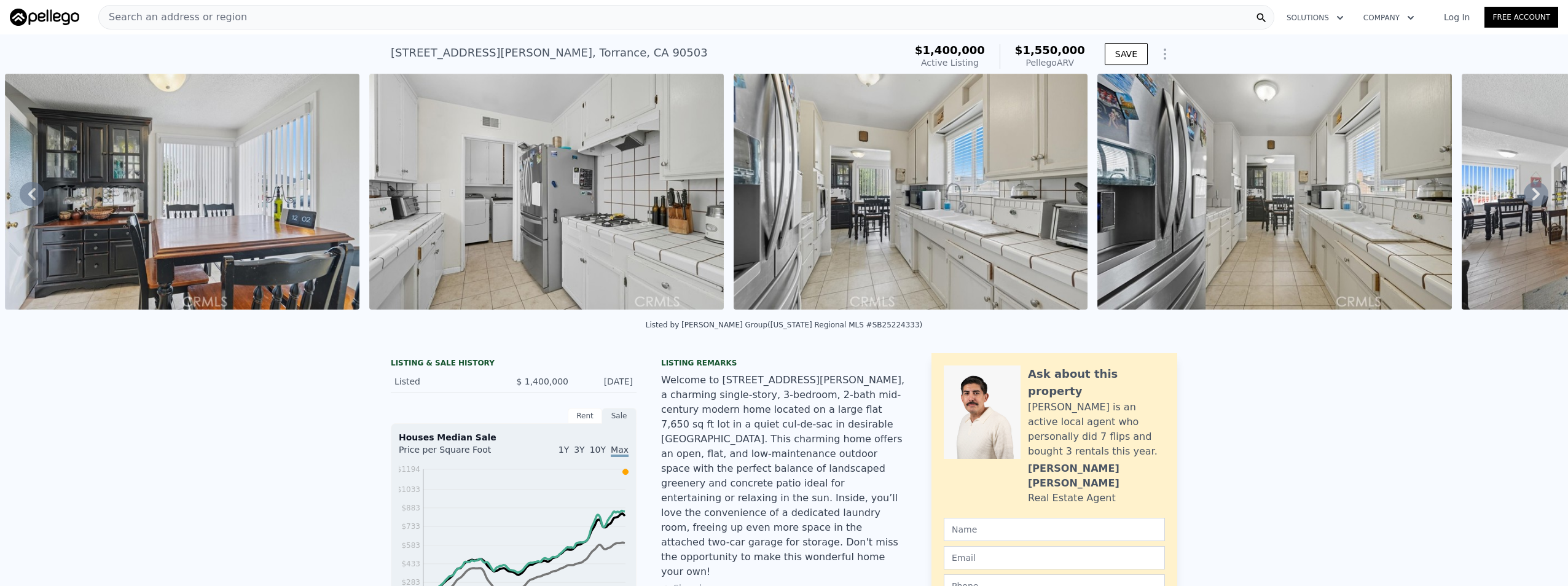
click at [1524, 198] on icon at bounding box center [1536, 193] width 25 height 25
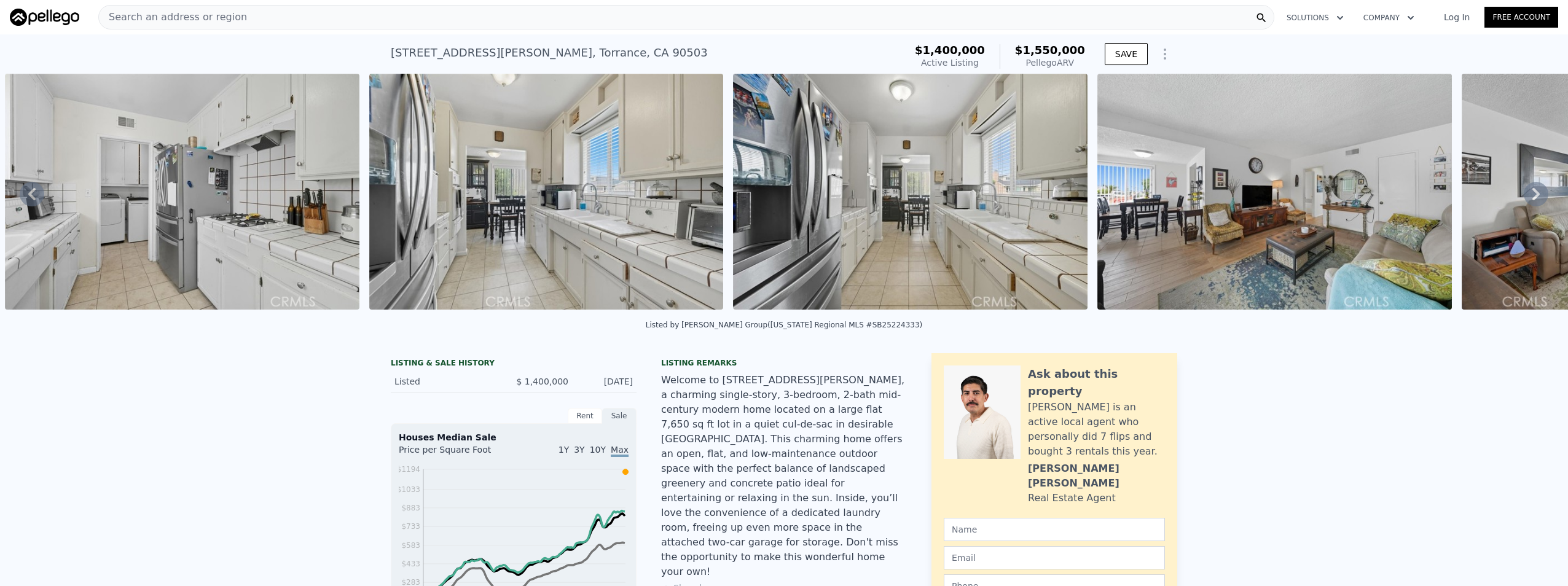
click at [1524, 198] on icon at bounding box center [1536, 193] width 25 height 25
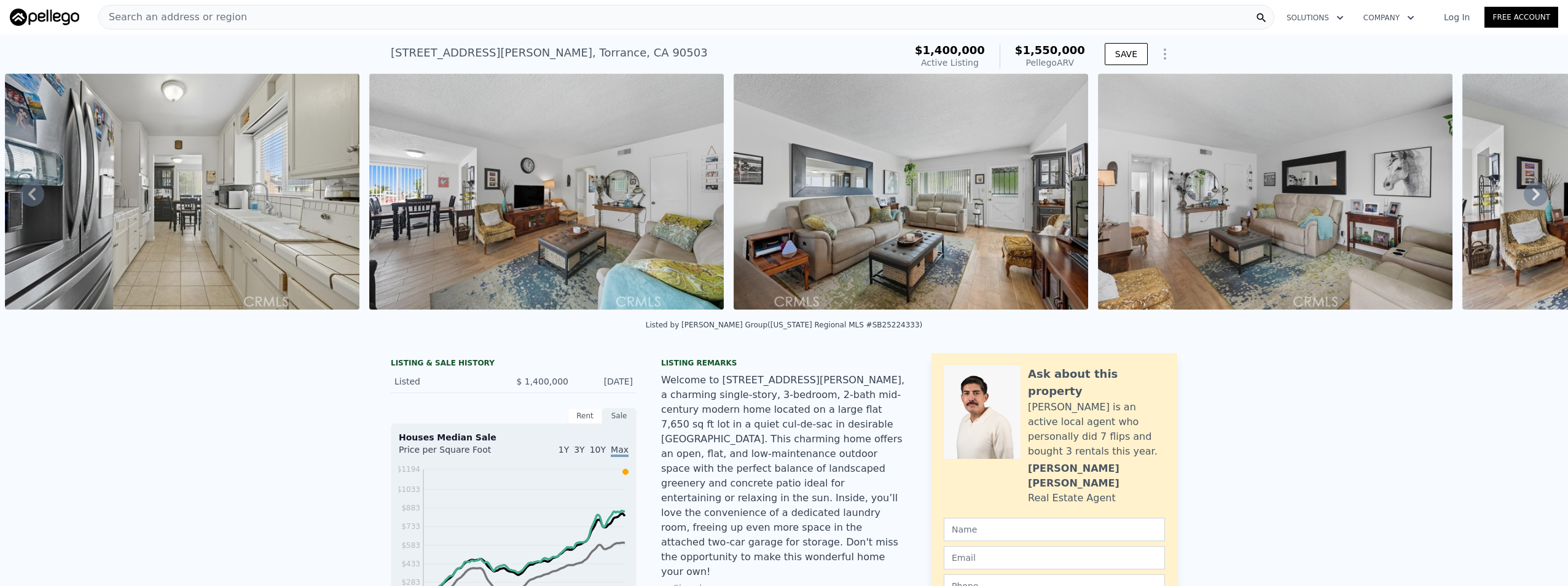
click at [1524, 198] on icon at bounding box center [1536, 193] width 25 height 25
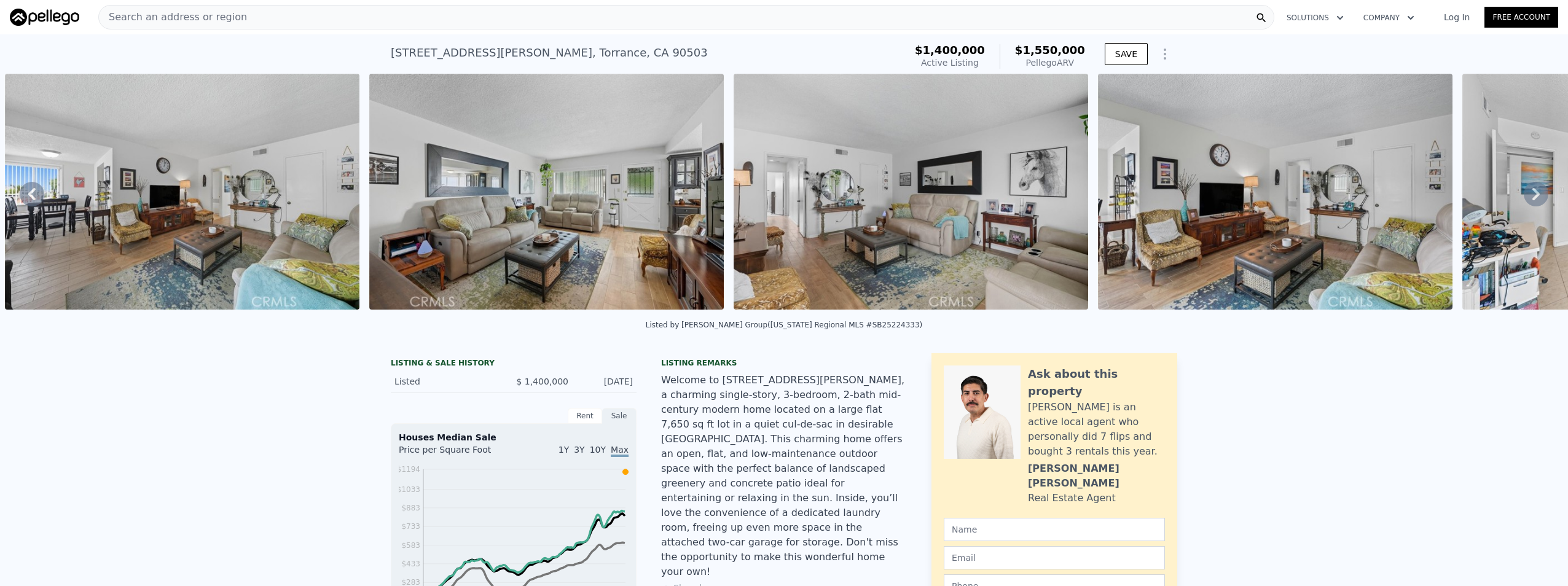
click at [1524, 198] on icon at bounding box center [1536, 193] width 25 height 25
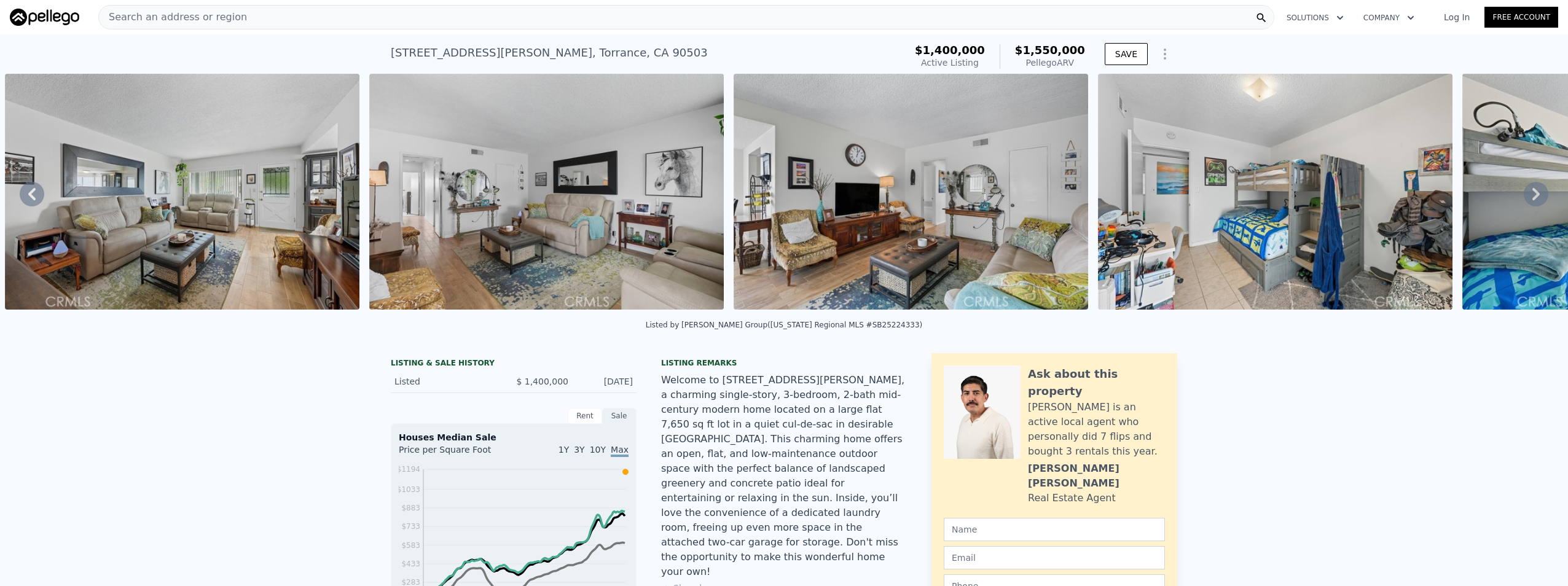
click at [1524, 198] on icon at bounding box center [1536, 193] width 25 height 25
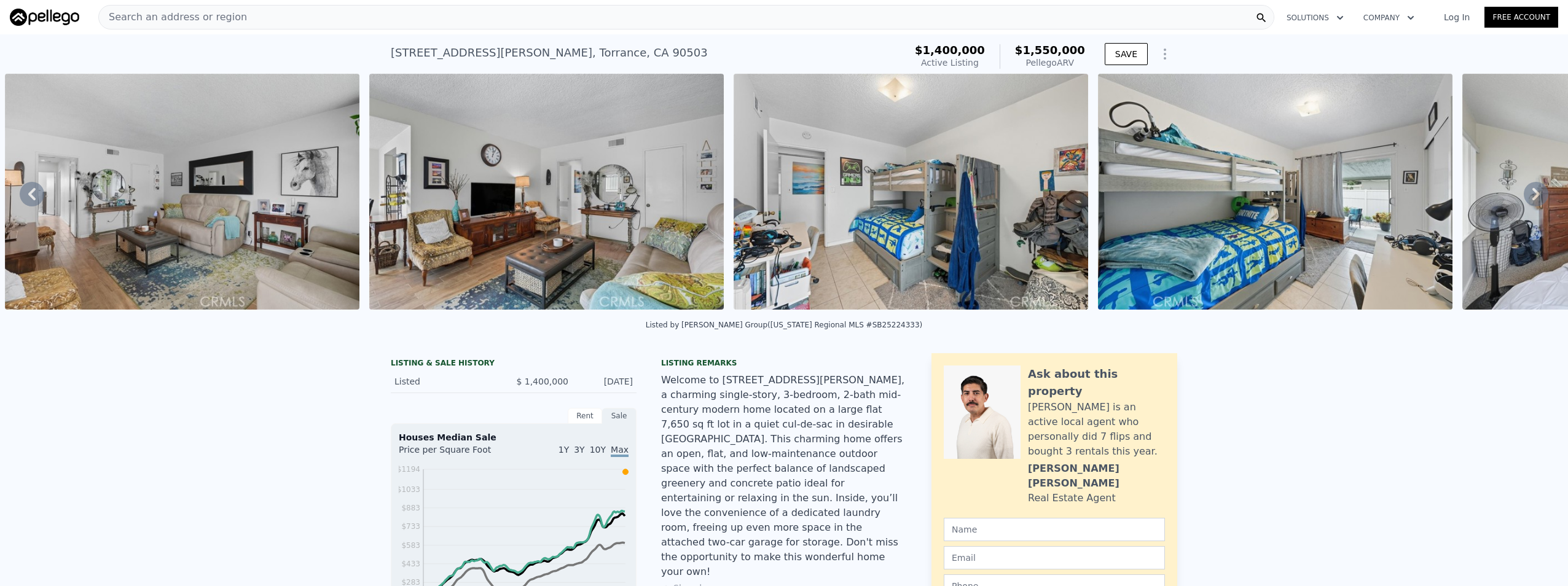
click at [1524, 198] on icon at bounding box center [1536, 193] width 25 height 25
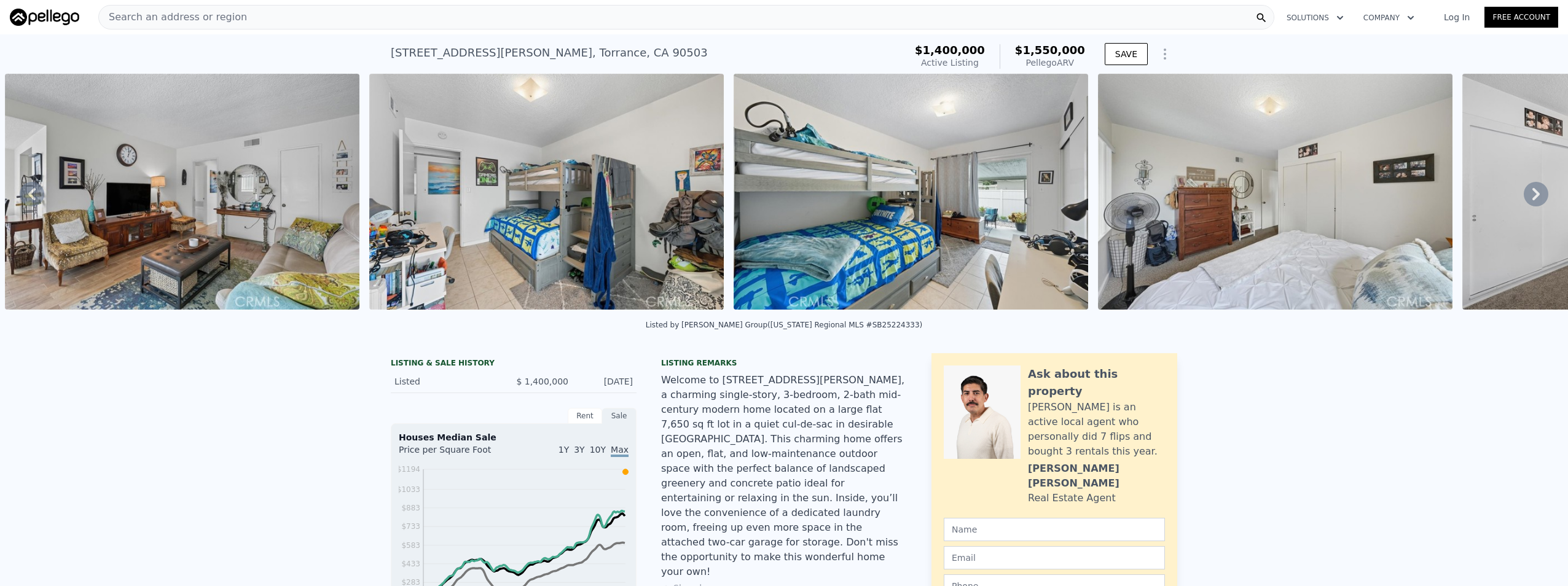
click at [1524, 198] on icon at bounding box center [1536, 193] width 25 height 25
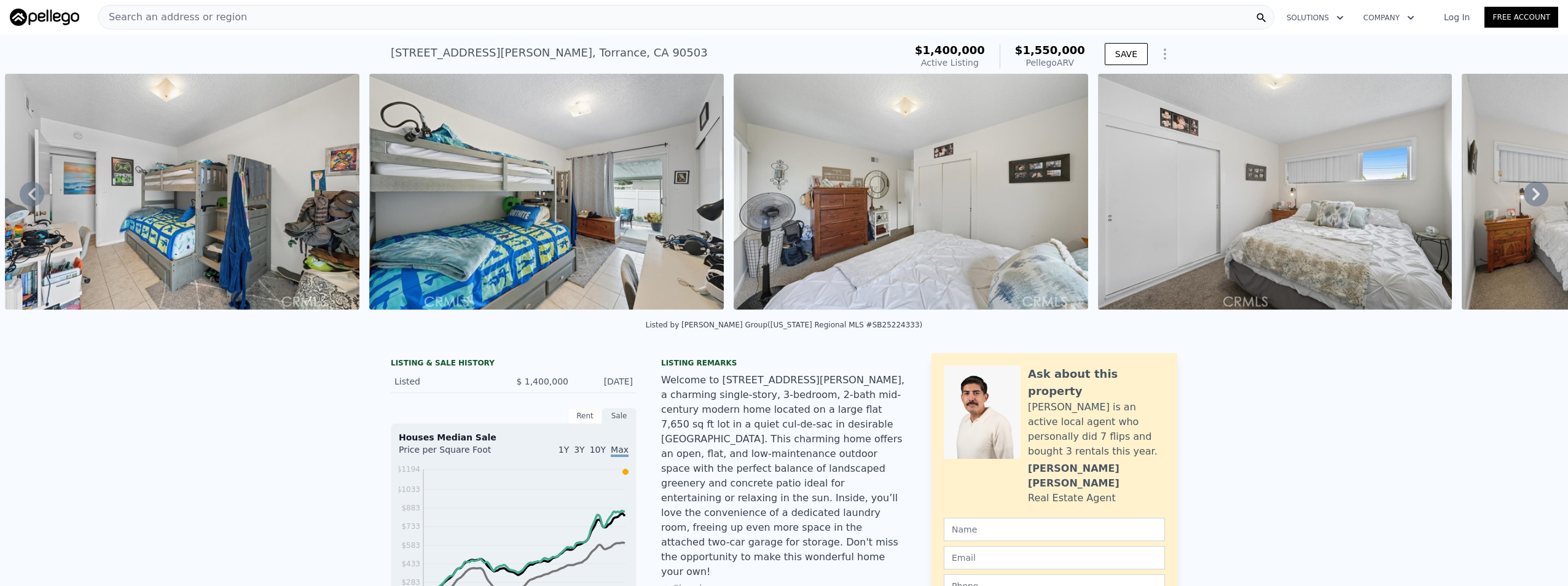
click at [1524, 198] on icon at bounding box center [1536, 193] width 25 height 25
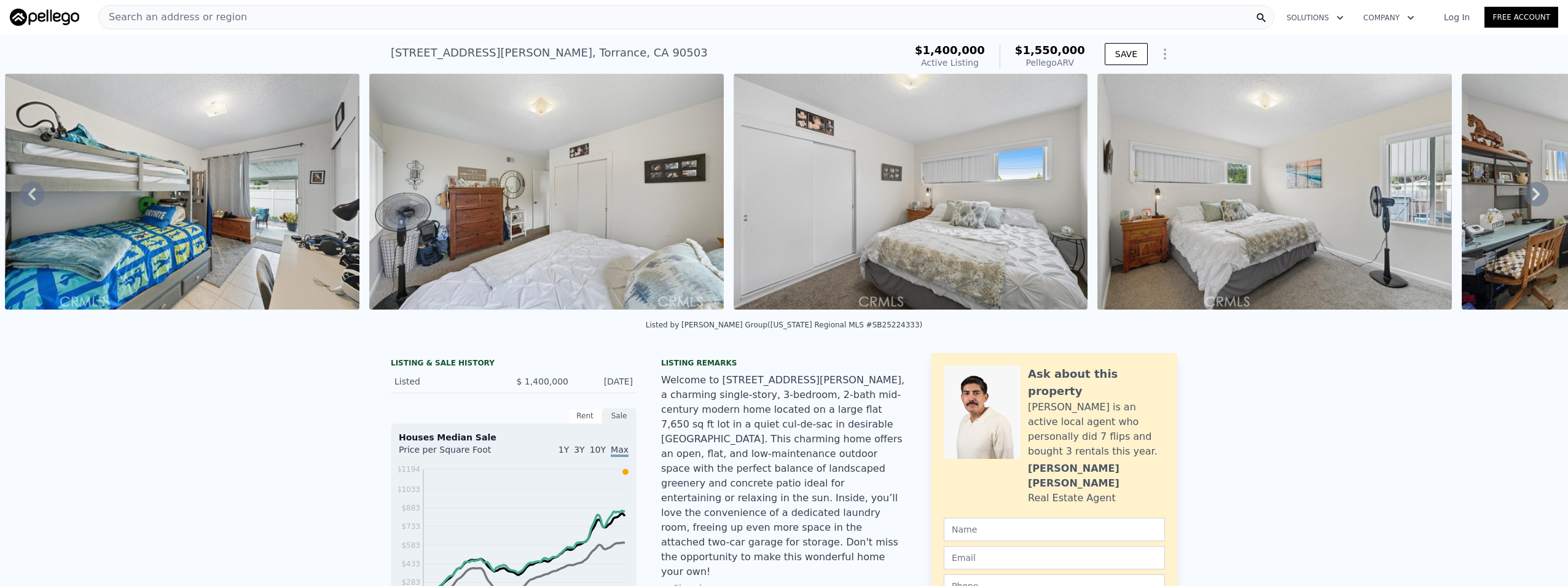
click at [1524, 198] on icon at bounding box center [1536, 193] width 25 height 25
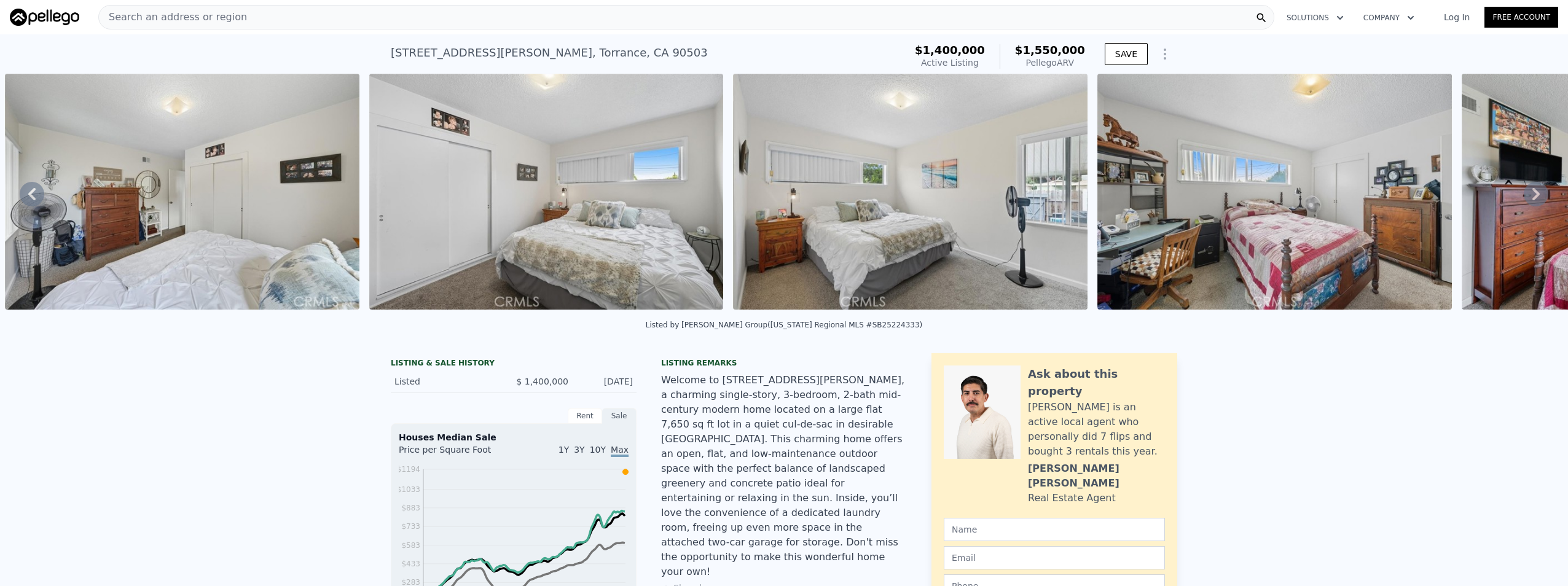
click at [1524, 198] on icon at bounding box center [1536, 193] width 25 height 25
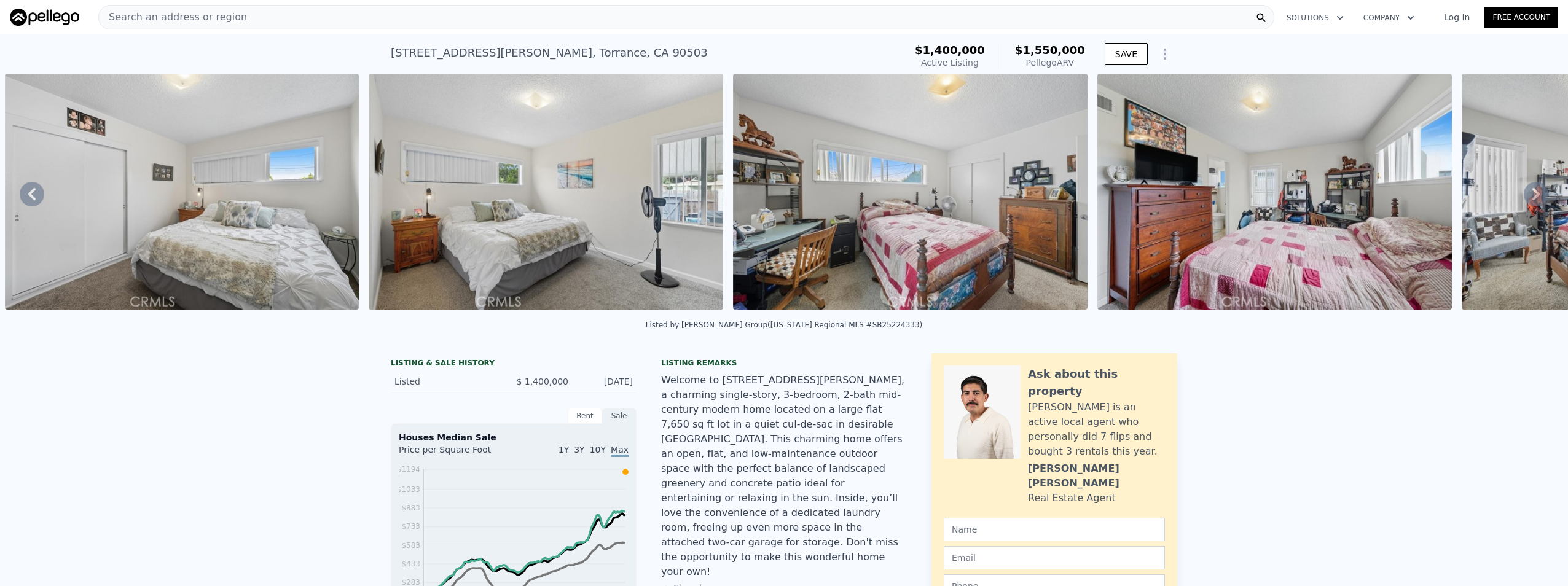
click at [1524, 198] on icon at bounding box center [1536, 193] width 25 height 25
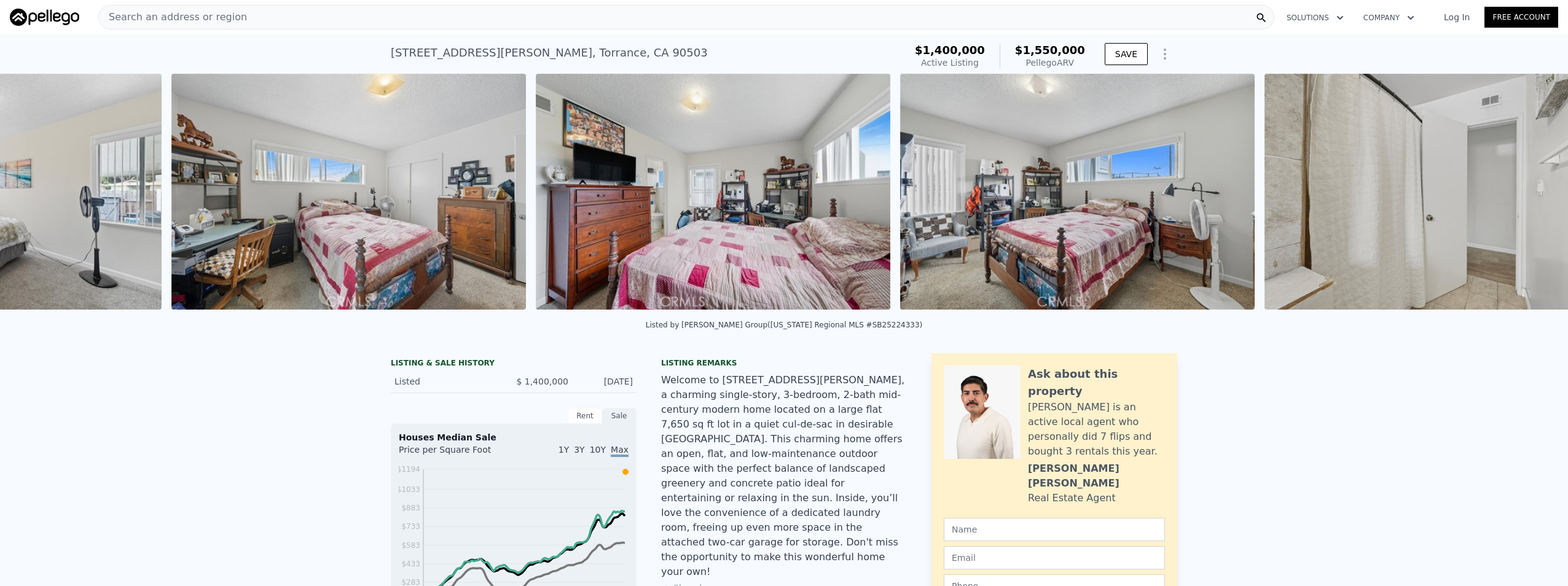
scroll to position [0, 6754]
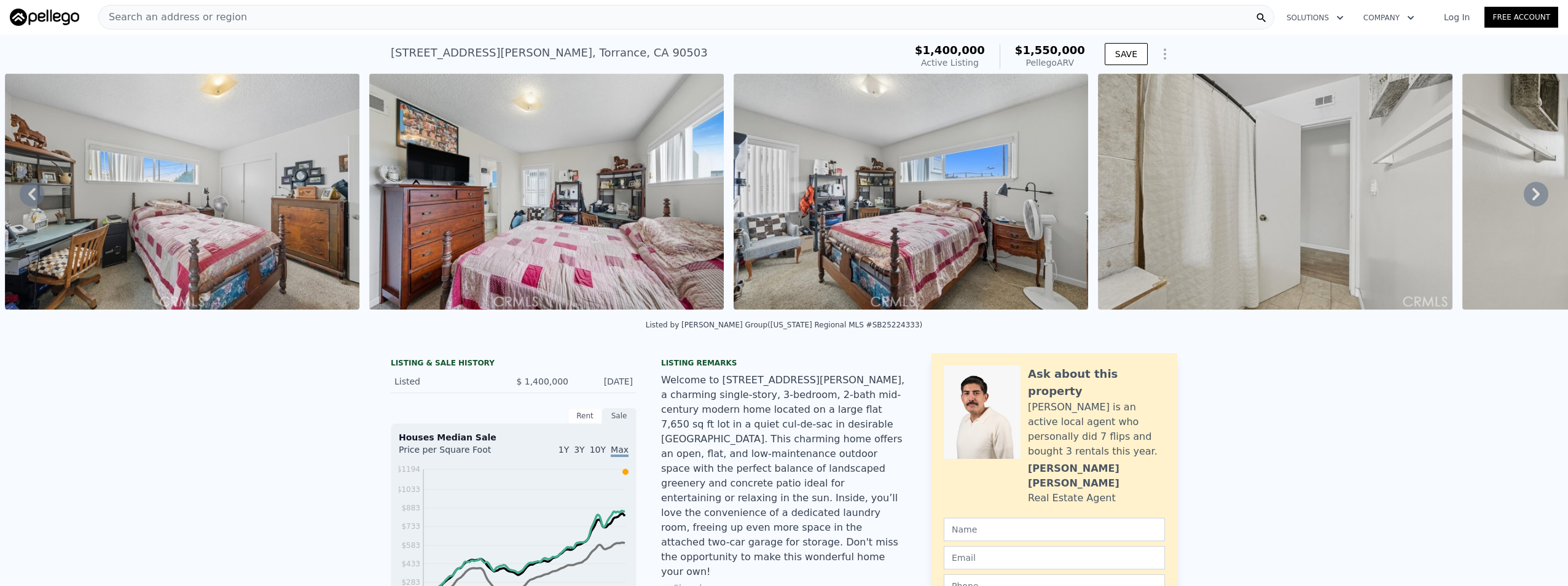
click at [1524, 198] on icon at bounding box center [1536, 193] width 25 height 25
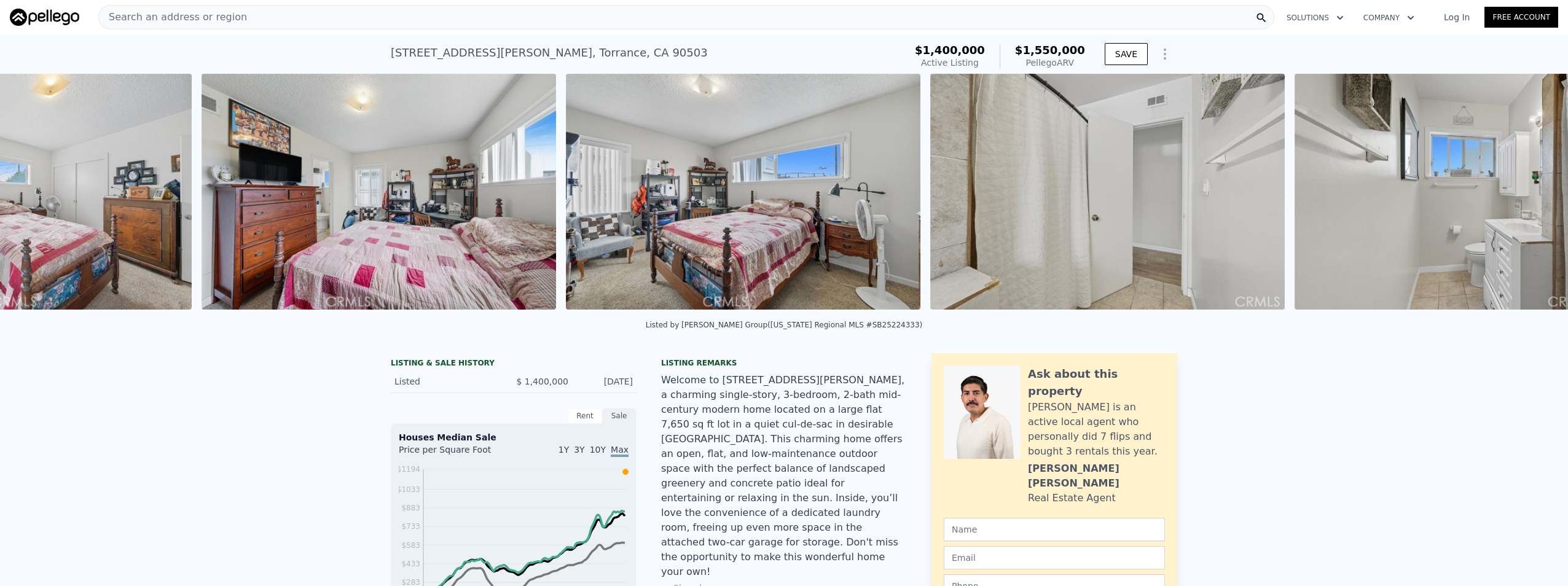
scroll to position [0, 7119]
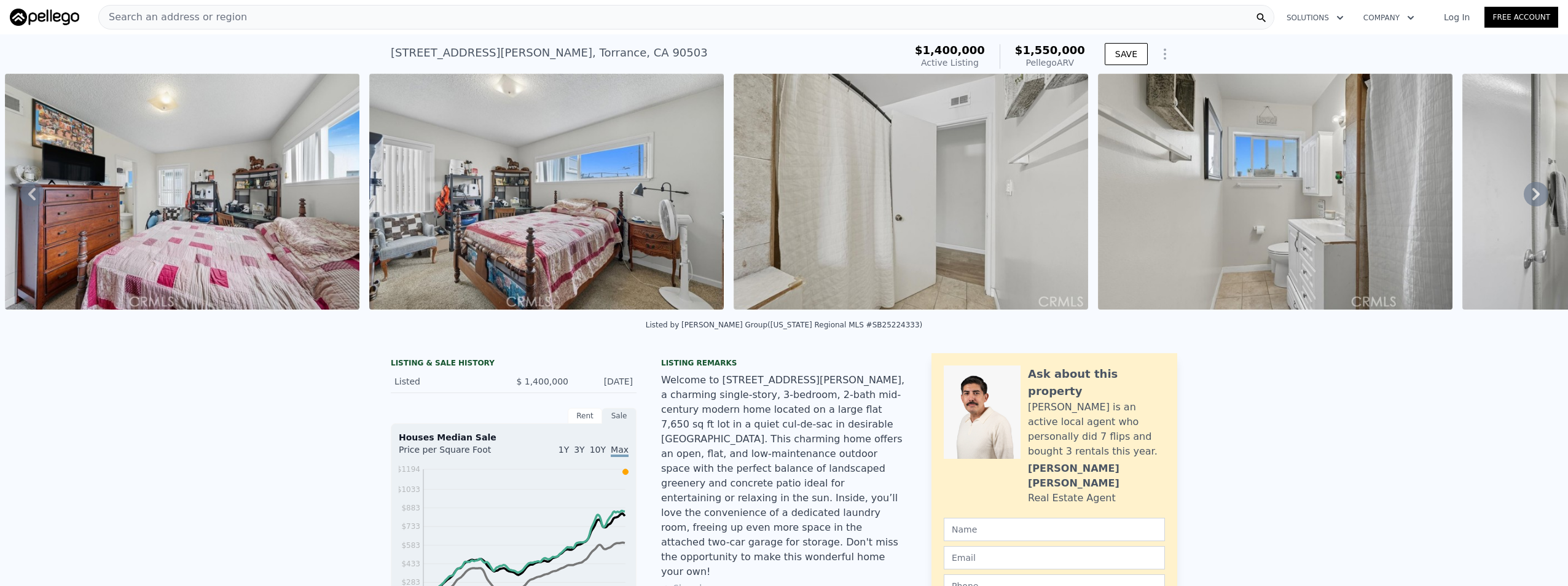
click at [1524, 198] on icon at bounding box center [1536, 193] width 25 height 25
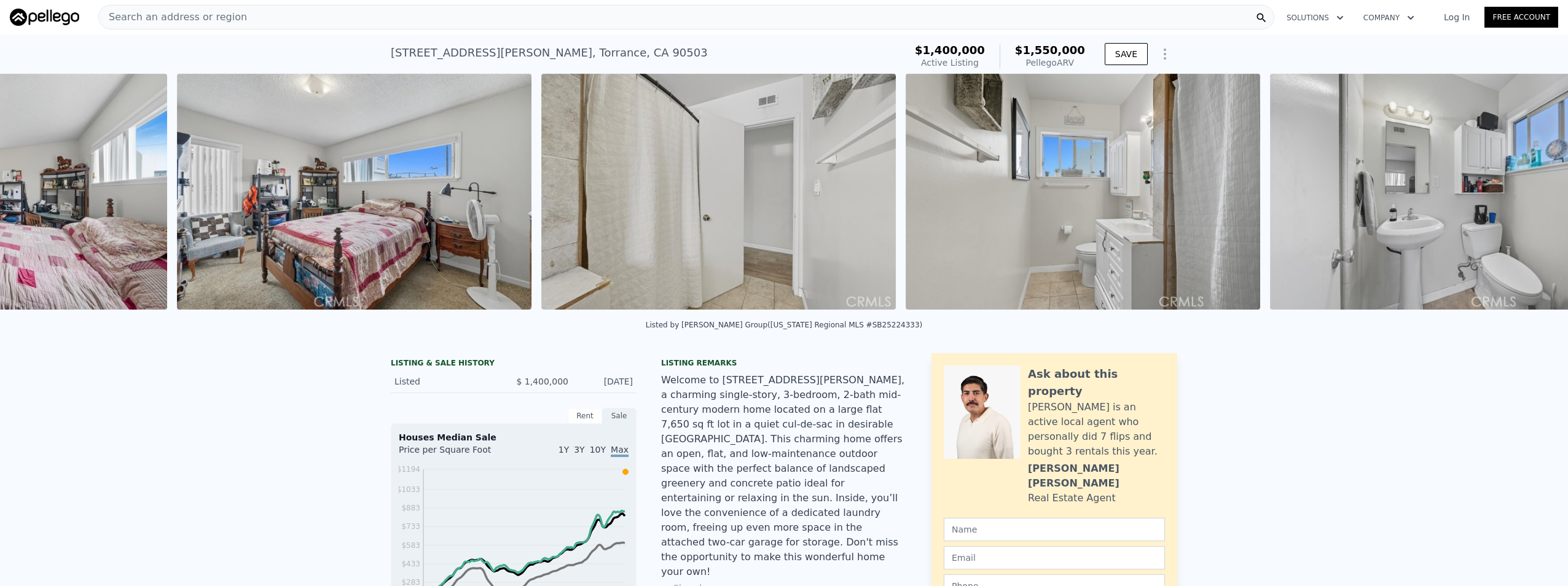
scroll to position [0, 7484]
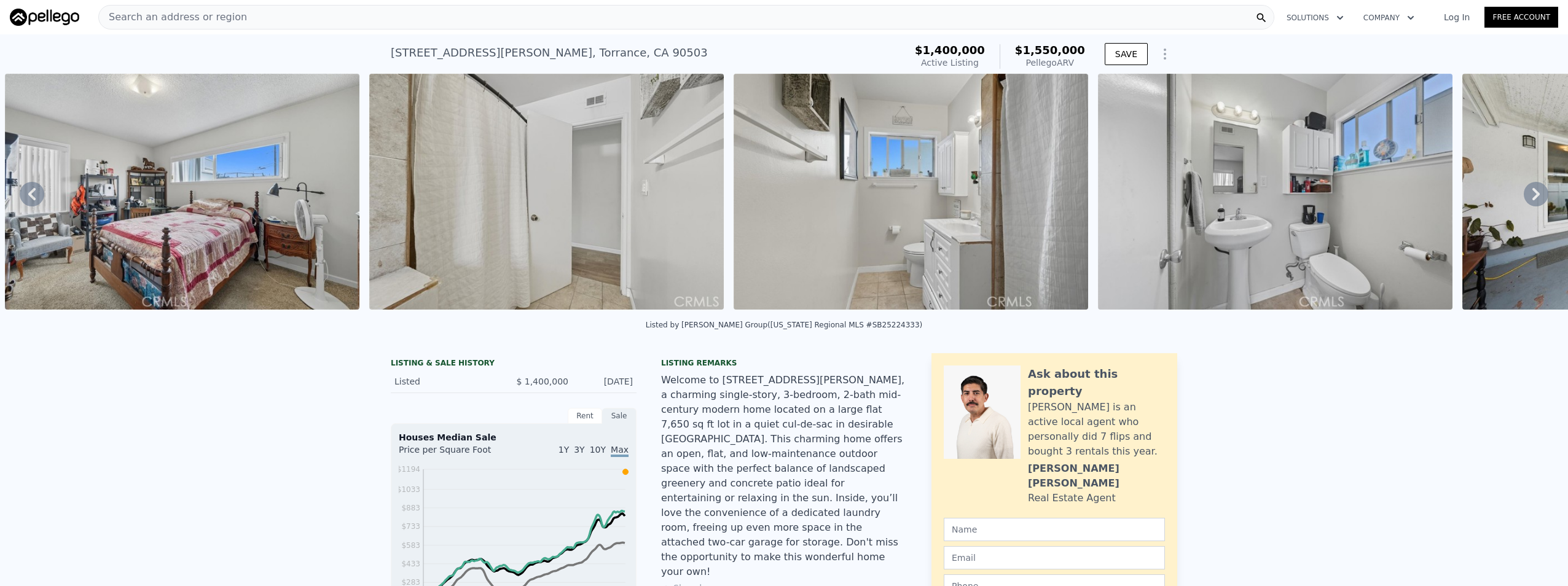
click at [1524, 198] on icon at bounding box center [1536, 193] width 25 height 25
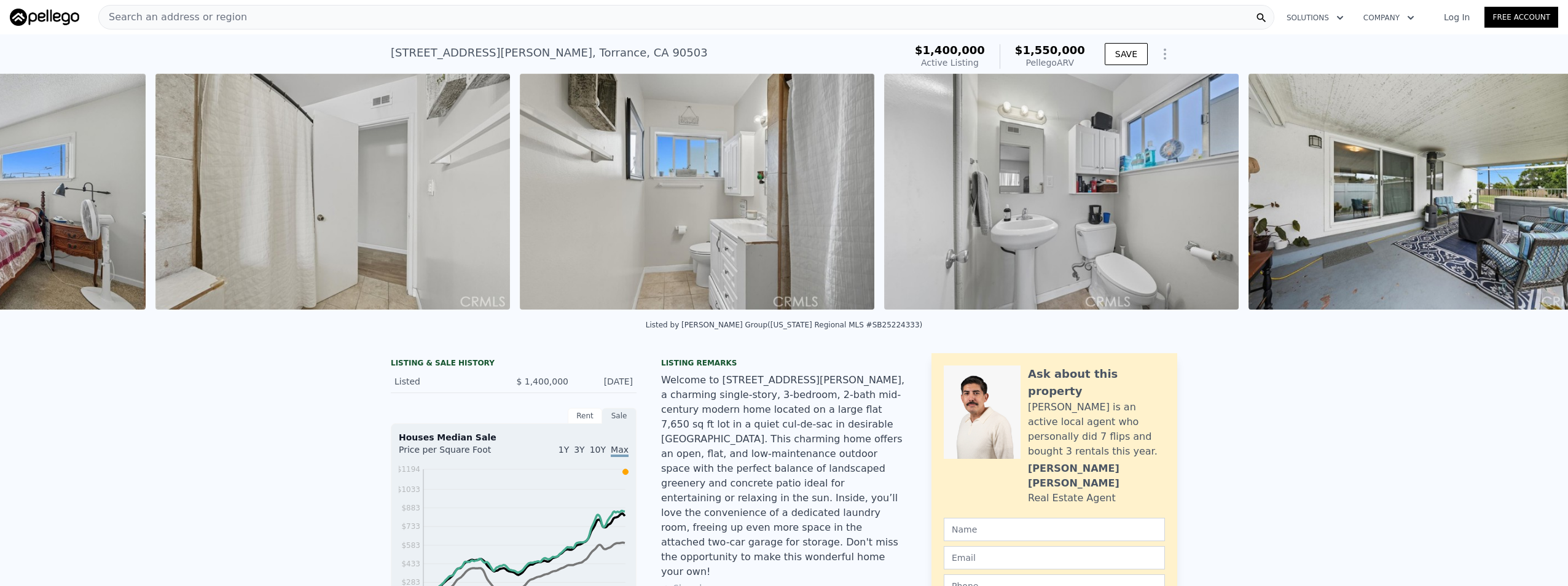
scroll to position [0, 7847]
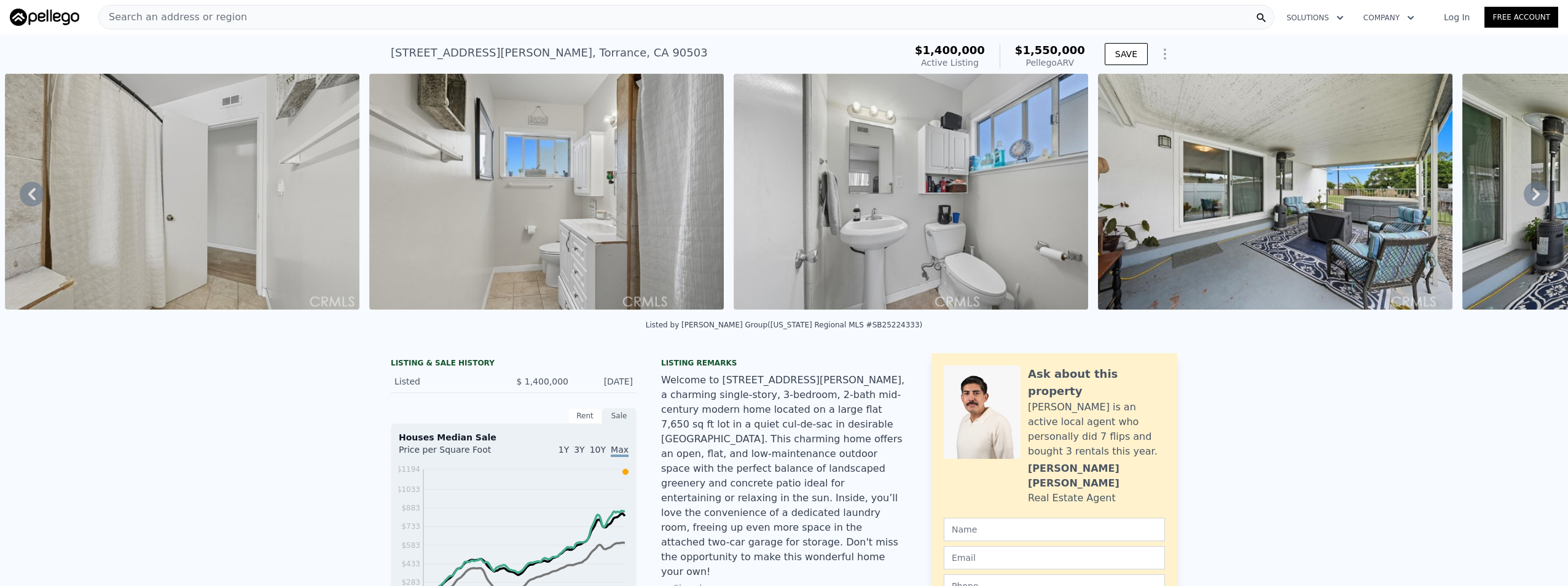
click at [1524, 198] on icon at bounding box center [1536, 193] width 25 height 25
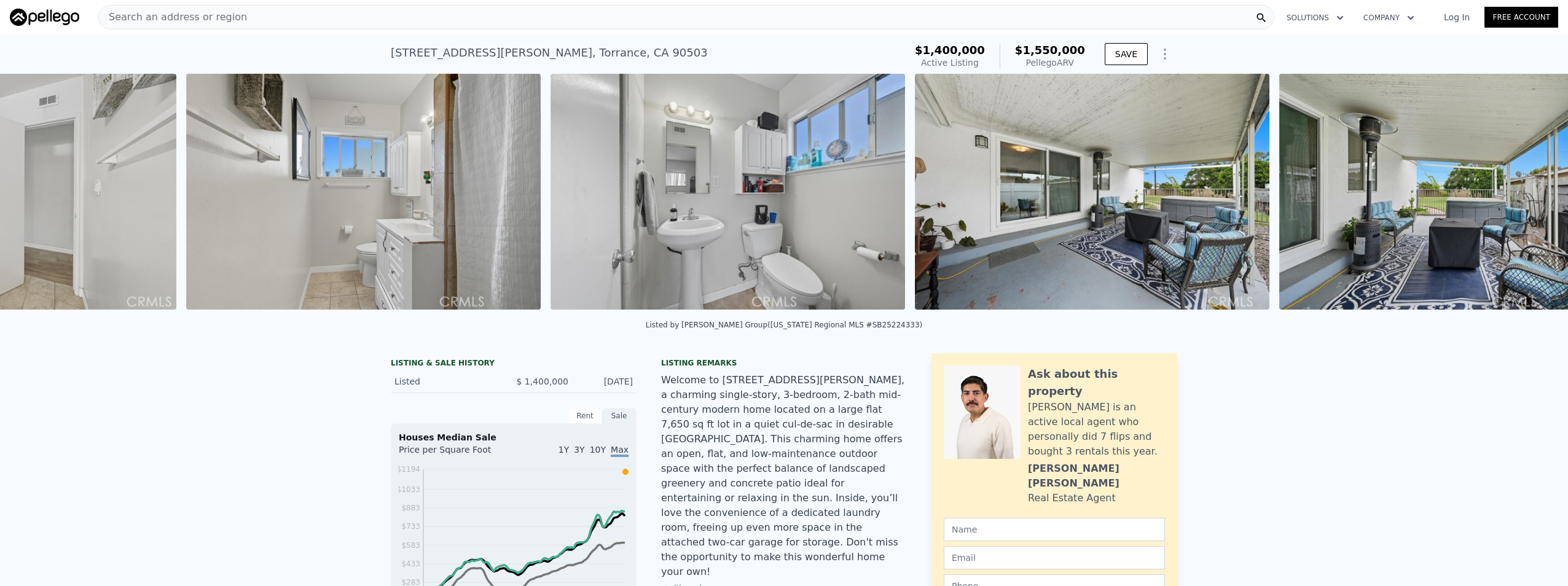
scroll to position [0, 8212]
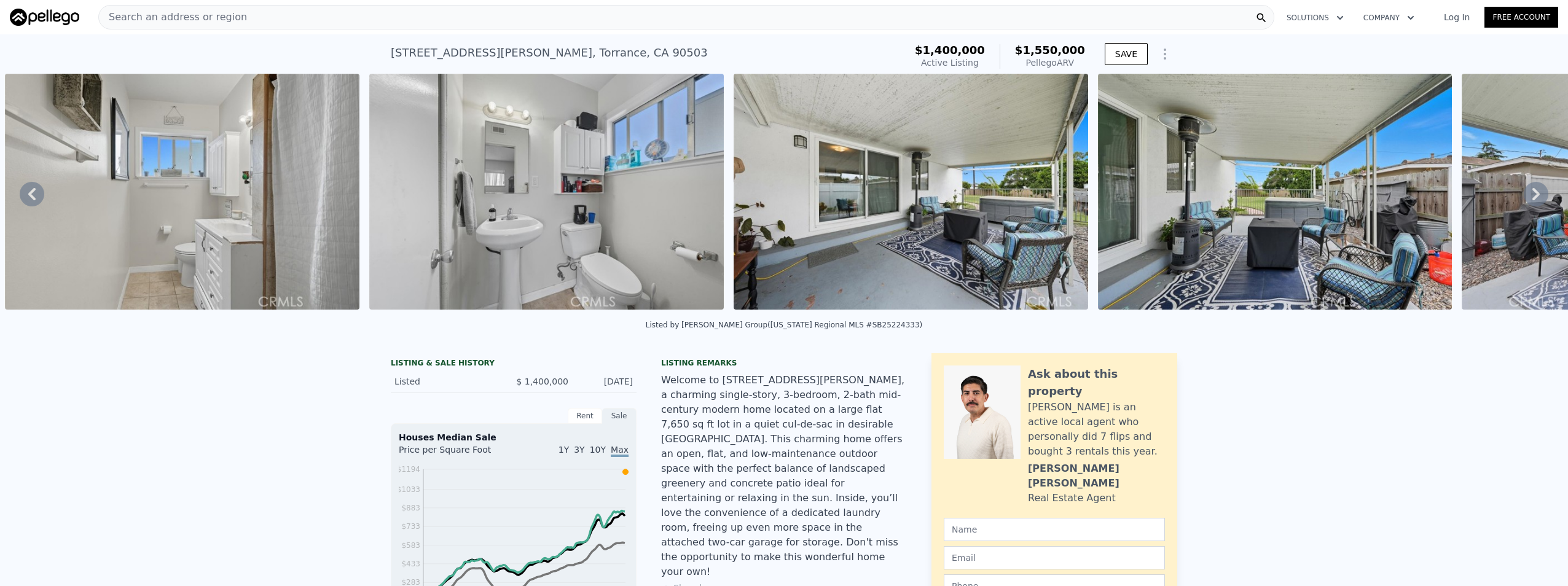
click at [1524, 198] on icon at bounding box center [1536, 193] width 25 height 25
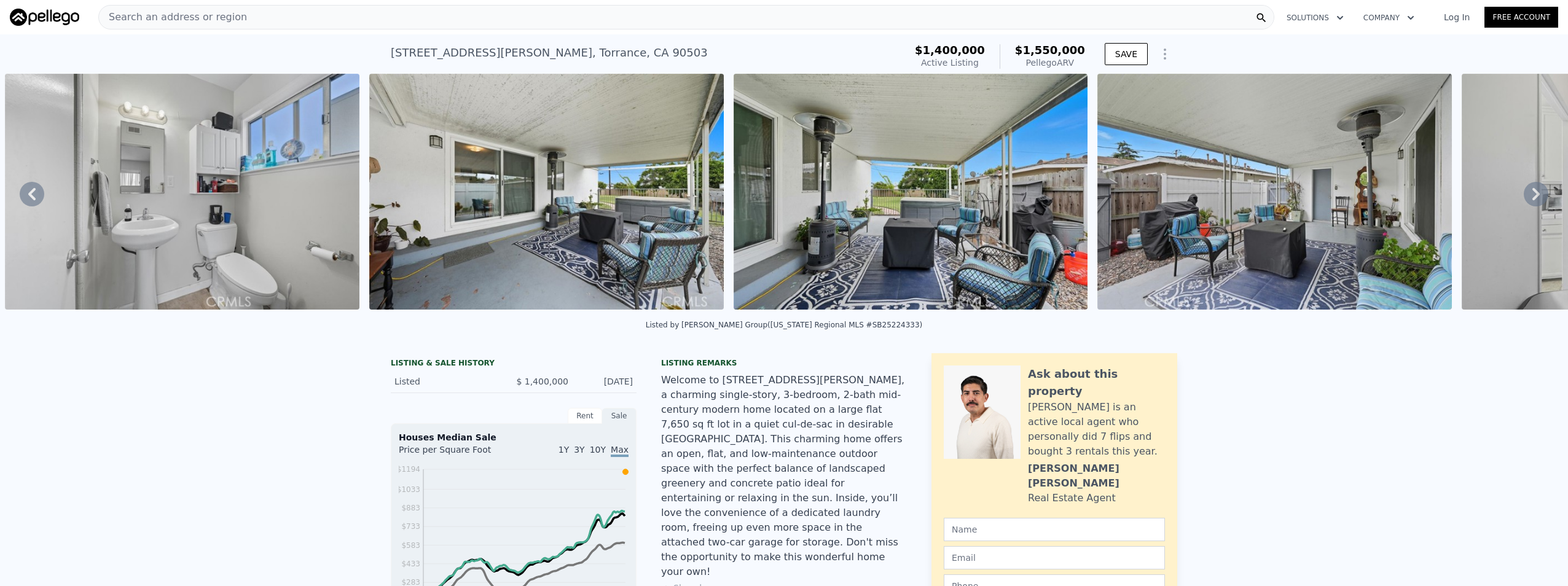
click at [1524, 198] on icon at bounding box center [1536, 193] width 25 height 25
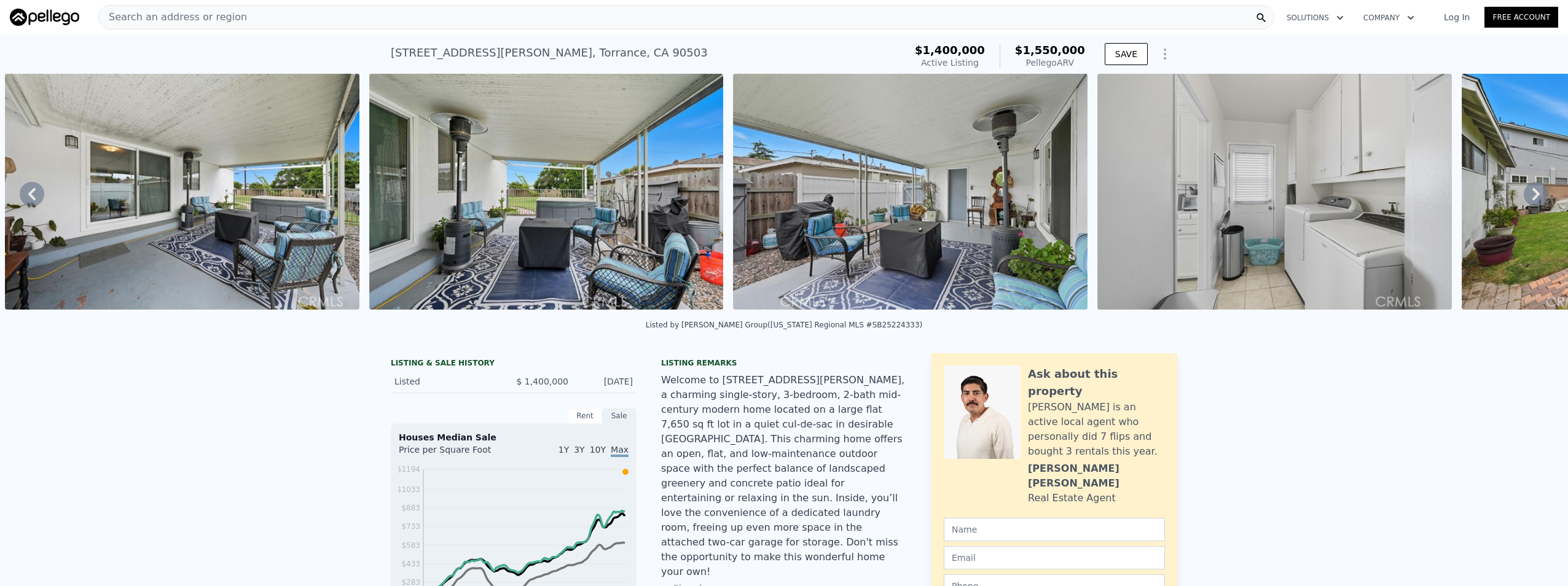
click at [1524, 198] on icon at bounding box center [1536, 193] width 25 height 25
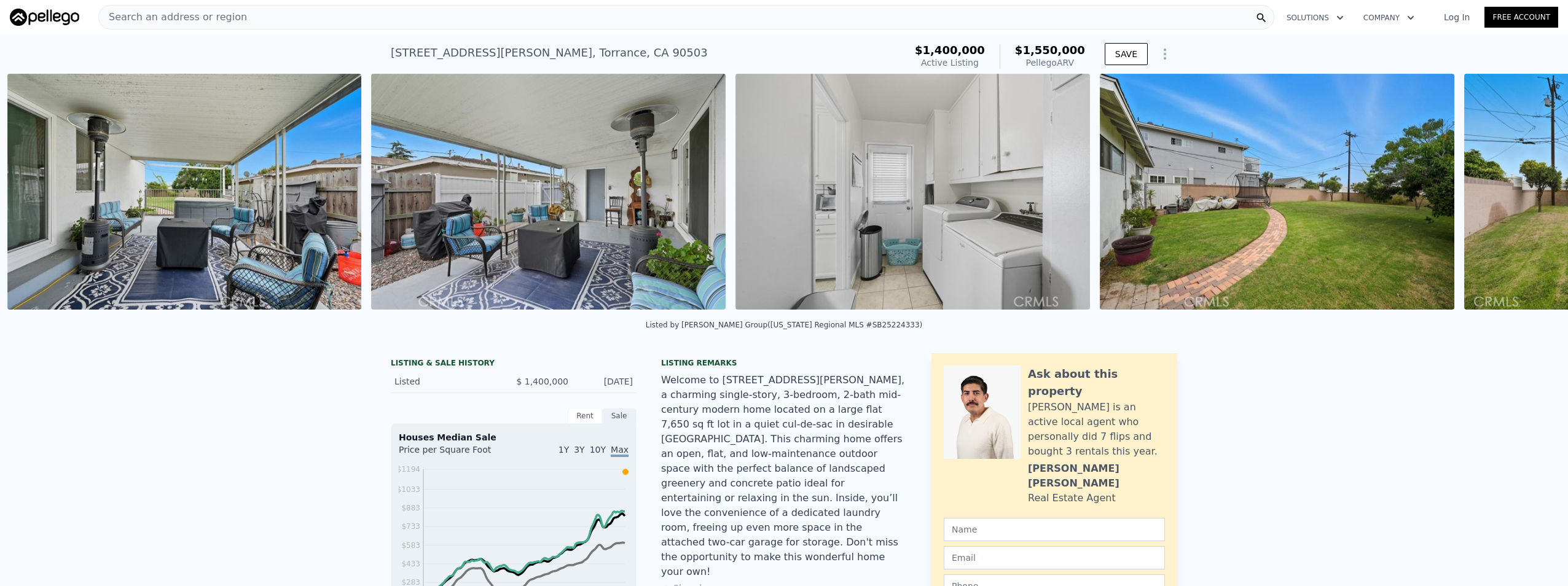
scroll to position [0, 9305]
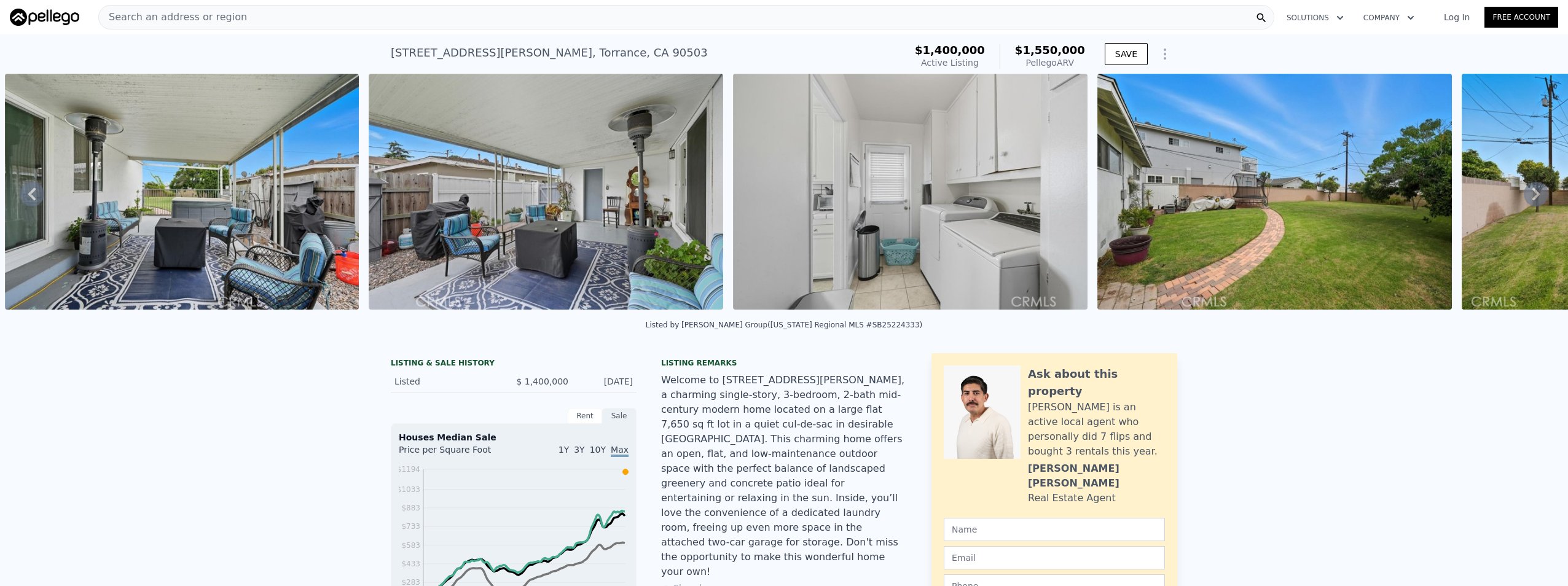
click at [1524, 198] on icon at bounding box center [1536, 193] width 25 height 25
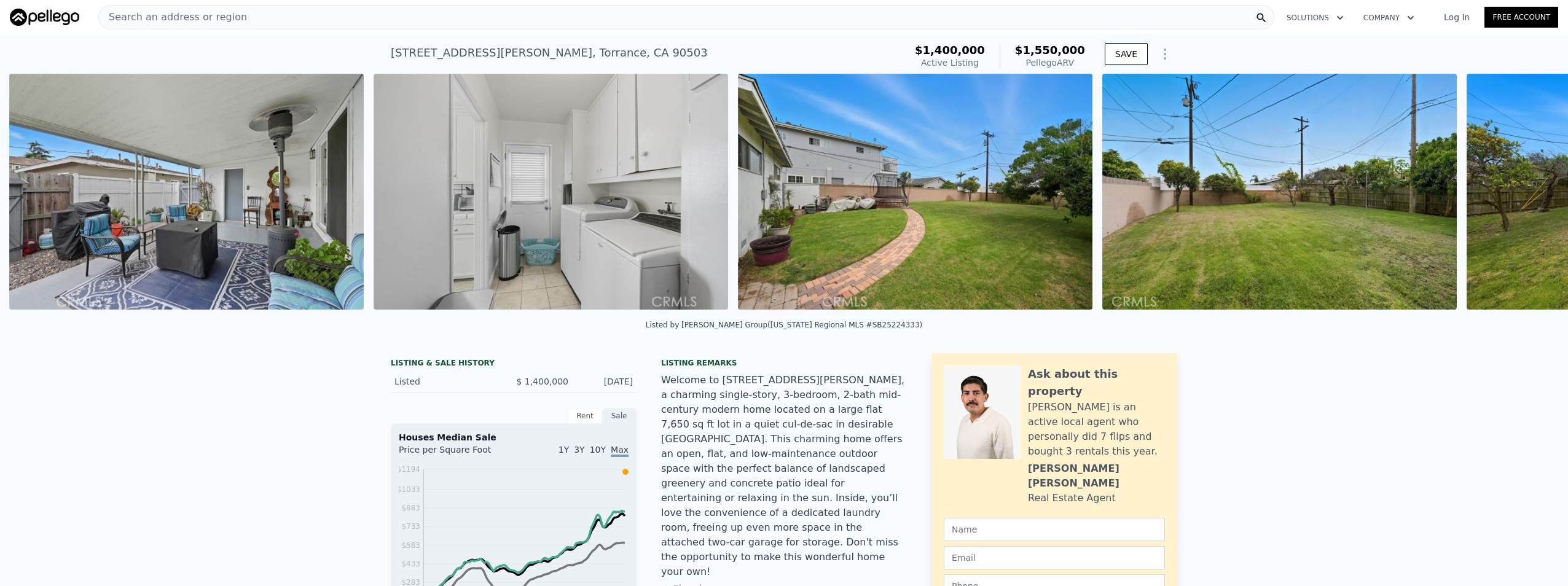
scroll to position [0, 9669]
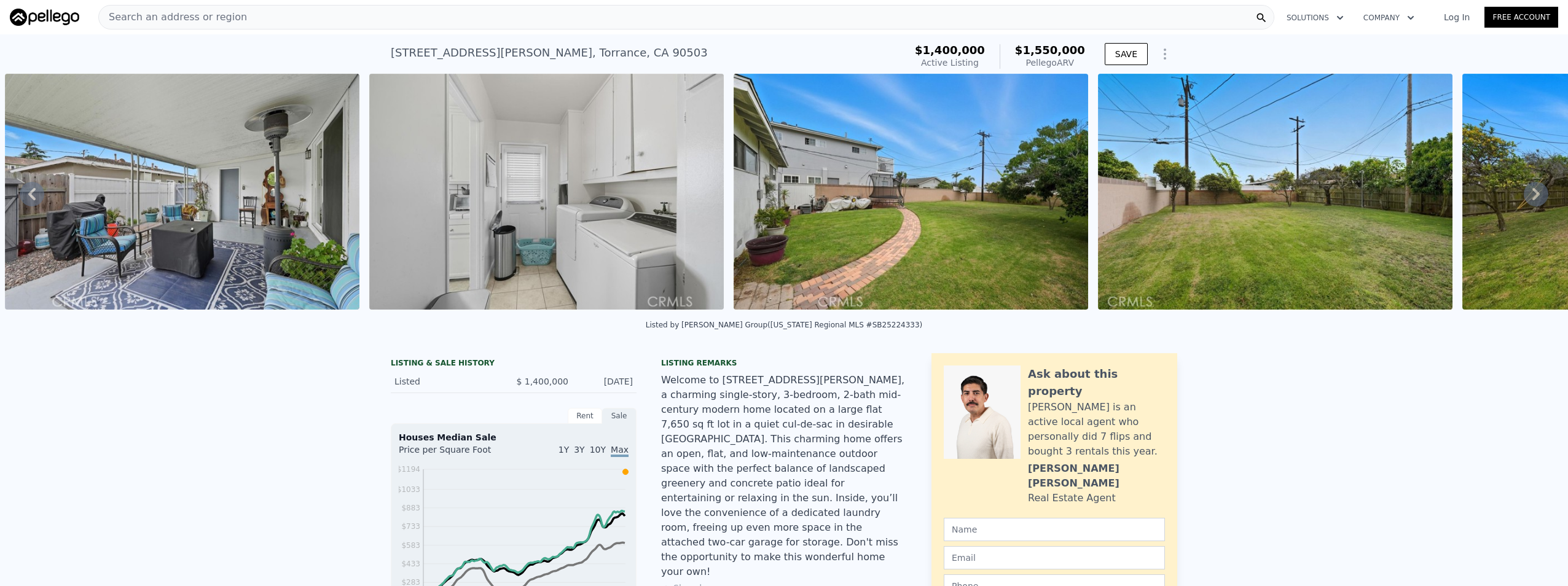
click at [1524, 198] on icon at bounding box center [1536, 193] width 25 height 25
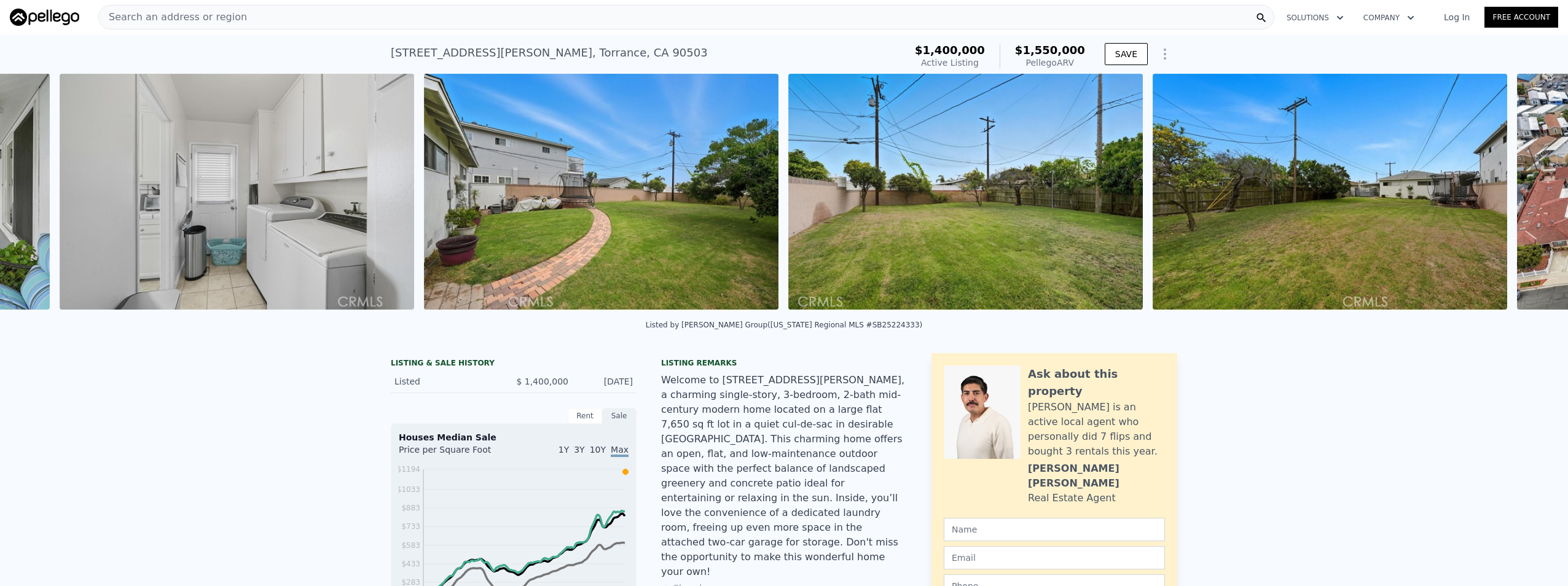
scroll to position [0, 10033]
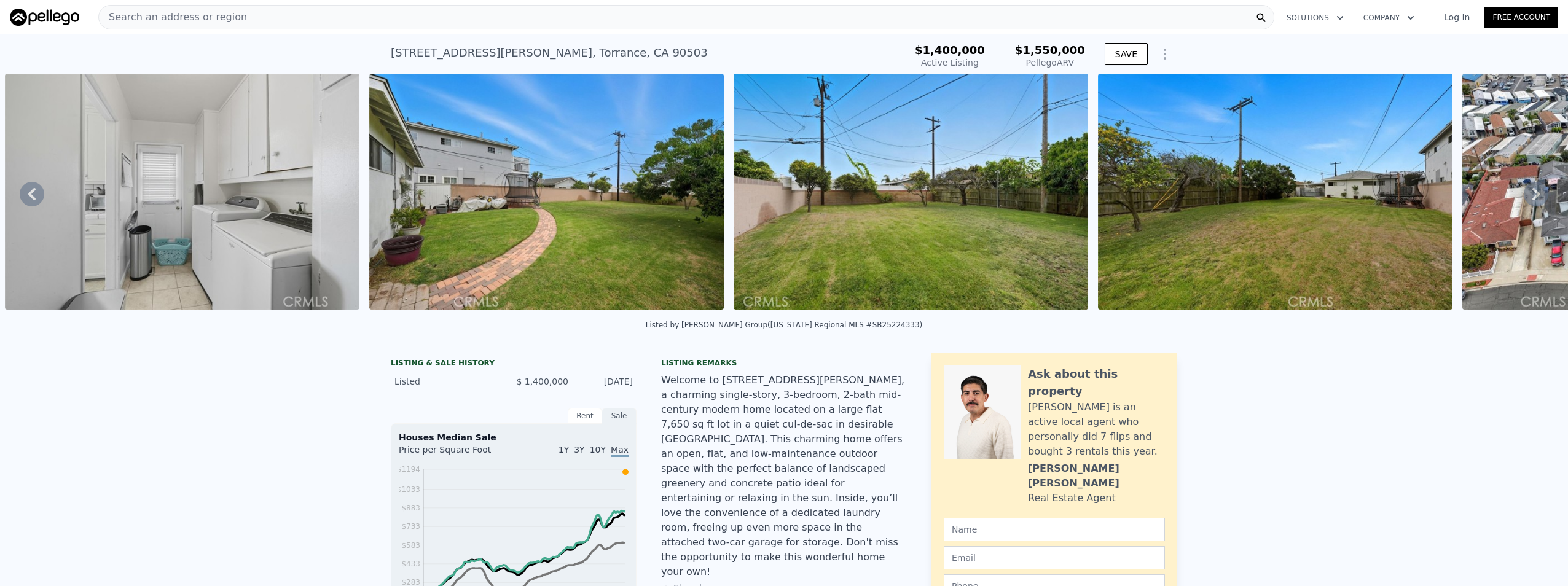
click at [1524, 198] on icon at bounding box center [1536, 193] width 25 height 25
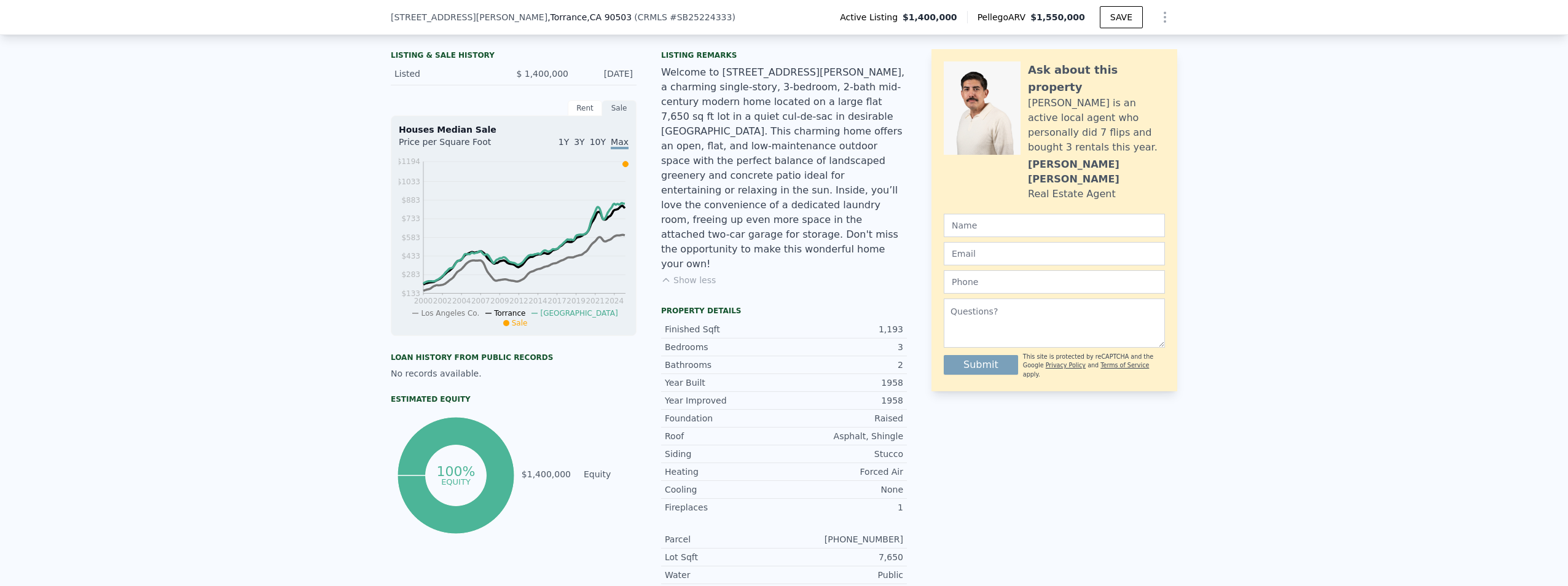
scroll to position [180, 0]
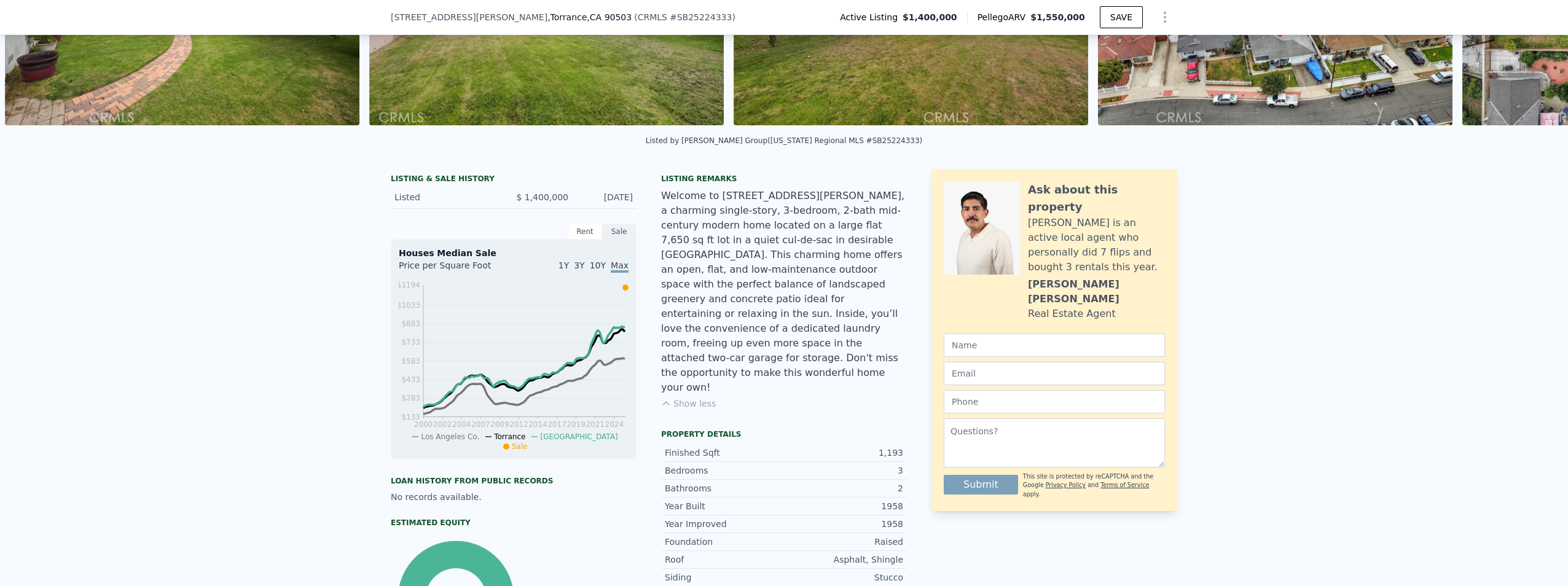
click at [691, 397] on button "Show less" at bounding box center [688, 403] width 55 height 12
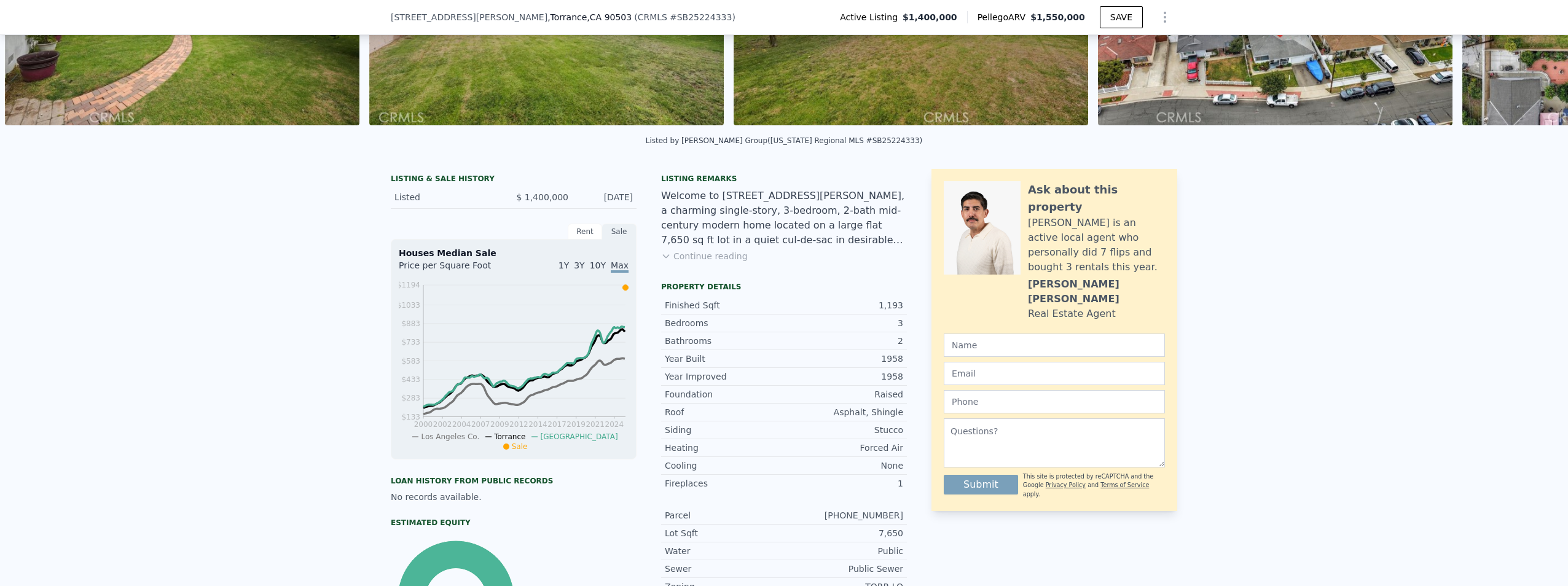
click at [719, 262] on button "Continue reading" at bounding box center [704, 256] width 87 height 12
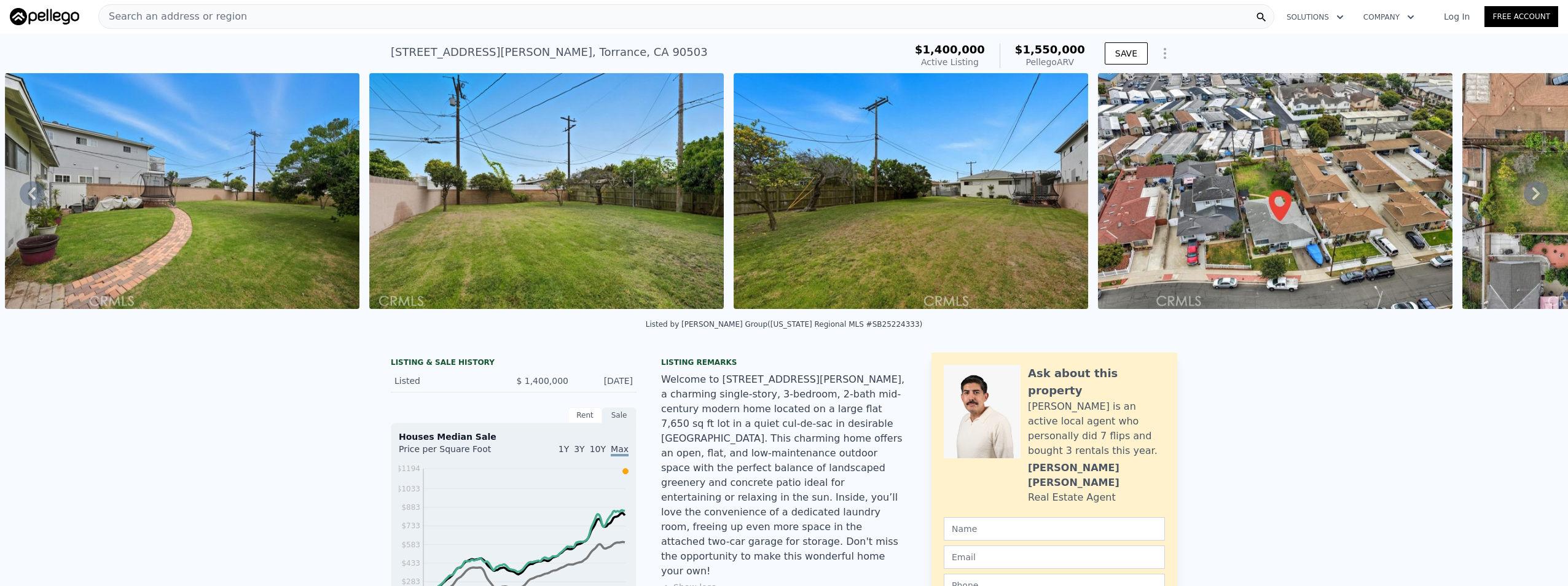
scroll to position [0, 0]
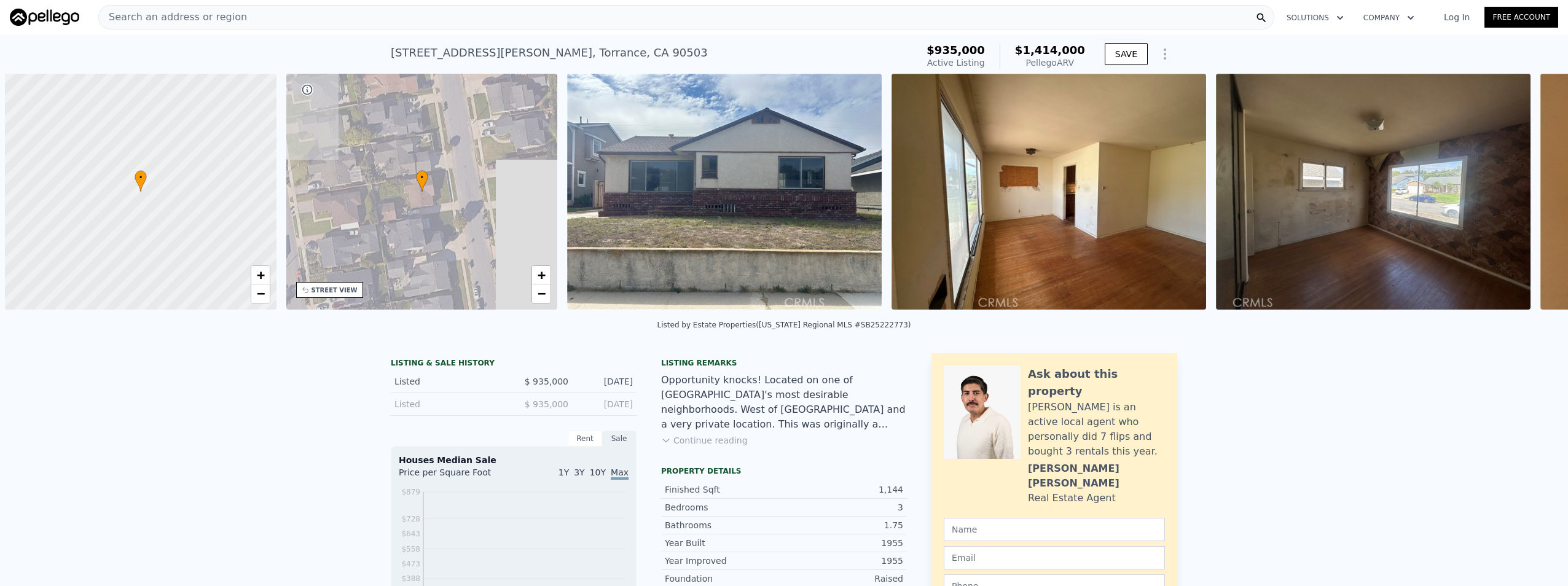
scroll to position [0, 5]
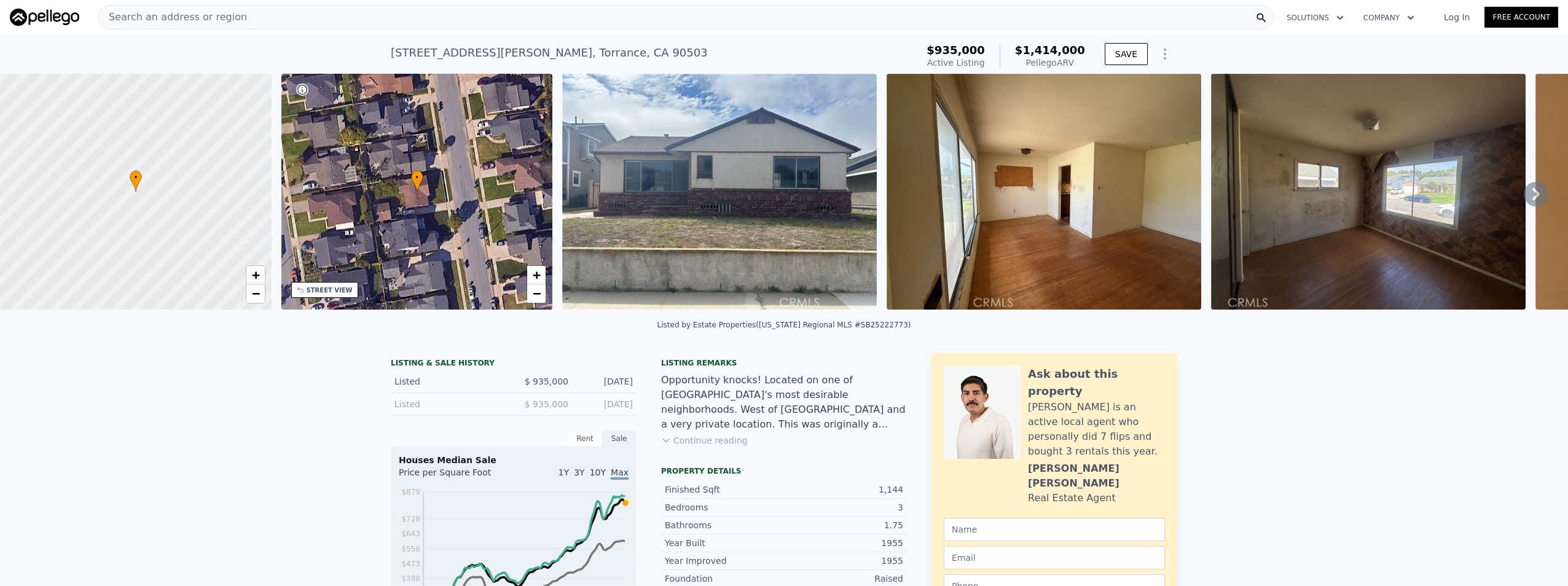
click at [721, 447] on button "Continue reading" at bounding box center [704, 440] width 87 height 12
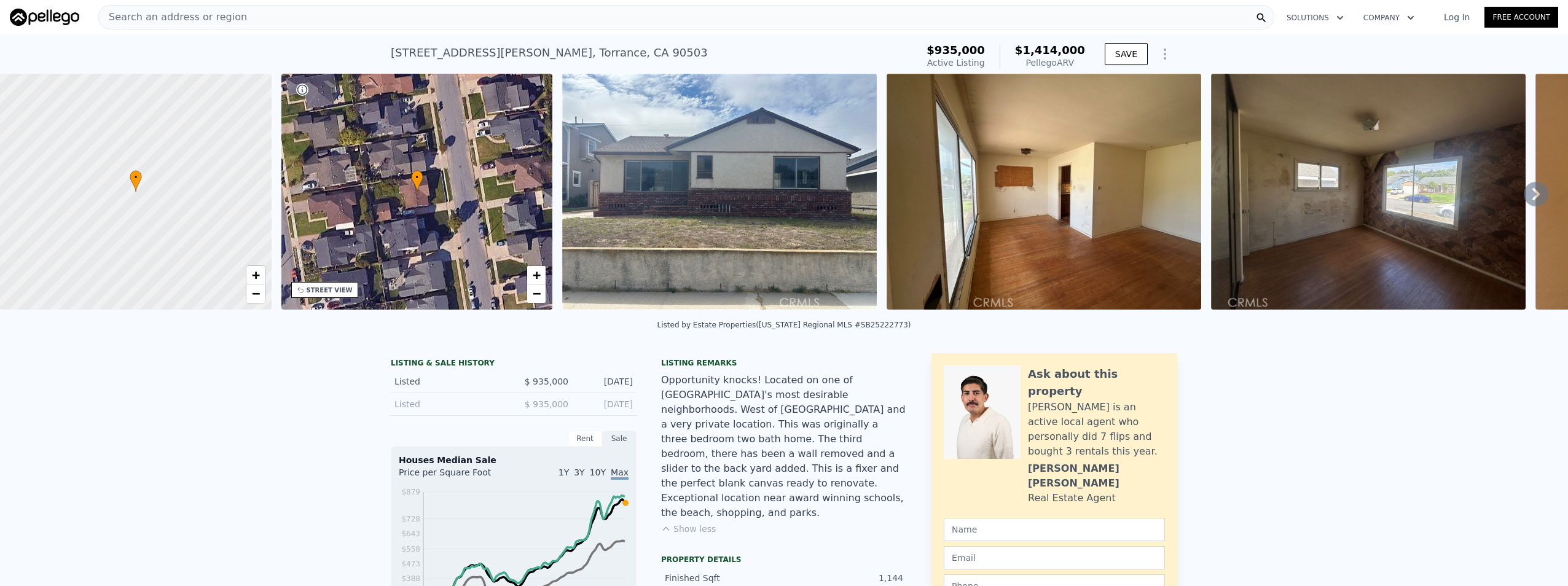
click at [1063, 240] on img at bounding box center [1044, 192] width 315 height 236
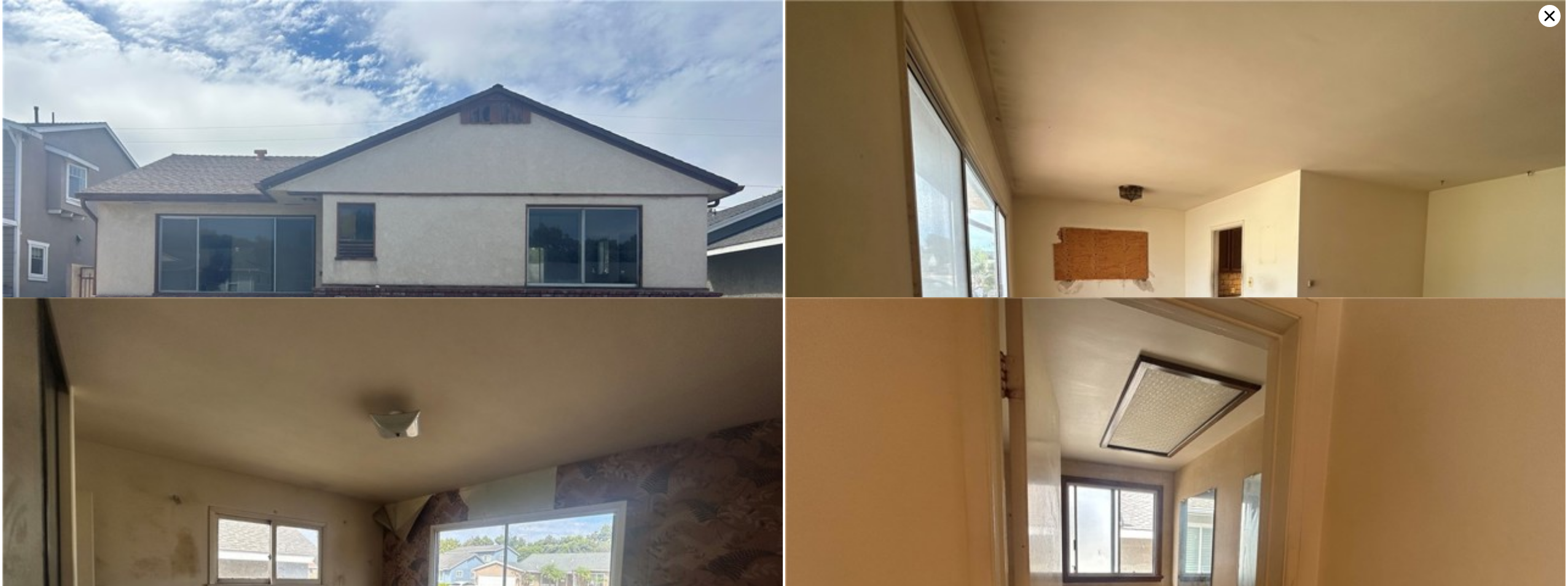
click at [1548, 17] on icon at bounding box center [1549, 16] width 22 height 22
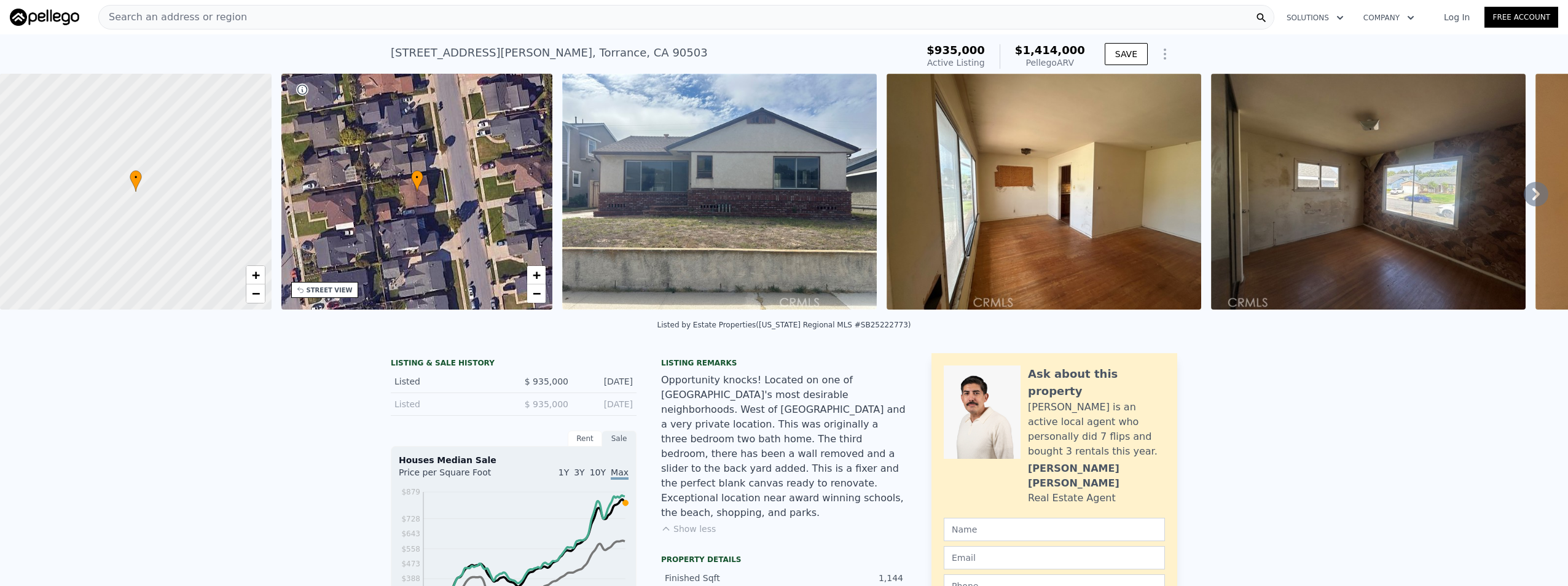
click at [1532, 203] on icon at bounding box center [1536, 193] width 25 height 25
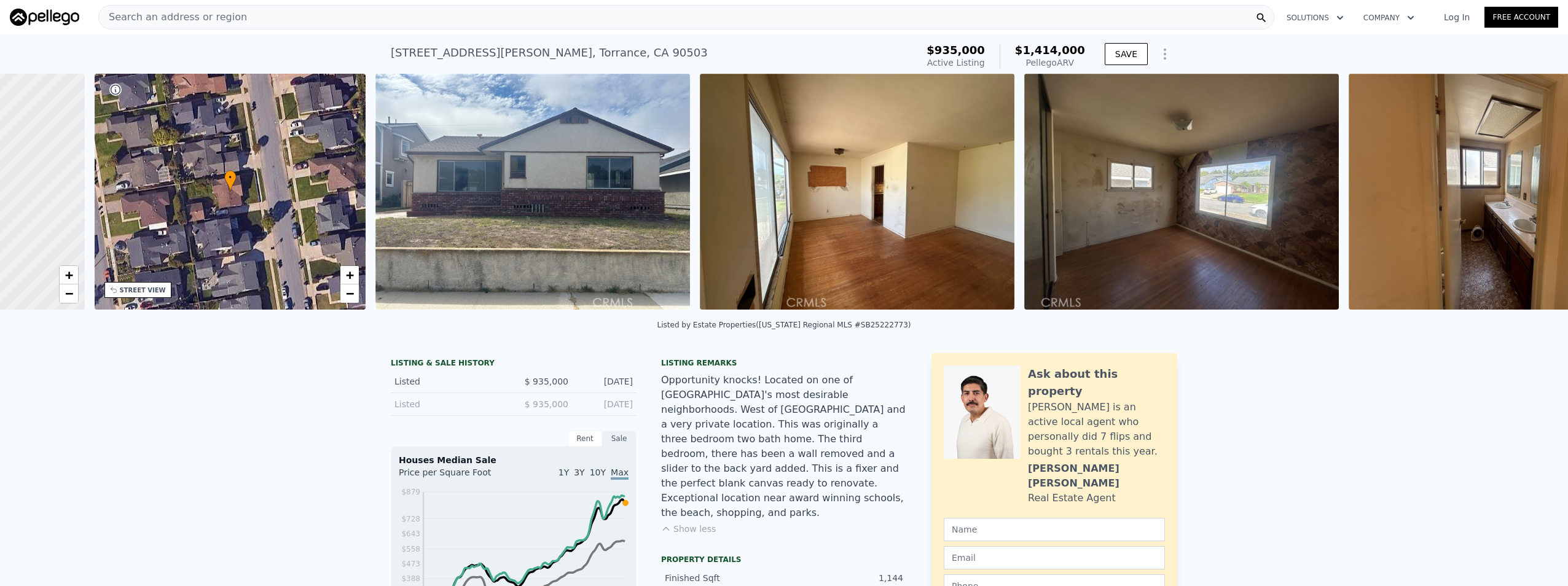
scroll to position [0, 286]
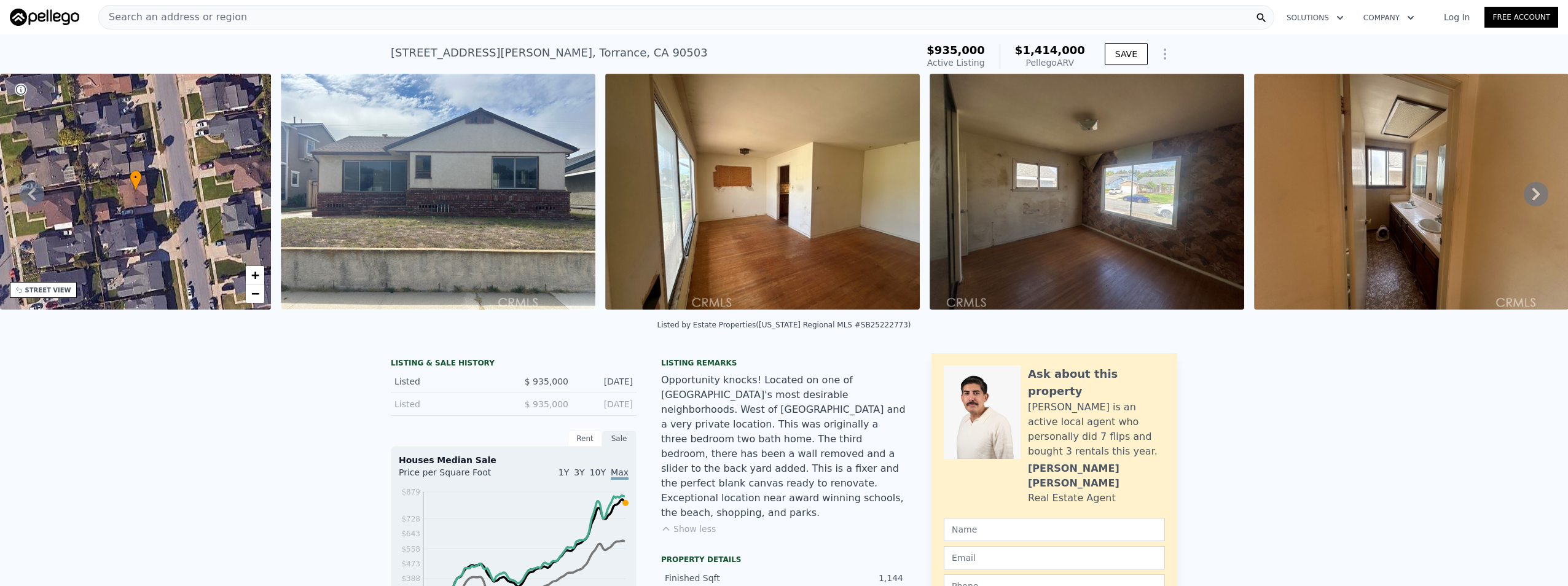
click at [1532, 203] on icon at bounding box center [1536, 193] width 25 height 25
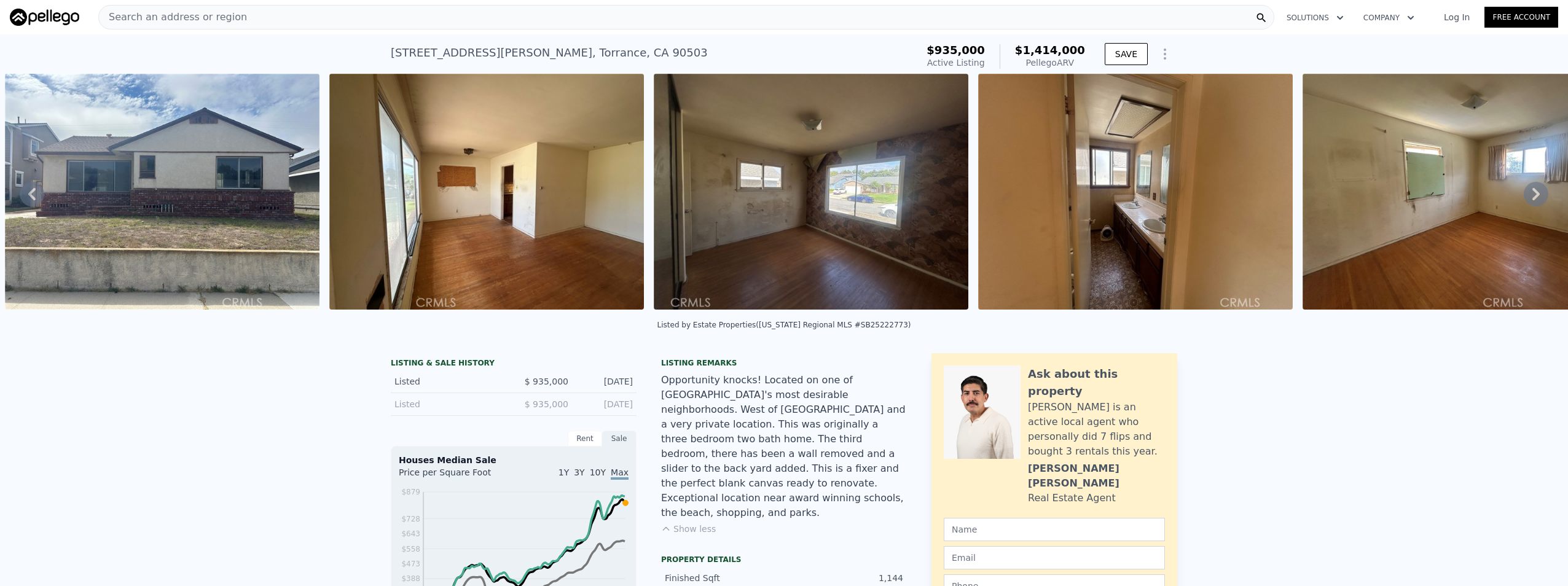
click at [1532, 203] on icon at bounding box center [1536, 193] width 25 height 25
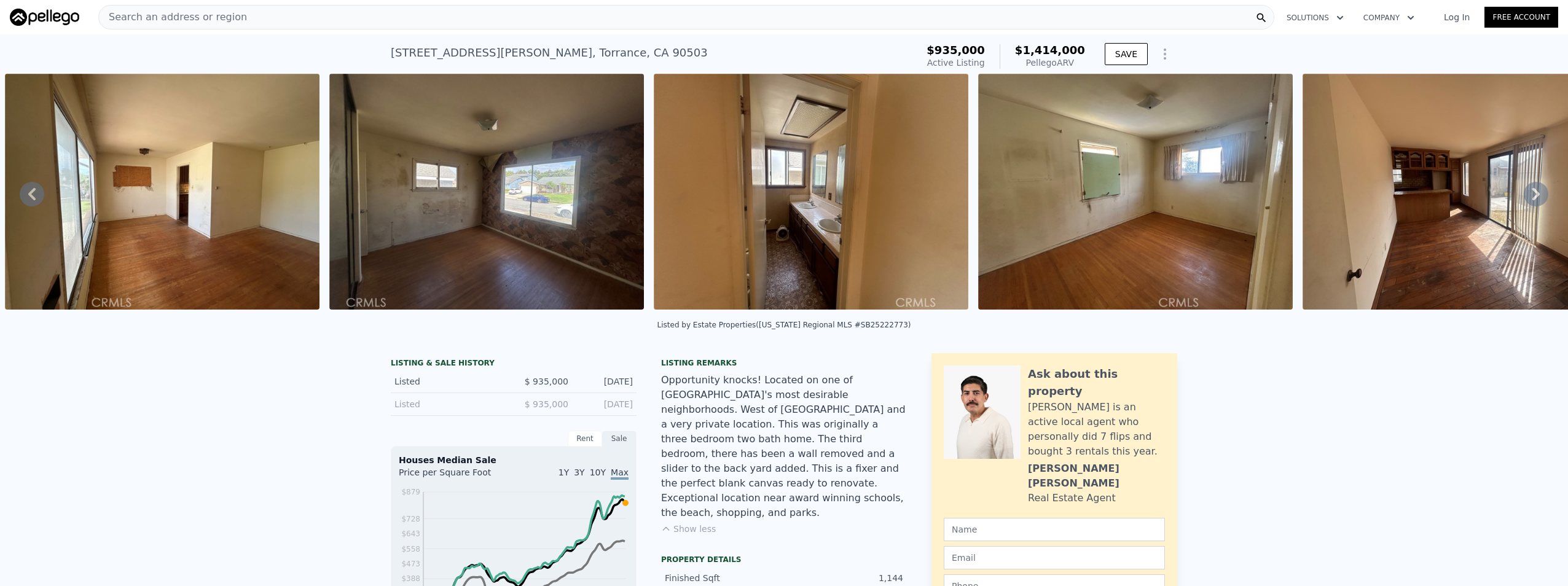
click at [1532, 203] on icon at bounding box center [1536, 193] width 25 height 25
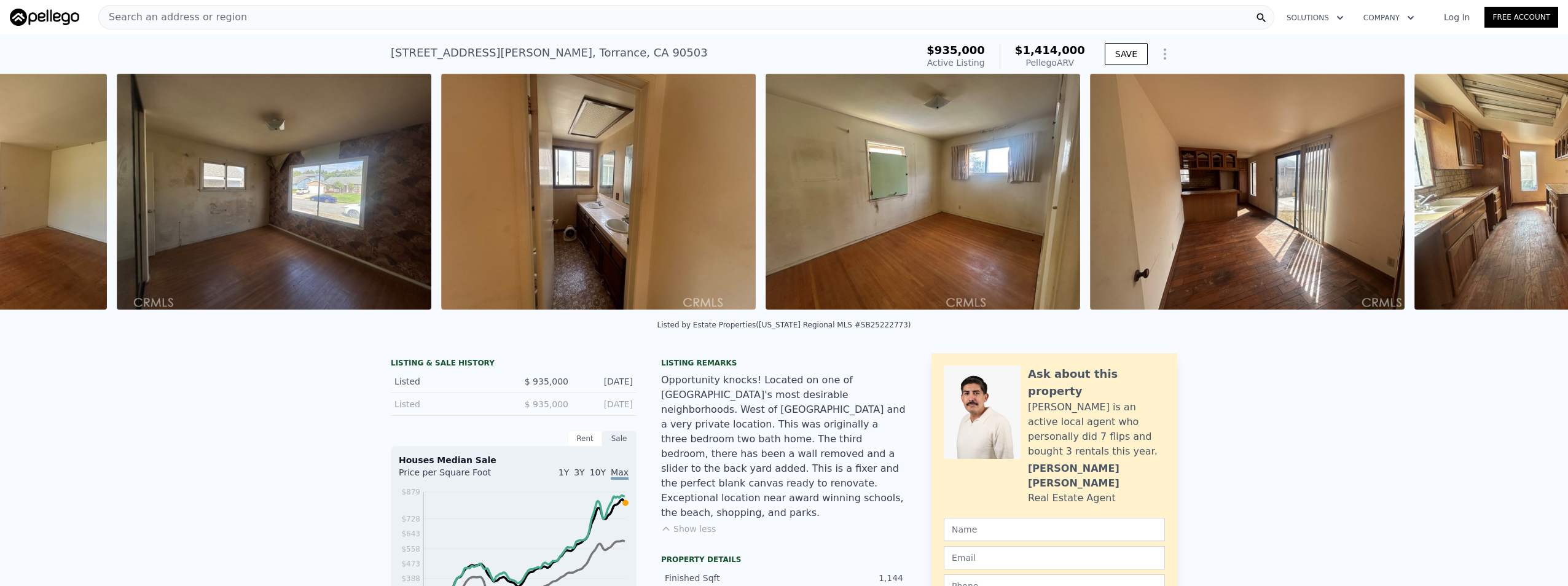
scroll to position [0, 1211]
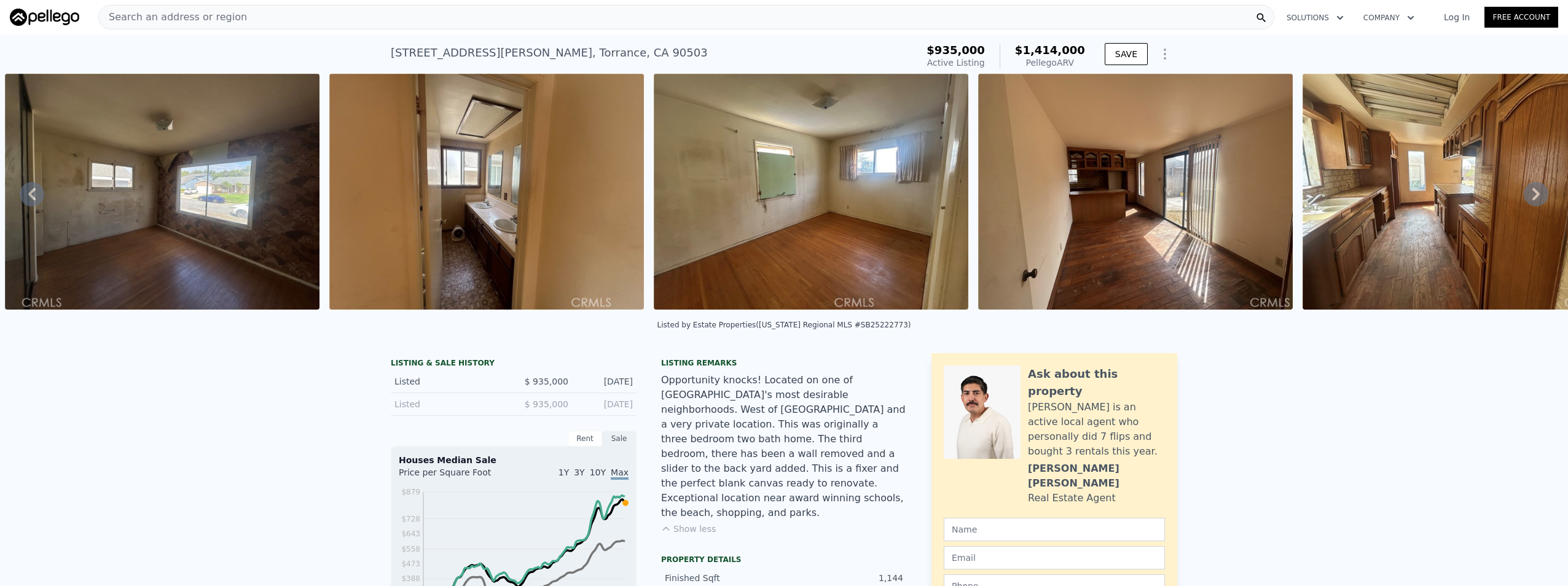
click at [1532, 203] on icon at bounding box center [1536, 193] width 25 height 25
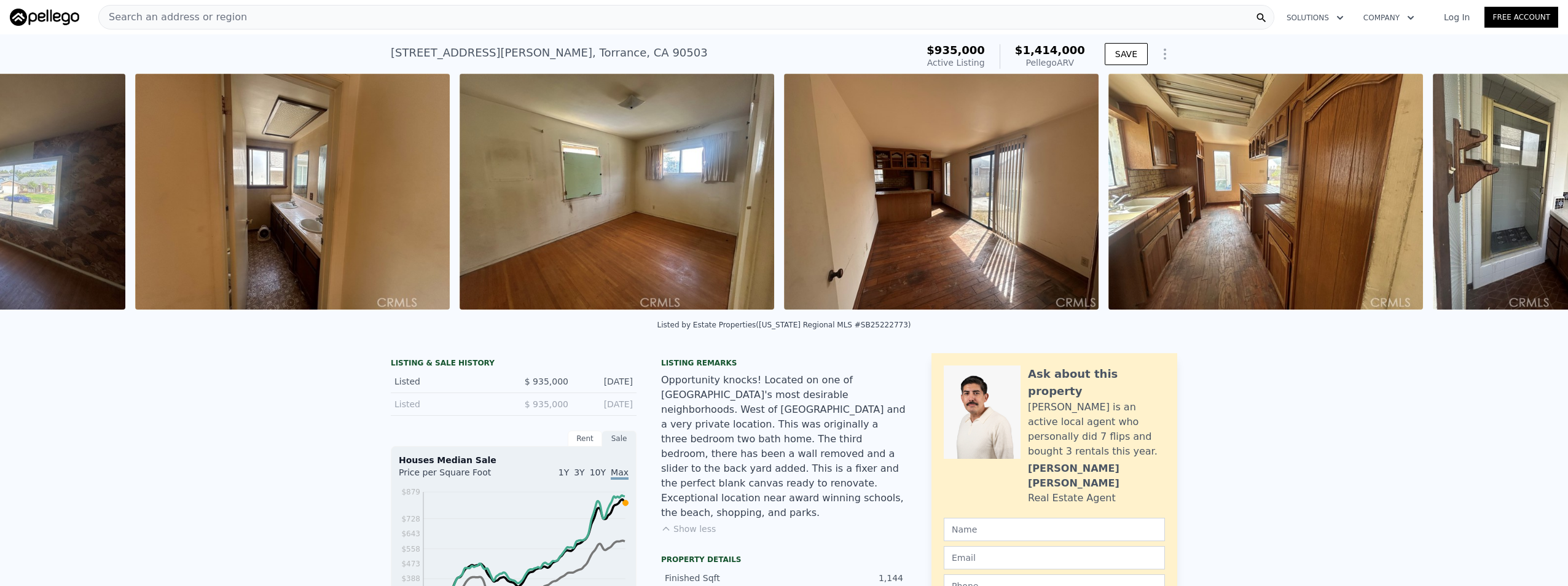
scroll to position [0, 1536]
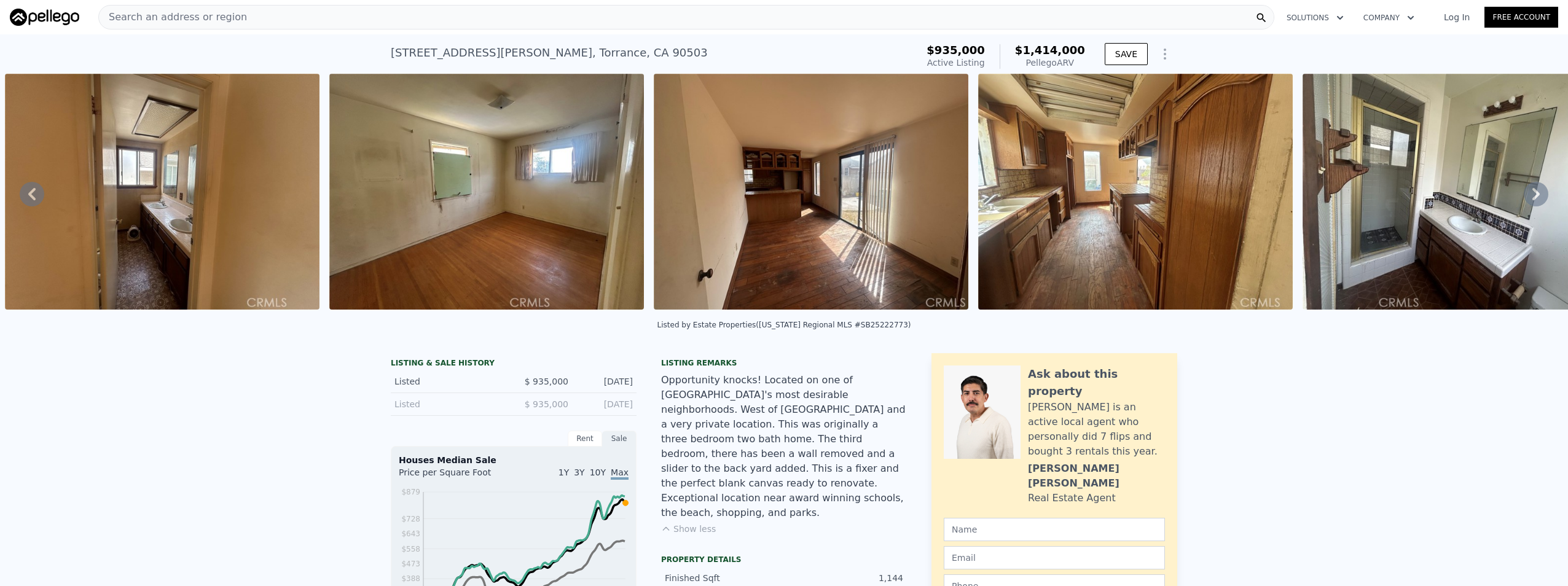
click at [1532, 203] on icon at bounding box center [1536, 193] width 25 height 25
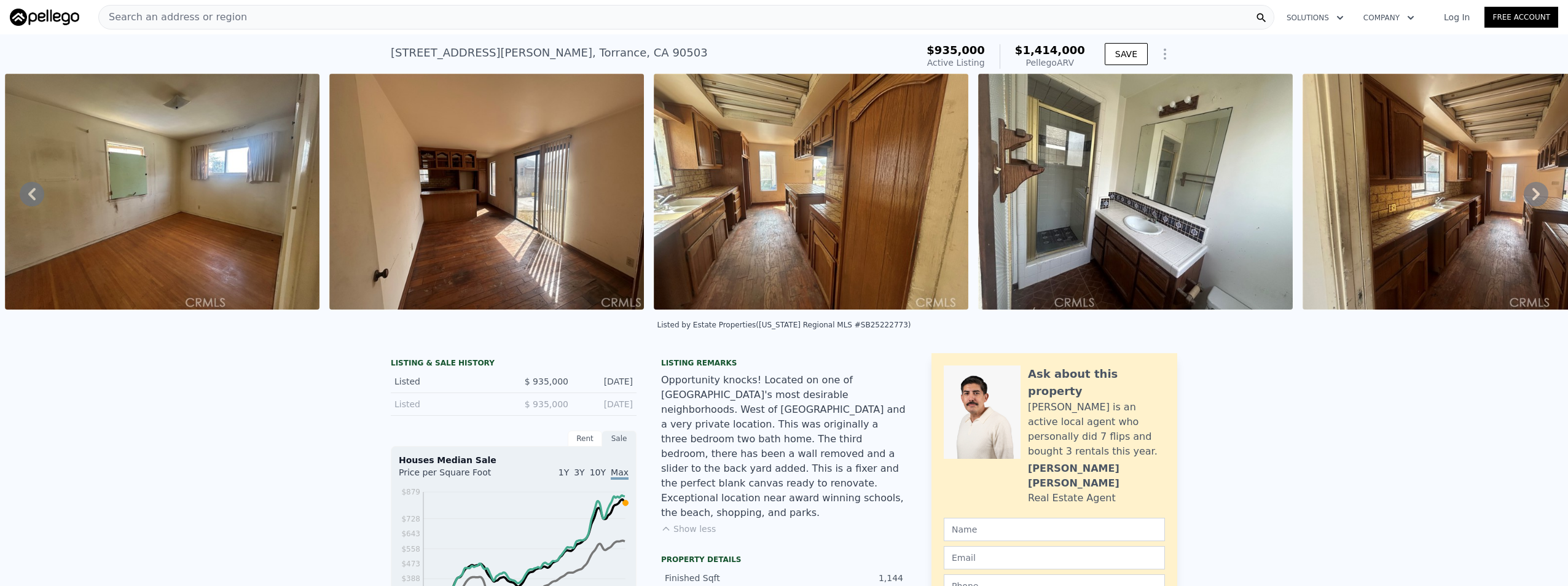
click at [1532, 203] on icon at bounding box center [1536, 193] width 25 height 25
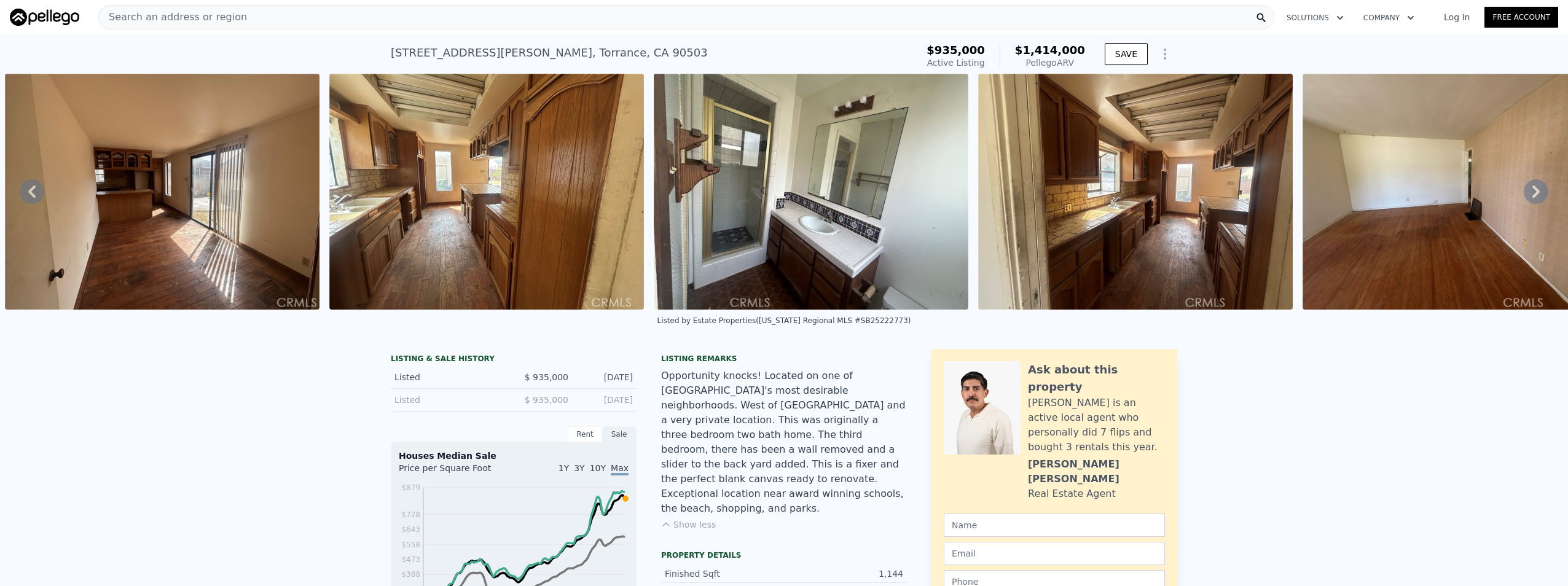
click at [1532, 203] on icon at bounding box center [1536, 192] width 25 height 25
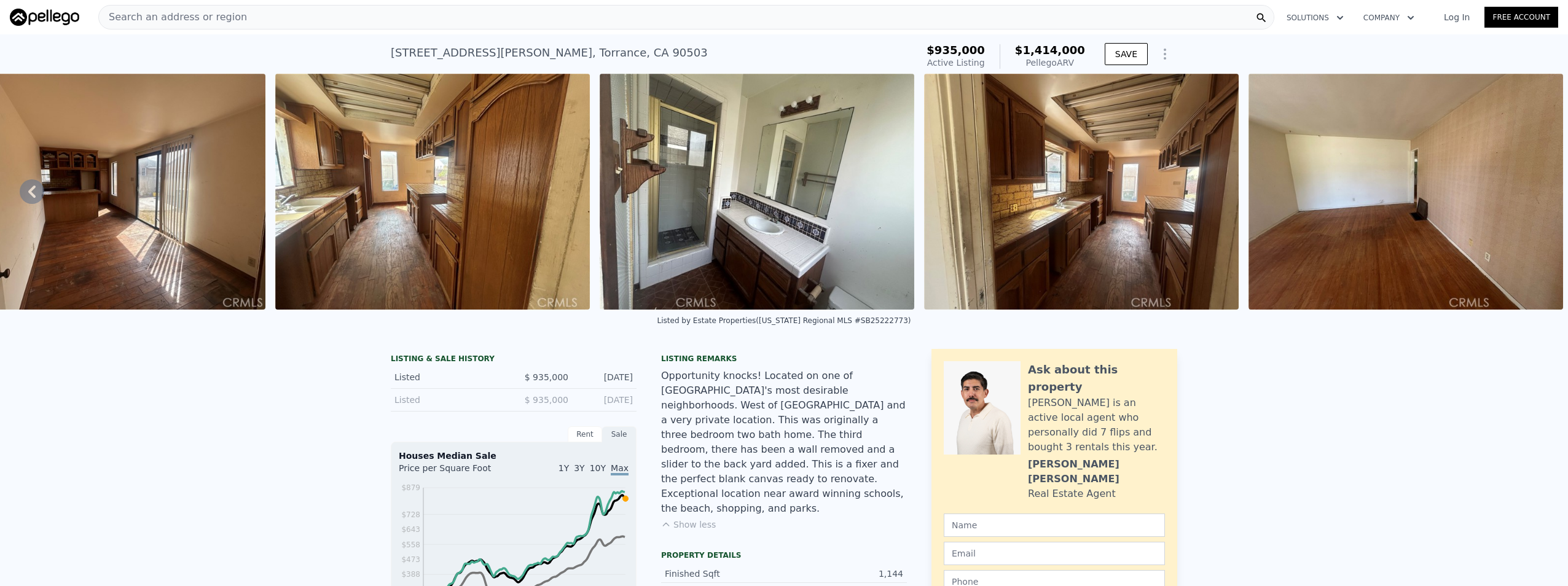
click at [1532, 203] on img at bounding box center [1406, 192] width 315 height 236
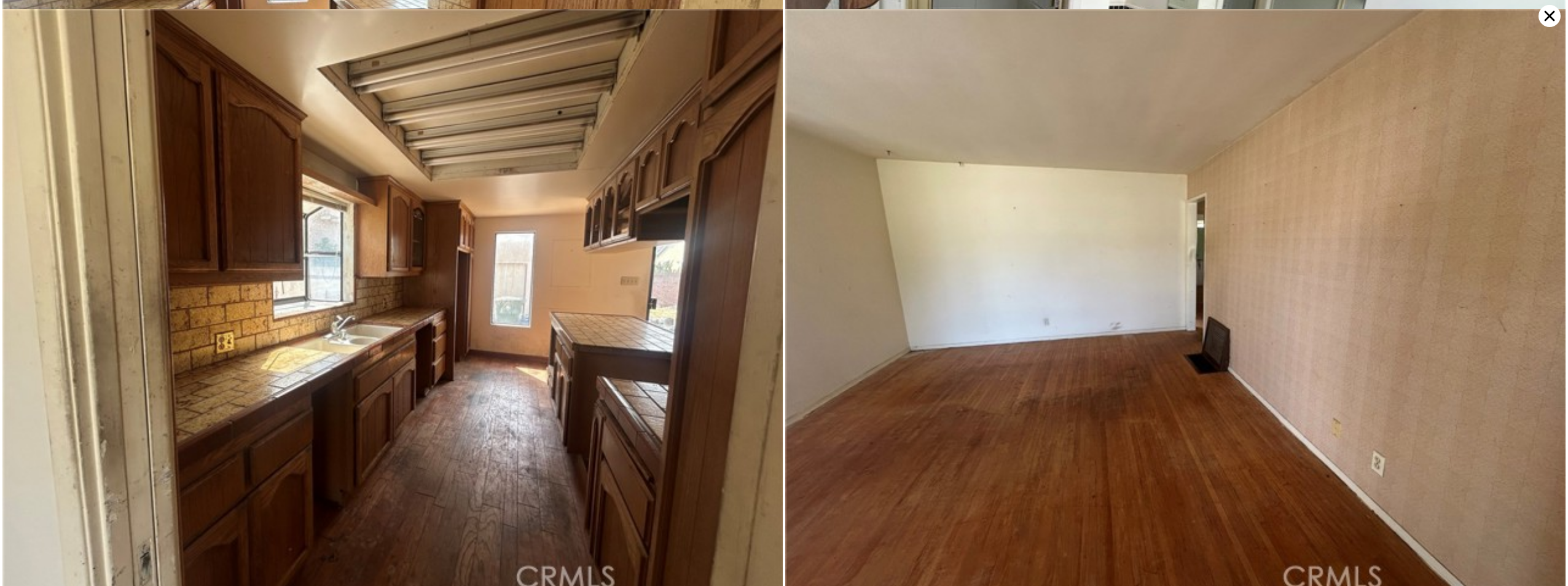
scroll to position [1185, 0]
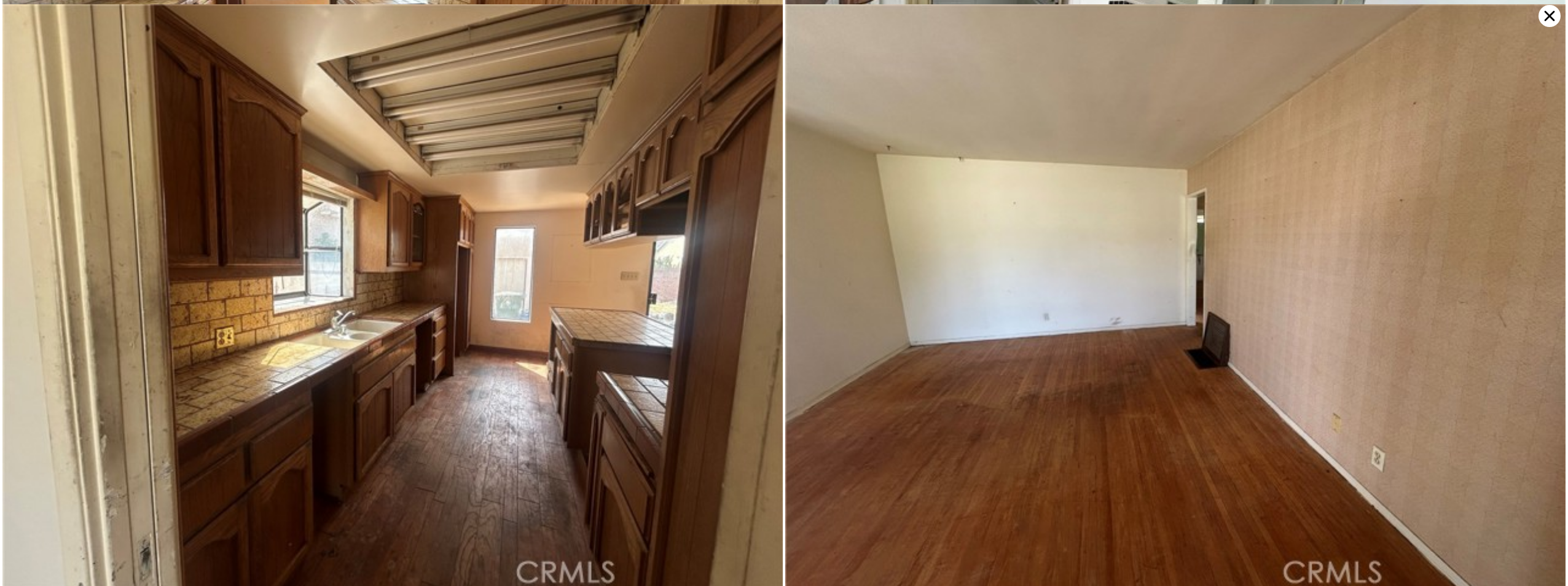
click at [1554, 12] on icon at bounding box center [1549, 16] width 10 height 10
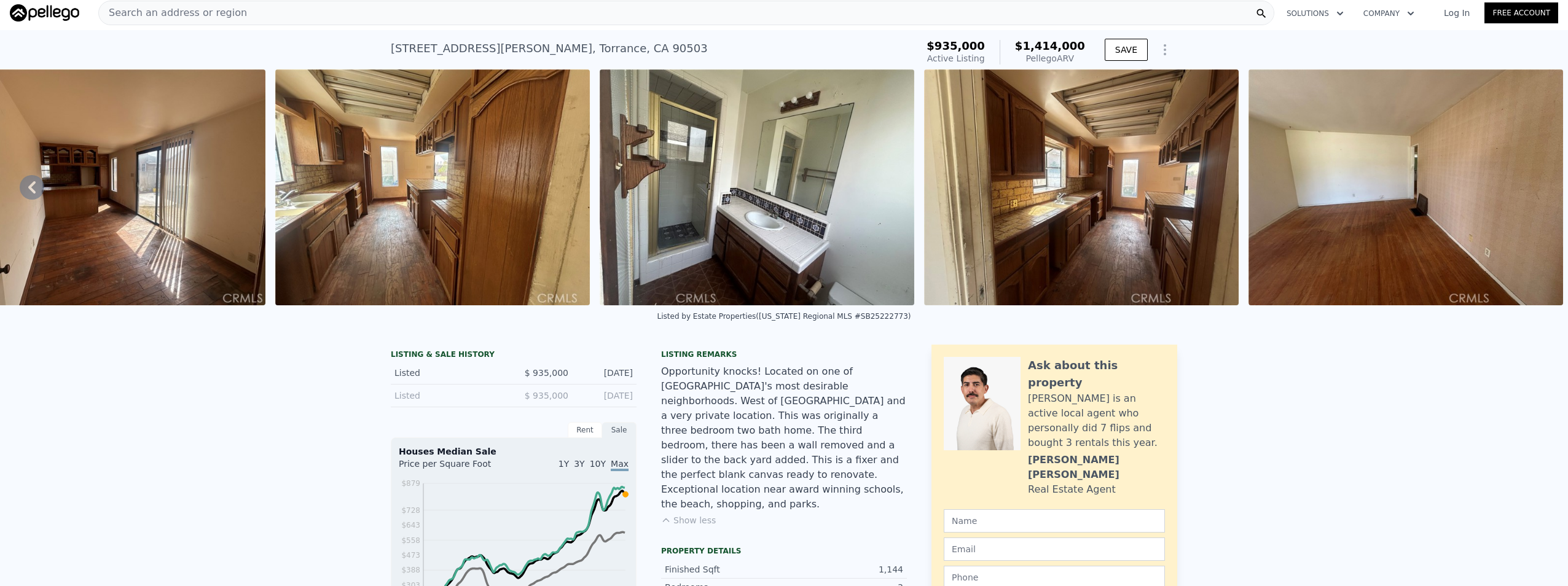
scroll to position [0, 0]
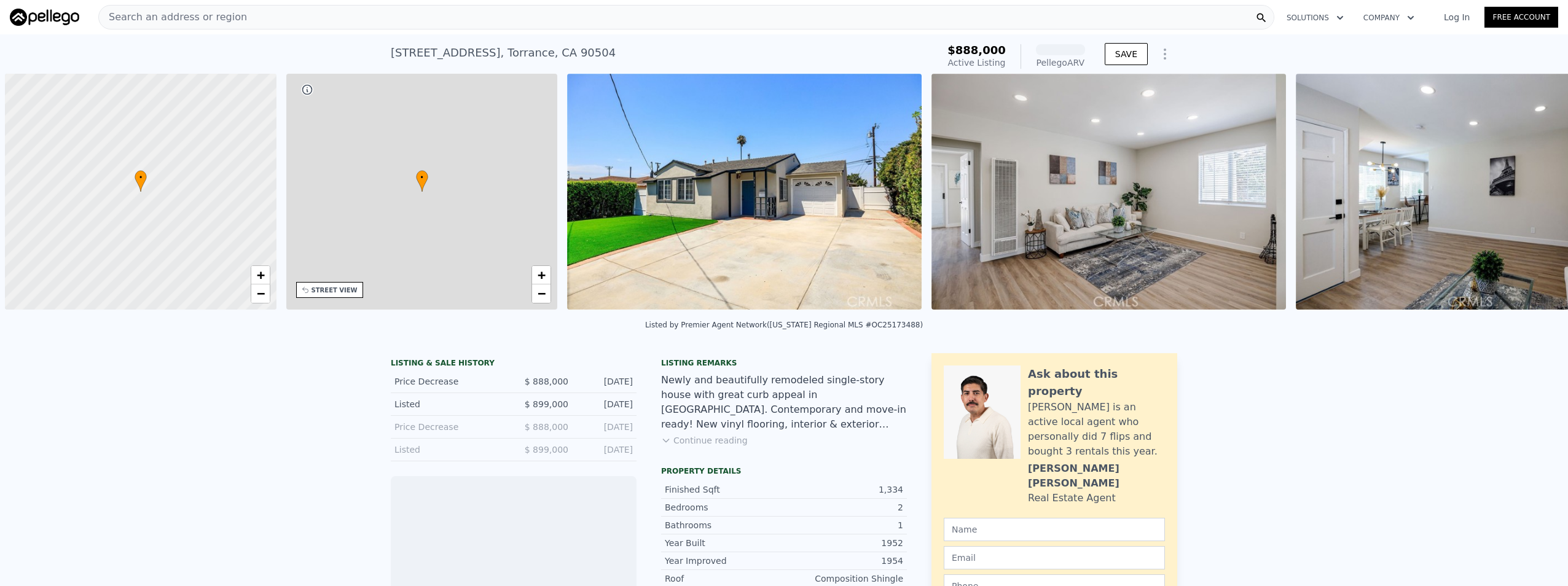
scroll to position [0, 5]
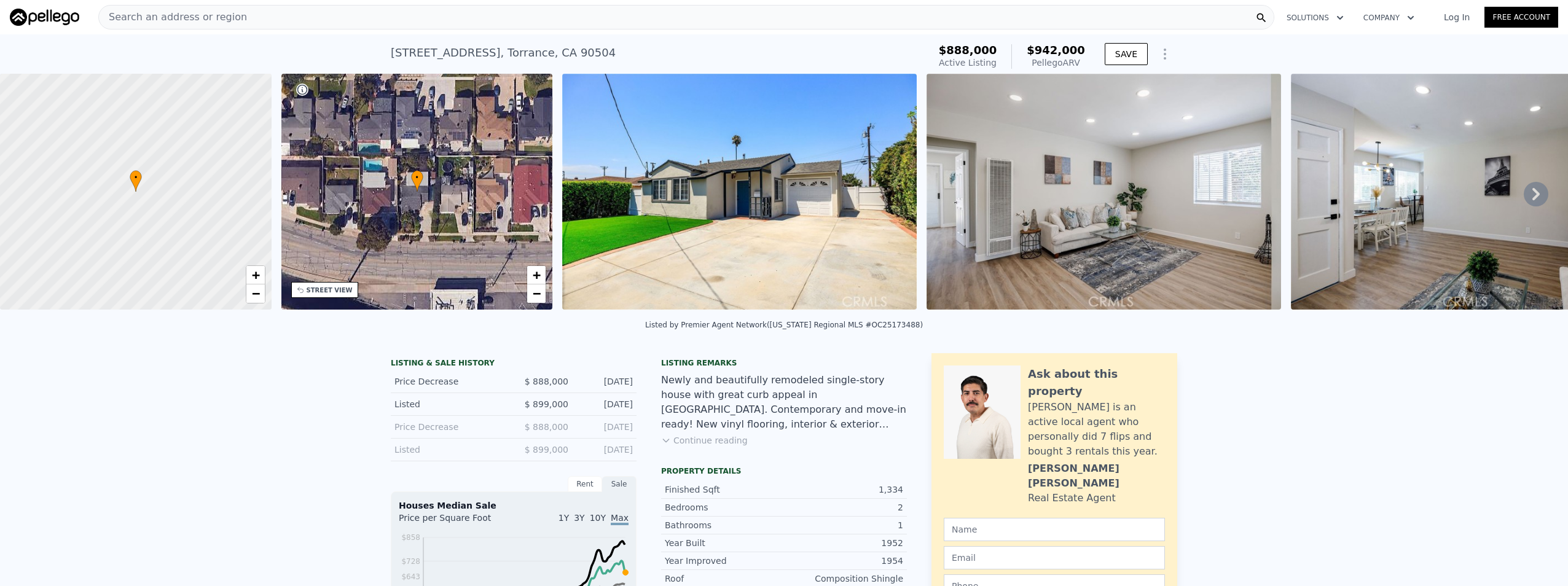
click at [1524, 194] on icon at bounding box center [1536, 193] width 25 height 25
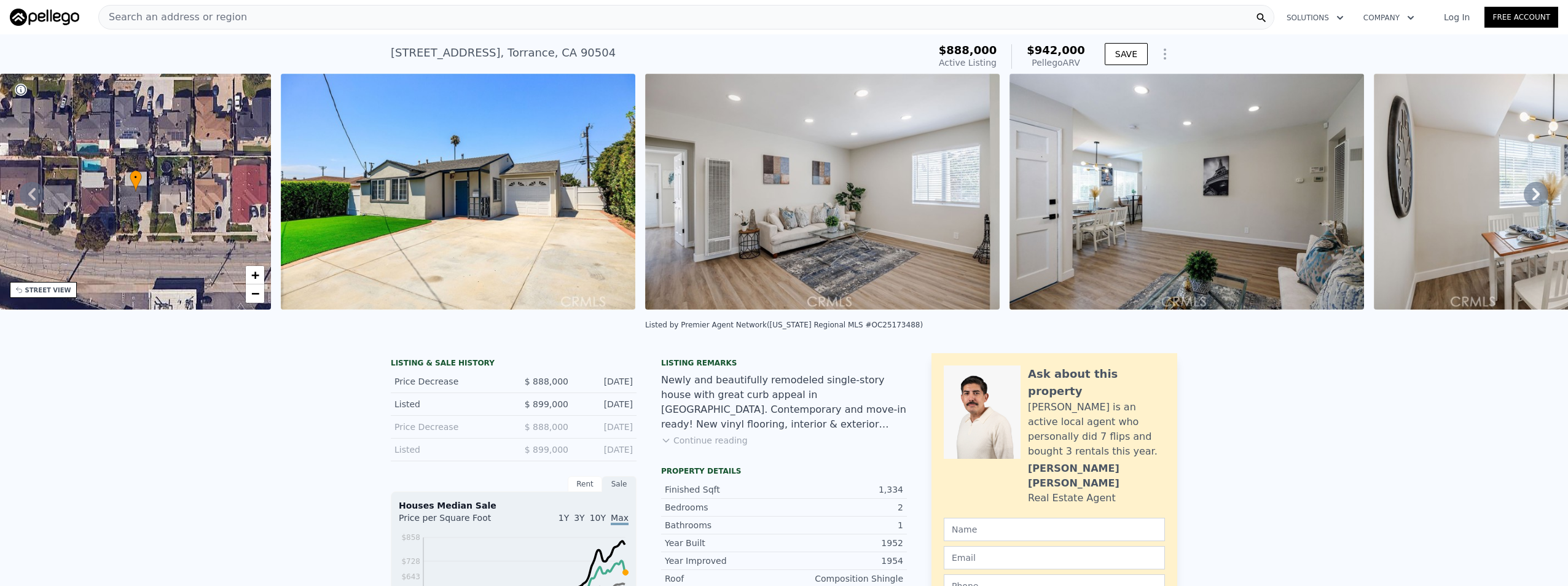
click at [1524, 194] on icon at bounding box center [1536, 193] width 25 height 25
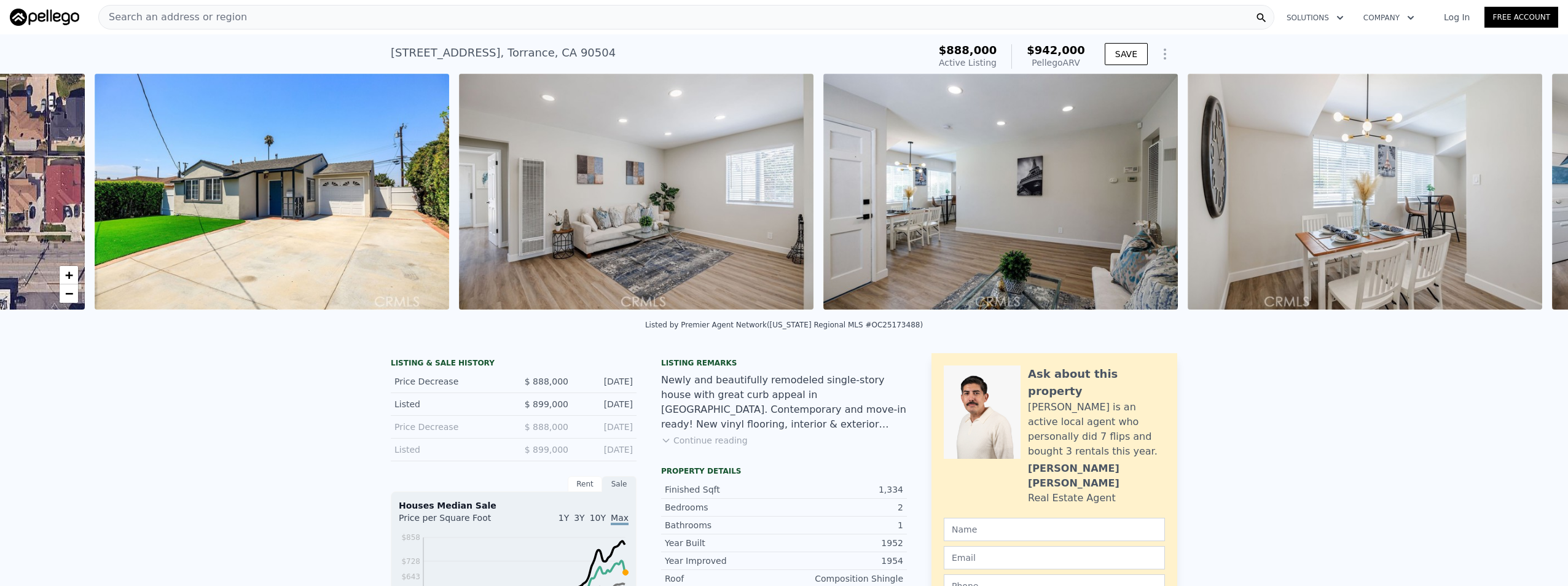
scroll to position [0, 562]
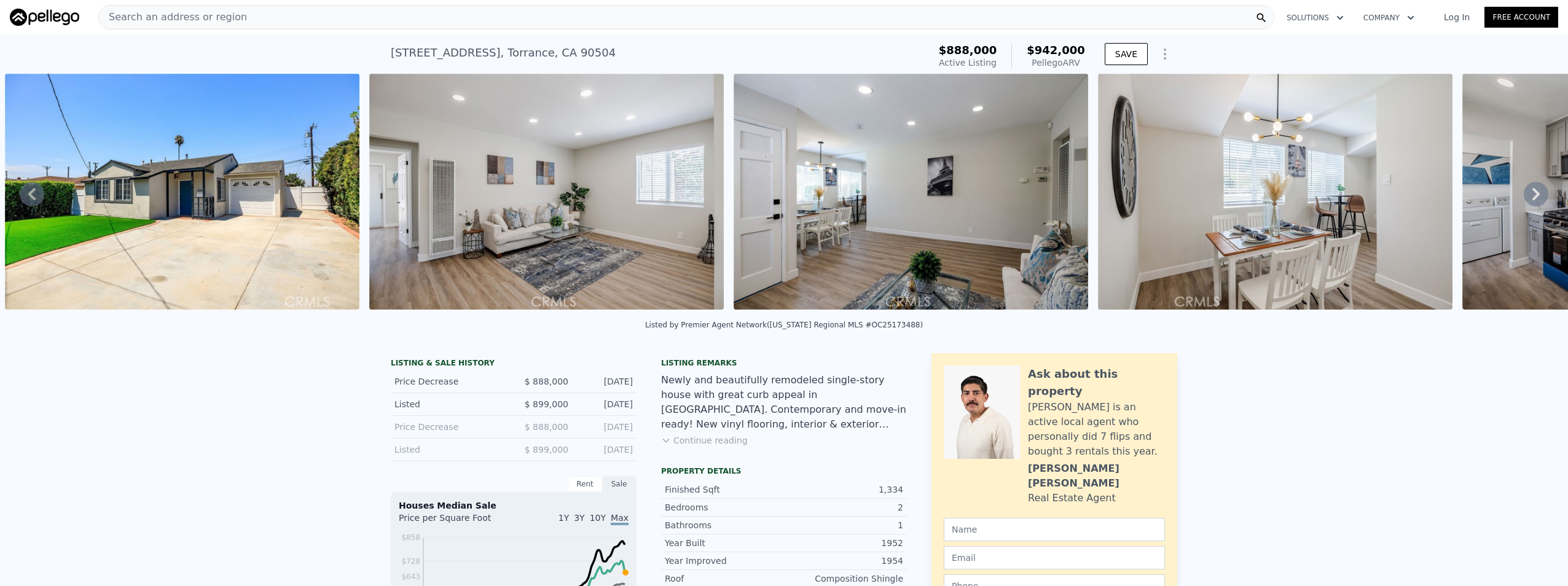
click at [1524, 194] on icon at bounding box center [1536, 193] width 25 height 25
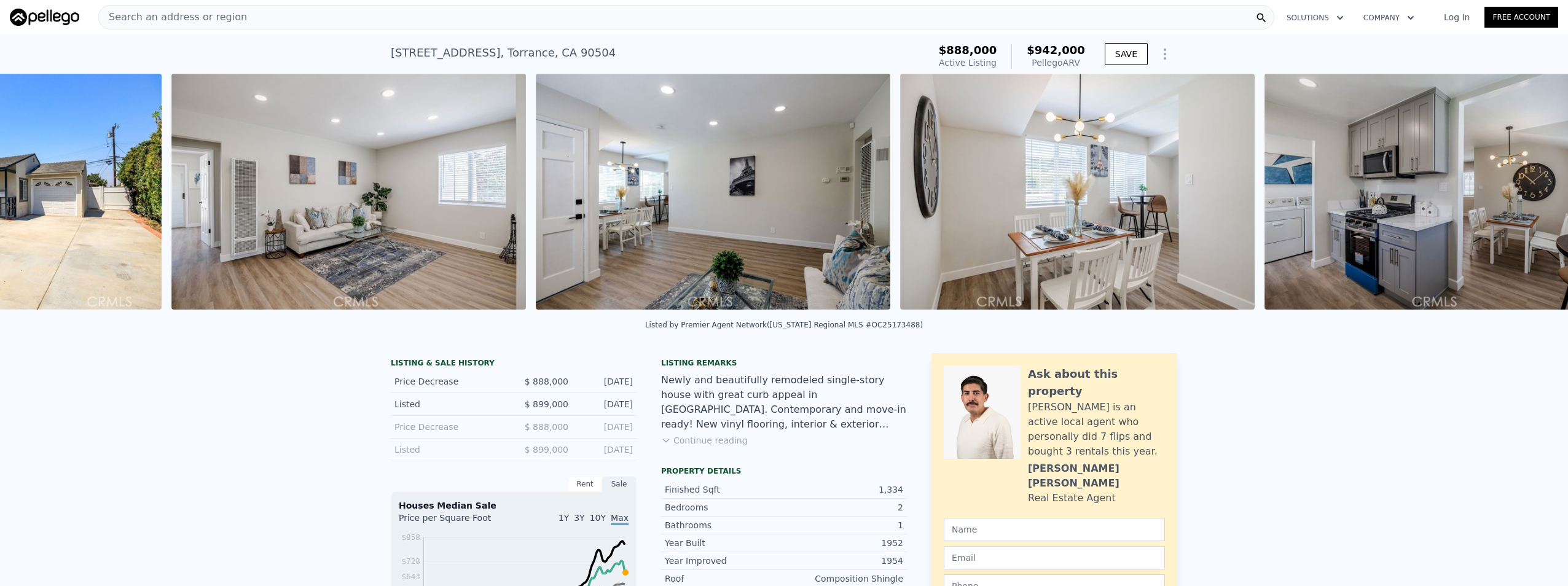
scroll to position [0, 927]
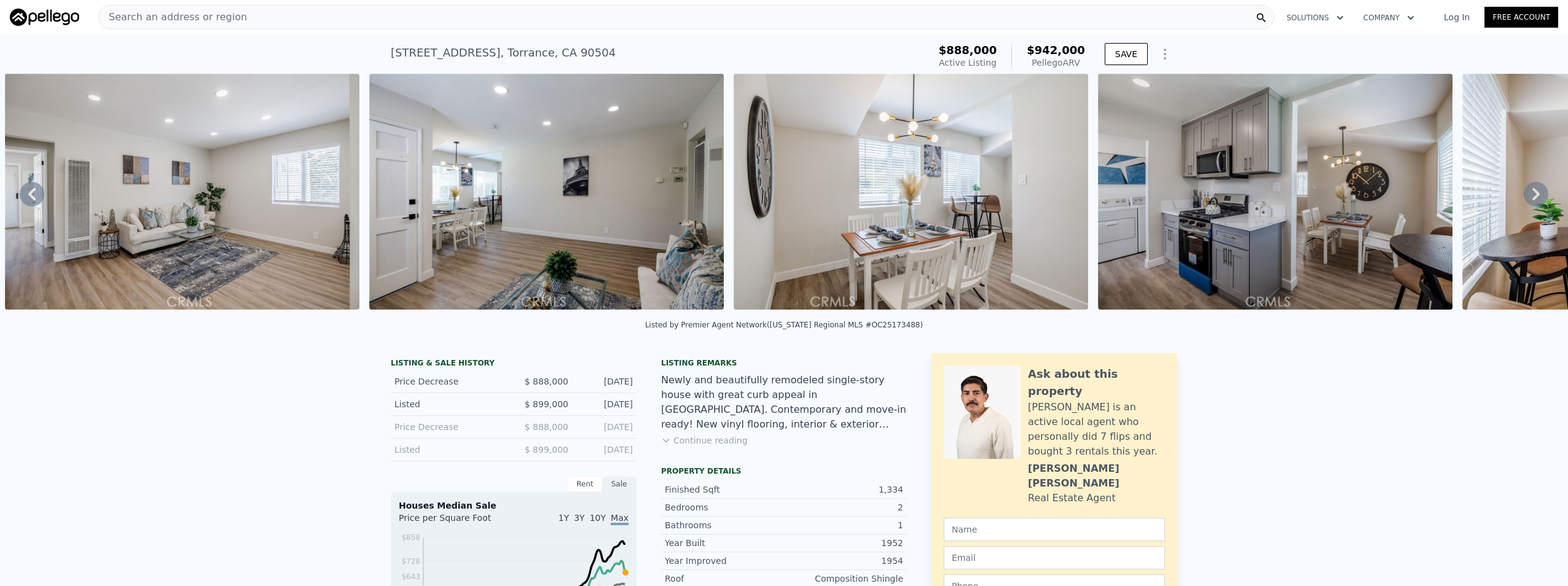
click at [1524, 194] on icon at bounding box center [1536, 193] width 25 height 25
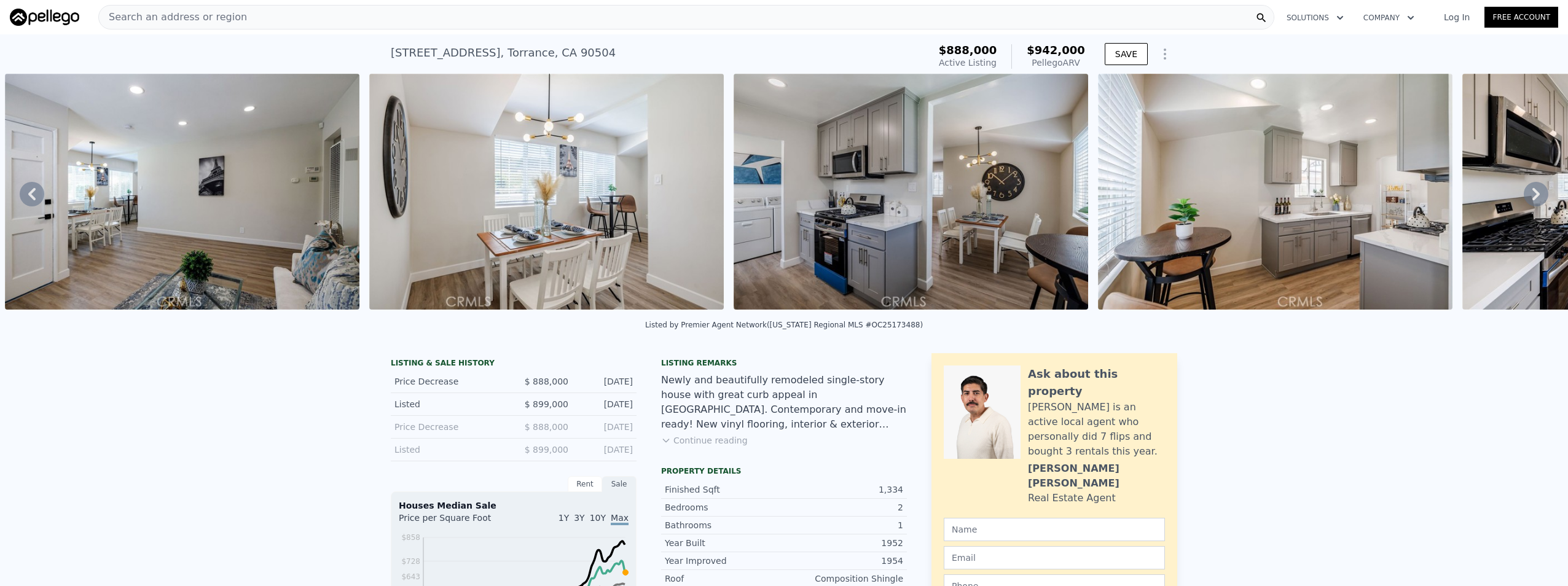
click at [1524, 194] on icon at bounding box center [1536, 193] width 25 height 25
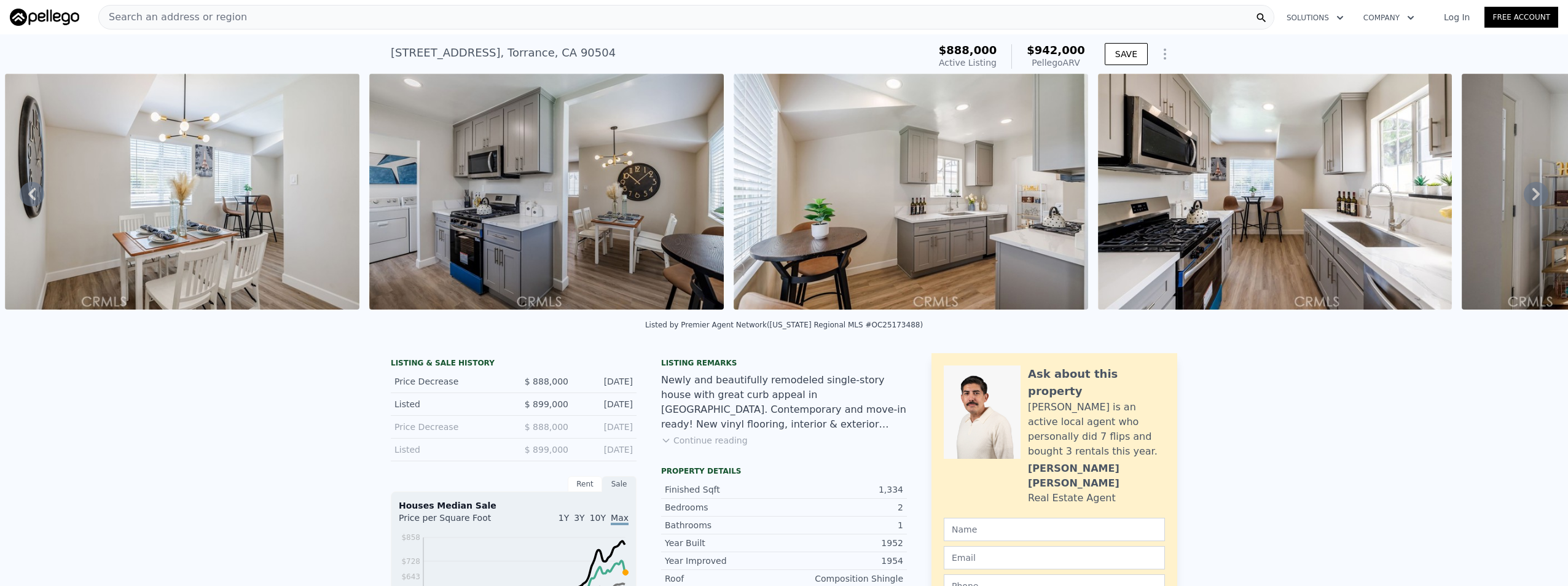
click at [1524, 194] on icon at bounding box center [1536, 193] width 25 height 25
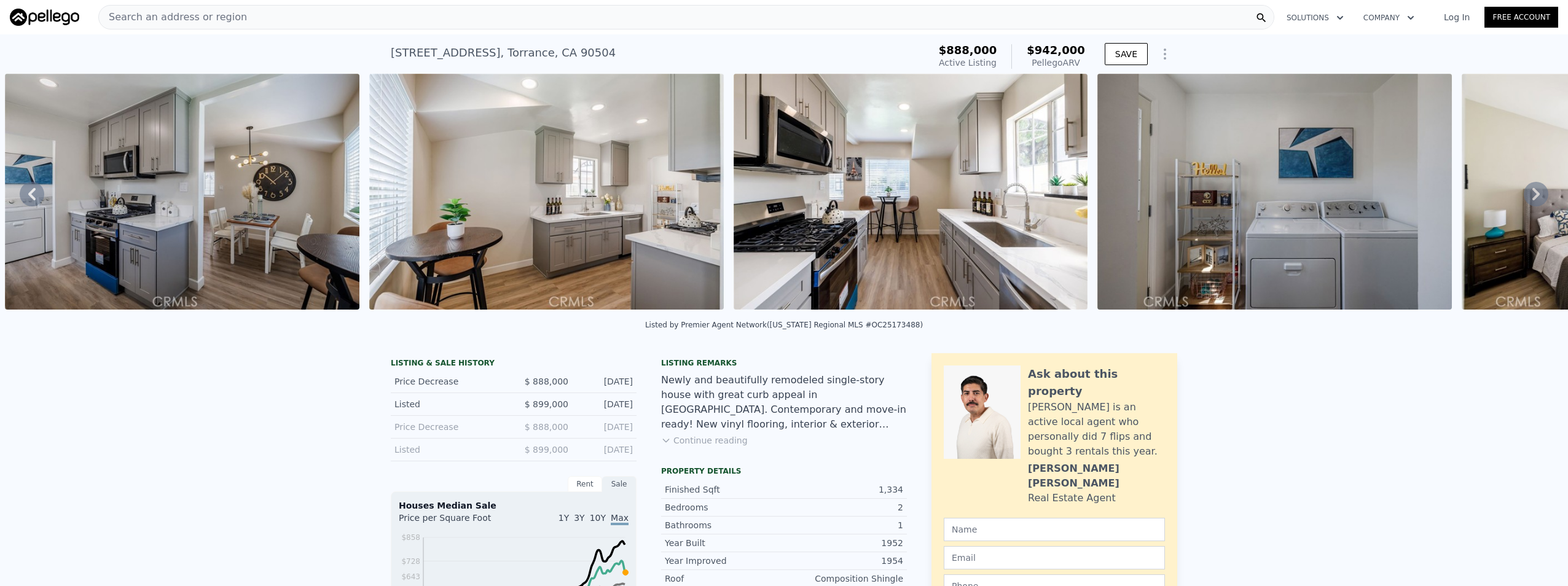
click at [1524, 194] on icon at bounding box center [1536, 193] width 25 height 25
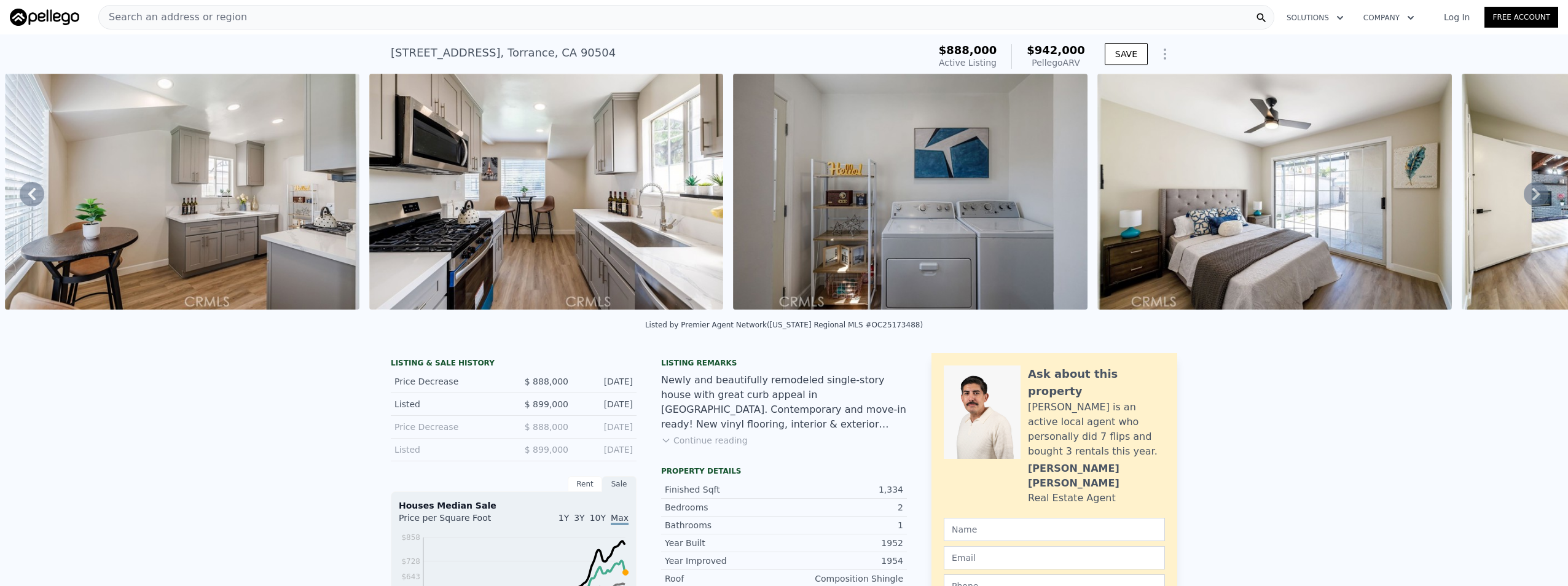
click at [1524, 194] on icon at bounding box center [1536, 193] width 25 height 25
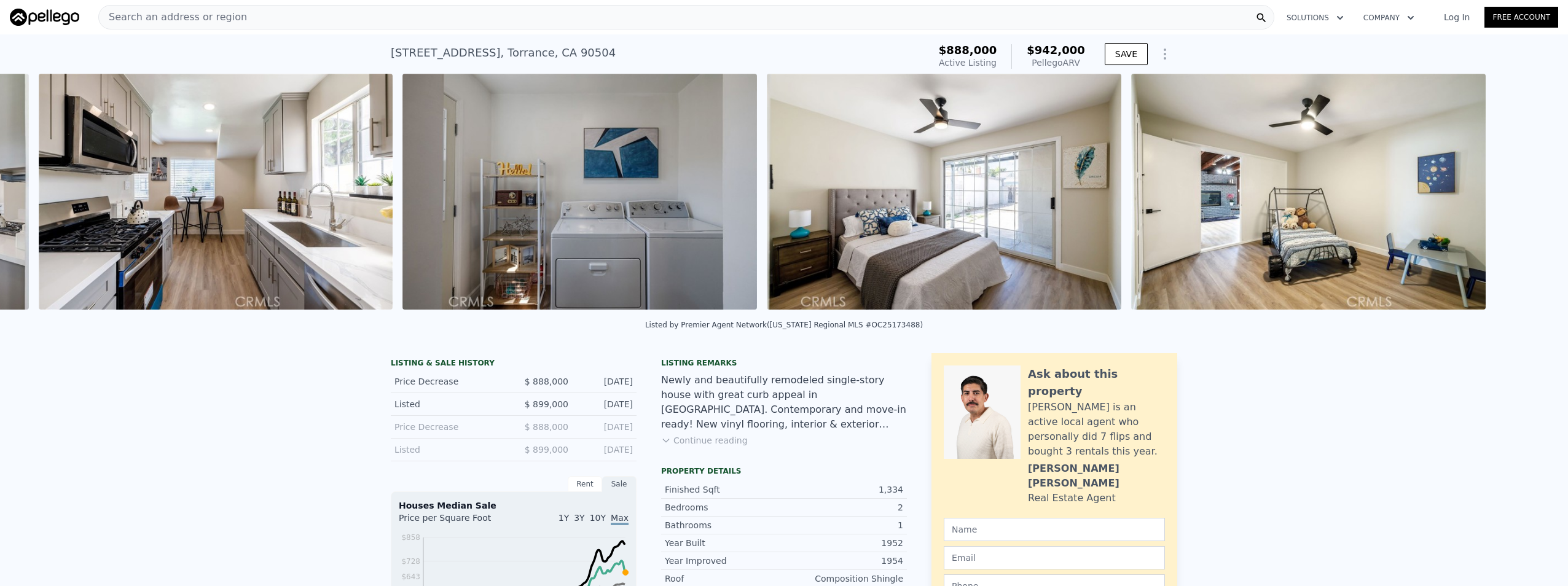
scroll to position [0, 2748]
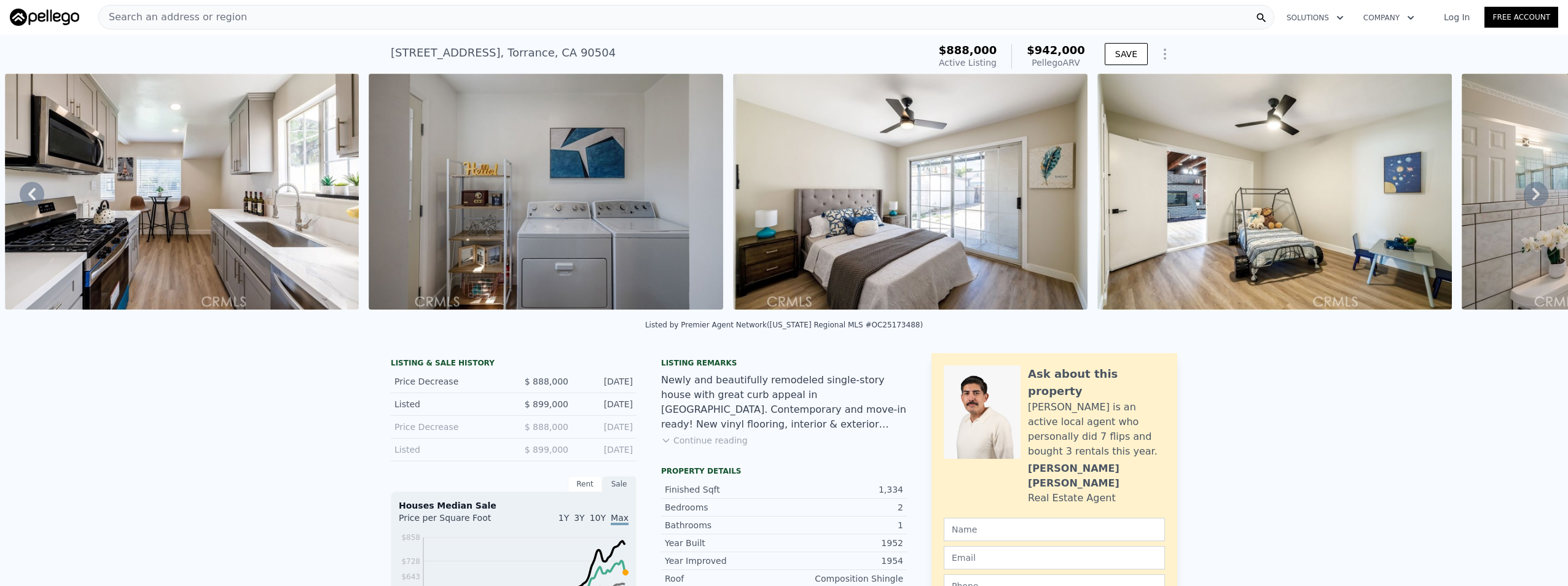
click at [1524, 194] on icon at bounding box center [1536, 193] width 25 height 25
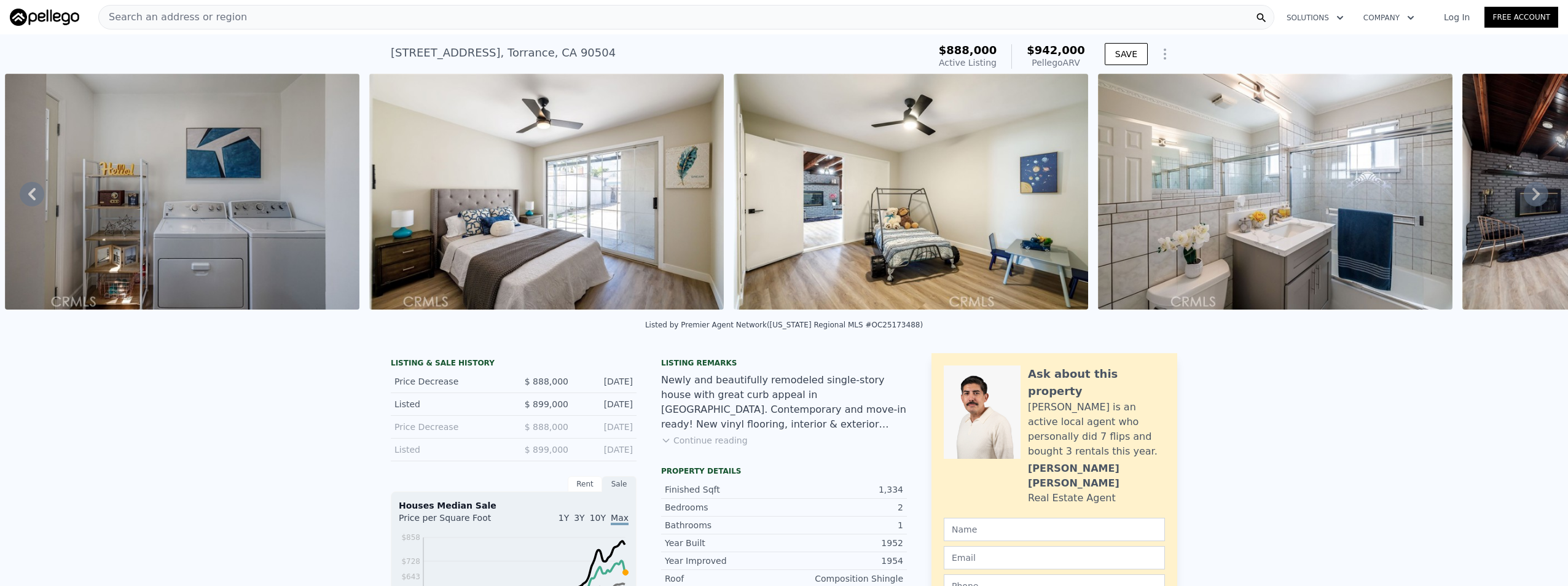
click at [1524, 194] on icon at bounding box center [1536, 193] width 25 height 25
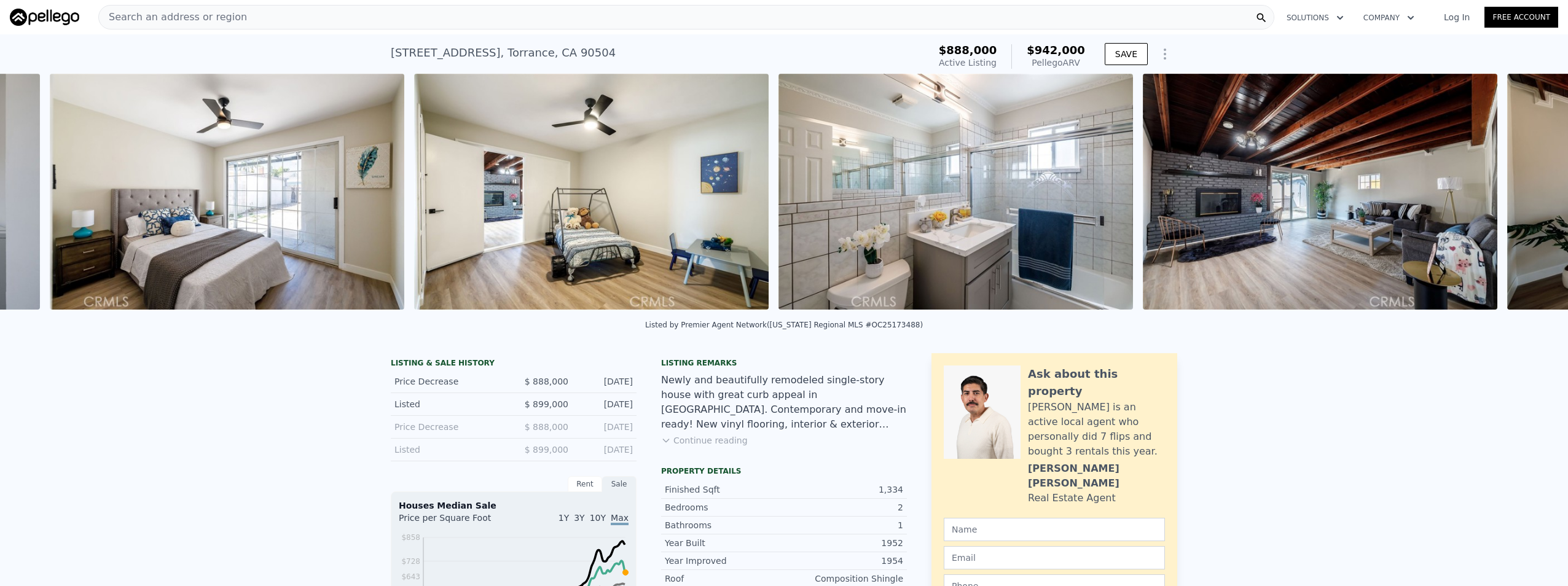
scroll to position [0, 3477]
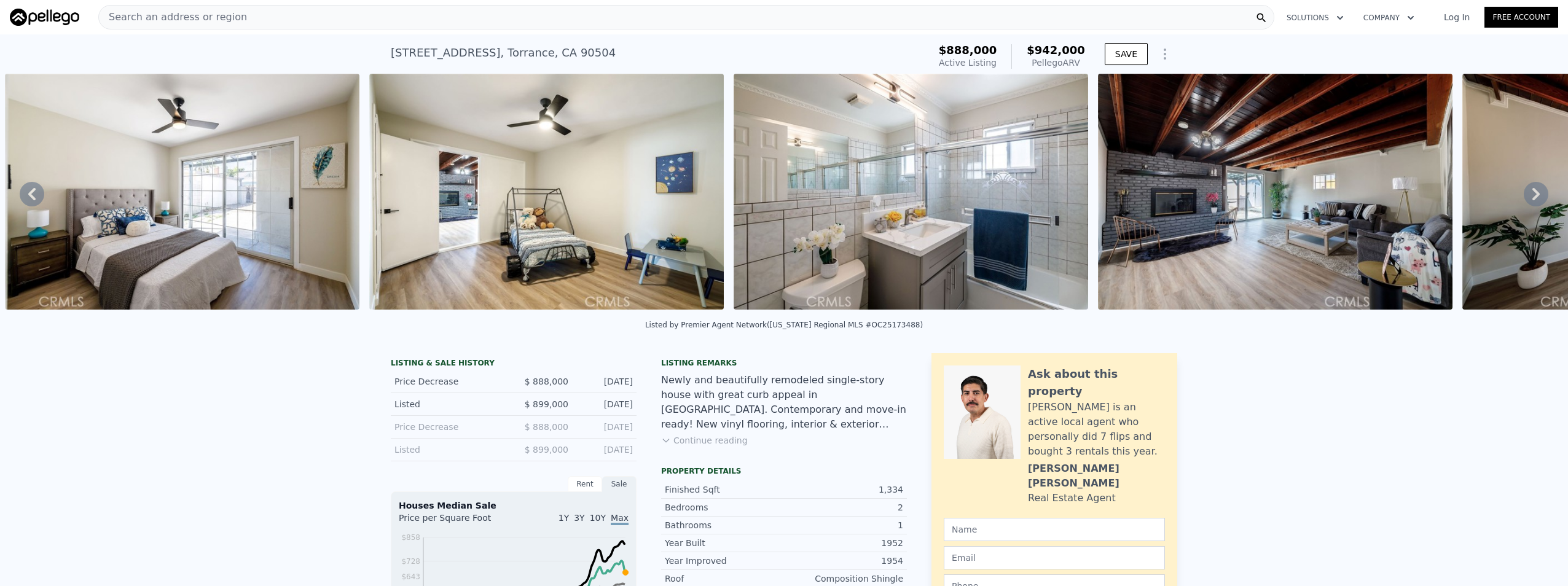
click at [1524, 194] on icon at bounding box center [1536, 193] width 25 height 25
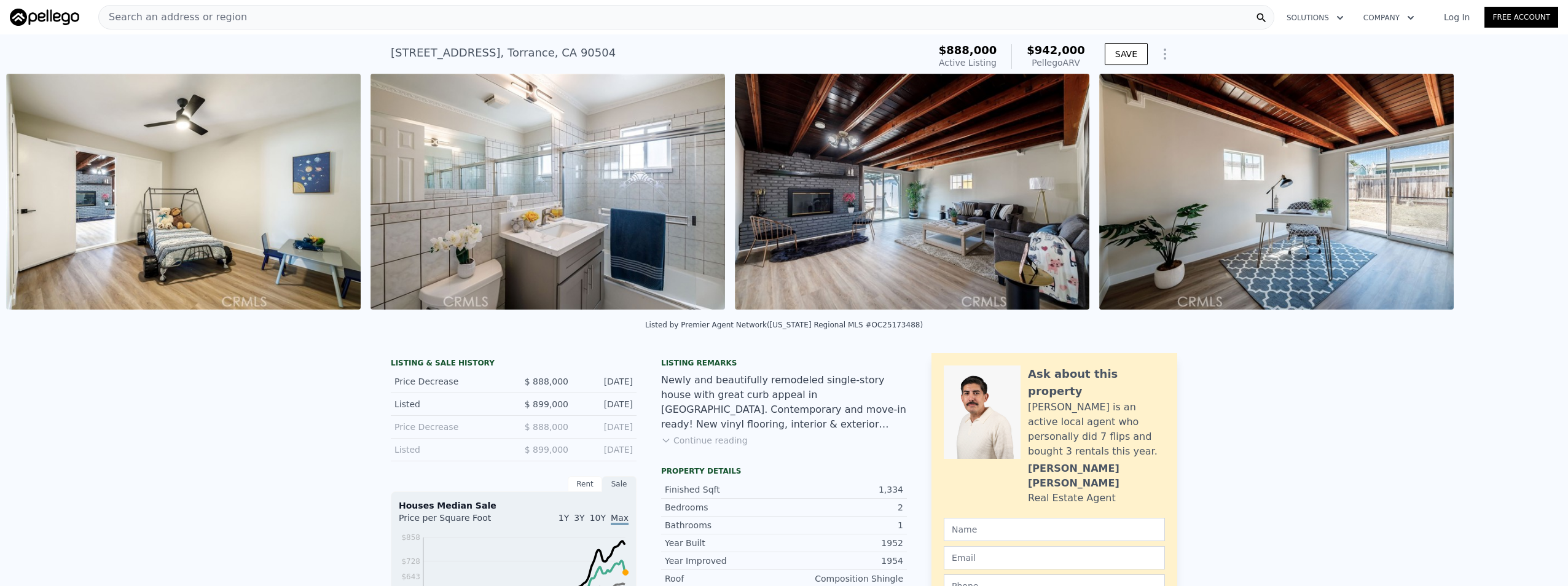
scroll to position [0, 3840]
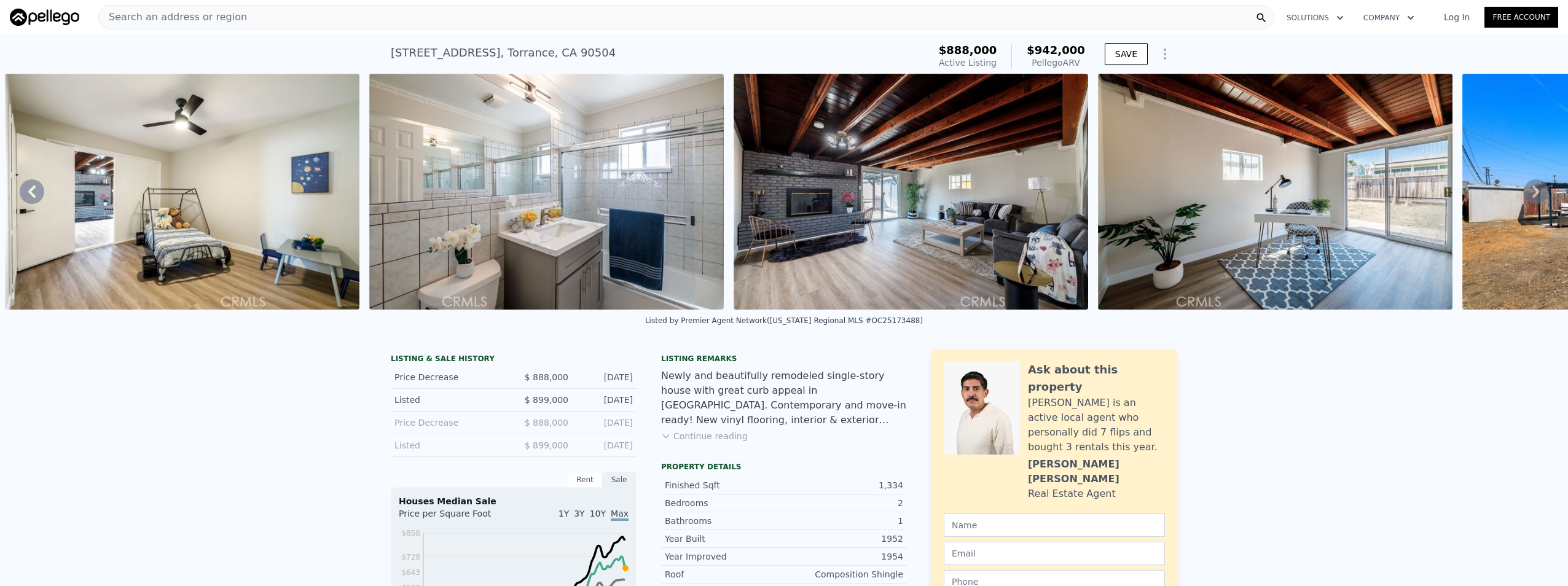
click at [1524, 194] on icon at bounding box center [1536, 192] width 25 height 25
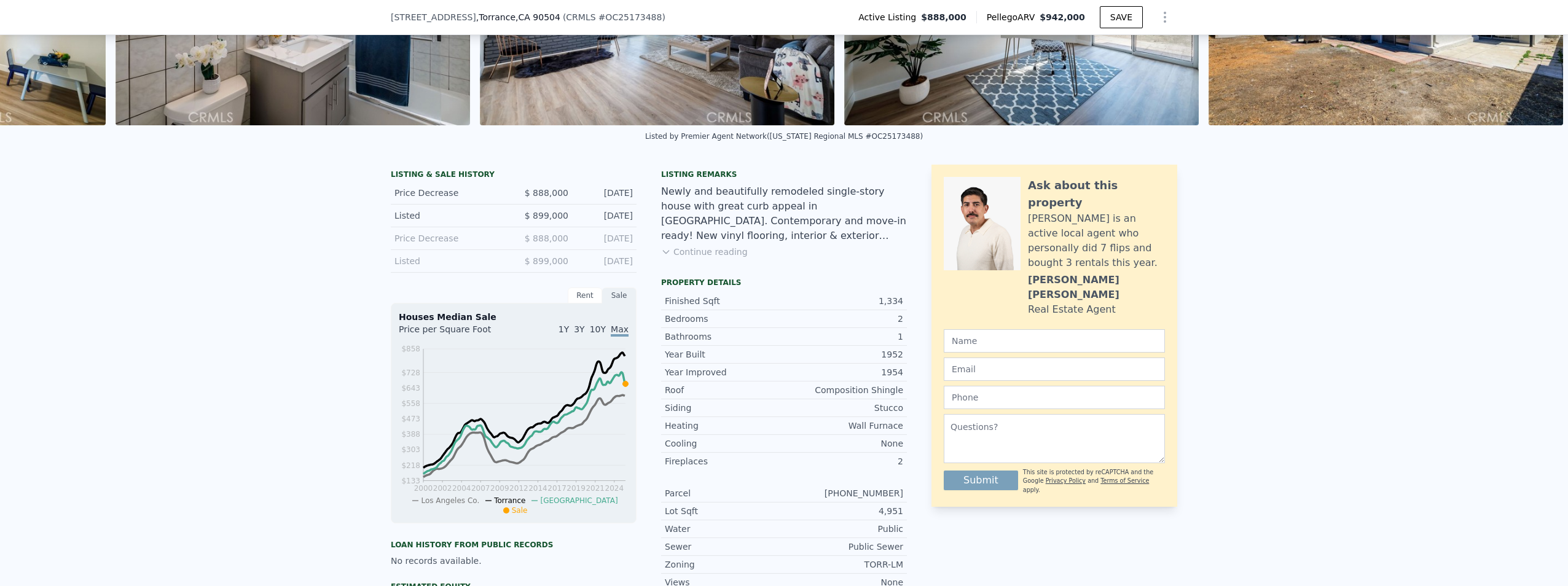
scroll to position [57, 0]
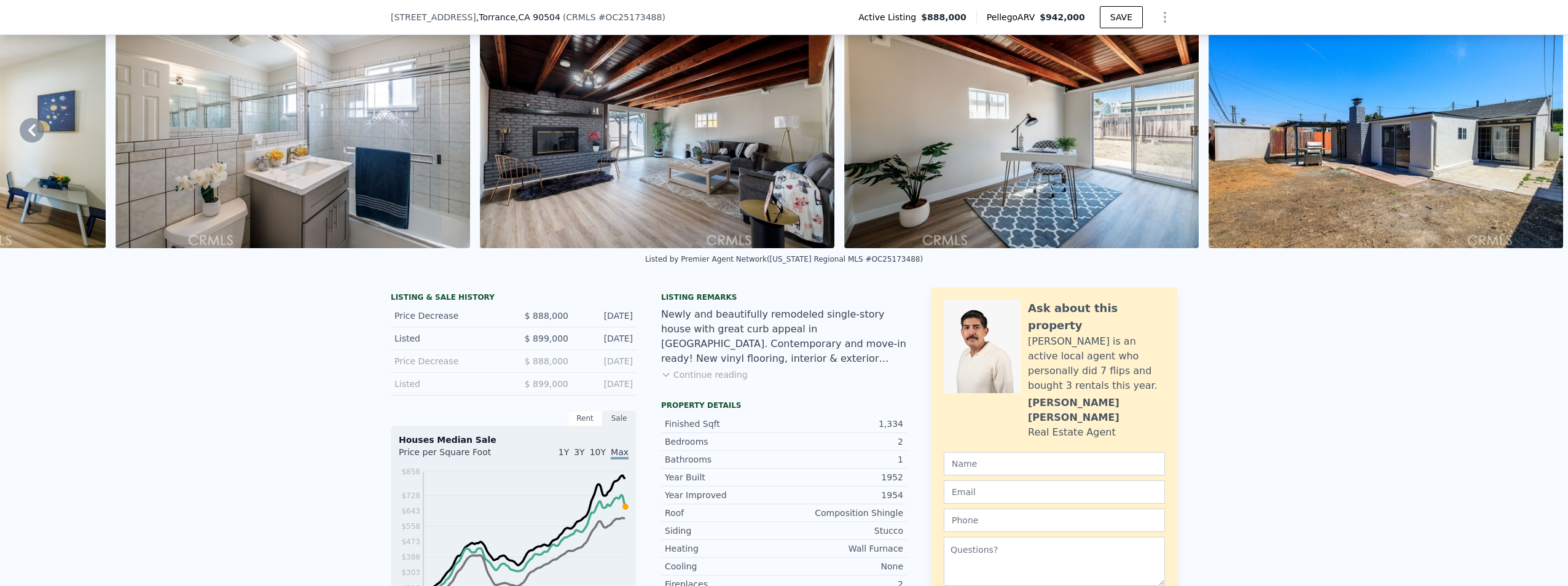
click at [728, 381] on button "Continue reading" at bounding box center [704, 374] width 87 height 12
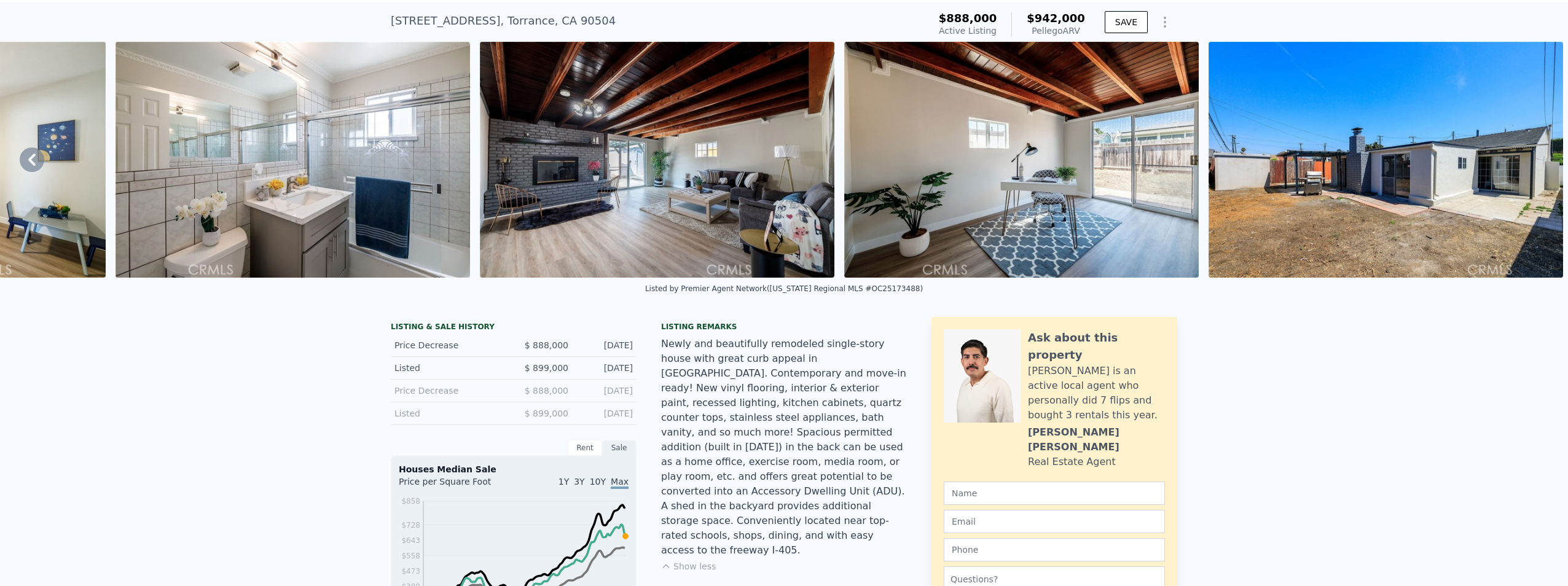
scroll to position [5, 0]
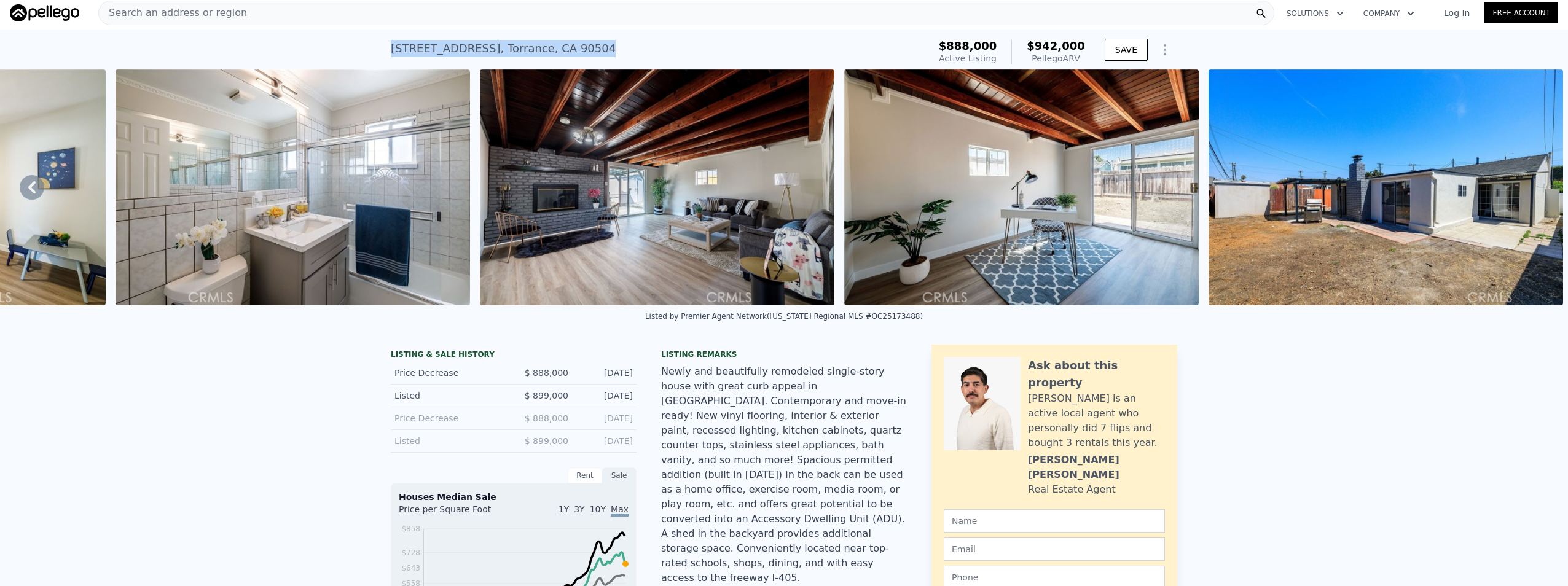
drag, startPoint x: 613, startPoint y: 57, endPoint x: 359, endPoint y: 52, distance: 254.0
click at [359, 52] on div "[STREET_ADDRESS] Active at $888k (~ARV $942k ) $888,000 Active Listing $942,000…" at bounding box center [784, 50] width 1568 height 39
copy div "[STREET_ADDRESS]"
